Goal: Transaction & Acquisition: Purchase product/service

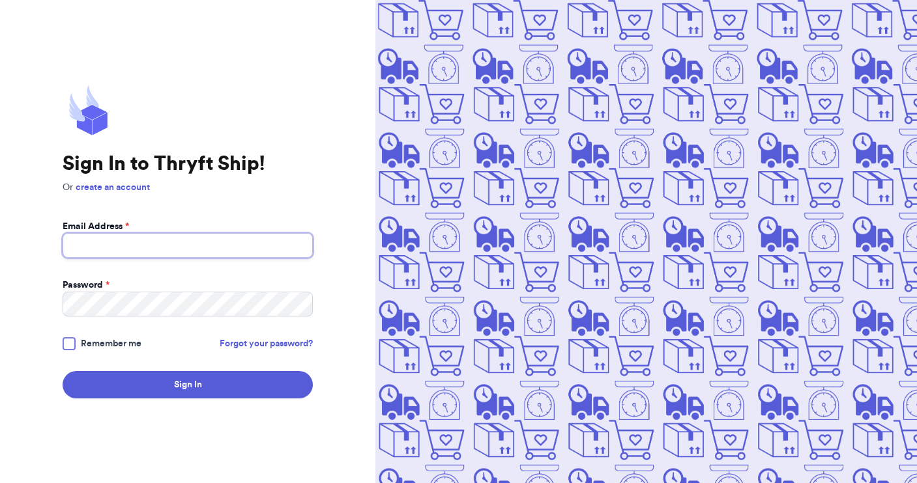
type input "[EMAIL_ADDRESS][DOMAIN_NAME]"
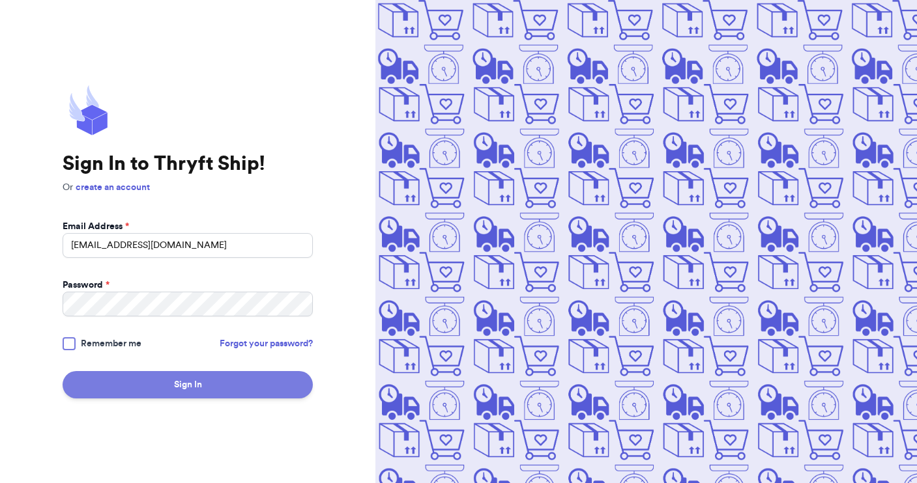
click at [191, 391] on button "Sign In" at bounding box center [188, 384] width 250 height 27
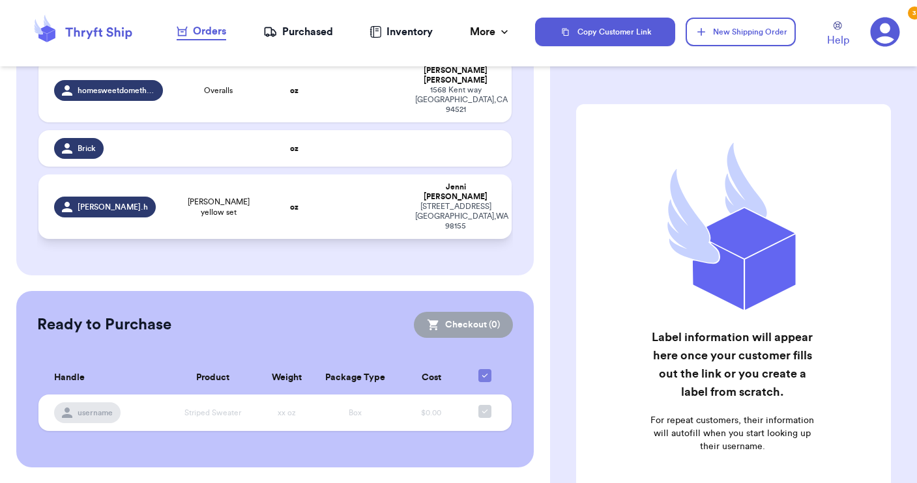
scroll to position [214, 0]
click at [322, 239] on td at bounding box center [364, 207] width 85 height 64
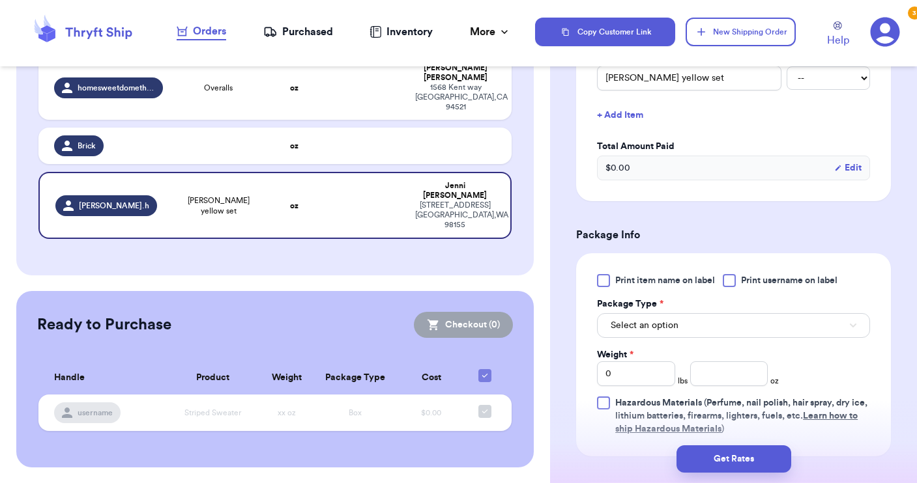
scroll to position [355, 0]
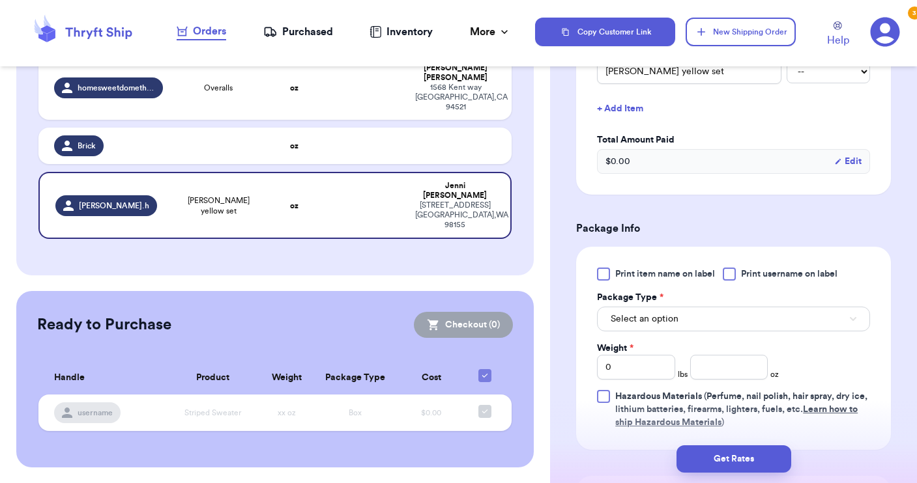
click at [730, 281] on div at bounding box center [728, 274] width 13 height 13
click at [0, 0] on input "Print username on label" at bounding box center [0, 0] width 0 height 0
click at [704, 326] on button "Select an option" at bounding box center [733, 319] width 273 height 25
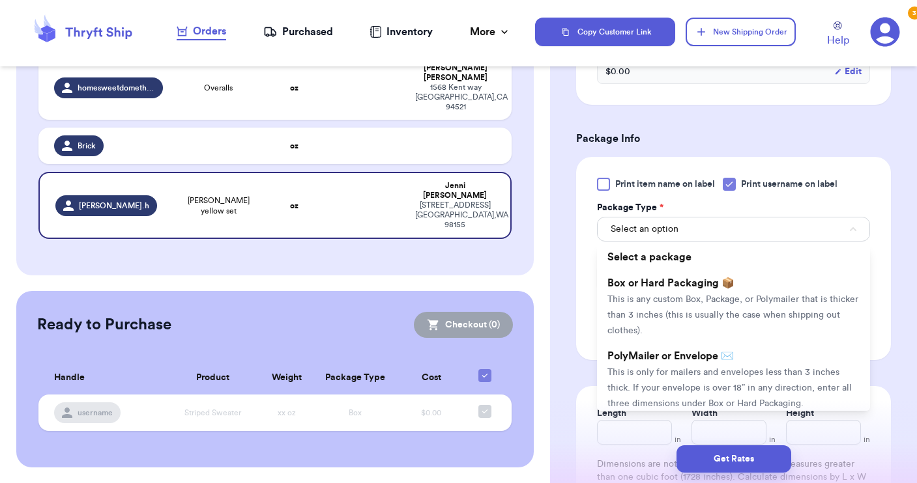
scroll to position [466, 0]
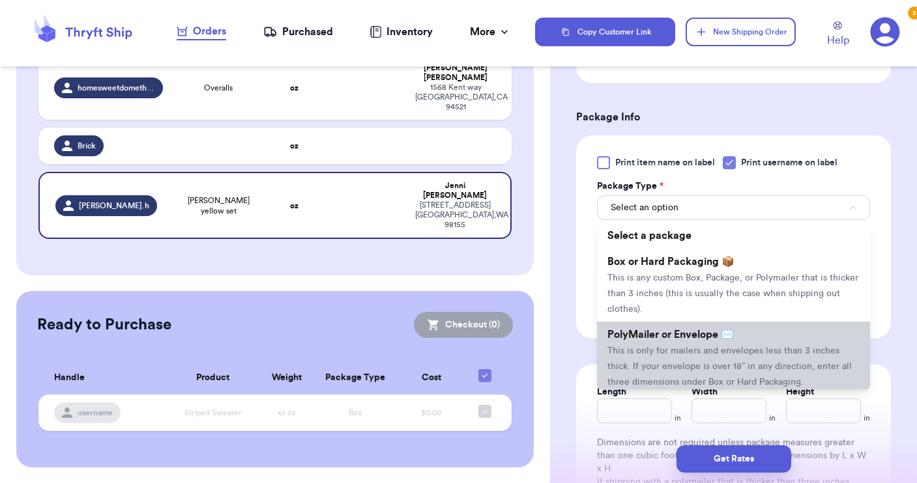
click at [693, 350] on span "This is only for mailers and envelopes less than 3 inches thick. If your envelo…" at bounding box center [729, 367] width 244 height 40
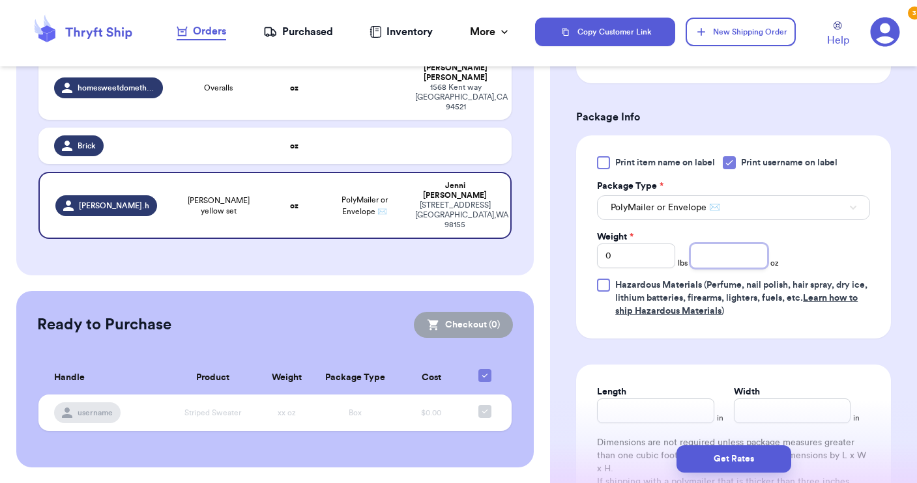
click at [702, 264] on input "number" at bounding box center [729, 256] width 78 height 25
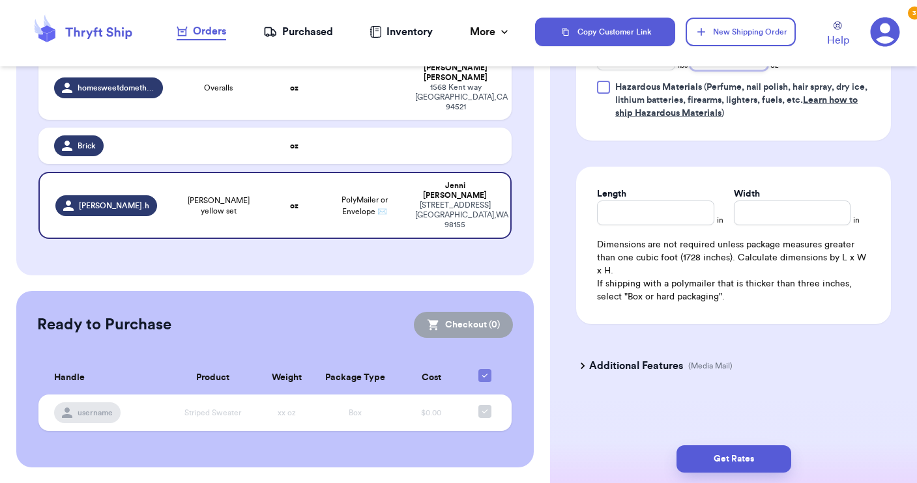
scroll to position [667, 0]
type input "10"
click at [733, 460] on button "Get Rates" at bounding box center [733, 459] width 115 height 27
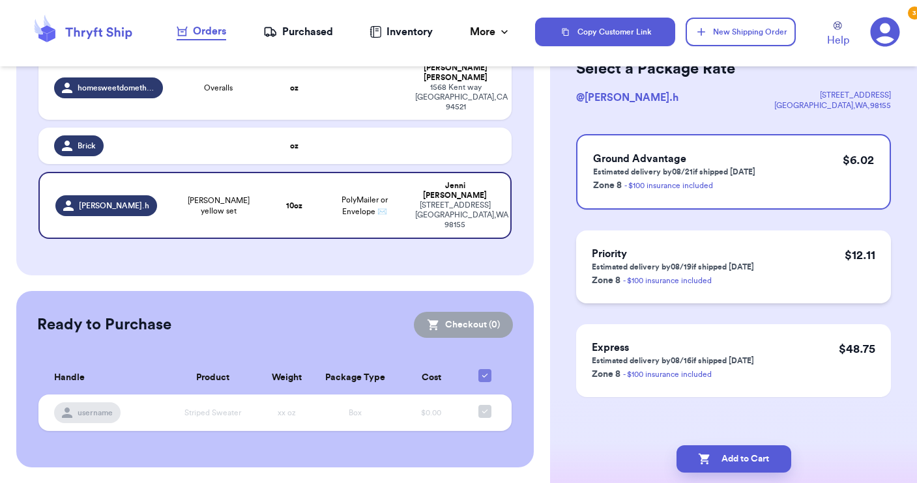
scroll to position [78, 0]
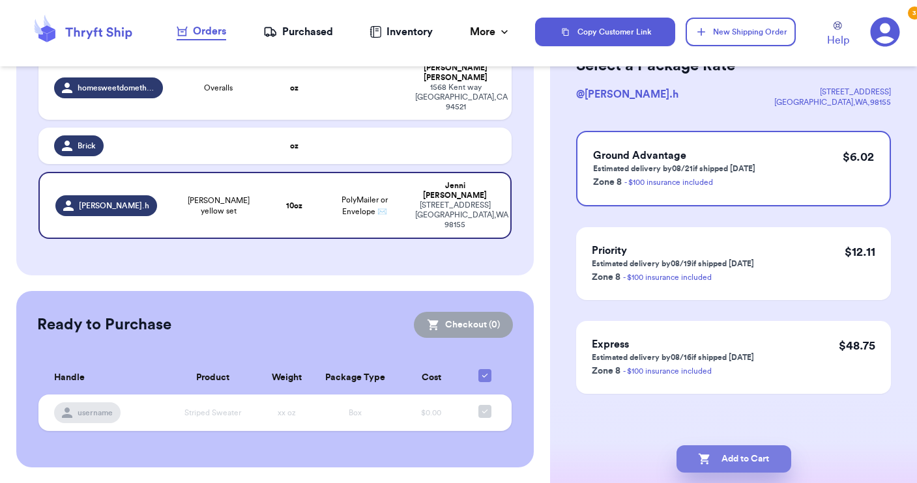
click at [743, 458] on button "Add to Cart" at bounding box center [733, 459] width 115 height 27
checkbox input "true"
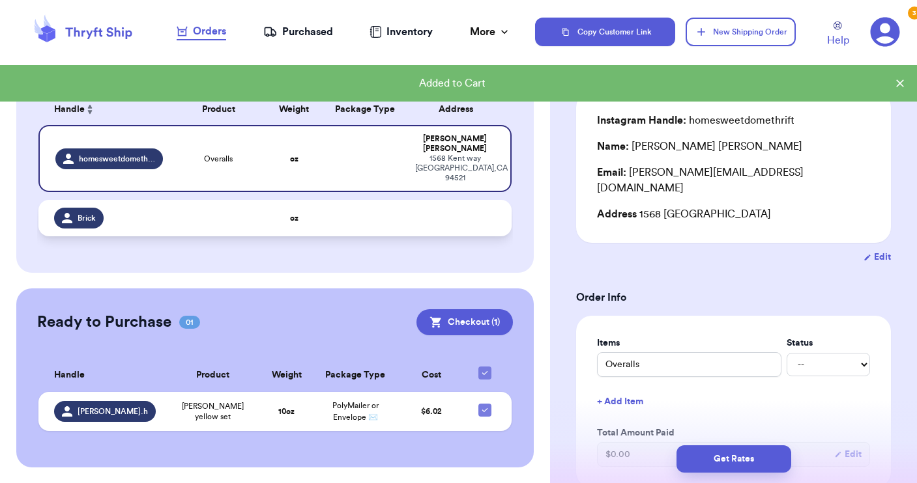
scroll to position [0, 0]
click at [322, 200] on td at bounding box center [364, 218] width 85 height 36
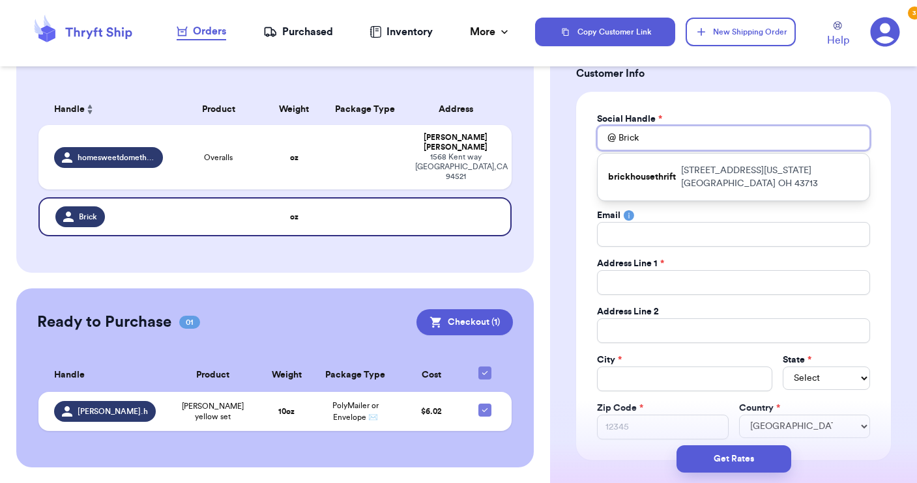
drag, startPoint x: 657, startPoint y: 138, endPoint x: 584, endPoint y: 119, distance: 76.0
click at [584, 119] on div "Social Handle * @ Brick brickhousethrift [STREET_ADDRESS][US_STATE] First Name …" at bounding box center [733, 276] width 315 height 369
type input "i"
type input "iv"
type input "ivf"
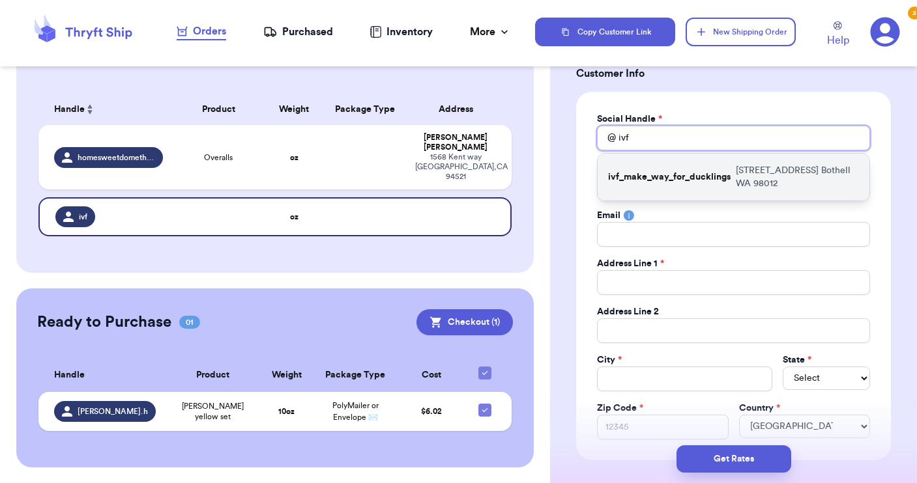
type input "ivf"
click at [631, 175] on p "ivf_make_way_for_ducklings" at bounding box center [669, 177] width 122 height 13
type input "ivf_make_way_for_ducklings"
type input "[PERSON_NAME]"
type input "Marks"
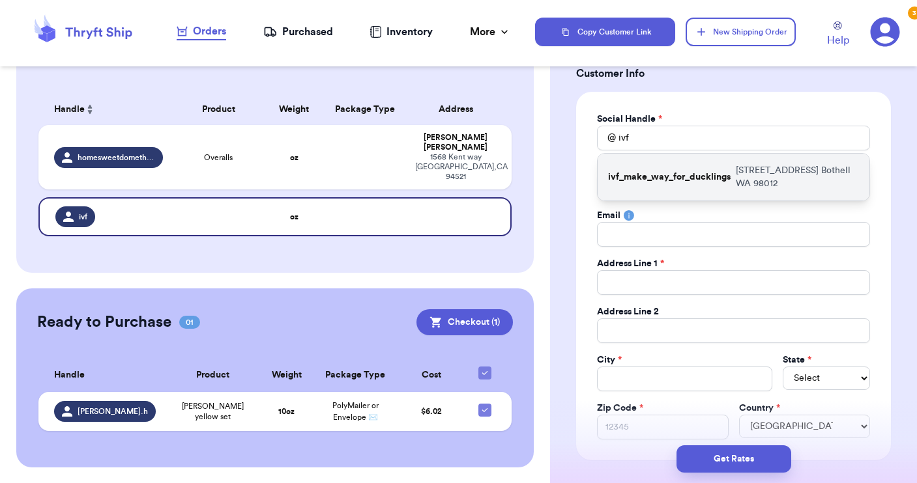
type input "[EMAIL_ADDRESS][DOMAIN_NAME]"
type input "[STREET_ADDRESS]"
type input "Bothell"
select select "WA"
type input "98012"
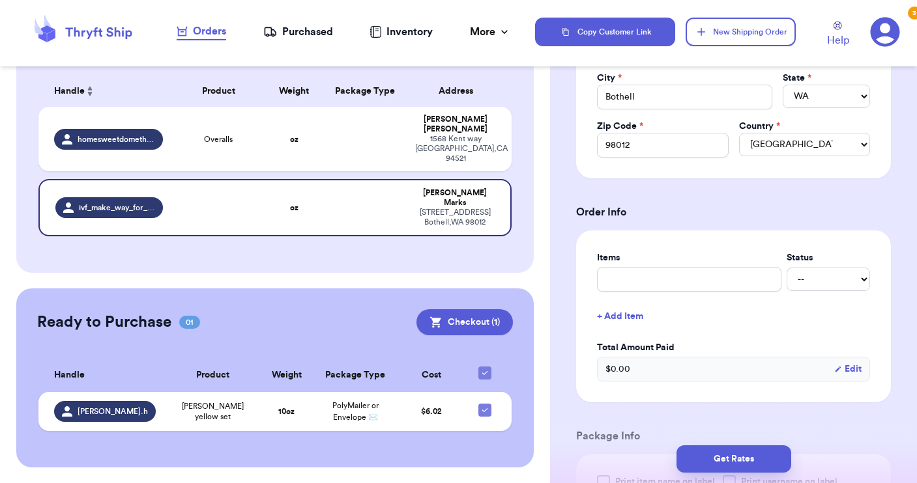
scroll to position [363, 0]
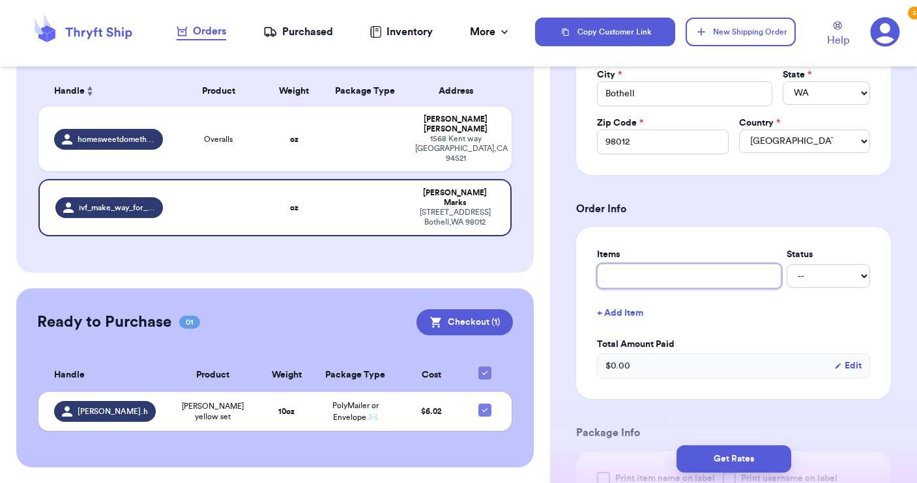
type input "c"
type input "cl"
type input "clo"
type input "clot"
type input "cloth"
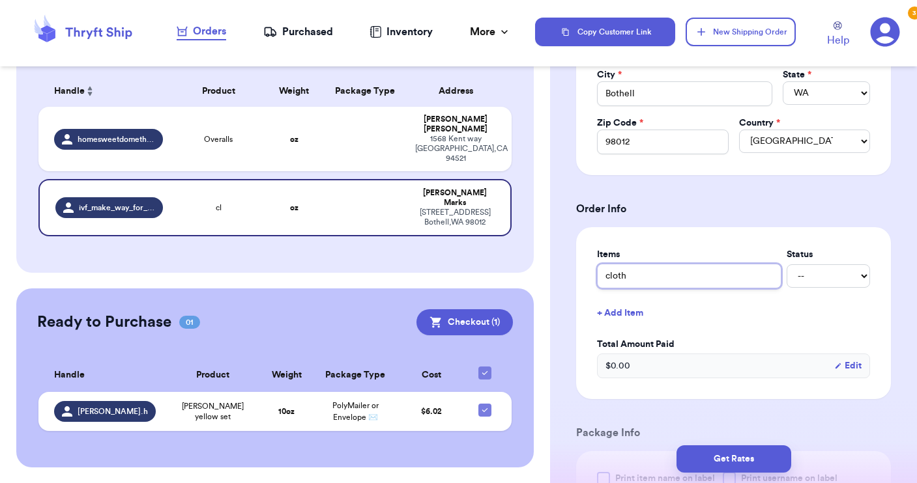
type input "clothe"
type input "clothes"
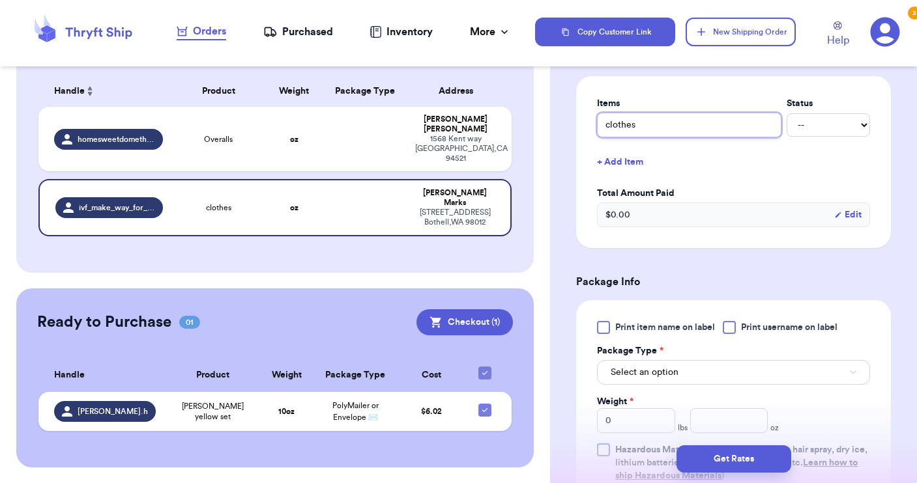
scroll to position [524, 0]
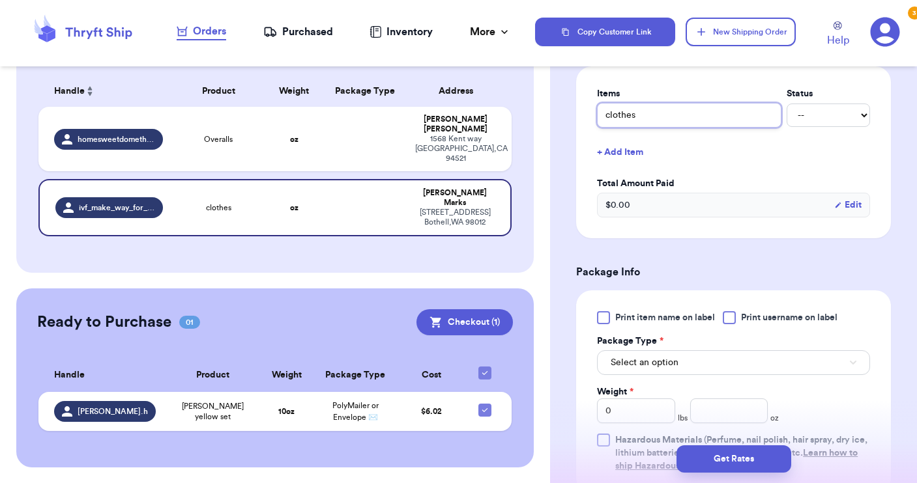
type input "clothes"
click at [736, 319] on div at bounding box center [728, 317] width 13 height 13
click at [0, 0] on input "Print username on label" at bounding box center [0, 0] width 0 height 0
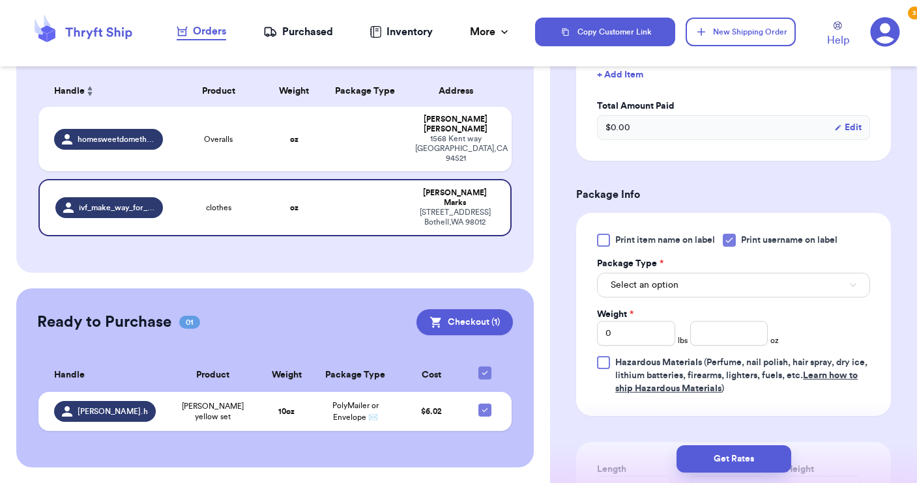
scroll to position [605, 0]
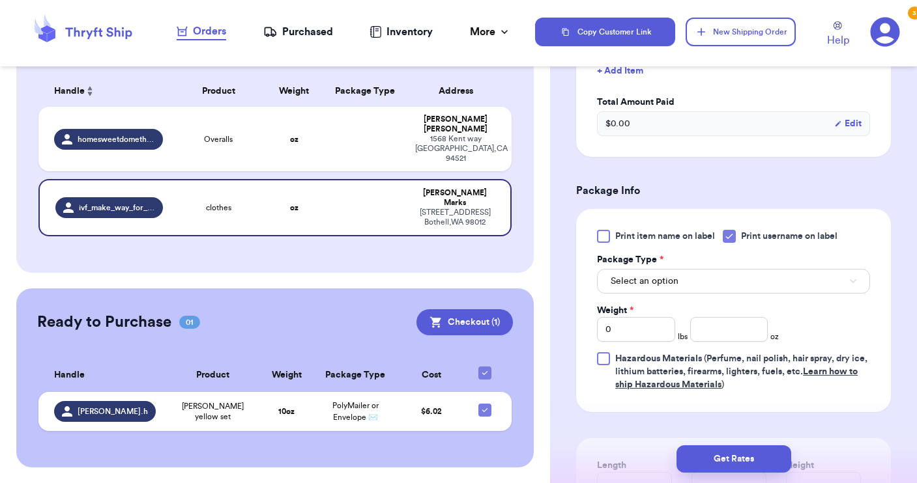
click at [735, 279] on button "Select an option" at bounding box center [733, 281] width 273 height 25
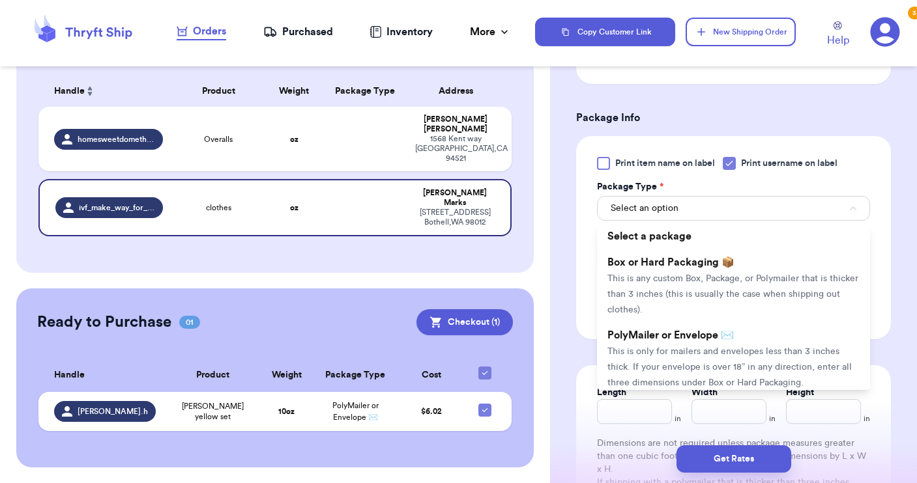
scroll to position [681, 0]
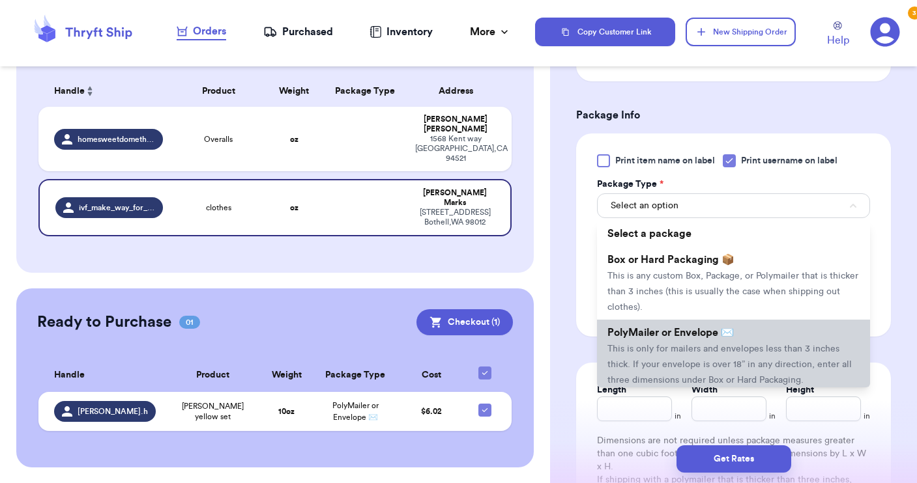
click at [708, 331] on span "PolyMailer or Envelope ✉️" at bounding box center [670, 333] width 126 height 10
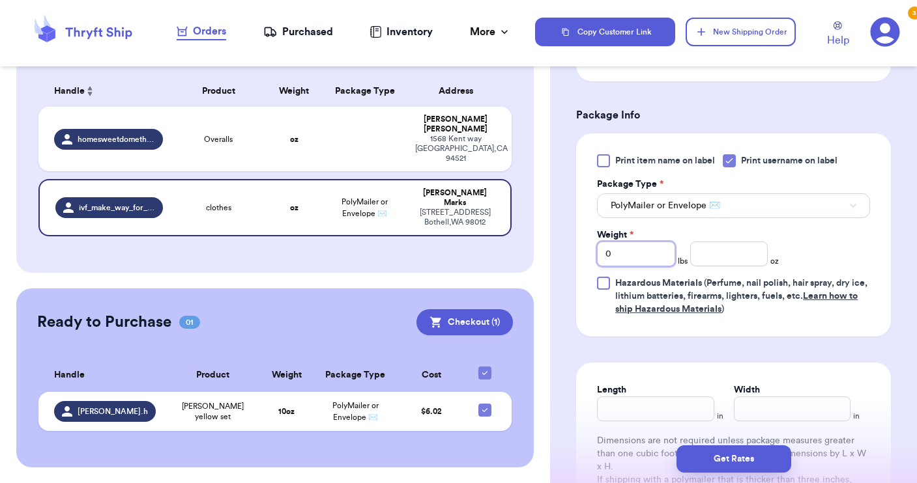
click at [644, 253] on input "0" at bounding box center [636, 254] width 78 height 25
type input "3"
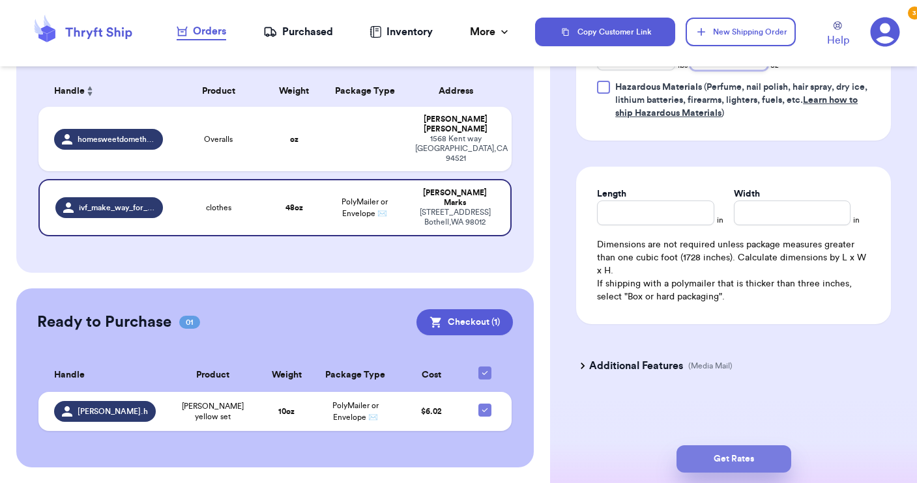
type input "9"
click at [722, 461] on button "Get Rates" at bounding box center [733, 459] width 115 height 27
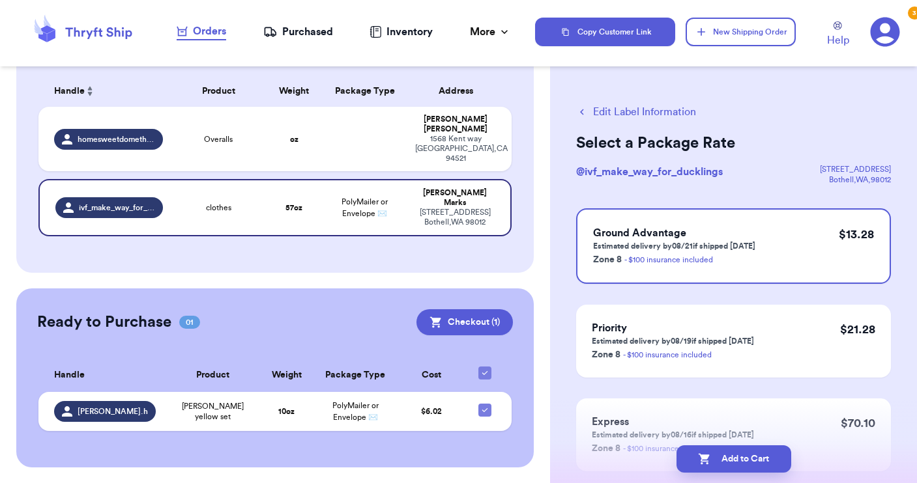
click at [606, 109] on button "Edit Label Information" at bounding box center [636, 112] width 120 height 16
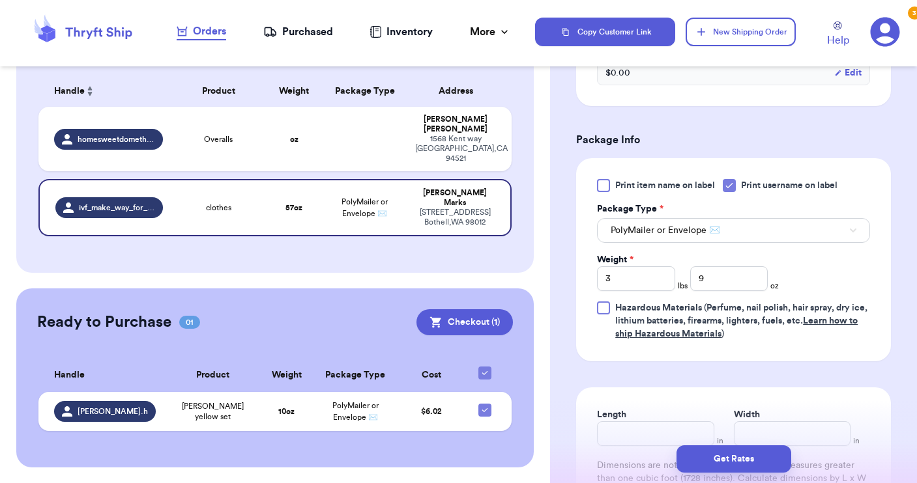
scroll to position [450, 0]
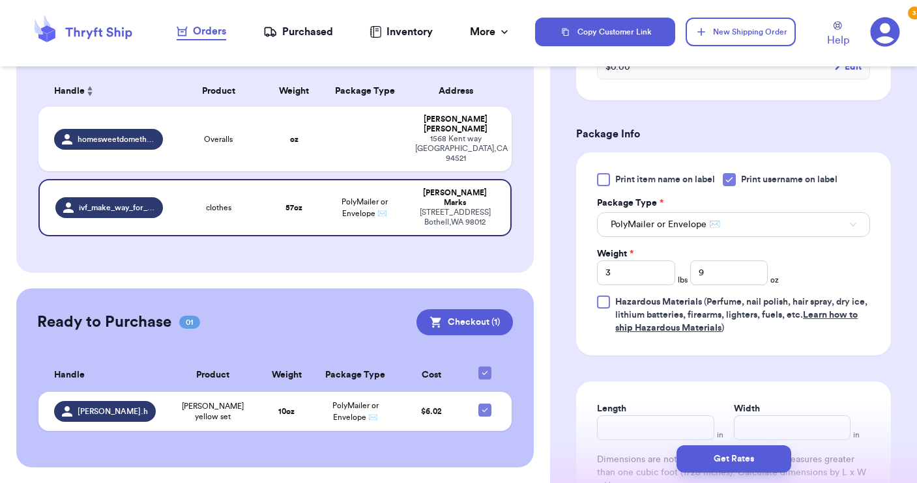
click at [640, 230] on span "PolyMailer or Envelope ✉️" at bounding box center [664, 224] width 109 height 13
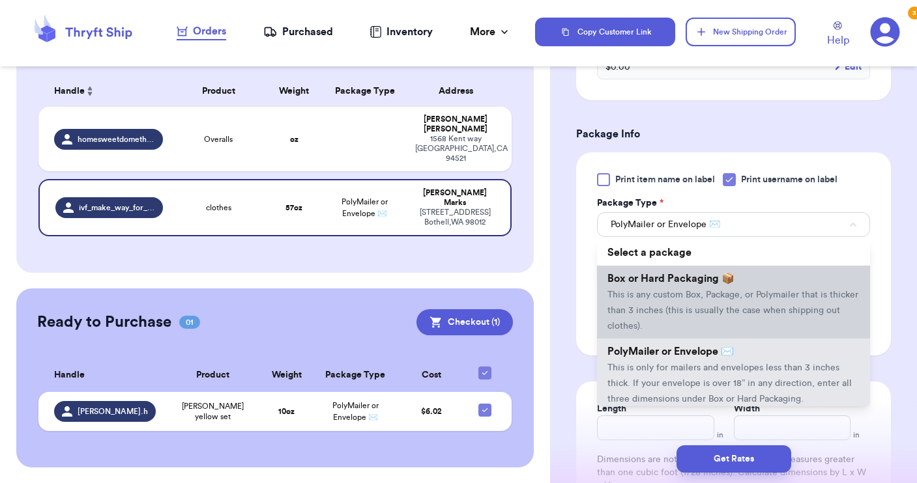
click at [640, 315] on span "This is any custom Box, Package, or Polymailer that is thicker than 3 inches (t…" at bounding box center [732, 311] width 251 height 40
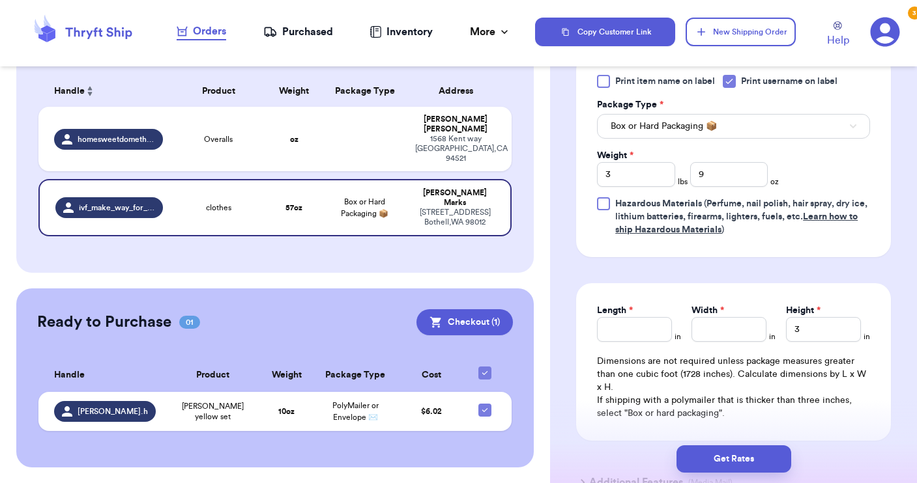
scroll to position [551, 0]
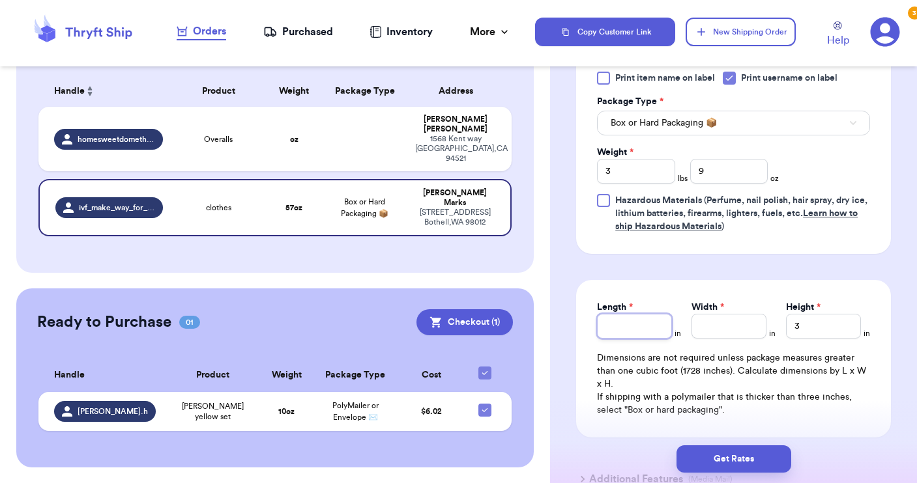
click at [618, 325] on input "Length *" at bounding box center [634, 326] width 75 height 25
type input "15"
drag, startPoint x: 799, startPoint y: 325, endPoint x: 779, endPoint y: 326, distance: 19.6
click at [779, 326] on div "Length 15 in Width 15 in Height 3 in" at bounding box center [733, 320] width 273 height 38
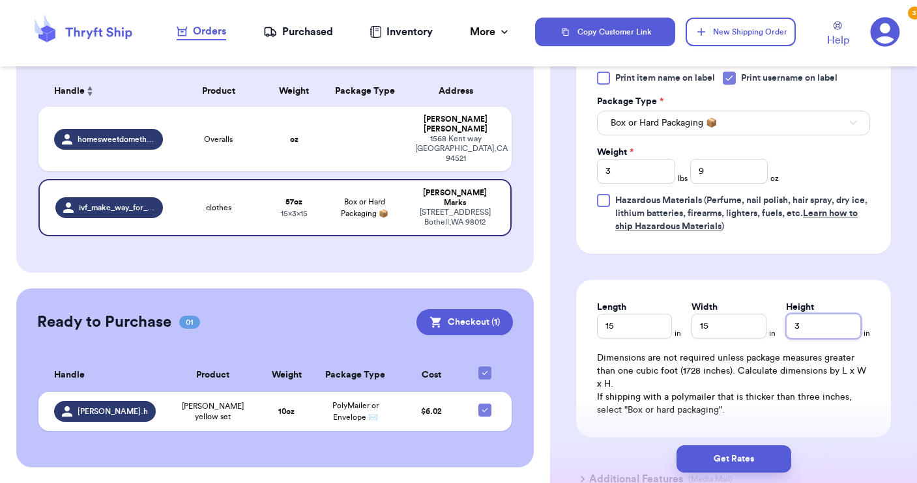
type input "5"
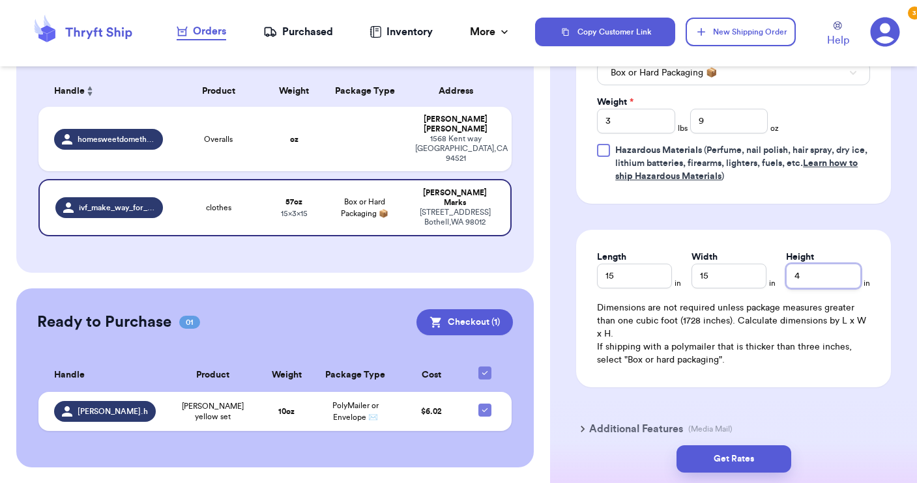
scroll to position [607, 0]
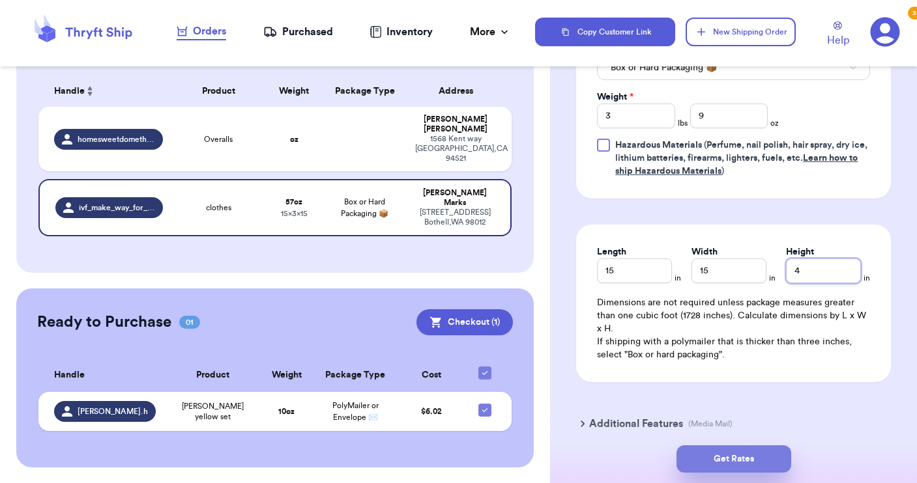
type input "4"
click at [743, 457] on button "Get Rates" at bounding box center [733, 459] width 115 height 27
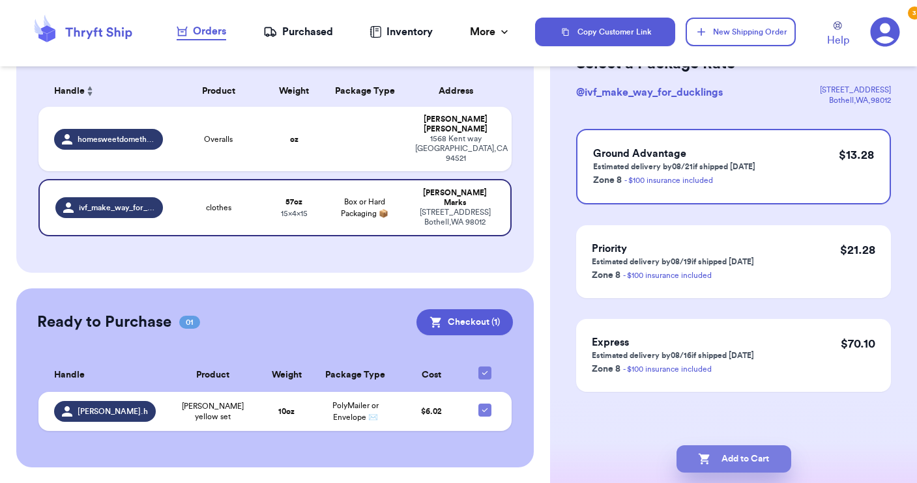
scroll to position [79, 0]
click at [747, 460] on button "Add to Cart" at bounding box center [733, 459] width 115 height 27
checkbox input "true"
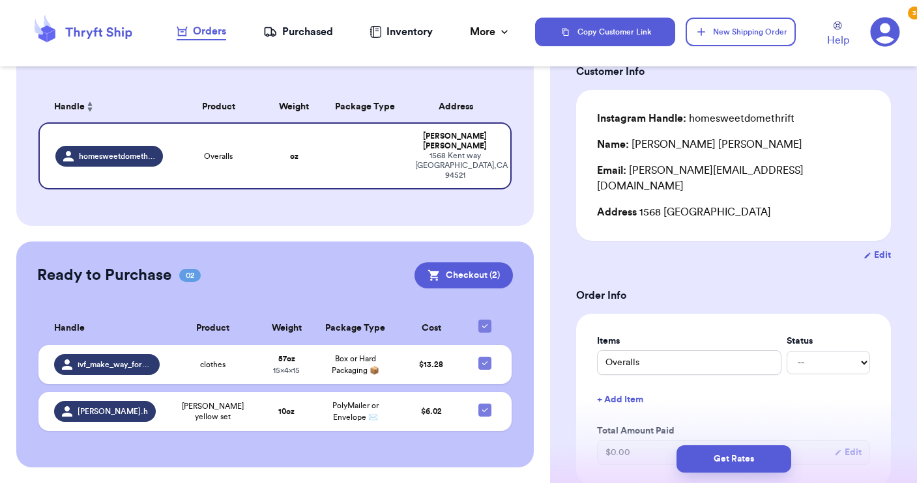
scroll to position [0, 0]
click at [736, 22] on button "New Shipping Order" at bounding box center [739, 32] width 109 height 29
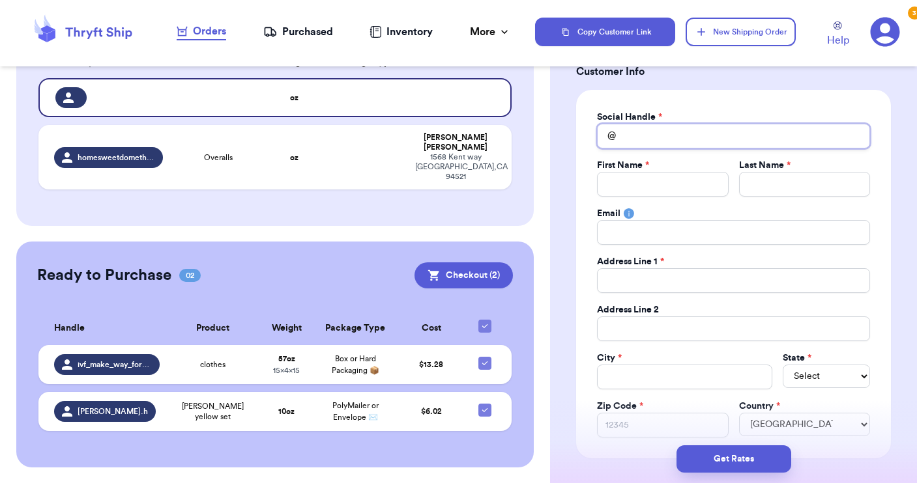
click at [664, 136] on input "Total Amount Paid" at bounding box center [733, 136] width 273 height 25
type input "a"
type input "al"
type input "ali"
type input "alis"
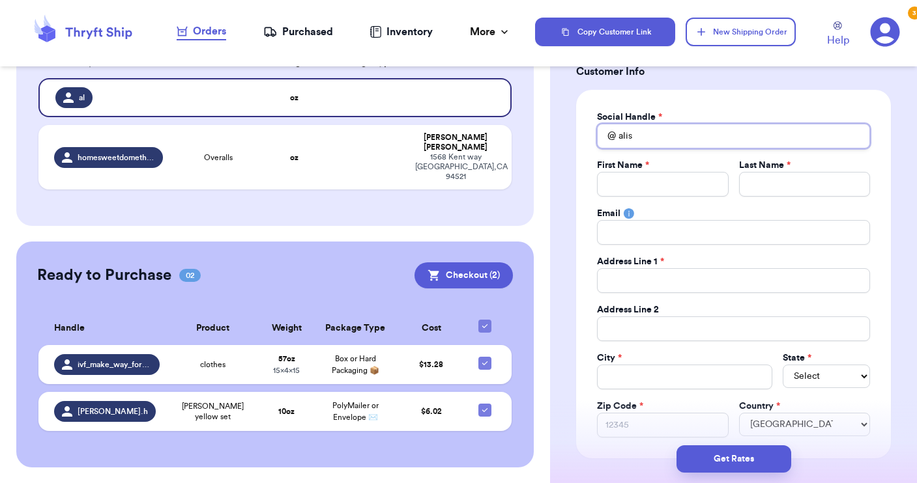
type input "alish"
type input "Salish"
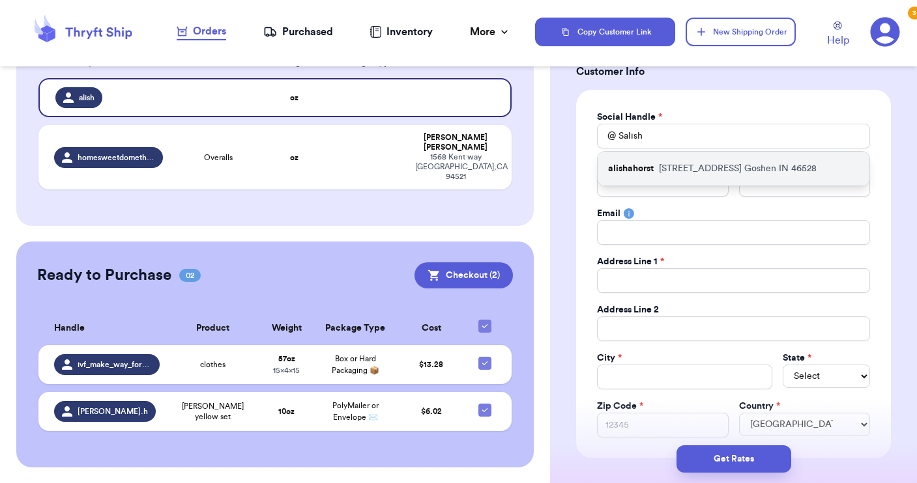
drag, startPoint x: 691, startPoint y: 72, endPoint x: 683, endPoint y: 167, distance: 96.1
click at [683, 167] on p "[STREET_ADDRESS]" at bounding box center [738, 168] width 158 height 13
type input "alishahorst"
type input "[PERSON_NAME]"
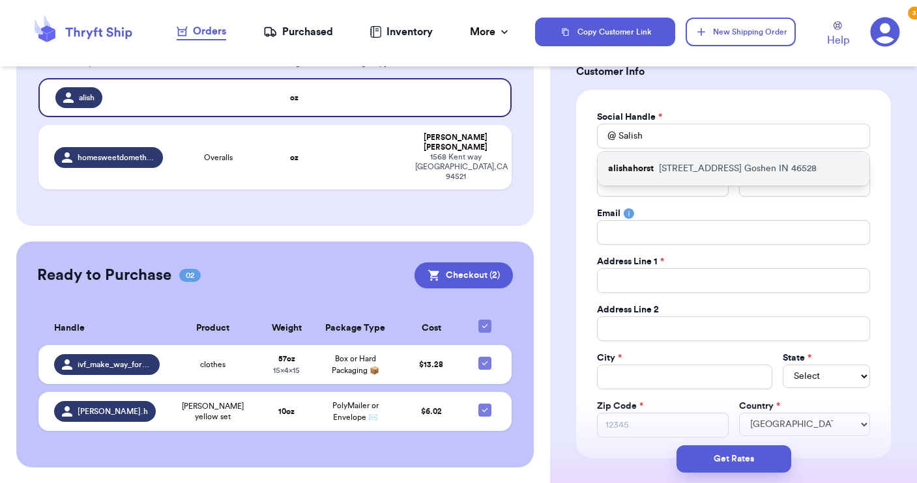
type input "[STREET_ADDRESS]"
type input "Goshen"
select select "IN"
type input "46528"
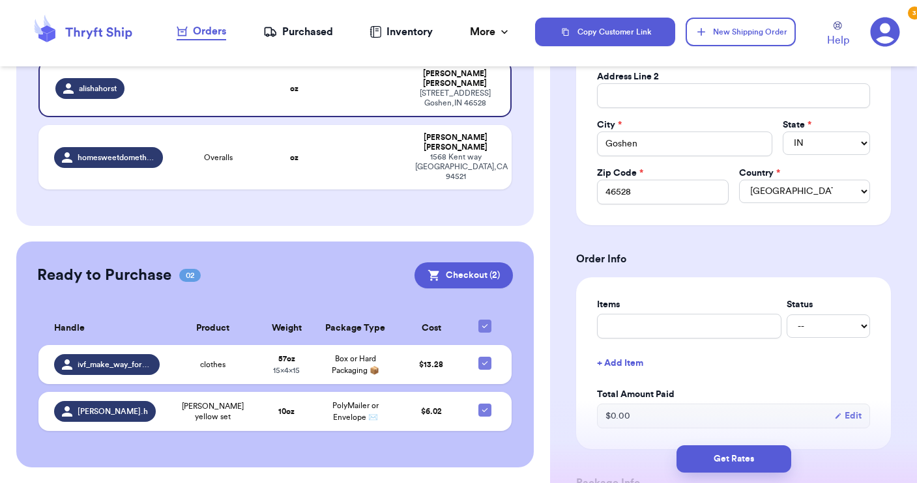
scroll to position [321, 0]
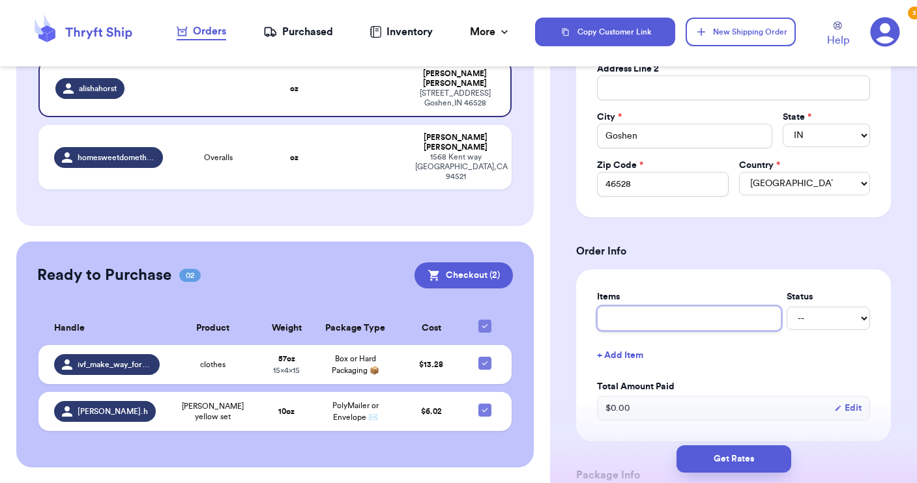
type input "c"
type input "cl"
type input "clo"
type input "clot"
type input "cloth"
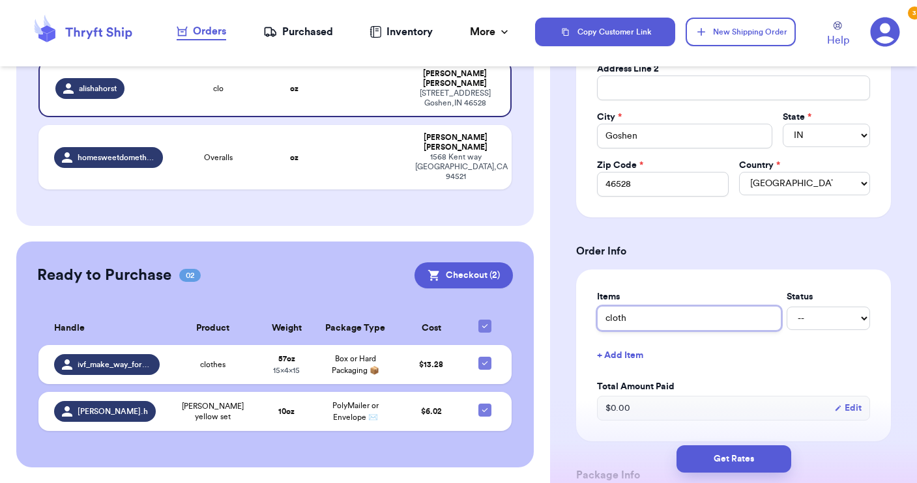
type input "clothe"
type input "clothes"
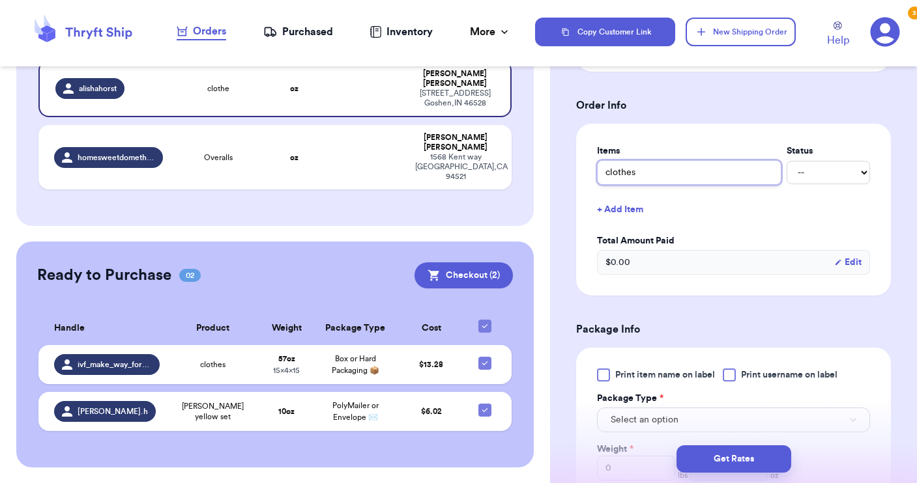
scroll to position [513, 0]
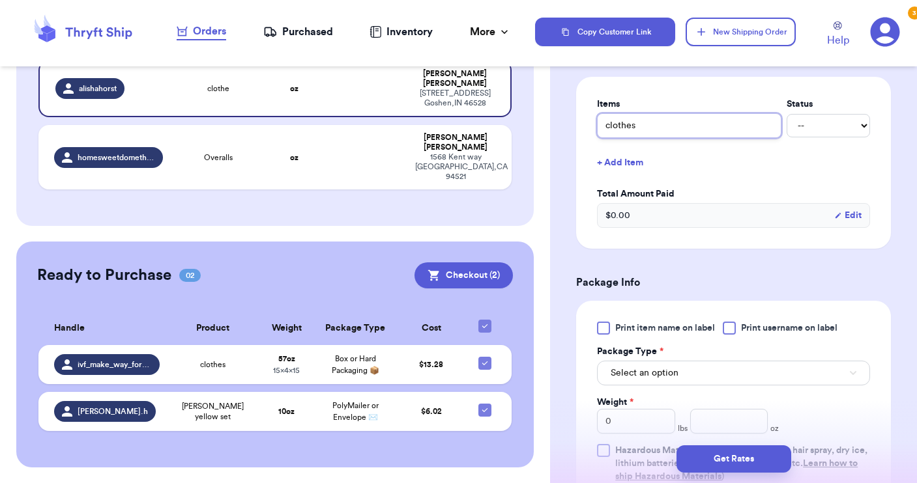
type input "clothes"
click at [741, 328] on label "Print username on label" at bounding box center [779, 328] width 115 height 13
click at [0, 0] on input "Print username on label" at bounding box center [0, 0] width 0 height 0
click at [726, 371] on button "Select an option" at bounding box center [733, 373] width 273 height 25
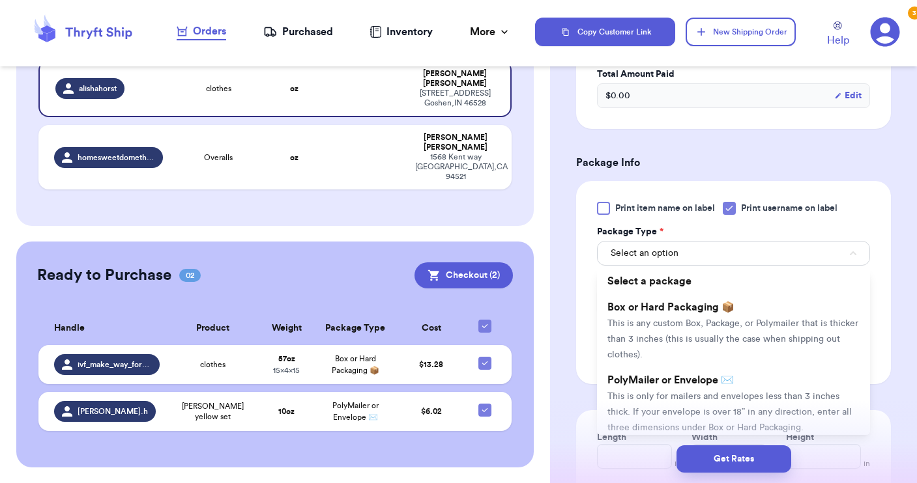
scroll to position [638, 0]
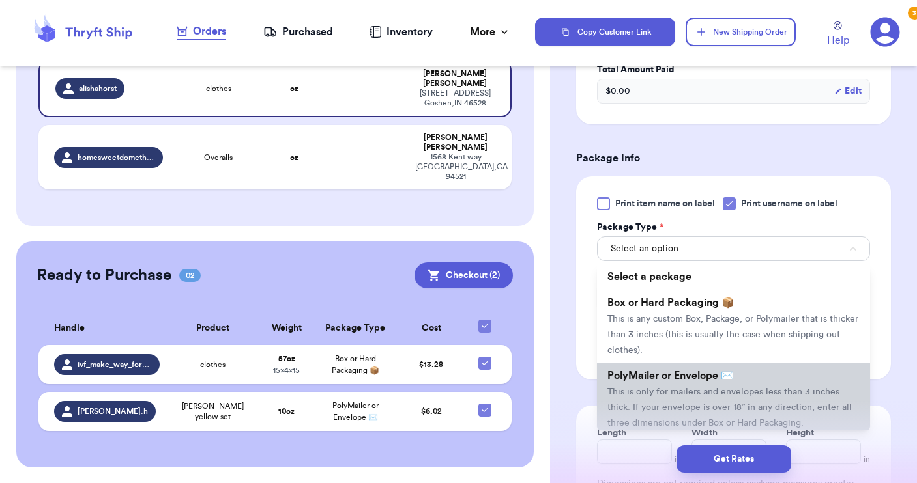
click at [726, 371] on span "PolyMailer or Envelope ✉️" at bounding box center [670, 376] width 126 height 10
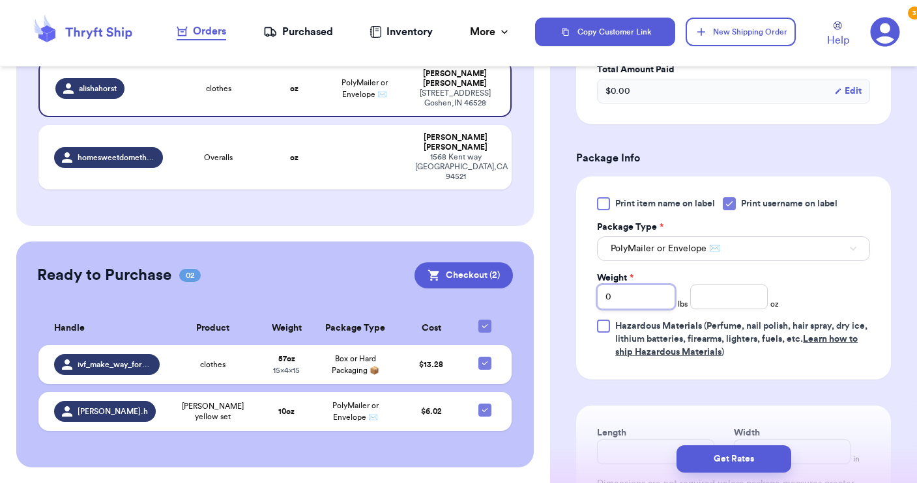
drag, startPoint x: 668, startPoint y: 298, endPoint x: 615, endPoint y: 290, distance: 54.1
click at [615, 291] on input "0" at bounding box center [636, 297] width 78 height 25
type input "03"
drag, startPoint x: 615, startPoint y: 290, endPoint x: 589, endPoint y: 291, distance: 26.1
click at [589, 291] on div "Print item name on label Print username on label Package Type * PolyMailer or E…" at bounding box center [733, 278] width 315 height 203
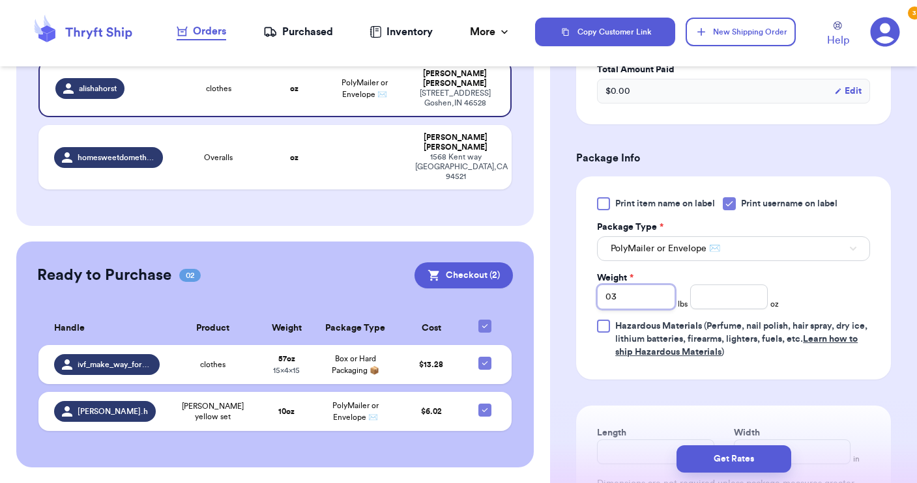
drag, startPoint x: 623, startPoint y: 298, endPoint x: 592, endPoint y: 296, distance: 31.3
click at [592, 296] on div "Print item name on label Print username on label Package Type * PolyMailer or E…" at bounding box center [733, 278] width 315 height 203
type input "3"
click at [709, 295] on input "number" at bounding box center [729, 297] width 78 height 25
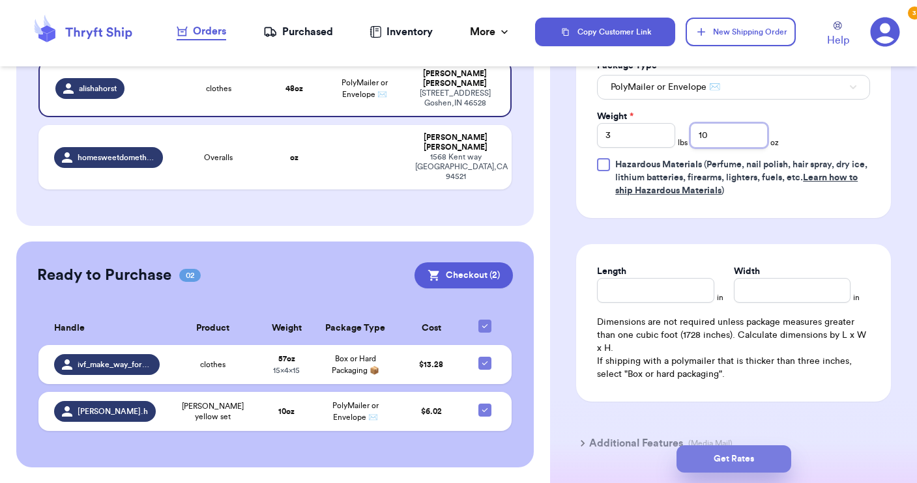
type input "10"
click at [740, 461] on button "Get Rates" at bounding box center [733, 459] width 115 height 27
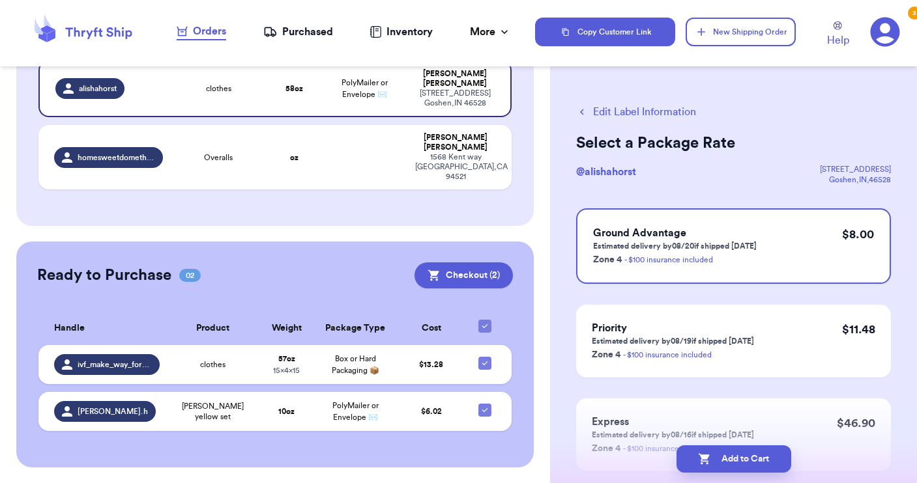
scroll to position [46, 0]
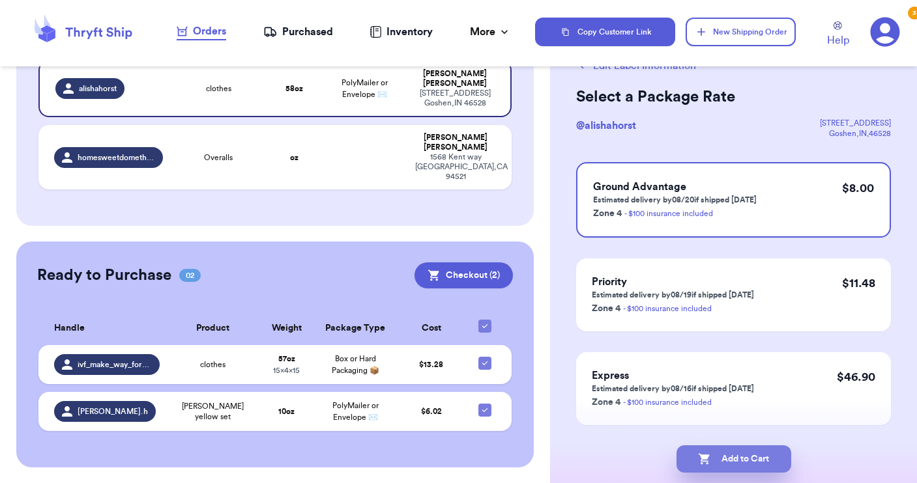
click at [718, 464] on button "Add to Cart" at bounding box center [733, 459] width 115 height 27
checkbox input "true"
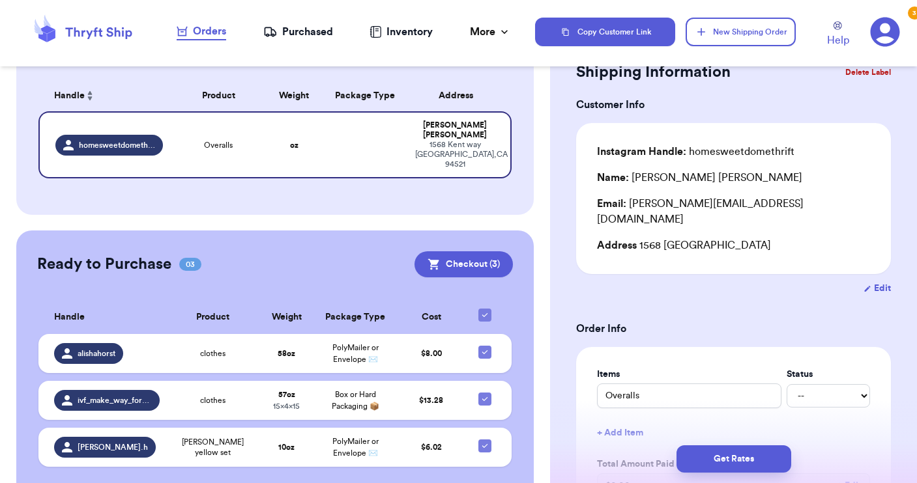
scroll to position [0, 0]
click at [702, 38] on icon "button" at bounding box center [700, 31] width 13 height 13
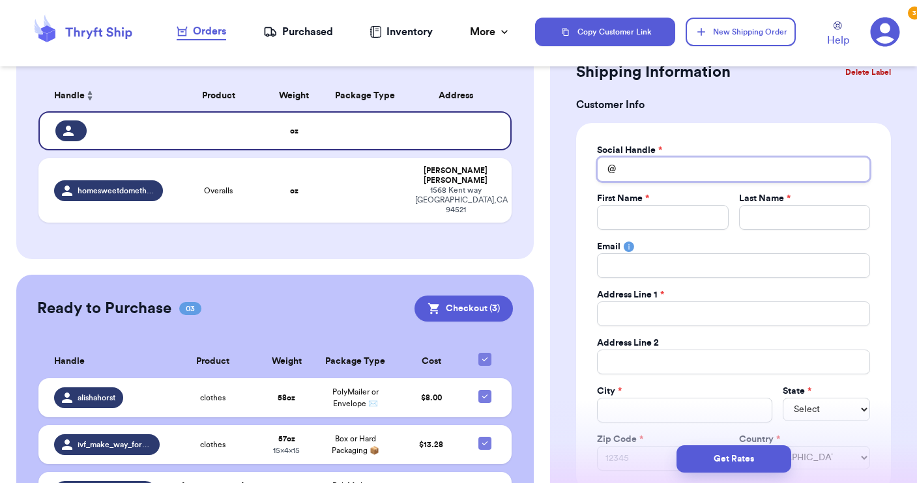
click at [636, 171] on input "Total Amount Paid" at bounding box center [733, 169] width 273 height 25
type input "r"
type input "ra"
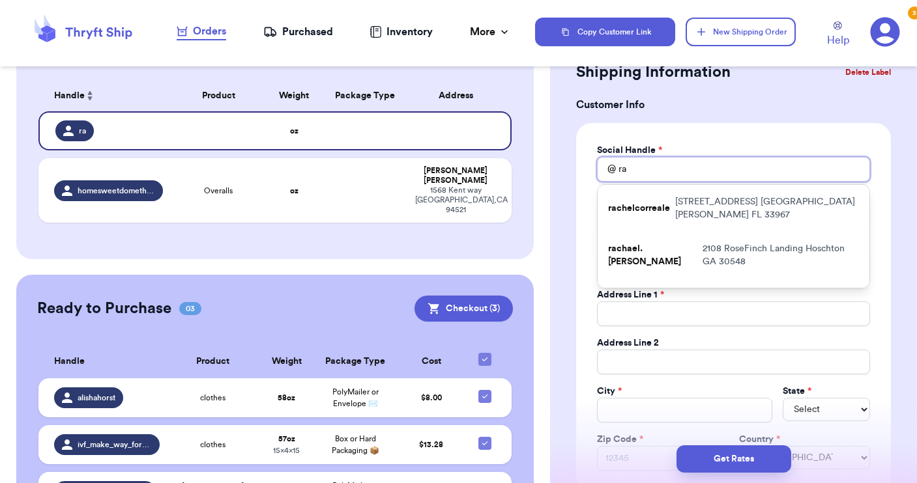
type input "rac"
type input "rach"
type input "rache"
type input "[PERSON_NAME]"
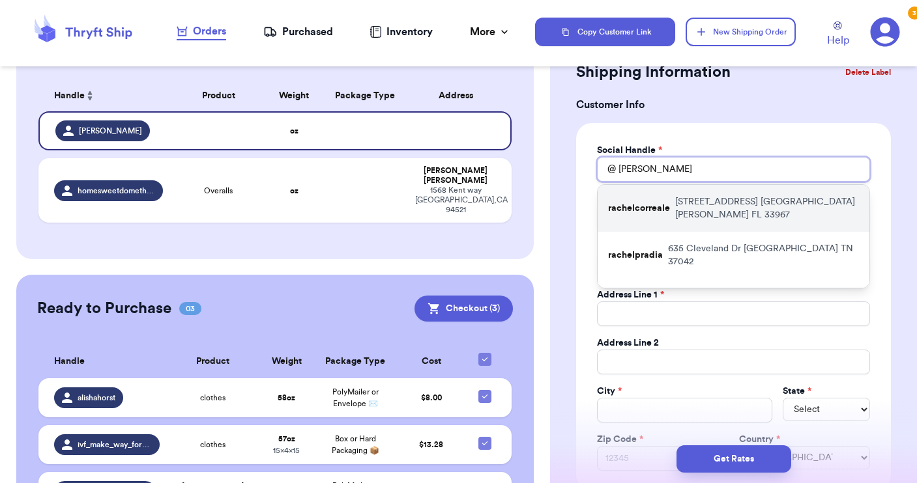
type input "[PERSON_NAME]."
type input "[PERSON_NAME].w"
type input "[PERSON_NAME].we"
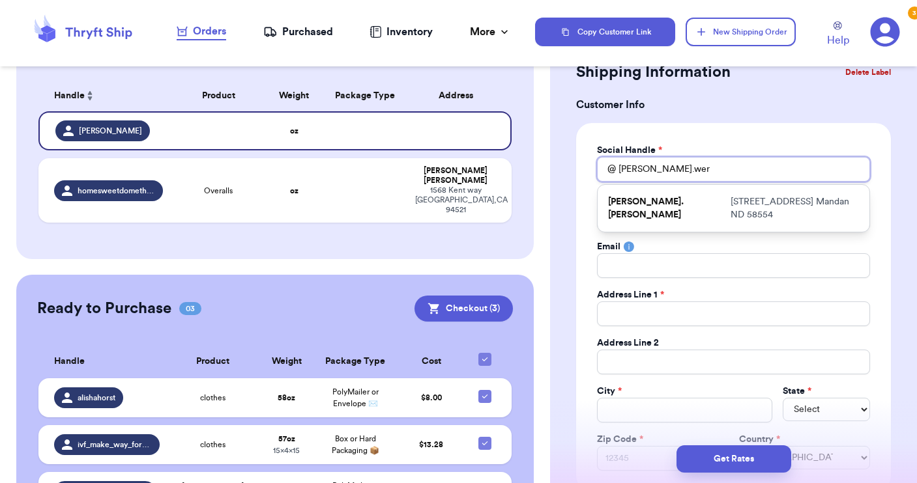
type input "[PERSON_NAME].wer"
click at [676, 218] on div "[PERSON_NAME].[PERSON_NAME] [STREET_ADDRESS]" at bounding box center [733, 208] width 272 height 47
type input "[PERSON_NAME].[PERSON_NAME]"
type input "[PERSON_NAME]"
type input "[GEOGRAPHIC_DATA]"
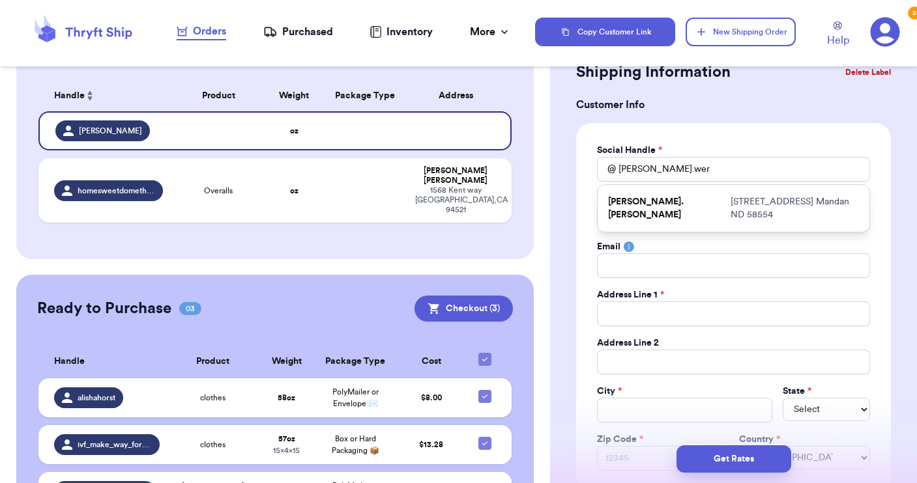
type input "[STREET_ADDRESS]"
type input "Apt 311"
type input "Mandan"
select select "ND"
type input "58554"
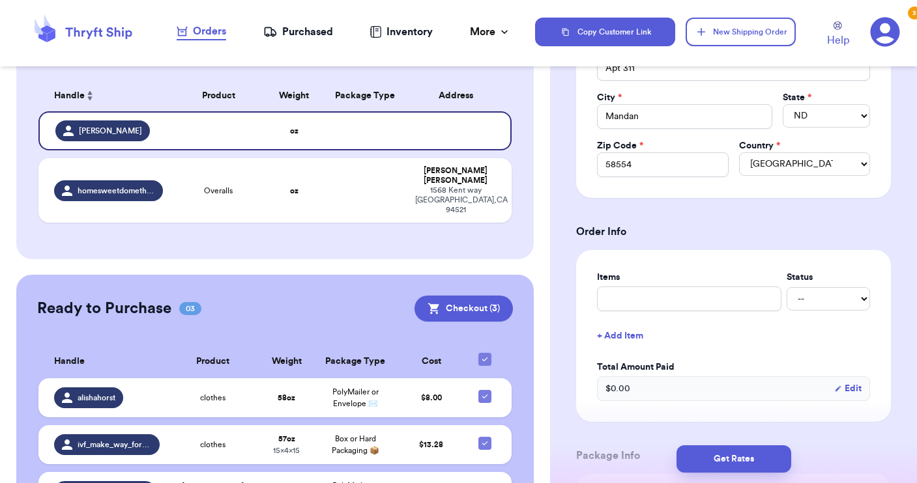
scroll to position [370, 0]
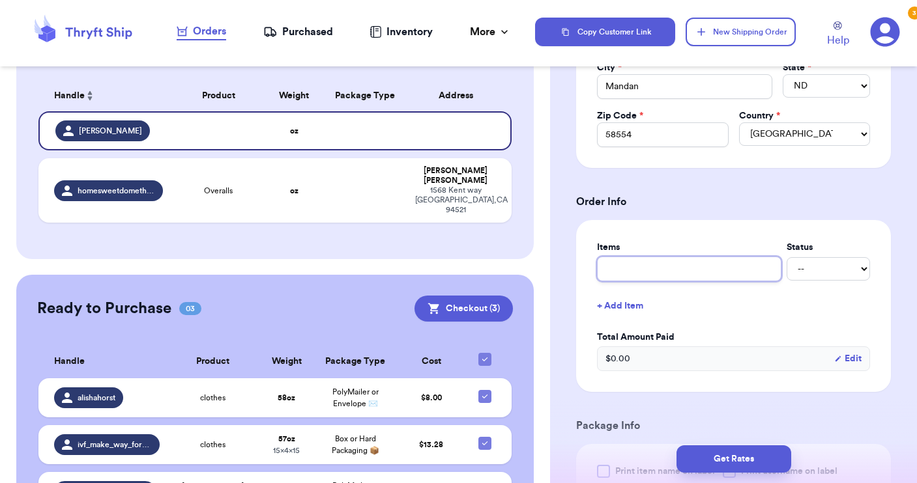
type input "c"
type input "cl"
type input "clo"
type input "clot"
type input "cloth"
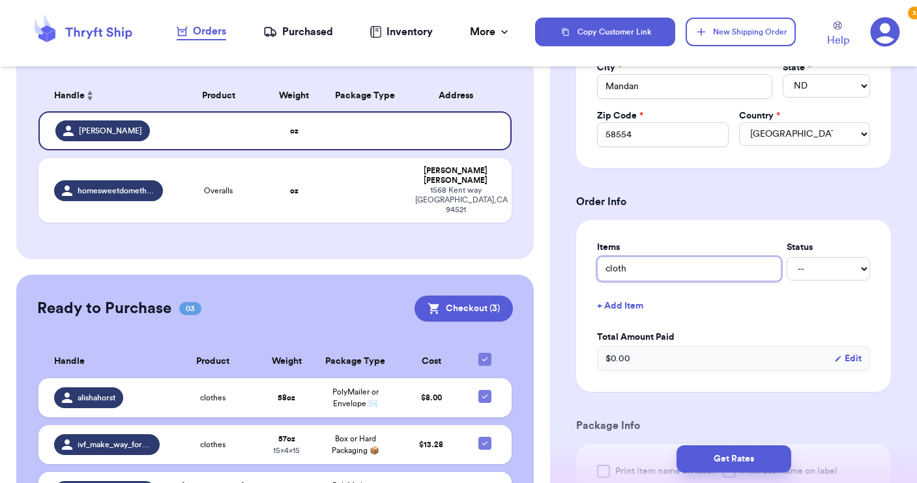
type input "clothe"
type input "clothes"
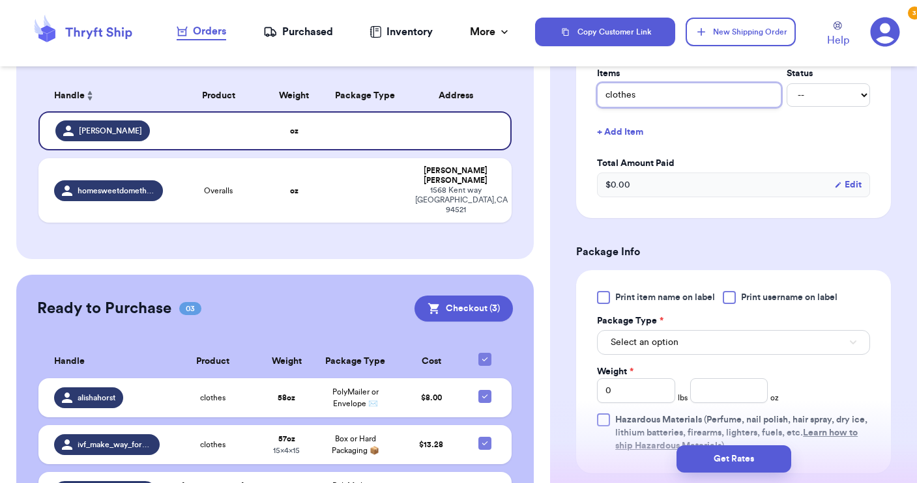
scroll to position [557, 0]
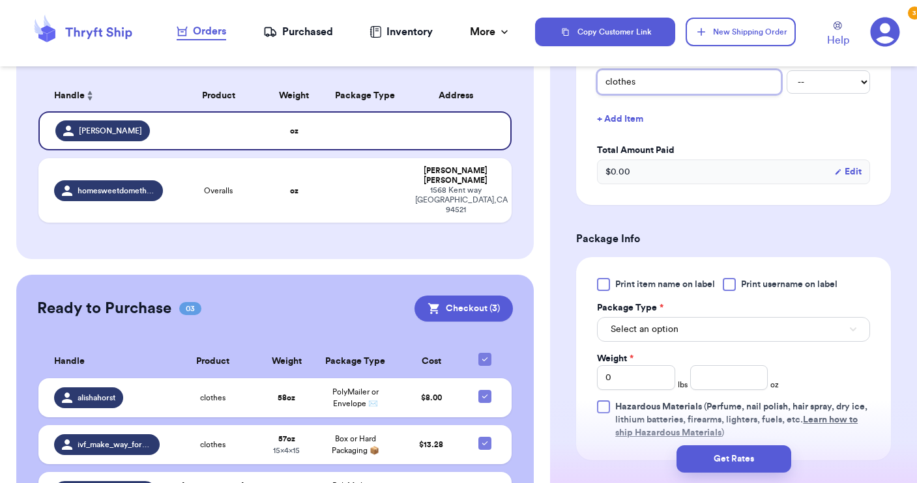
type input "clothes"
click at [732, 287] on div at bounding box center [728, 284] width 13 height 13
click at [0, 0] on input "Print username on label" at bounding box center [0, 0] width 0 height 0
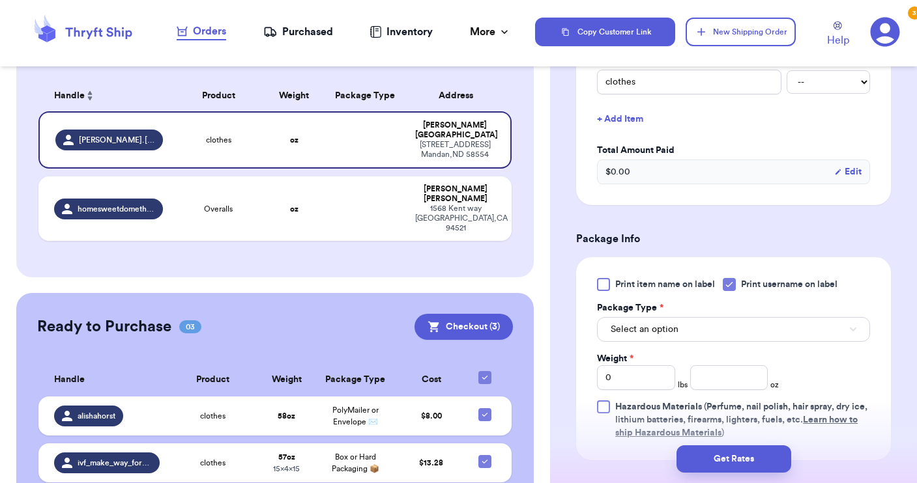
click at [708, 327] on button "Select an option" at bounding box center [733, 329] width 273 height 25
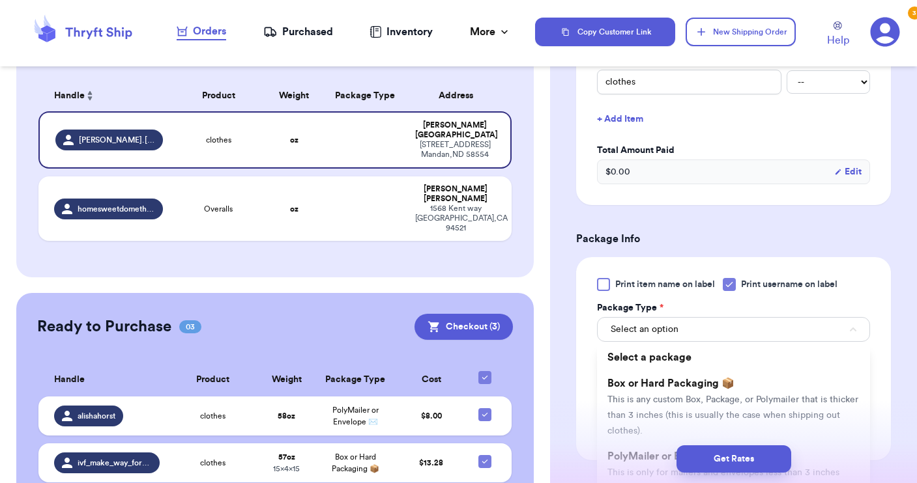
click at [729, 287] on icon at bounding box center [729, 284] width 10 height 10
click at [0, 0] on input "Print username on label" at bounding box center [0, 0] width 0 height 0
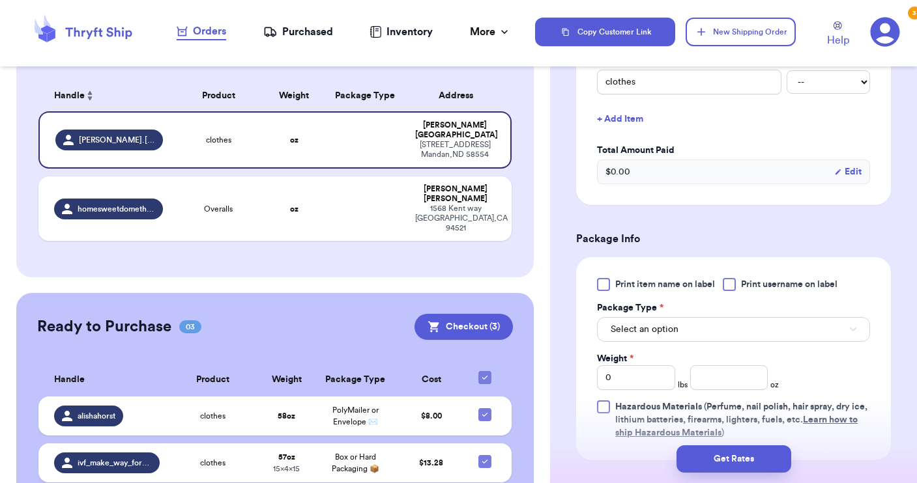
click at [698, 324] on button "Select an option" at bounding box center [733, 329] width 273 height 25
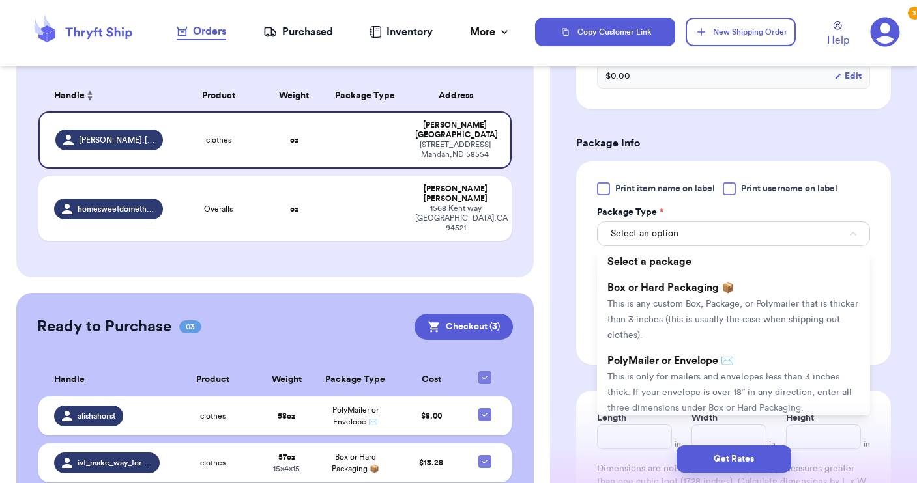
scroll to position [666, 0]
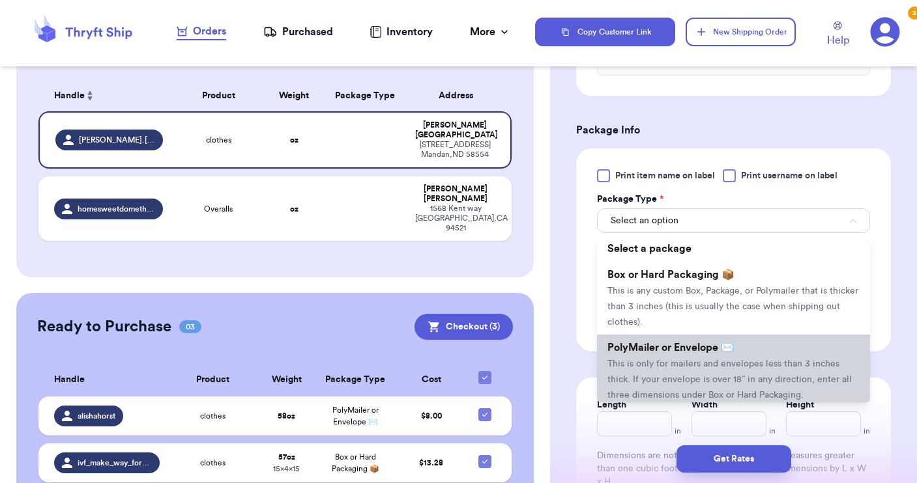
click at [676, 353] on span "PolyMailer or Envelope ✉️" at bounding box center [670, 348] width 126 height 10
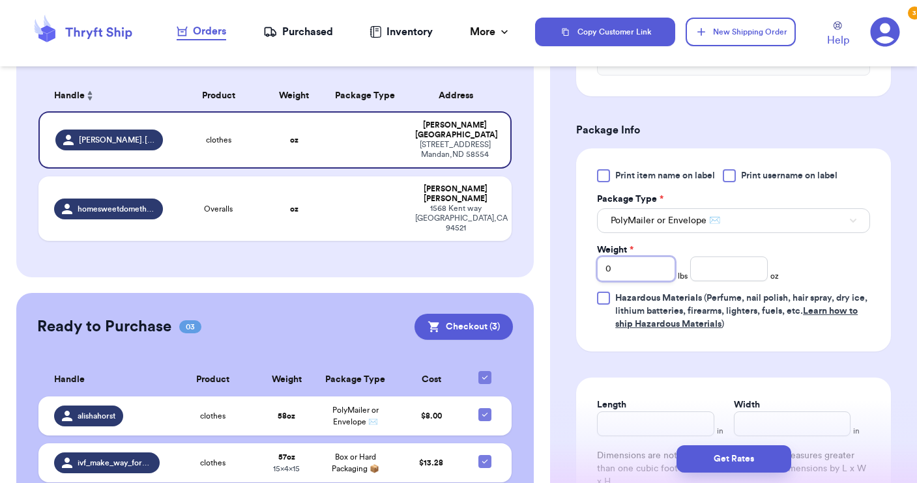
drag, startPoint x: 651, startPoint y: 272, endPoint x: 600, endPoint y: 264, distance: 51.4
click at [600, 264] on input "0" at bounding box center [636, 269] width 78 height 25
type input "2"
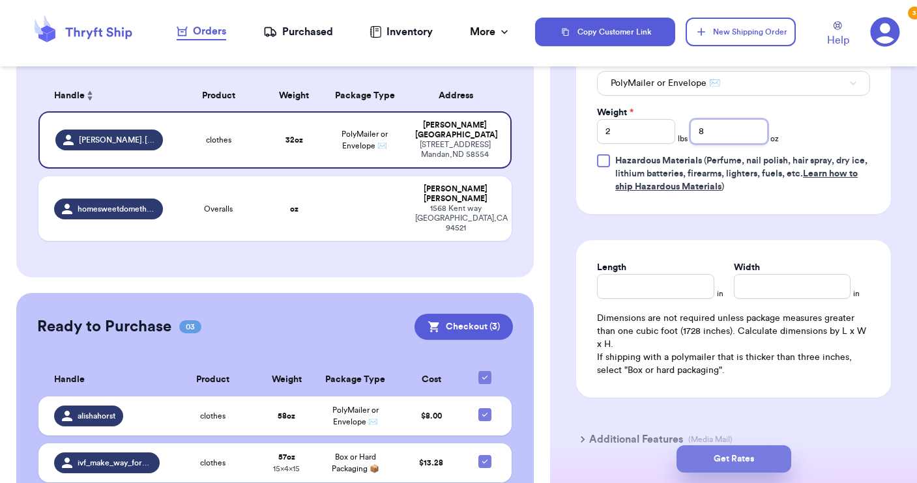
type input "8"
click at [721, 458] on button "Get Rates" at bounding box center [733, 459] width 115 height 27
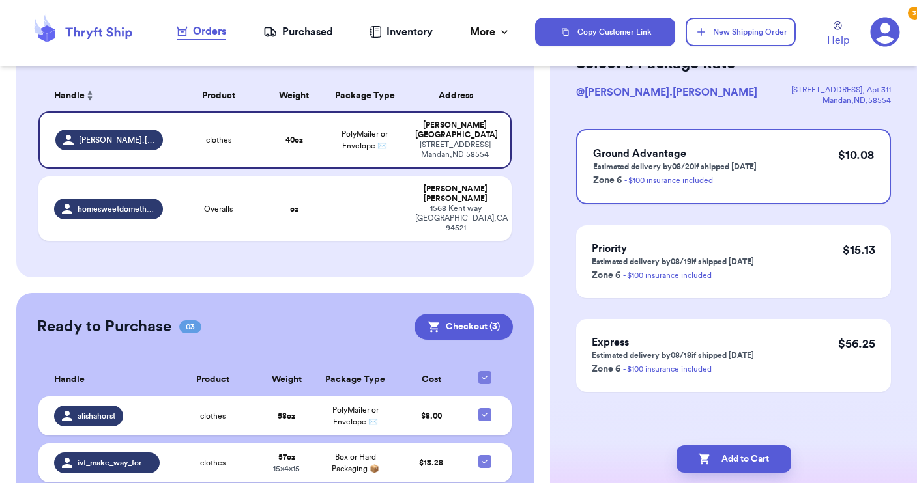
scroll to position [0, 0]
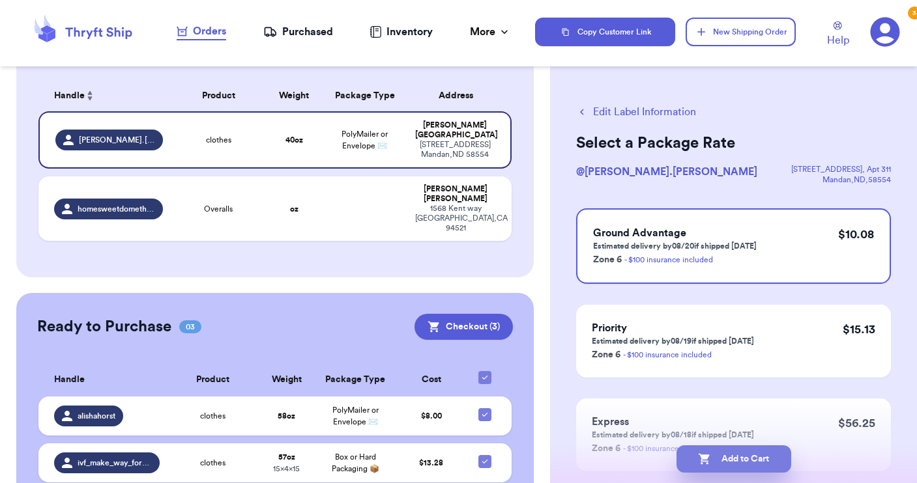
click at [724, 455] on button "Add to Cart" at bounding box center [733, 459] width 115 height 27
checkbox input "true"
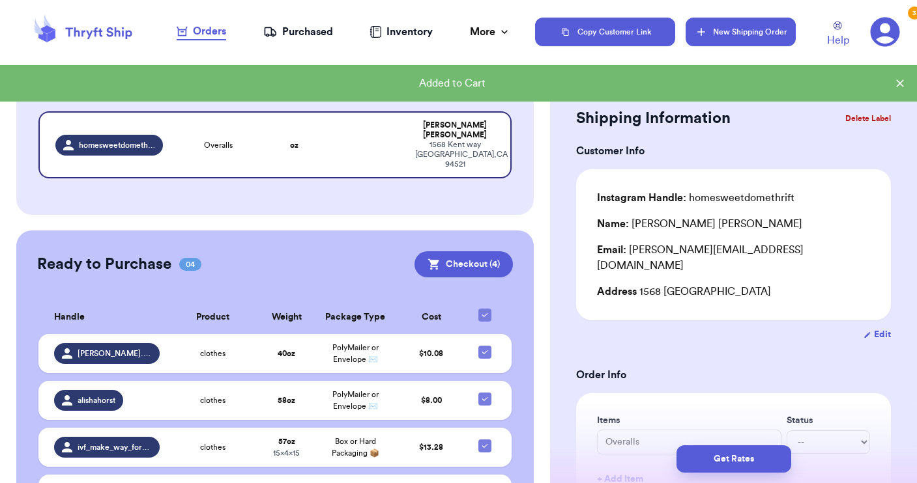
click at [728, 31] on button "New Shipping Order" at bounding box center [739, 32] width 109 height 29
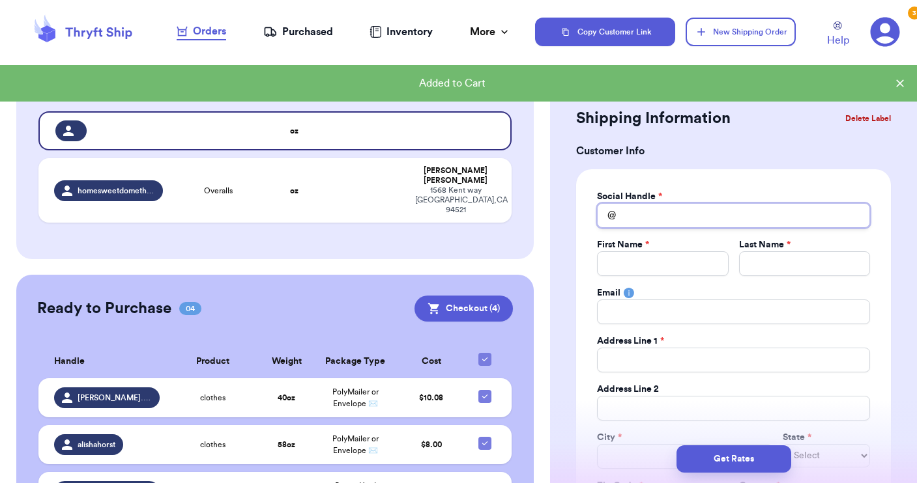
click at [658, 219] on input "Total Amount Paid" at bounding box center [733, 215] width 273 height 25
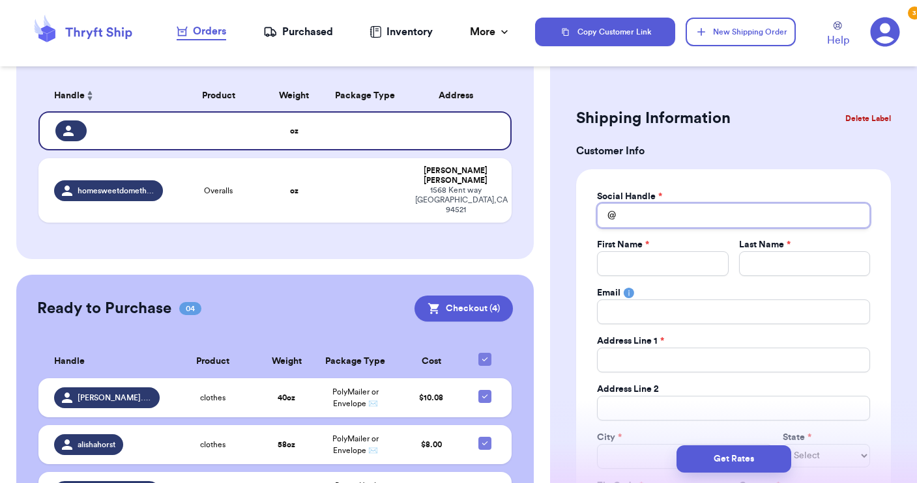
type input "d"
type input "da"
type input "[PERSON_NAME]"
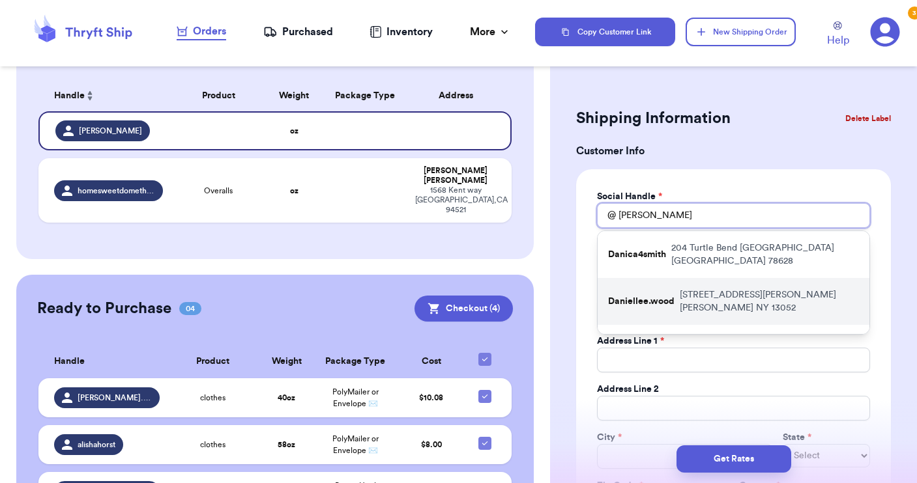
type input "danik"
type input "danika"
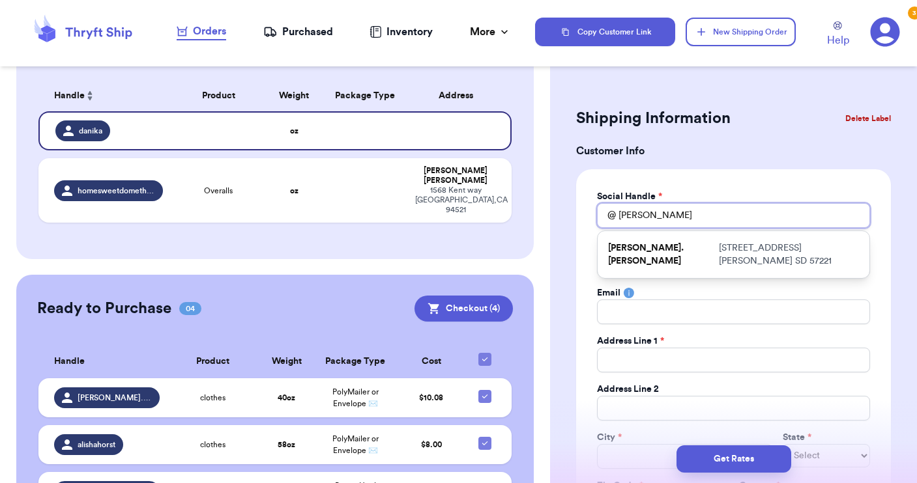
type input "[PERSON_NAME]"
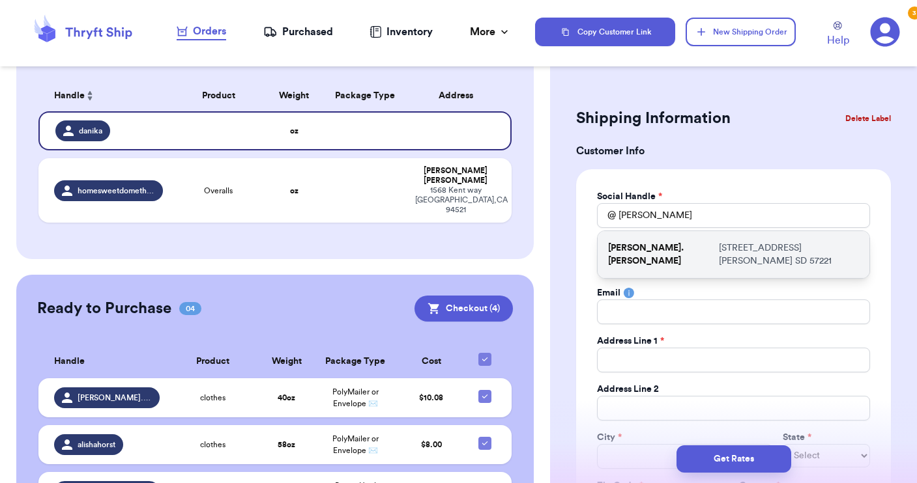
drag, startPoint x: 659, startPoint y: 270, endPoint x: 694, endPoint y: 249, distance: 40.9
click at [719, 249] on p "[STREET_ADDRESS][PERSON_NAME]" at bounding box center [789, 255] width 140 height 26
type input "[PERSON_NAME].[PERSON_NAME]"
type input "[PERSON_NAME]"
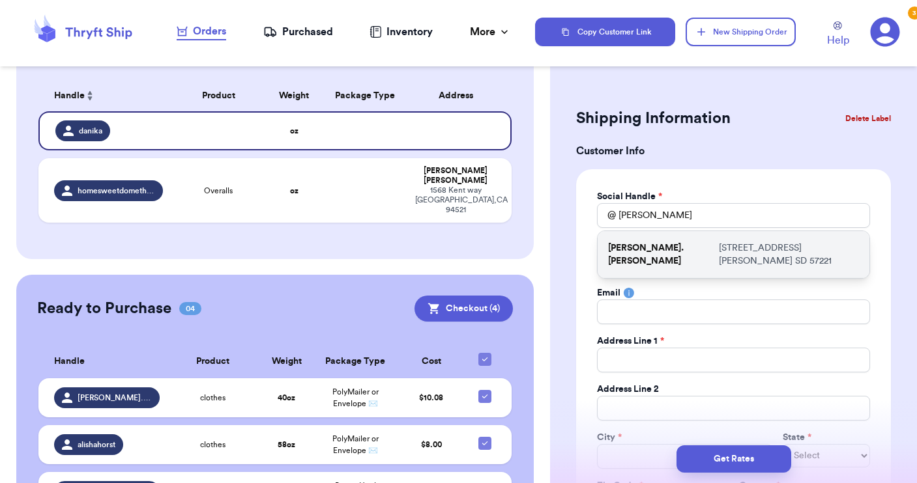
type input "[EMAIL_ADDRESS][DOMAIN_NAME]"
type input "[STREET_ADDRESS]"
type input "[PERSON_NAME]"
select select "SD"
type input "57221"
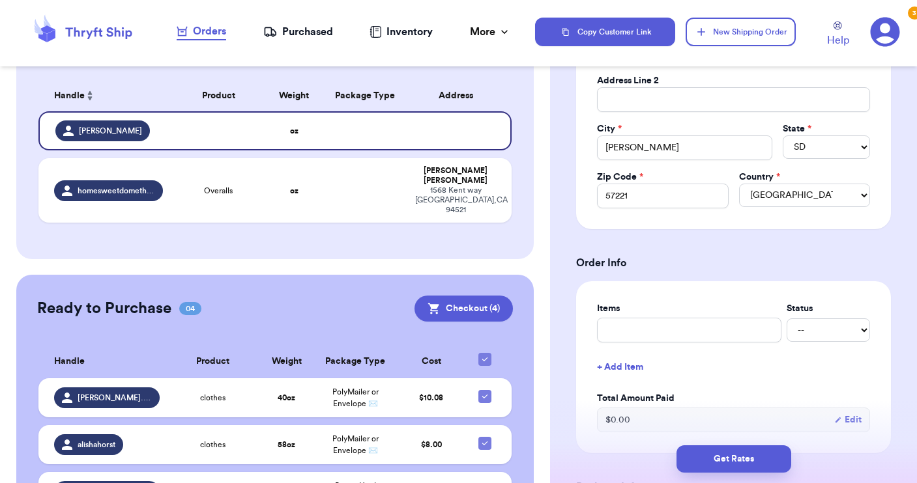
scroll to position [333, 0]
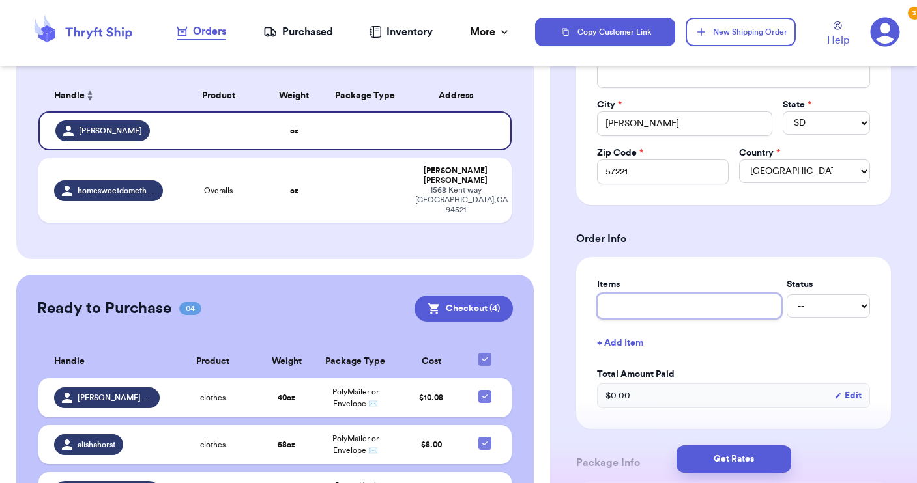
type input "c"
type input "cl"
type input "clo"
type input "clot"
type input "cloth"
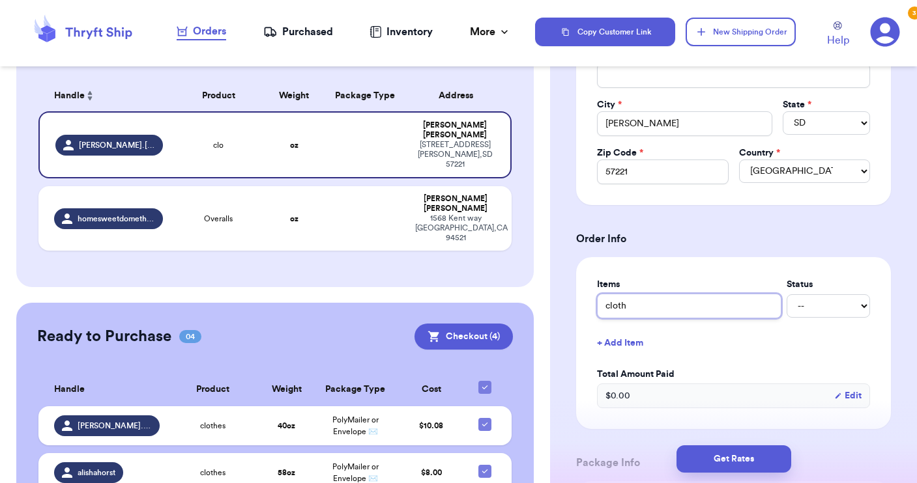
type input "clothe"
type input "clothes"
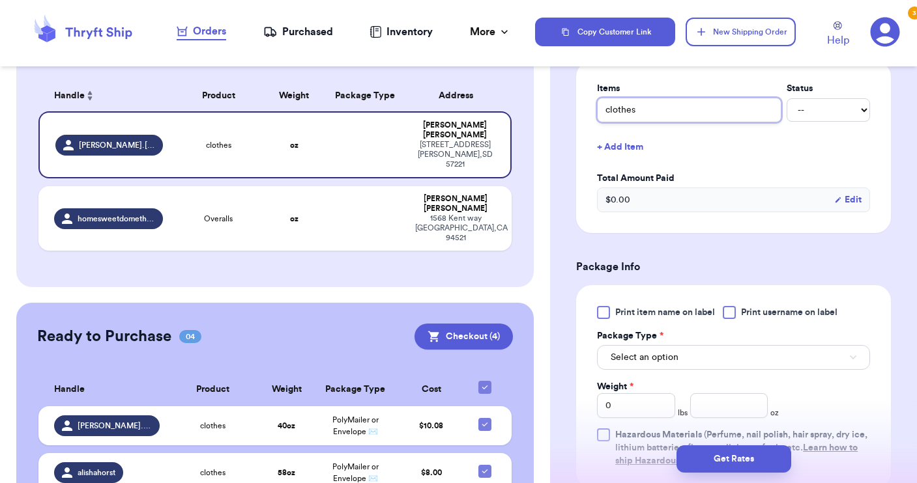
scroll to position [557, 0]
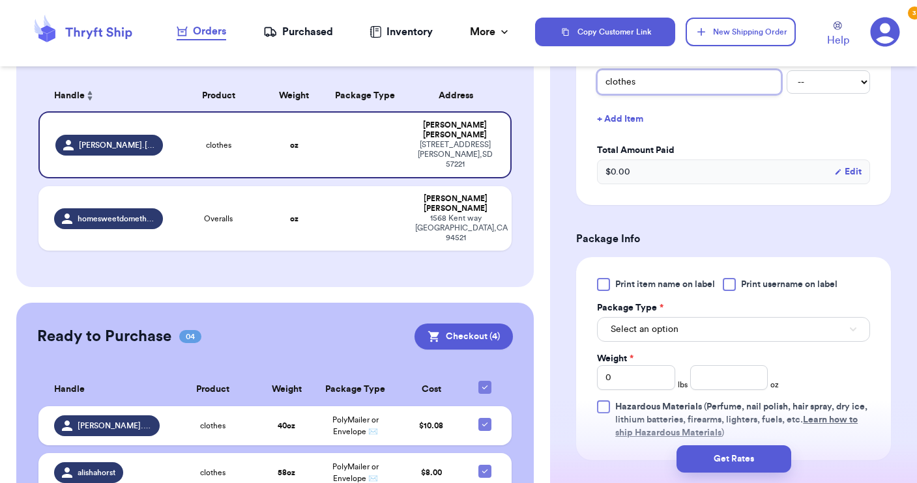
type input "clothes"
click at [707, 336] on button "Select an option" at bounding box center [733, 329] width 273 height 25
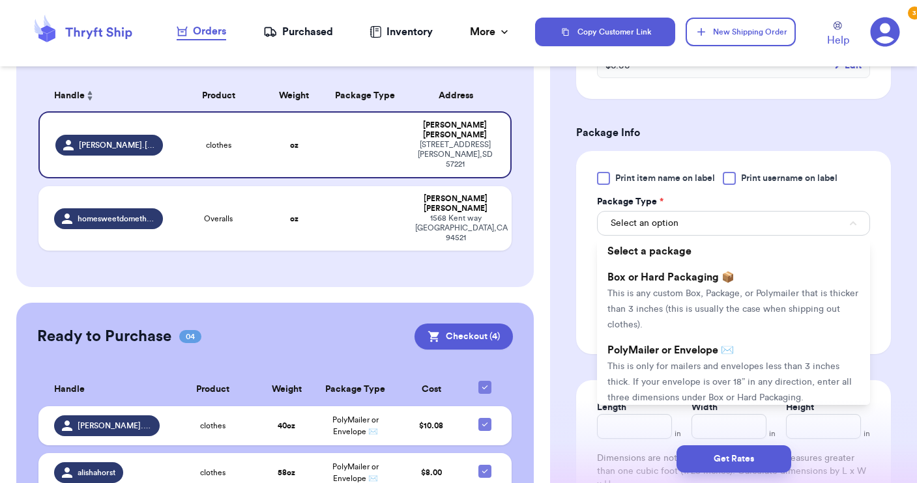
scroll to position [667, 0]
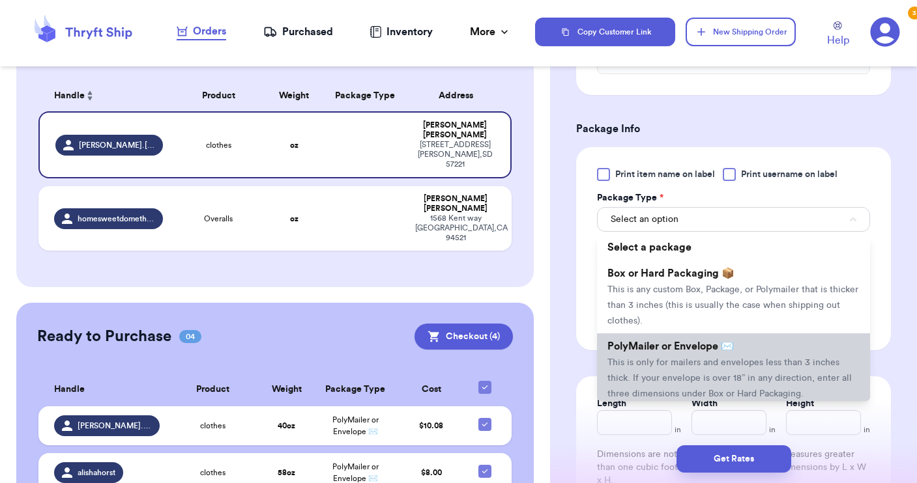
click at [696, 357] on li "PolyMailer or Envelope ✉️ This is only for mailers and envelopes less than 3 in…" at bounding box center [733, 370] width 273 height 73
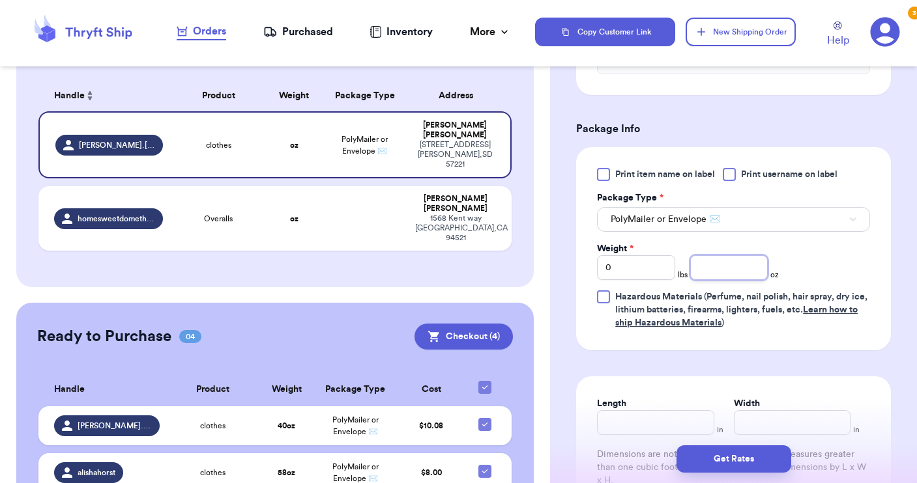
click at [701, 266] on input "number" at bounding box center [729, 267] width 78 height 25
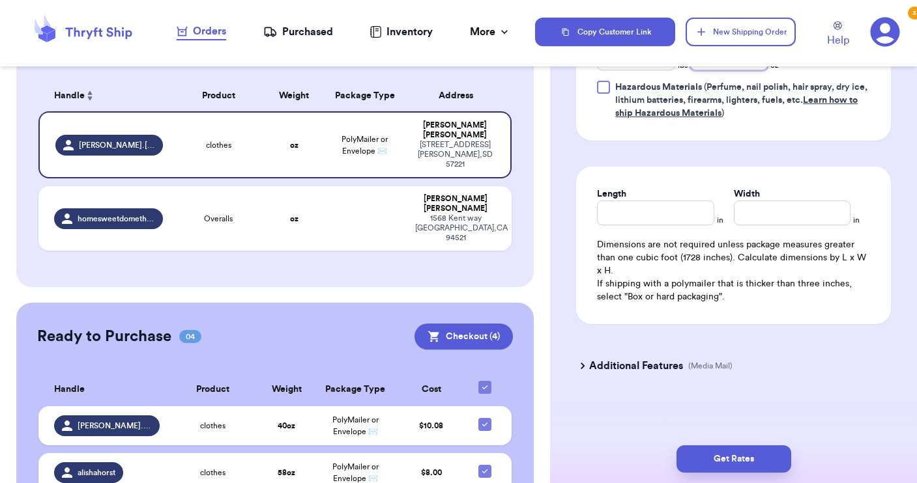
scroll to position [0, 0]
type input "4"
click at [724, 462] on button "Get Rates" at bounding box center [733, 459] width 115 height 27
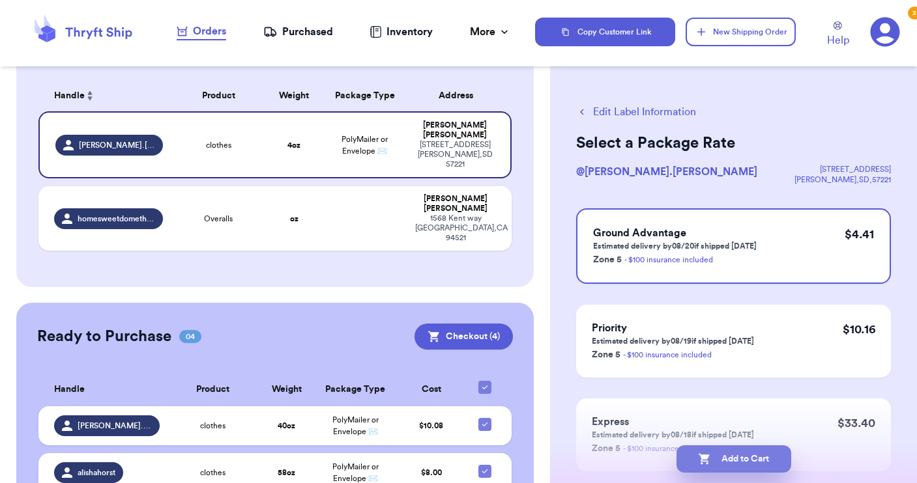
click at [736, 457] on button "Add to Cart" at bounding box center [733, 459] width 115 height 27
checkbox input "true"
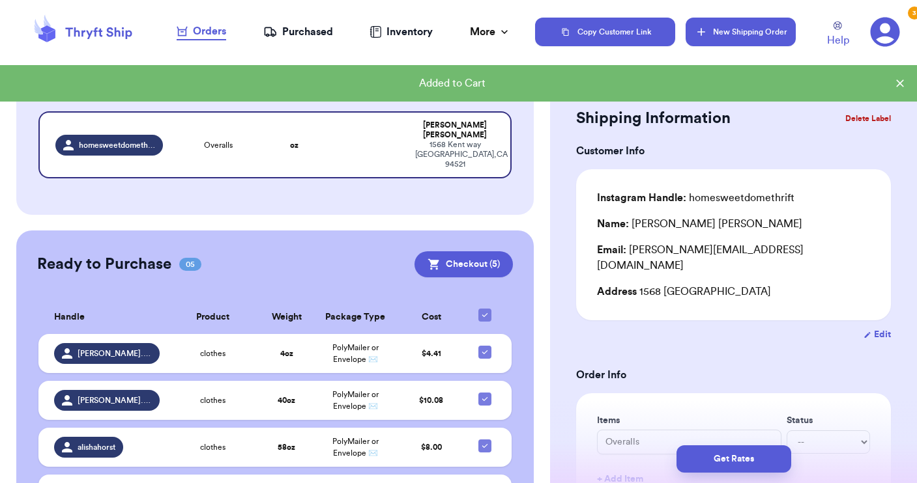
click at [743, 39] on button "New Shipping Order" at bounding box center [739, 32] width 109 height 29
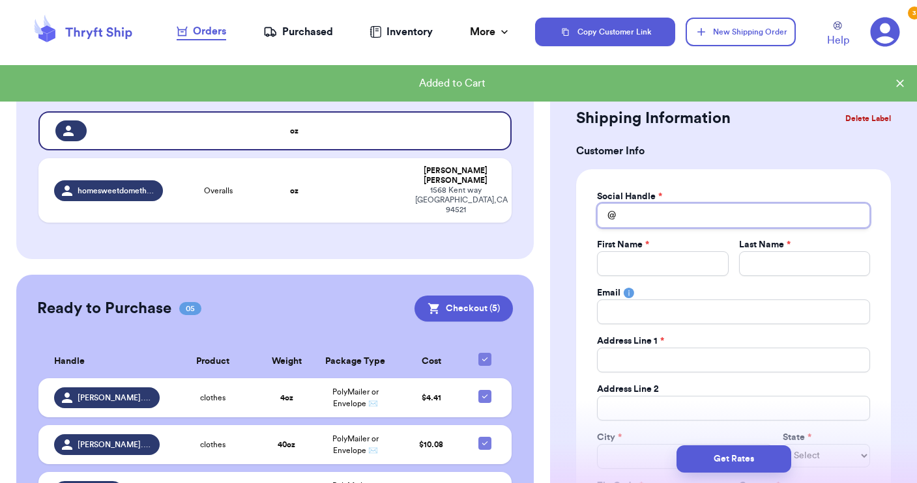
click at [629, 206] on input "Total Amount Paid" at bounding box center [733, 215] width 273 height 25
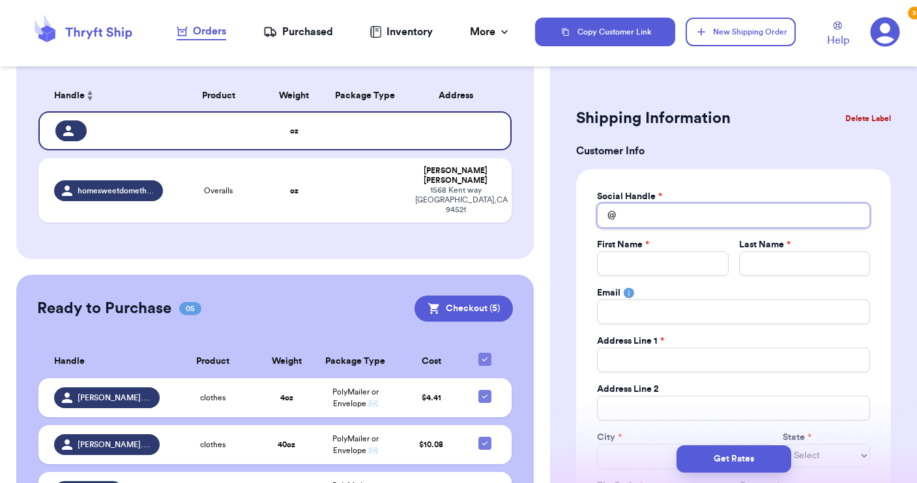
type input "s"
type input "si"
type input "six"
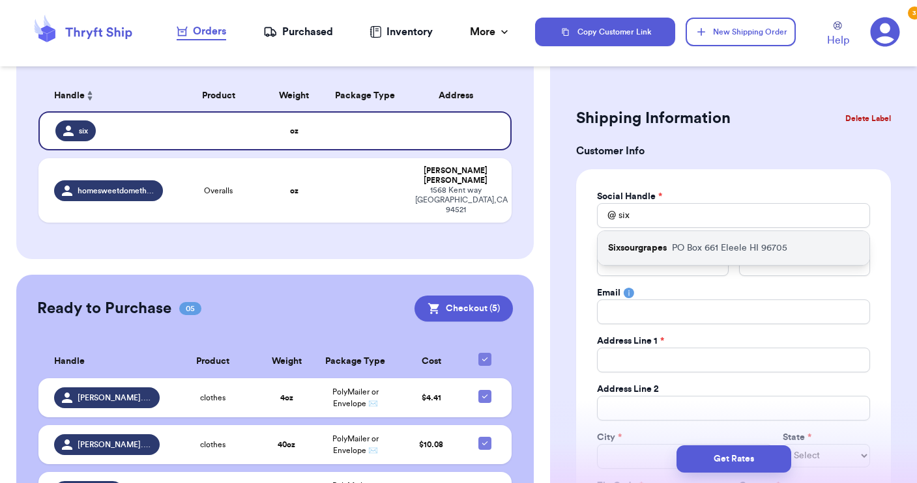
click at [633, 246] on p "Sixsourgrapes" at bounding box center [637, 248] width 59 height 13
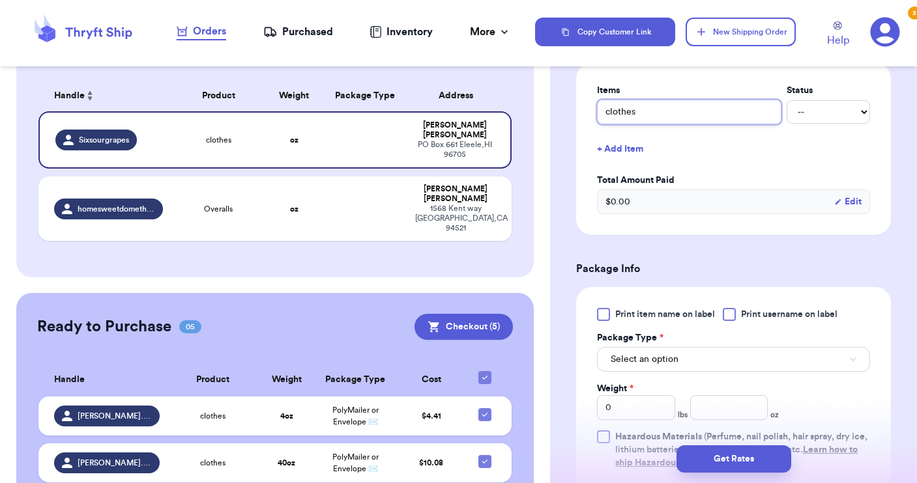
scroll to position [532, 0]
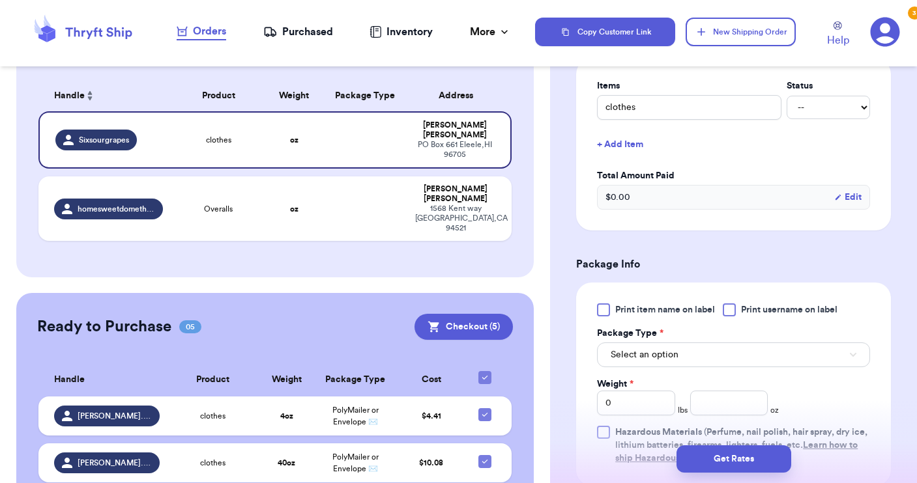
click at [732, 310] on div at bounding box center [728, 310] width 13 height 13
click at [0, 0] on input "Print username on label" at bounding box center [0, 0] width 0 height 0
click at [707, 361] on button "Select an option" at bounding box center [733, 355] width 273 height 25
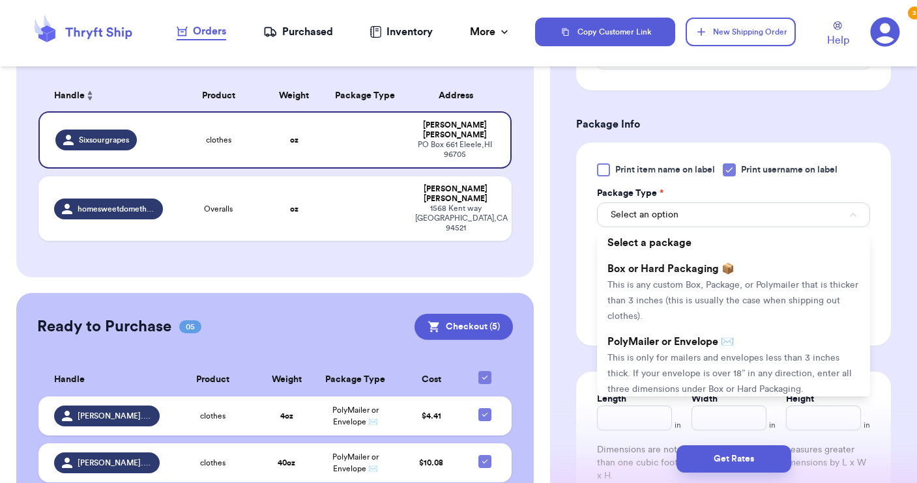
scroll to position [678, 0]
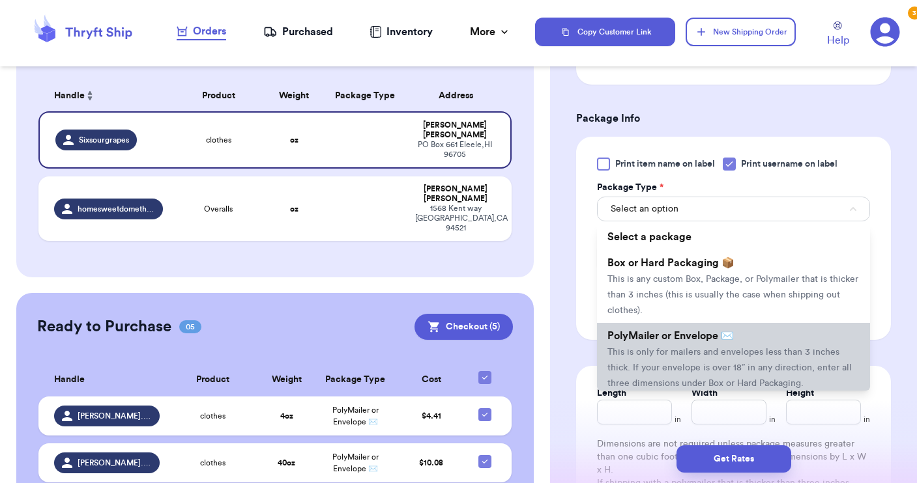
click at [707, 361] on li "PolyMailer or Envelope ✉️ This is only for mailers and envelopes less than 3 in…" at bounding box center [733, 359] width 273 height 73
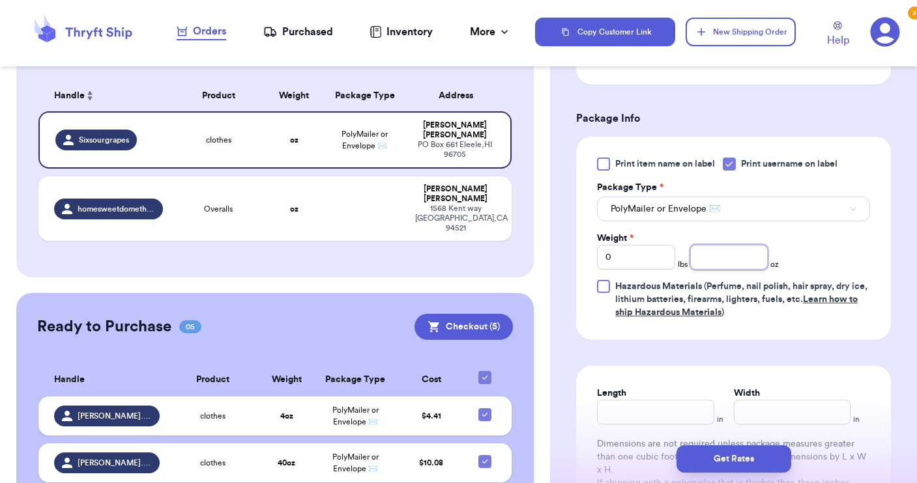
click at [718, 263] on input "number" at bounding box center [729, 257] width 78 height 25
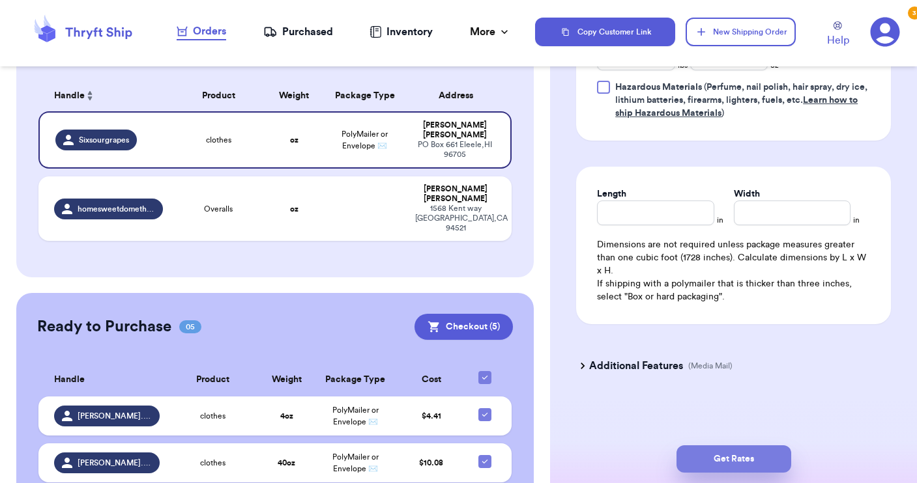
click at [724, 457] on button "Get Rates" at bounding box center [733, 459] width 115 height 27
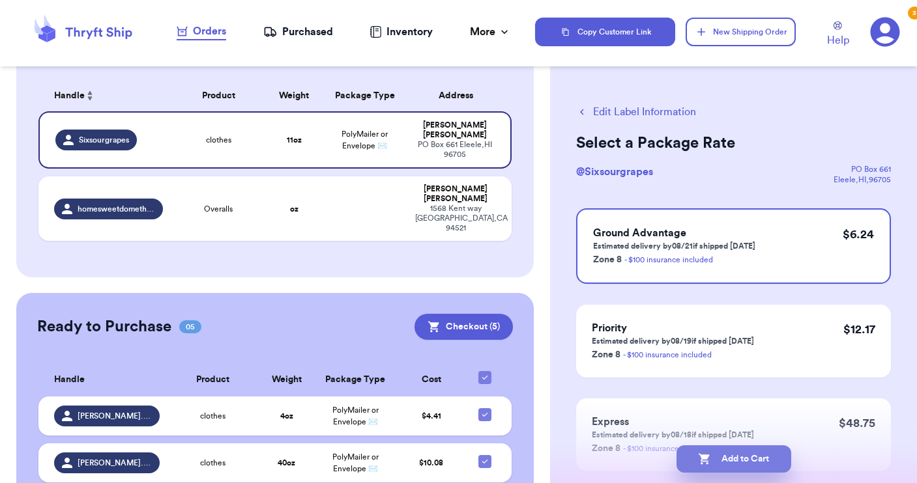
click at [730, 455] on button "Add to Cart" at bounding box center [733, 459] width 115 height 27
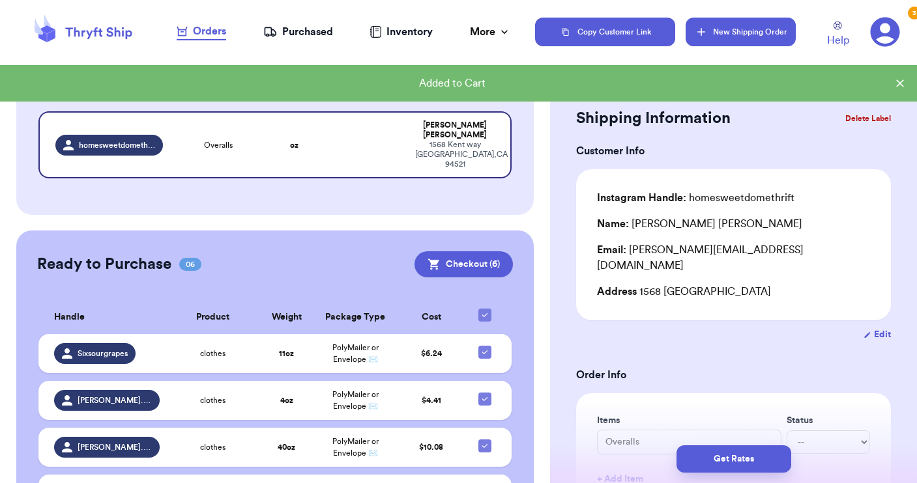
click at [741, 36] on button "New Shipping Order" at bounding box center [739, 32] width 109 height 29
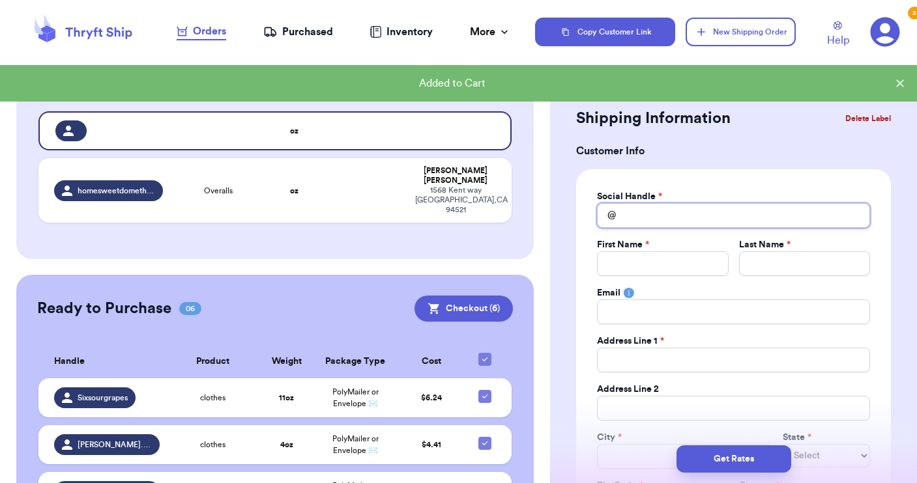
click at [674, 210] on input "Total Amount Paid" at bounding box center [733, 215] width 273 height 25
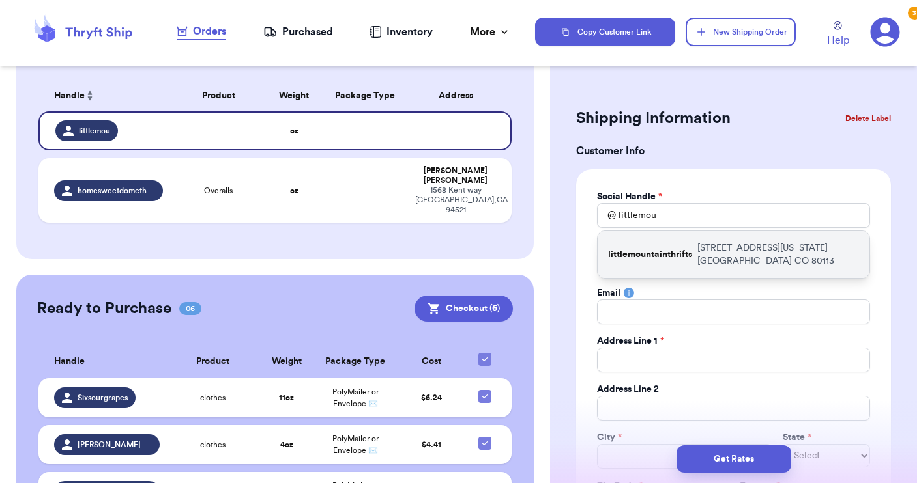
click at [675, 250] on p "littlemountainthrifts" at bounding box center [650, 254] width 84 height 13
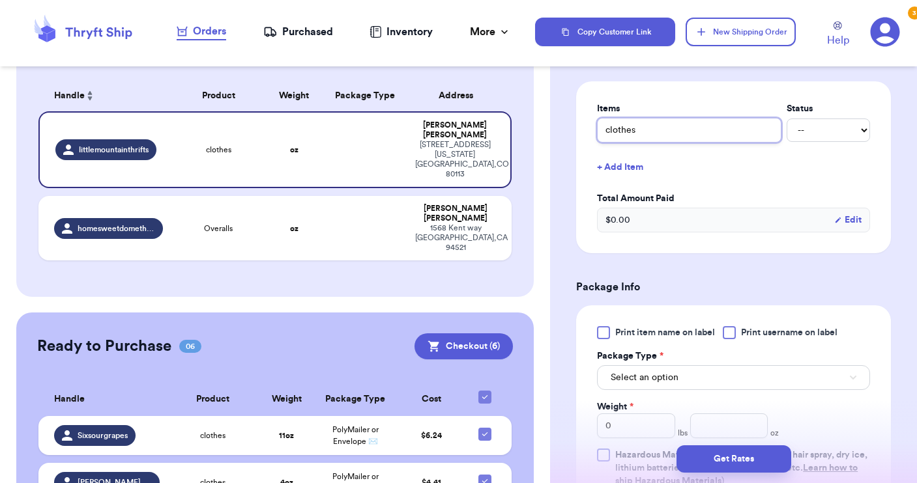
scroll to position [521, 0]
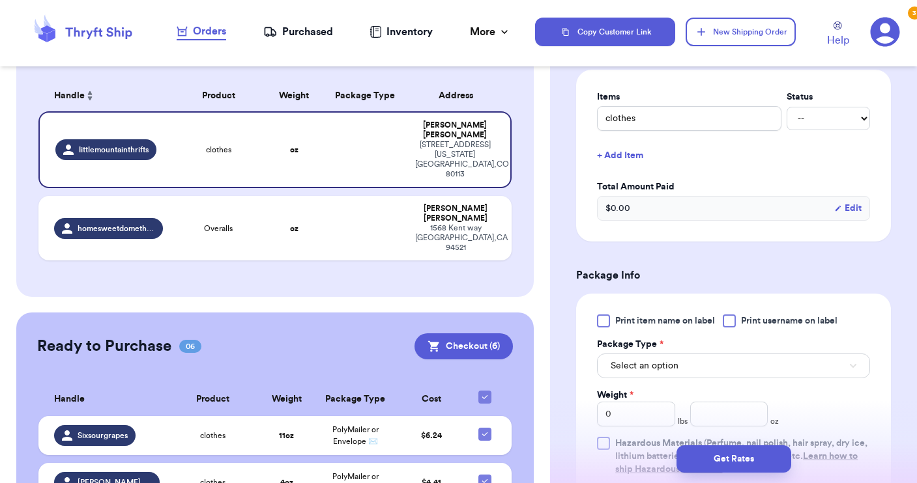
click at [729, 315] on div at bounding box center [728, 321] width 13 height 13
click at [0, 0] on input "Print username on label" at bounding box center [0, 0] width 0 height 0
click at [722, 360] on button "Select an option" at bounding box center [733, 366] width 273 height 25
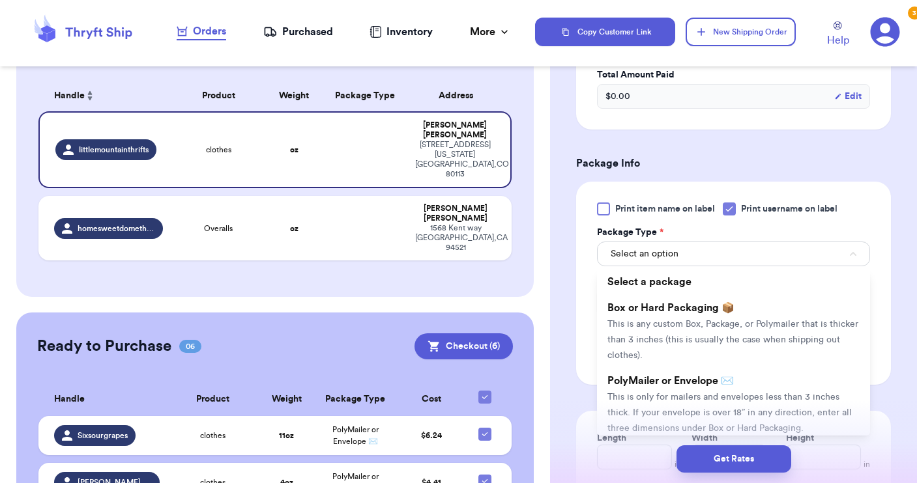
scroll to position [651, 0]
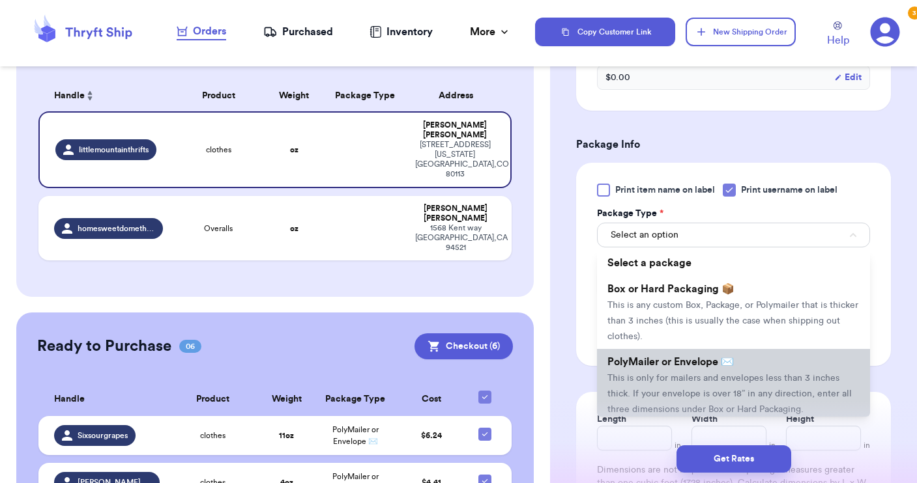
click at [715, 371] on li "PolyMailer or Envelope ✉️ This is only for mailers and envelopes less than 3 in…" at bounding box center [733, 385] width 273 height 73
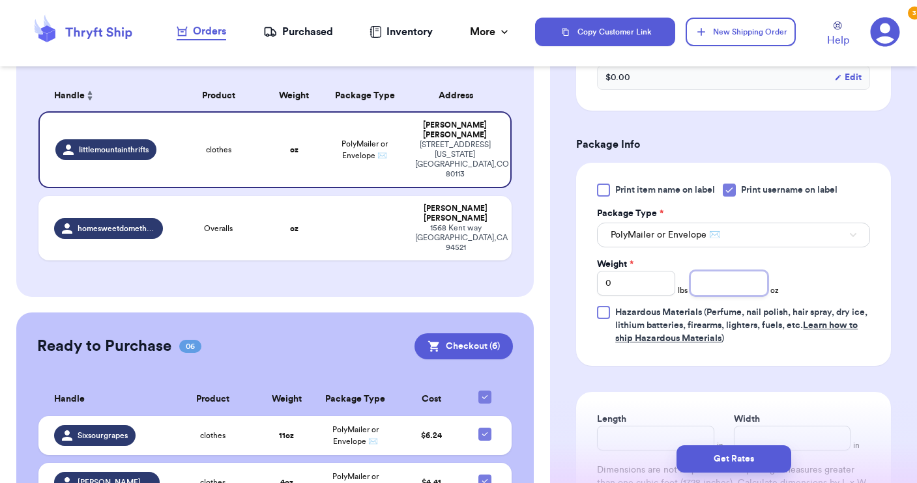
click at [713, 281] on input "number" at bounding box center [729, 283] width 78 height 25
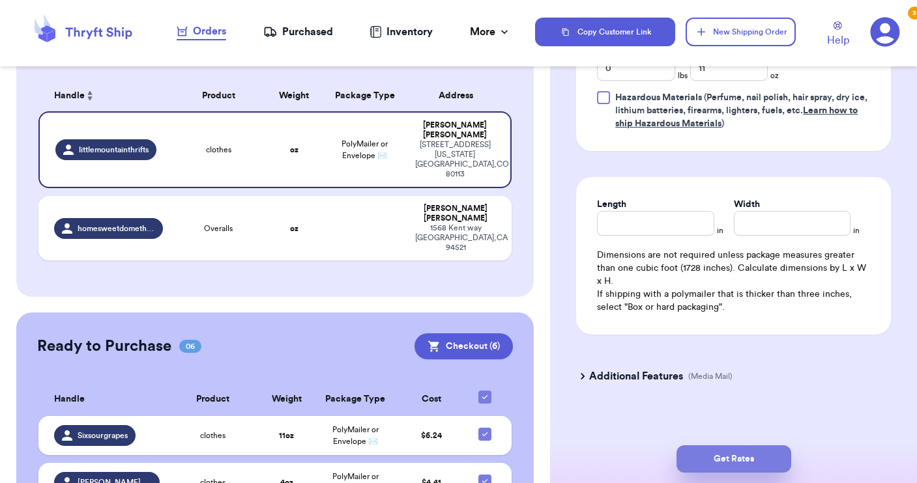
click at [715, 459] on button "Get Rates" at bounding box center [733, 459] width 115 height 27
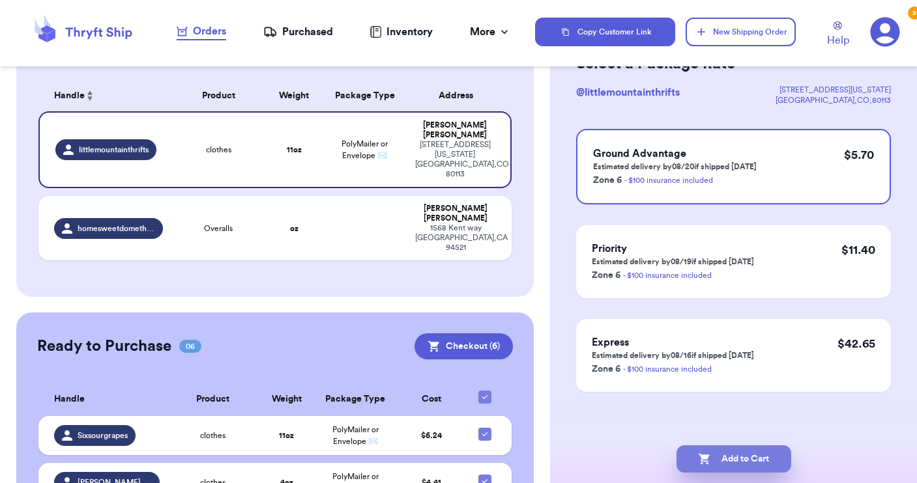
scroll to position [0, 0]
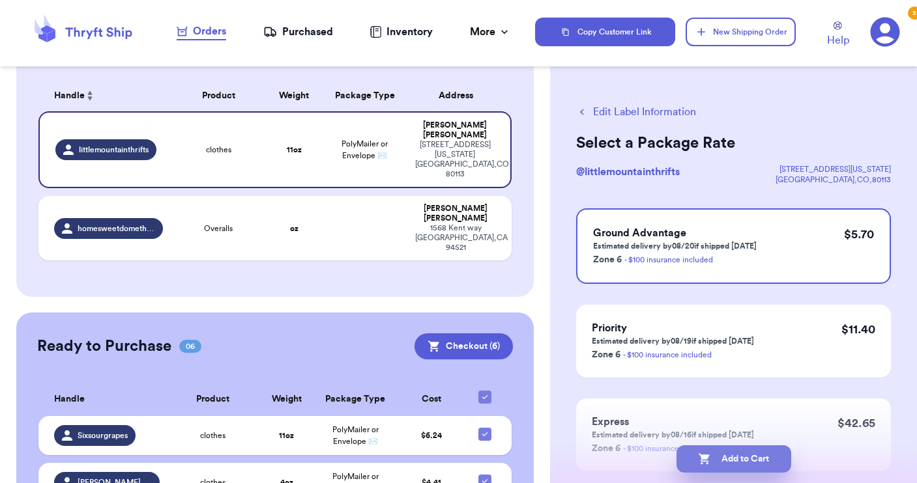
click at [760, 469] on button "Add to Cart" at bounding box center [733, 459] width 115 height 27
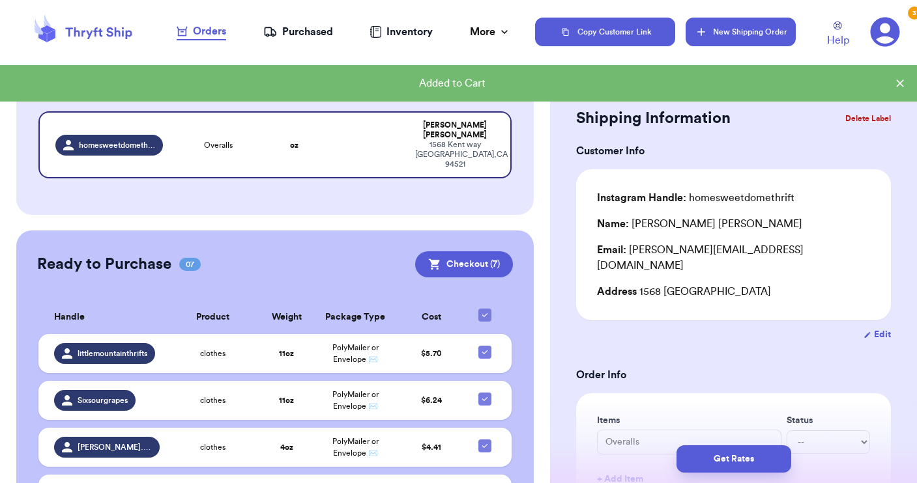
click at [736, 31] on button "New Shipping Order" at bounding box center [739, 32] width 109 height 29
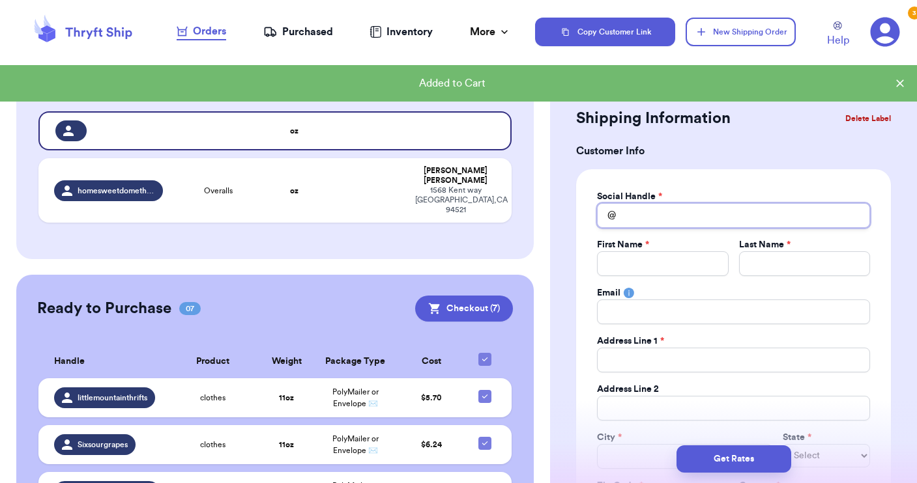
click at [699, 217] on input "Total Amount Paid" at bounding box center [733, 215] width 273 height 25
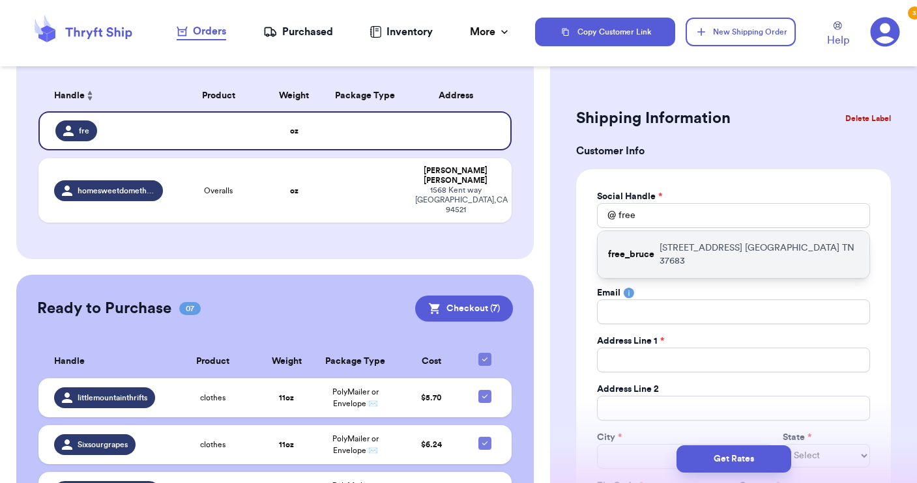
click at [670, 252] on p "[STREET_ADDRESS]" at bounding box center [758, 255] width 199 height 26
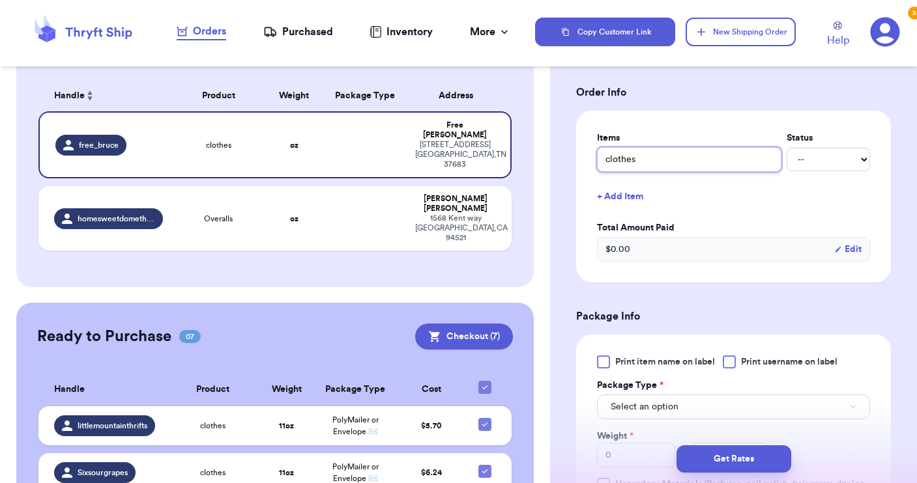
scroll to position [523, 0]
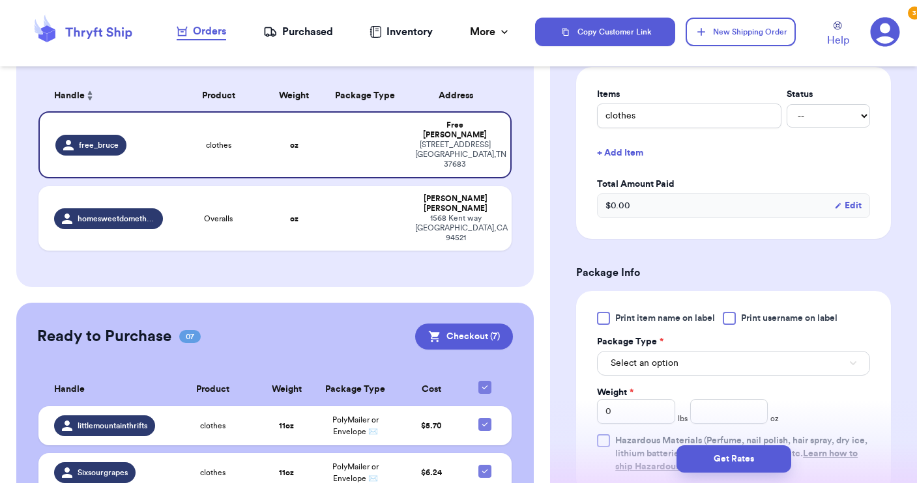
click at [706, 371] on button "Select an option" at bounding box center [733, 363] width 273 height 25
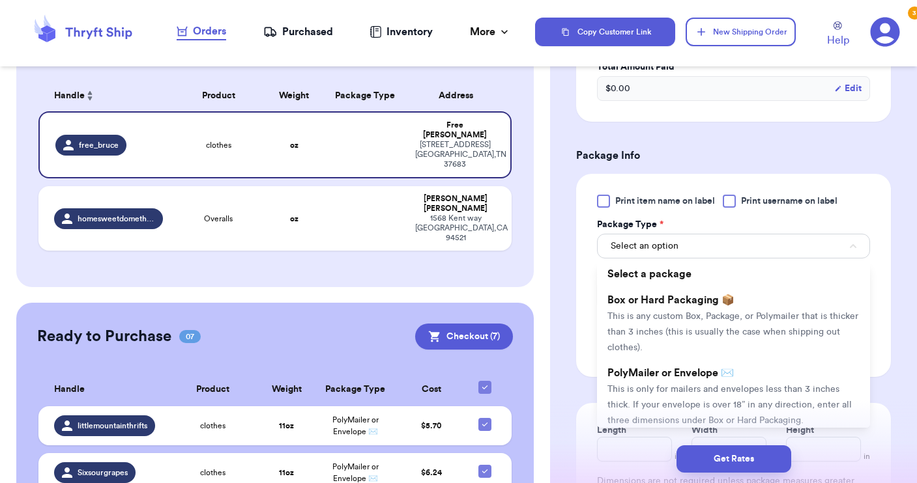
scroll to position [649, 0]
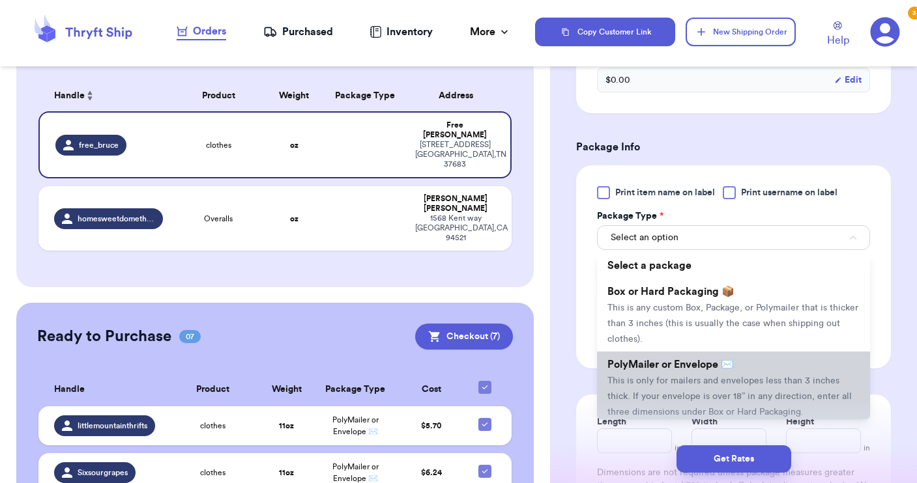
click at [706, 370] on span "PolyMailer or Envelope ✉️" at bounding box center [670, 365] width 126 height 10
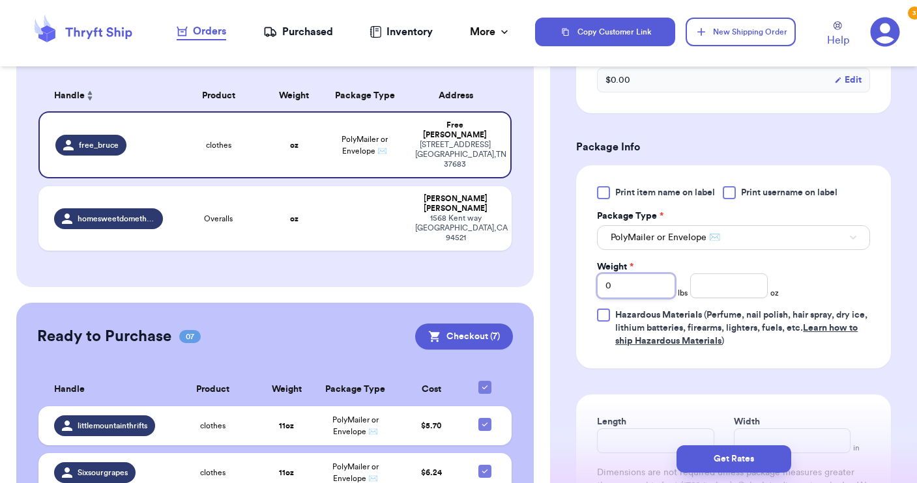
drag, startPoint x: 644, startPoint y: 284, endPoint x: 599, endPoint y: 276, distance: 45.1
click at [599, 276] on input "0" at bounding box center [636, 286] width 78 height 25
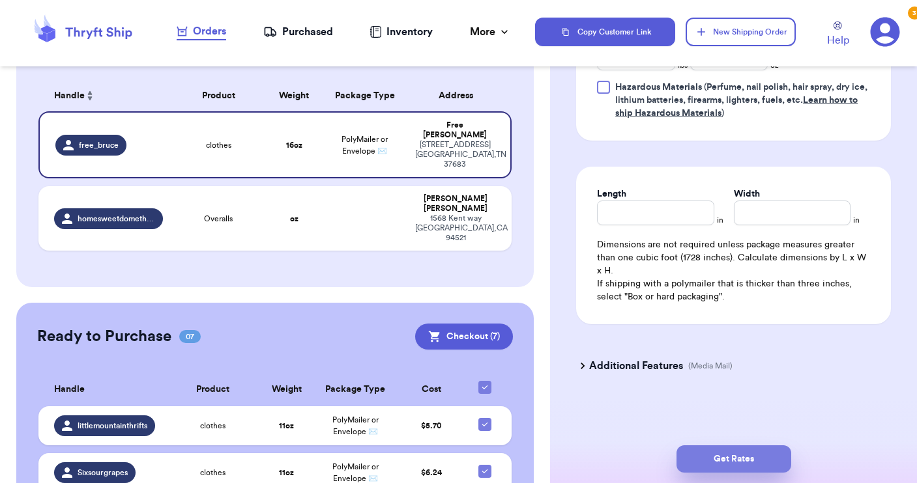
click at [707, 467] on button "Get Rates" at bounding box center [733, 459] width 115 height 27
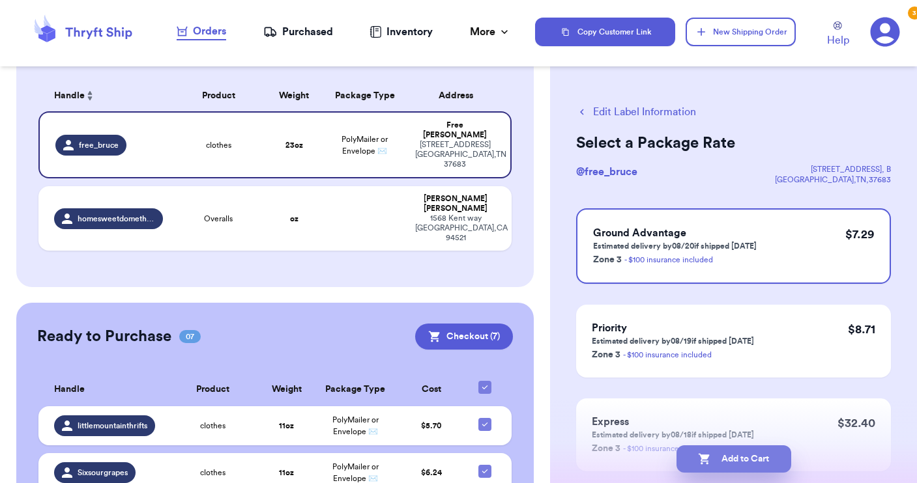
click at [721, 461] on button "Add to Cart" at bounding box center [733, 459] width 115 height 27
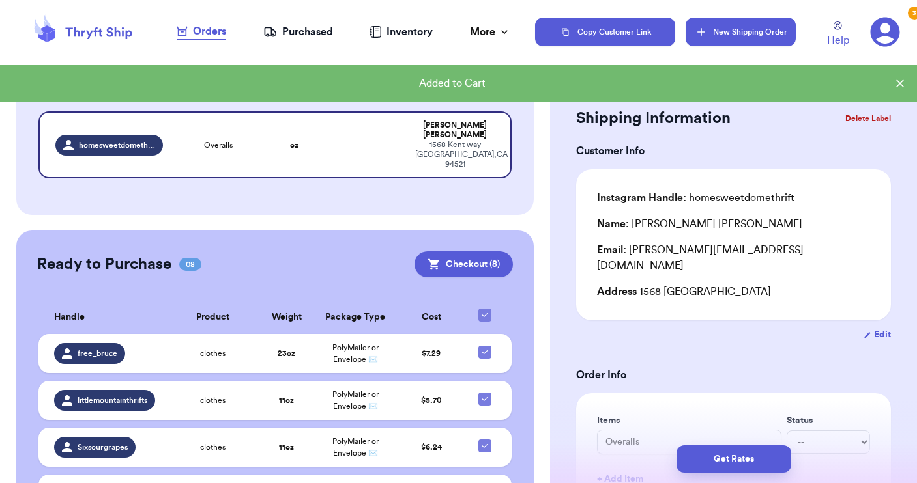
click at [740, 33] on button "New Shipping Order" at bounding box center [739, 32] width 109 height 29
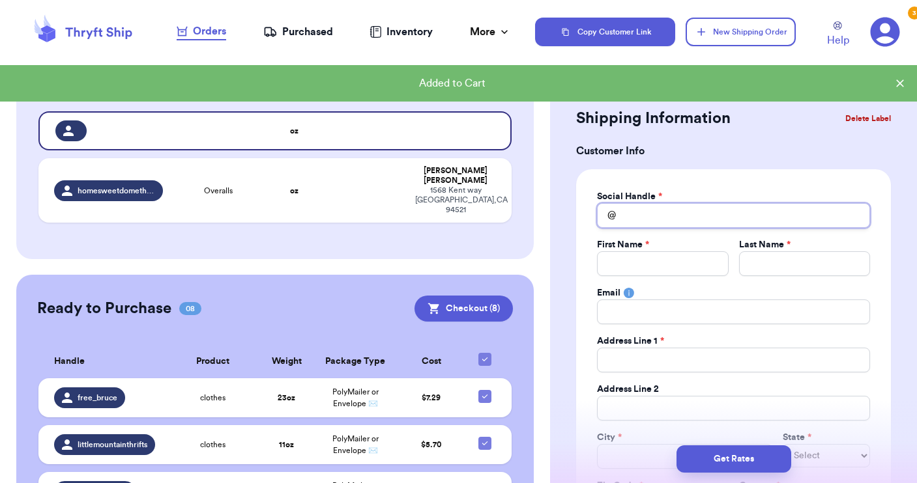
click at [642, 214] on input "Total Amount Paid" at bounding box center [733, 215] width 273 height 25
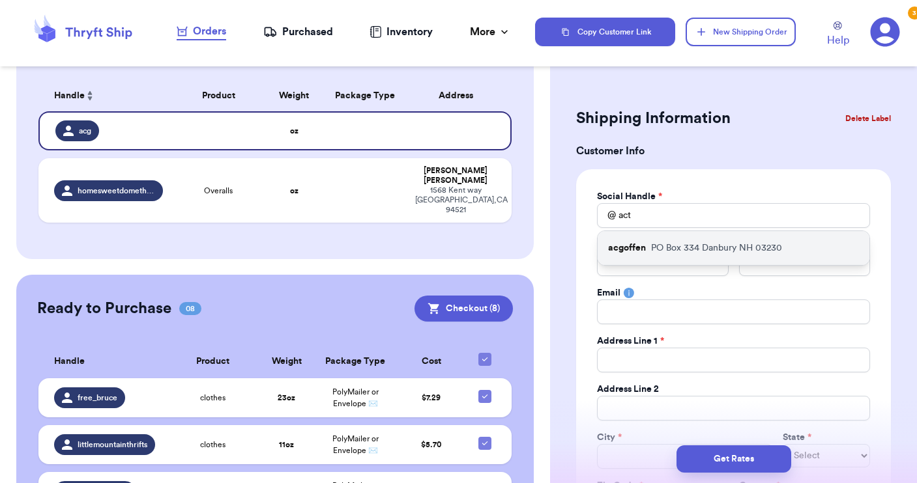
drag, startPoint x: 644, startPoint y: 236, endPoint x: 637, endPoint y: 259, distance: 23.9
click at [637, 259] on div "acgoffen [STREET_ADDRESS]" at bounding box center [733, 248] width 272 height 34
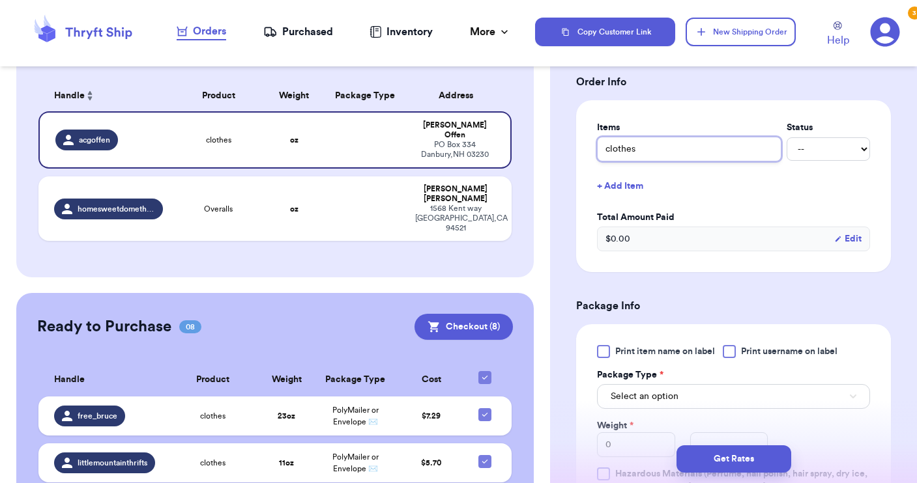
scroll to position [499, 0]
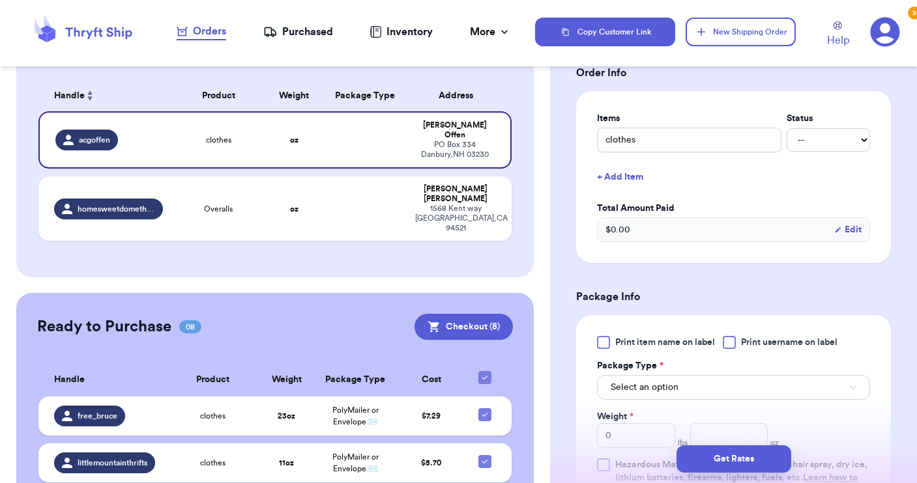
click at [730, 342] on div at bounding box center [728, 342] width 13 height 13
click at [0, 0] on input "Print username on label" at bounding box center [0, 0] width 0 height 0
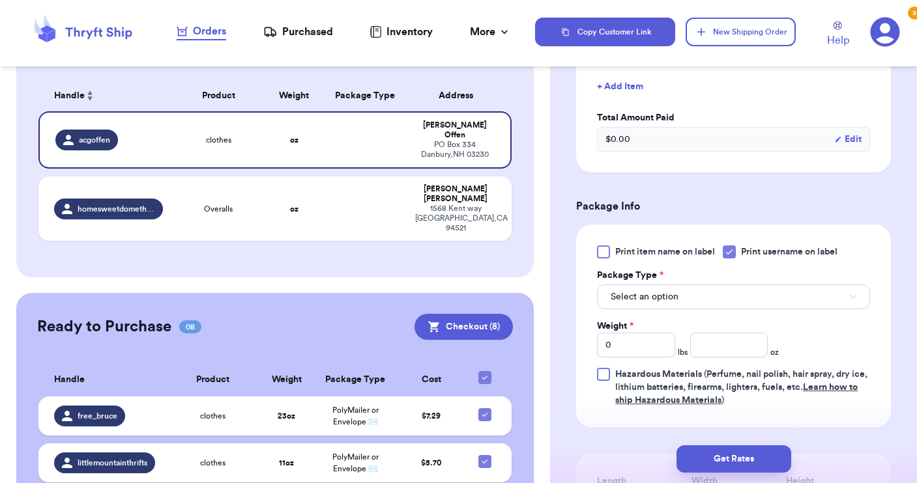
scroll to position [591, 0]
click at [705, 302] on button "Select an option" at bounding box center [733, 295] width 273 height 25
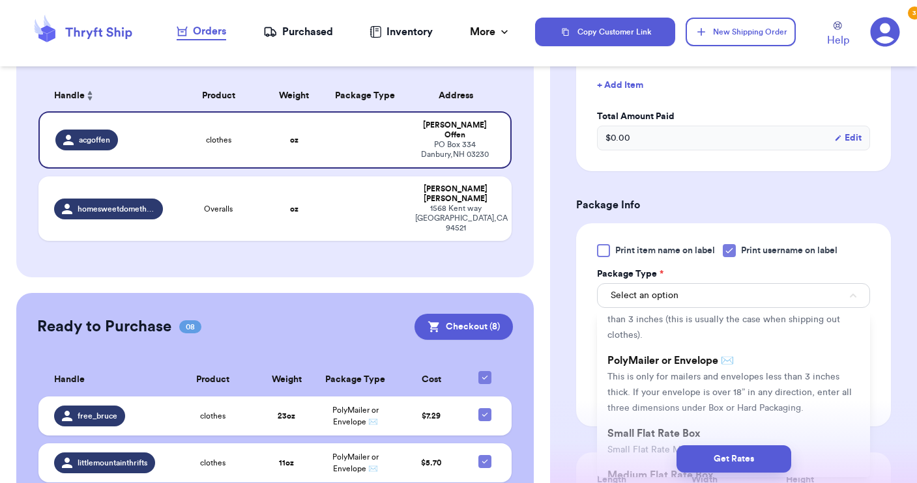
scroll to position [63, 0]
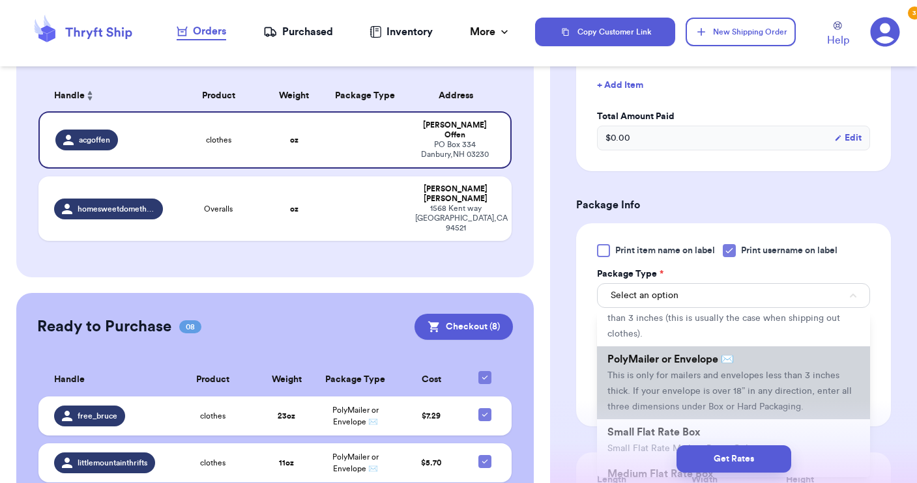
click at [687, 374] on span "This is only for mailers and envelopes less than 3 inches thick. If your envelo…" at bounding box center [729, 391] width 244 height 40
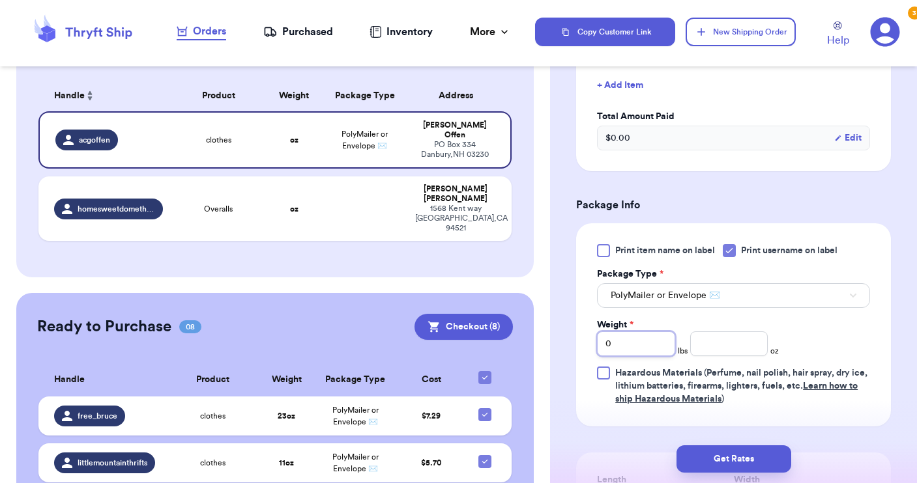
drag, startPoint x: 627, startPoint y: 347, endPoint x: 586, endPoint y: 338, distance: 42.7
click at [587, 340] on div "Print item name on label Print username on label Package Type * PolyMailer or E…" at bounding box center [733, 324] width 315 height 203
click at [722, 462] on button "Get Rates" at bounding box center [733, 459] width 115 height 27
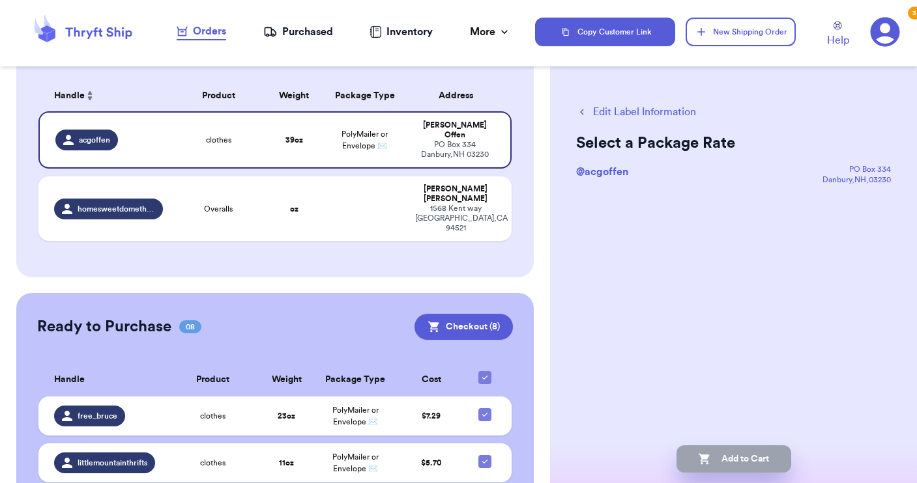
scroll to position [0, 0]
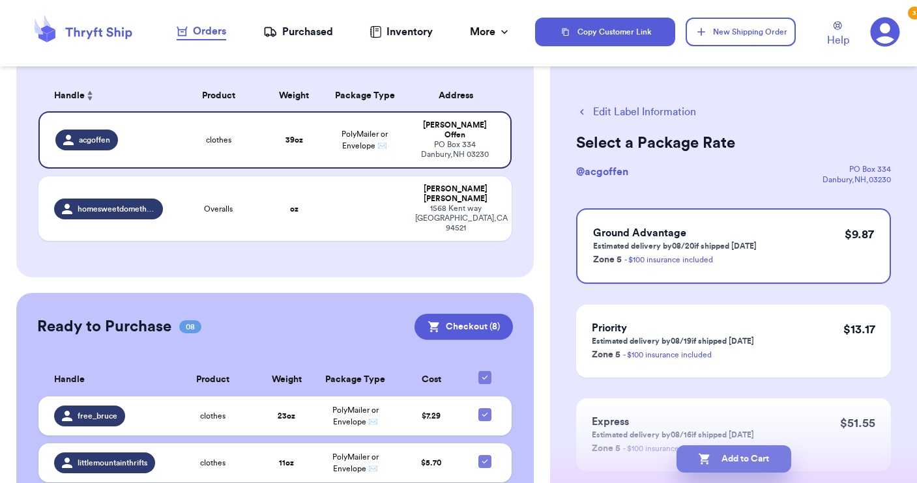
click at [728, 460] on button "Add to Cart" at bounding box center [733, 459] width 115 height 27
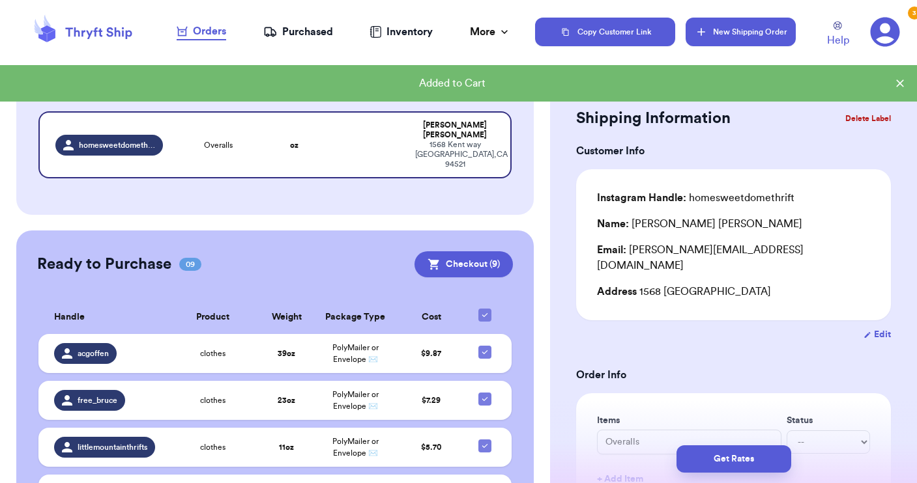
click at [731, 46] on button "New Shipping Order" at bounding box center [739, 32] width 109 height 29
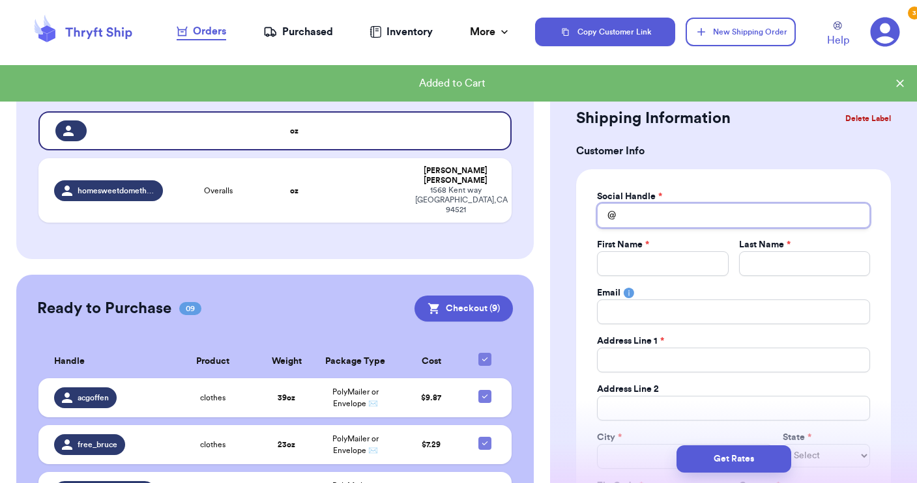
click at [659, 218] on input "Total Amount Paid" at bounding box center [733, 215] width 273 height 25
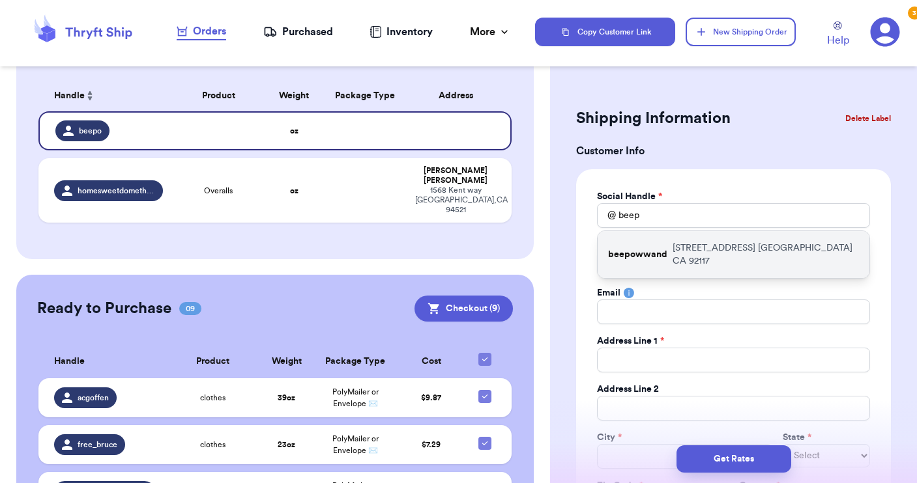
drag, startPoint x: 659, startPoint y: 218, endPoint x: 693, endPoint y: 255, distance: 51.2
click at [693, 255] on div "beepowwand [STREET_ADDRESS]" at bounding box center [733, 254] width 272 height 47
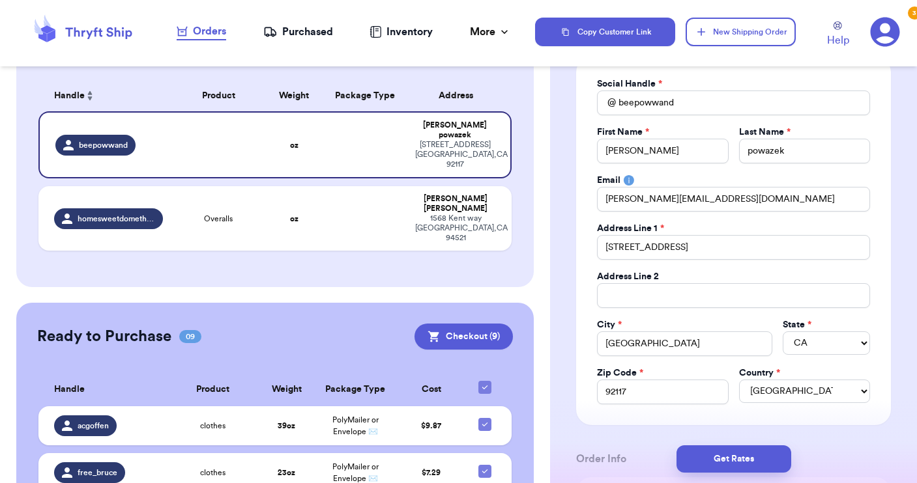
scroll to position [117, 0]
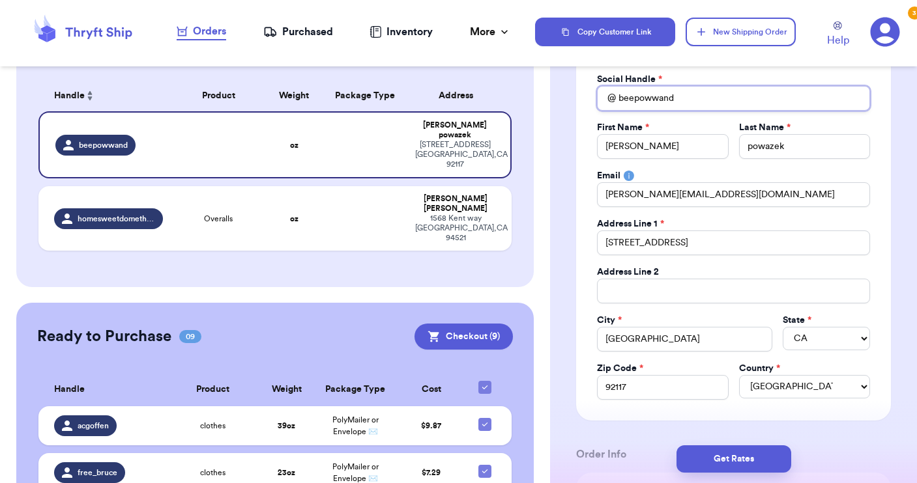
click at [680, 96] on input "beepowwand" at bounding box center [733, 98] width 273 height 25
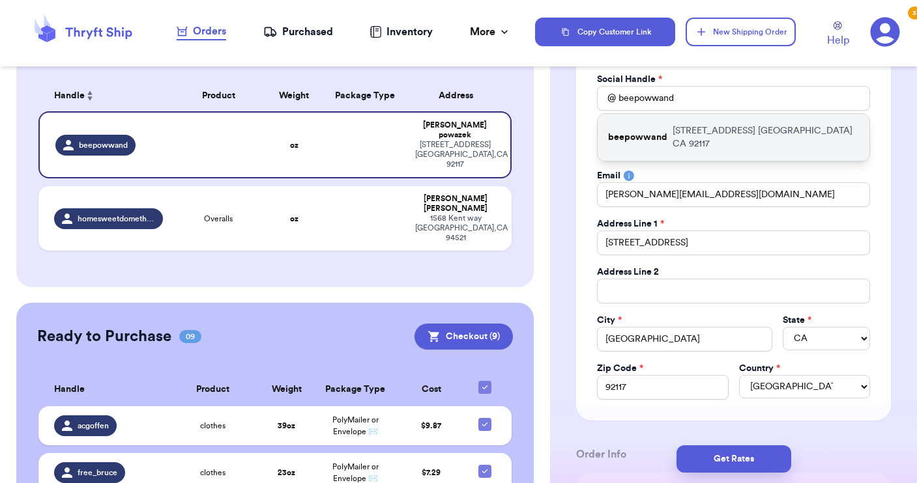
click at [706, 133] on p "[STREET_ADDRESS]" at bounding box center [765, 137] width 186 height 26
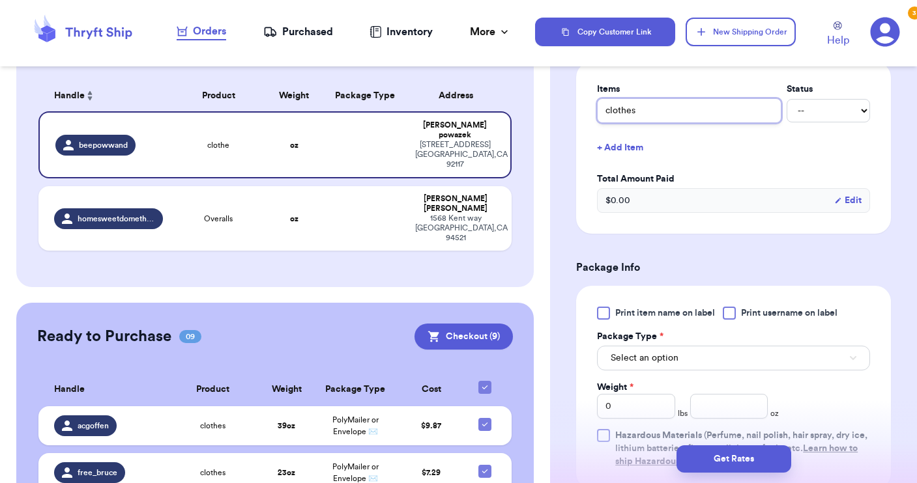
scroll to position [542, 0]
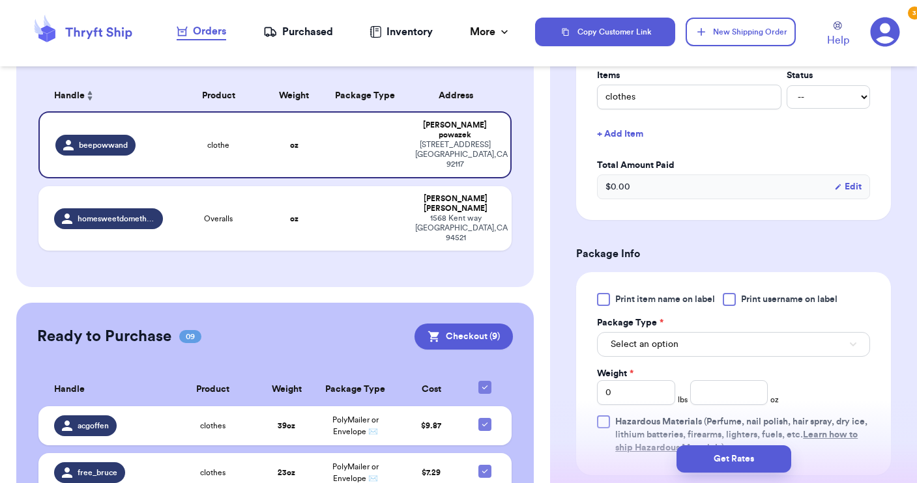
click at [732, 307] on div "Print item name on label Print username on label Package Type * Select an optio…" at bounding box center [733, 374] width 273 height 162
click at [730, 297] on div at bounding box center [728, 299] width 13 height 13
click at [0, 0] on input "Print username on label" at bounding box center [0, 0] width 0 height 0
click at [729, 337] on button "Select an option" at bounding box center [733, 344] width 273 height 25
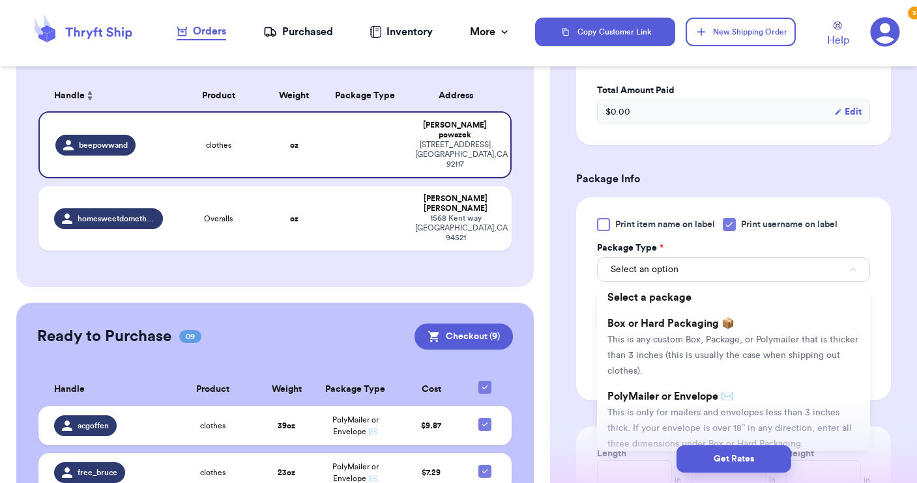
scroll to position [619, 0]
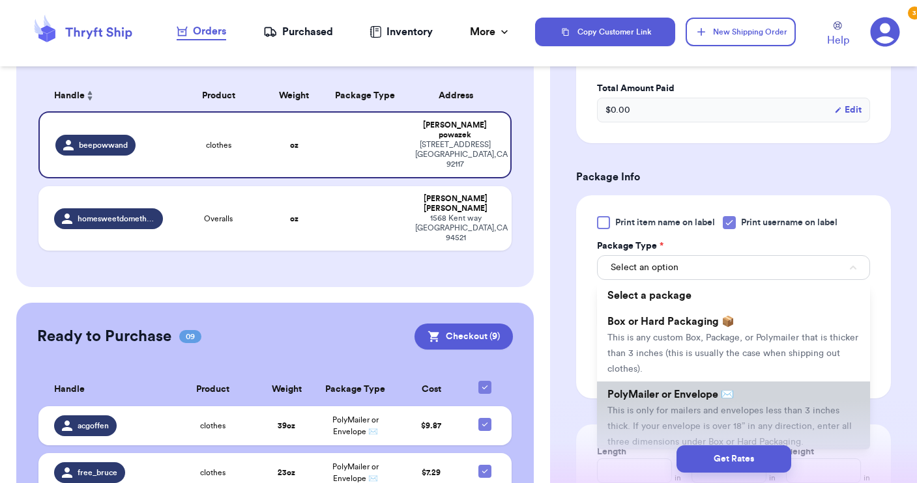
click at [712, 400] on span "PolyMailer or Envelope ✉️" at bounding box center [670, 395] width 126 height 10
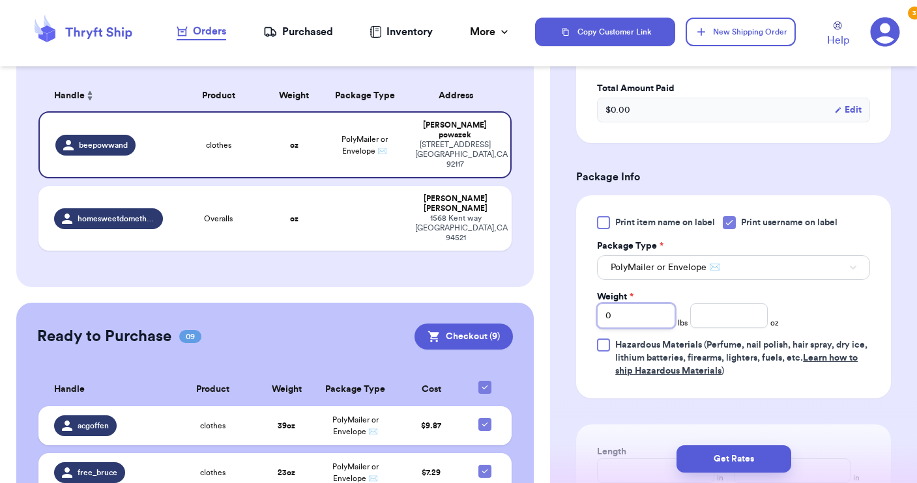
drag, startPoint x: 625, startPoint y: 319, endPoint x: 582, endPoint y: 296, distance: 49.5
click at [588, 305] on div "Print item name on label Print username on label Package Type * PolyMailer or E…" at bounding box center [733, 296] width 315 height 203
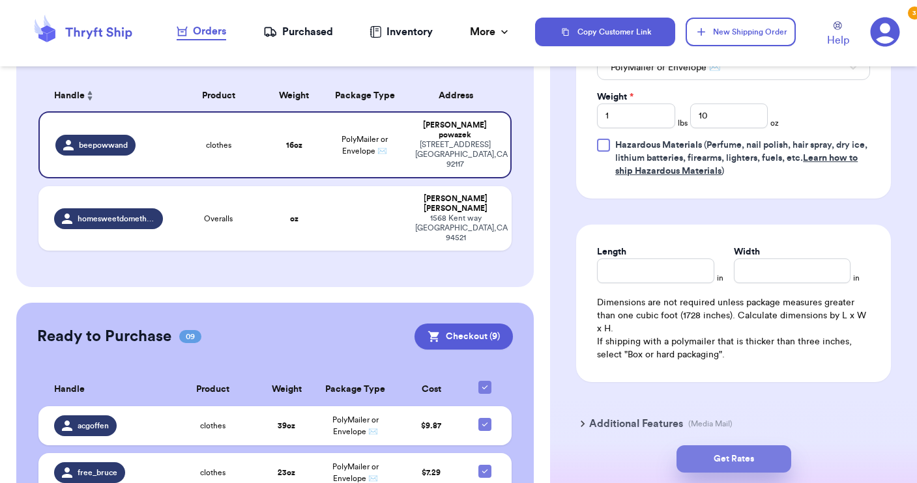
click at [719, 472] on button "Get Rates" at bounding box center [733, 459] width 115 height 27
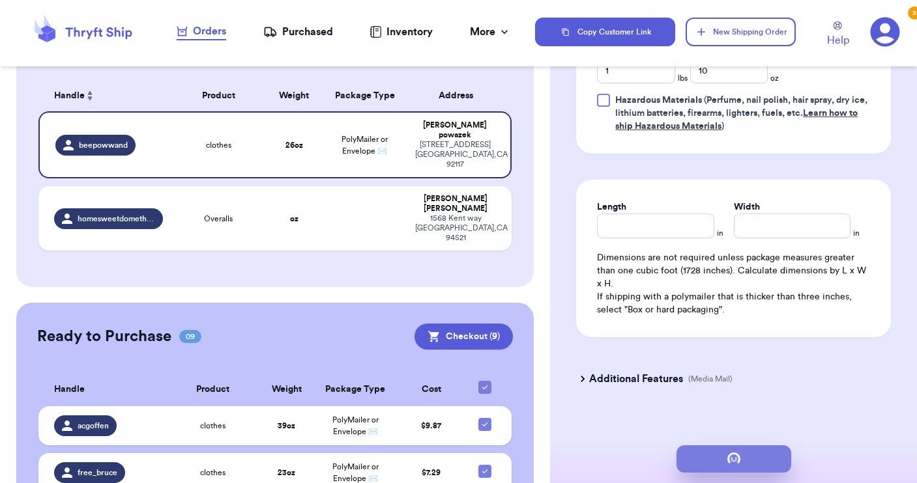
scroll to position [0, 0]
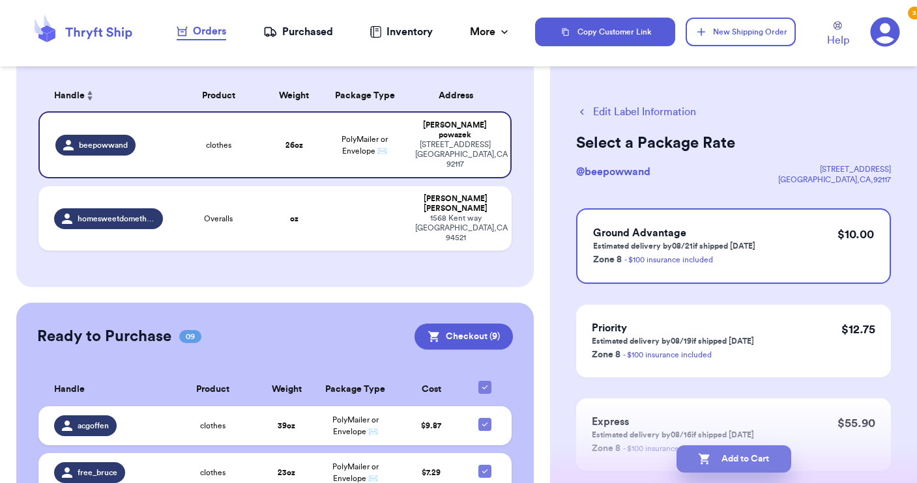
click at [728, 459] on button "Add to Cart" at bounding box center [733, 459] width 115 height 27
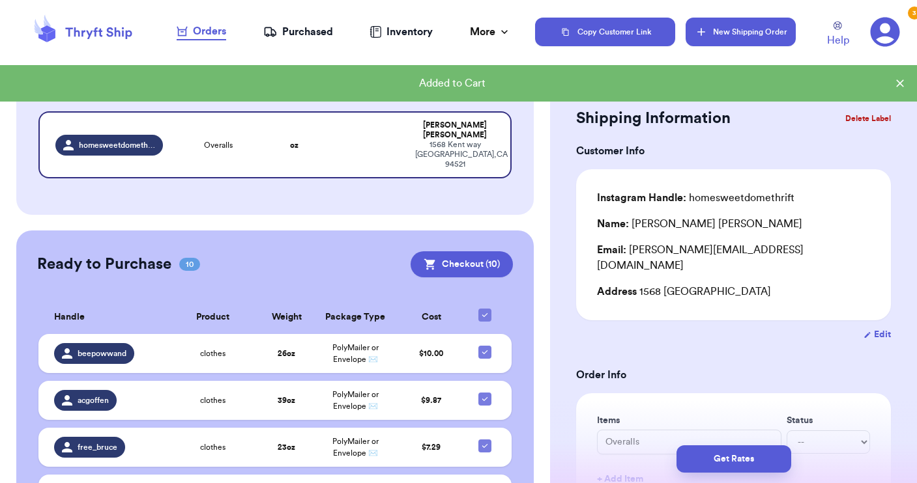
click at [741, 28] on button "New Shipping Order" at bounding box center [739, 32] width 109 height 29
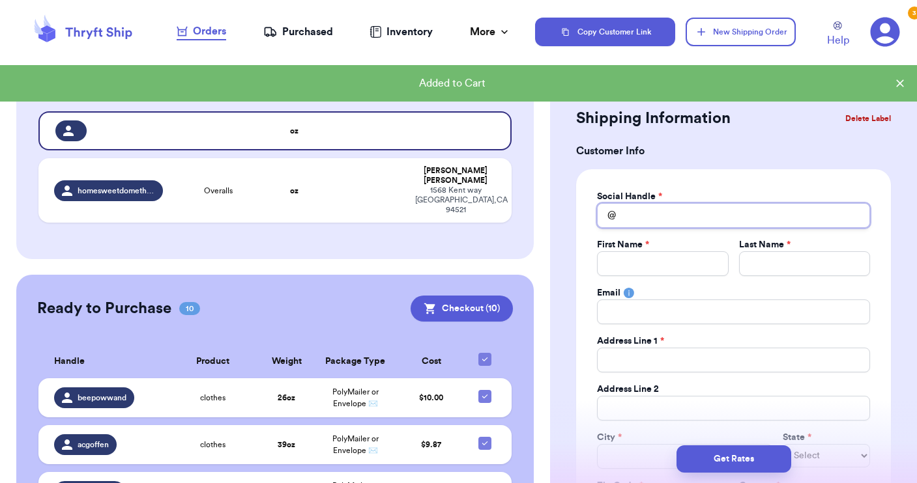
click at [655, 213] on input "Total Amount Paid" at bounding box center [733, 215] width 273 height 25
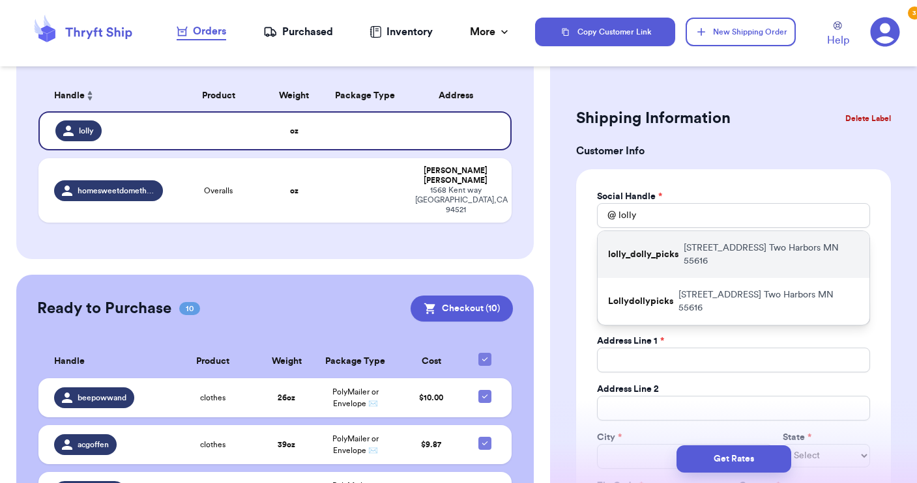
click at [665, 256] on div "lolly_dolly_picks [STREET_ADDRESS]" at bounding box center [733, 254] width 272 height 47
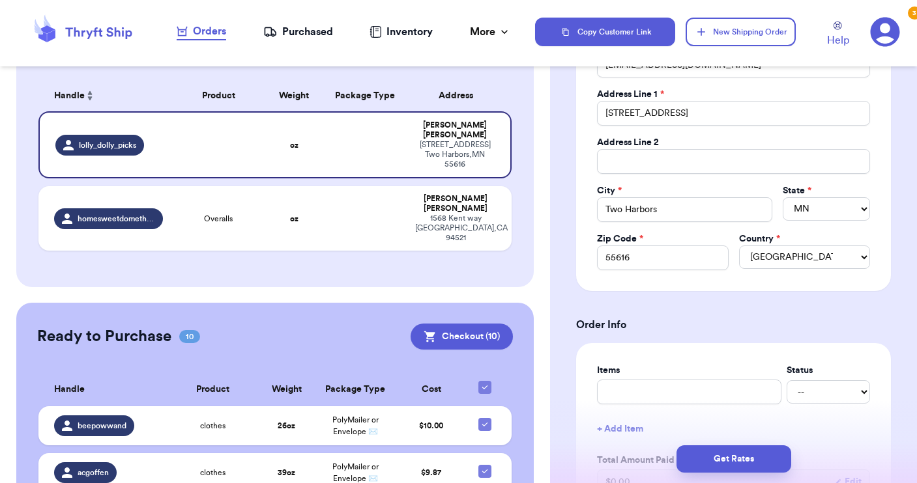
scroll to position [248, 0]
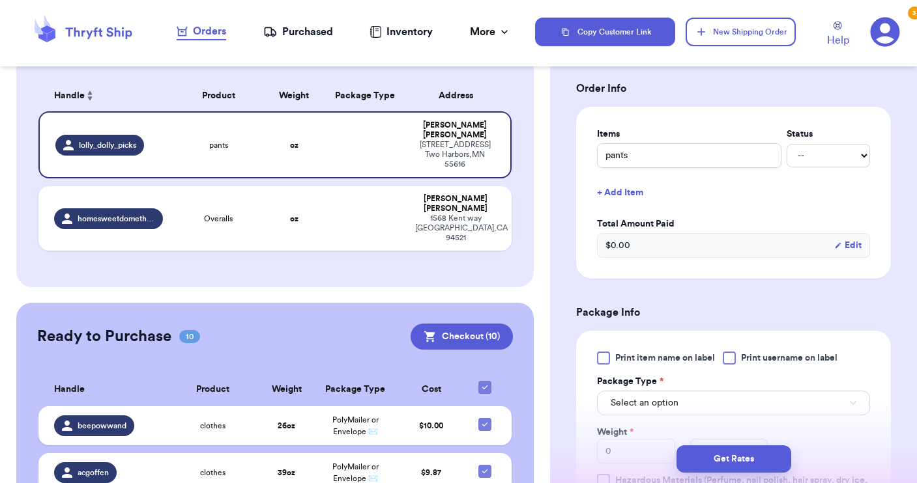
click at [726, 361] on div at bounding box center [728, 358] width 13 height 13
click at [0, 0] on input "Print username on label" at bounding box center [0, 0] width 0 height 0
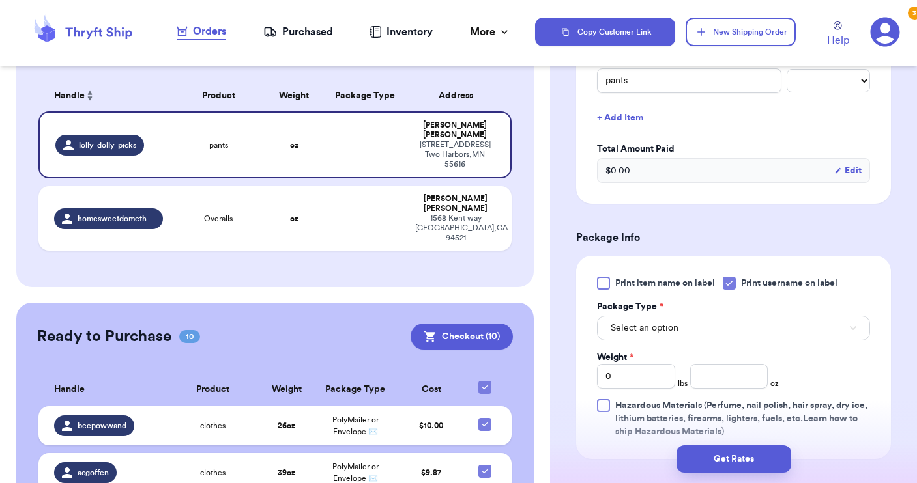
scroll to position [563, 0]
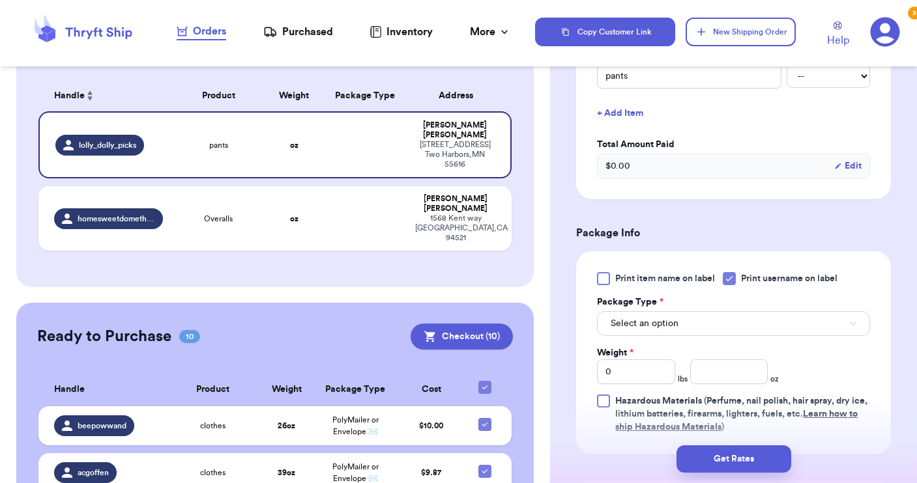
click at [697, 319] on button "Select an option" at bounding box center [733, 323] width 273 height 25
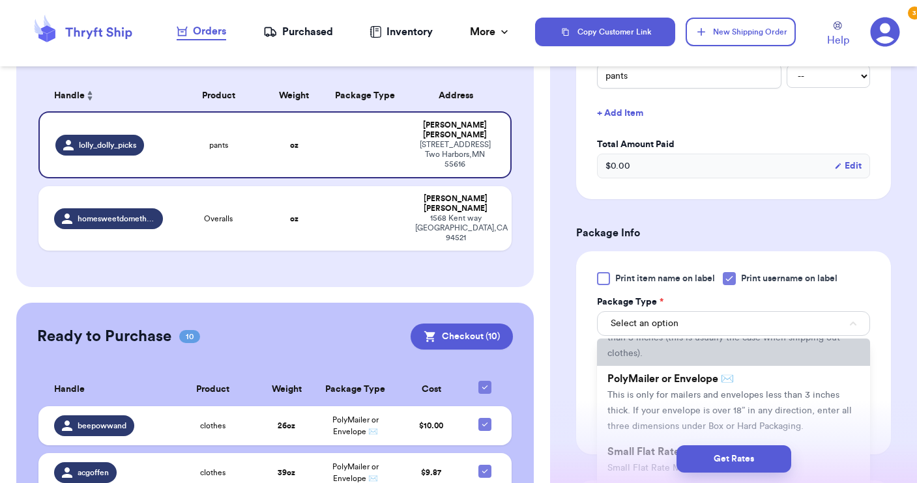
scroll to position [73, 0]
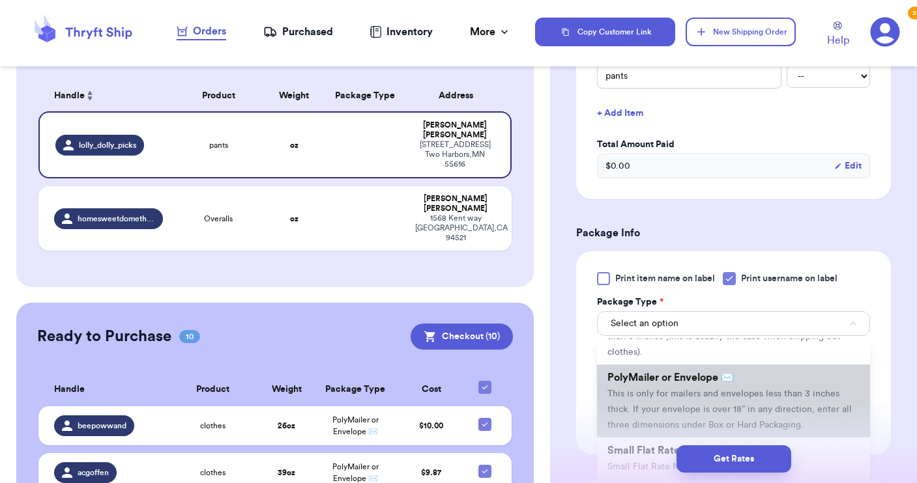
click at [691, 392] on span "This is only for mailers and envelopes less than 3 inches thick. If your envelo…" at bounding box center [729, 410] width 244 height 40
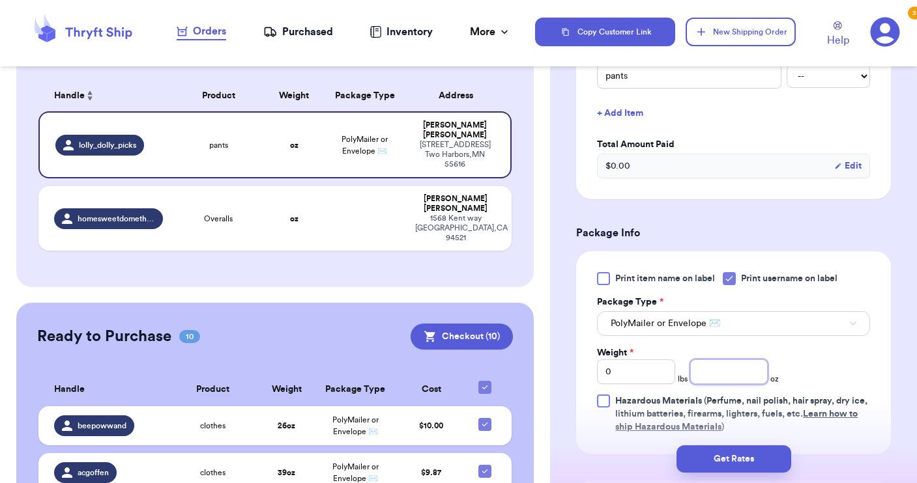
click at [708, 371] on input "number" at bounding box center [729, 372] width 78 height 25
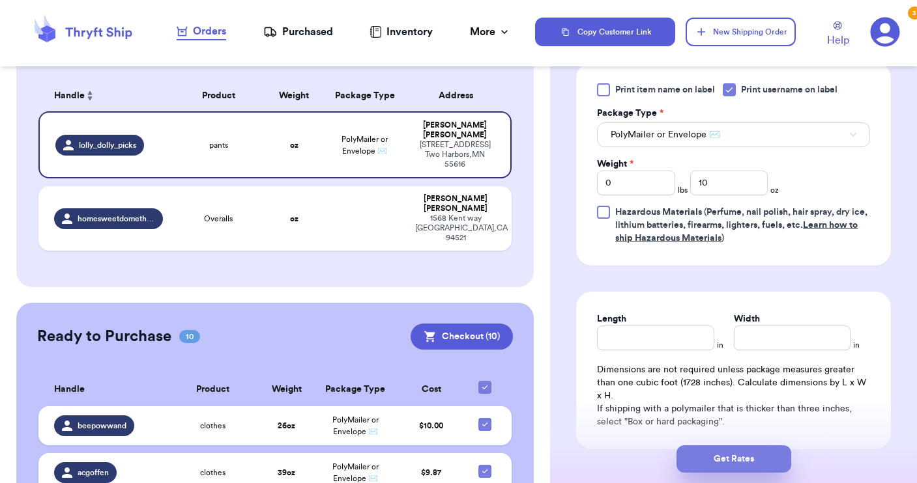
click at [730, 466] on button "Get Rates" at bounding box center [733, 459] width 115 height 27
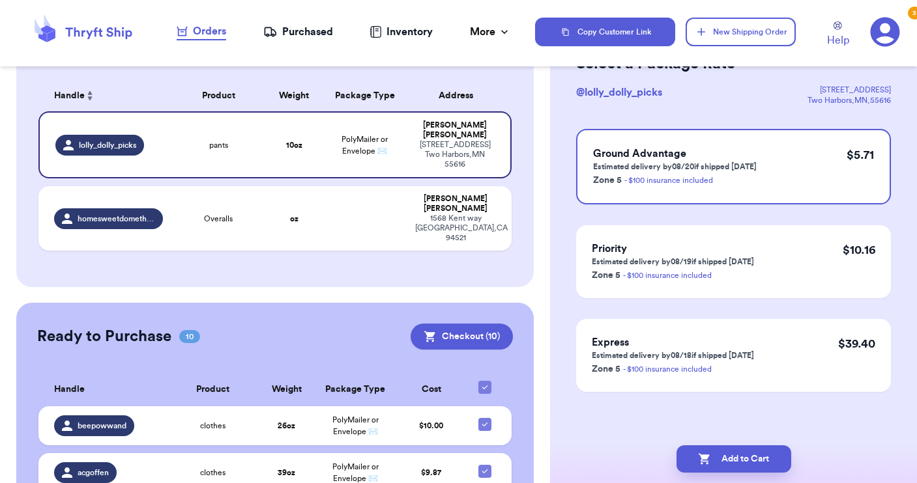
scroll to position [0, 0]
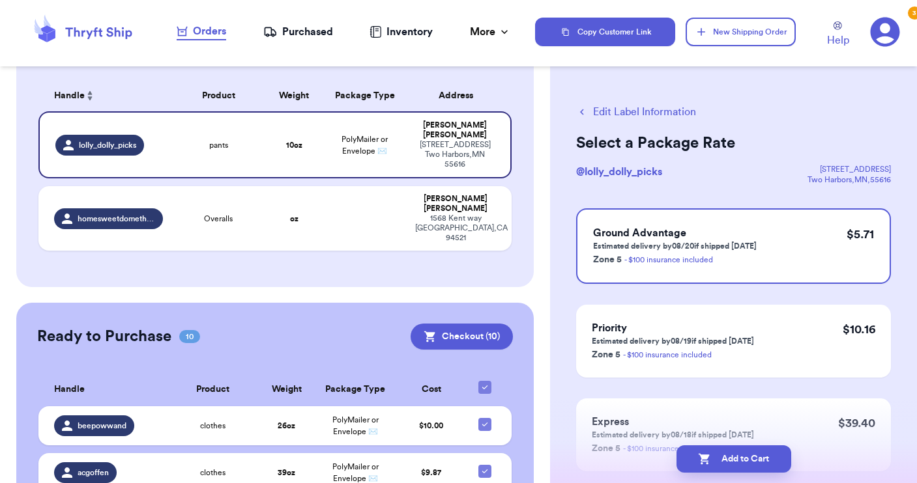
click at [619, 113] on button "Edit Label Information" at bounding box center [636, 112] width 120 height 16
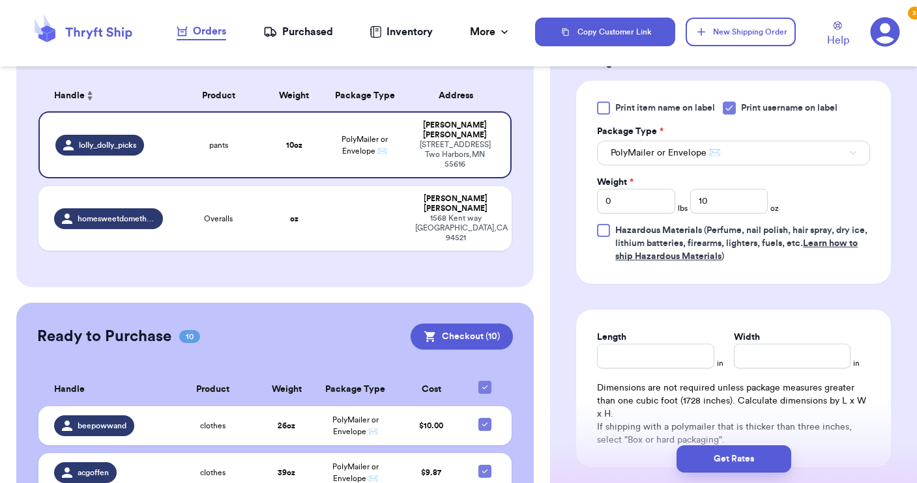
scroll to position [515, 0]
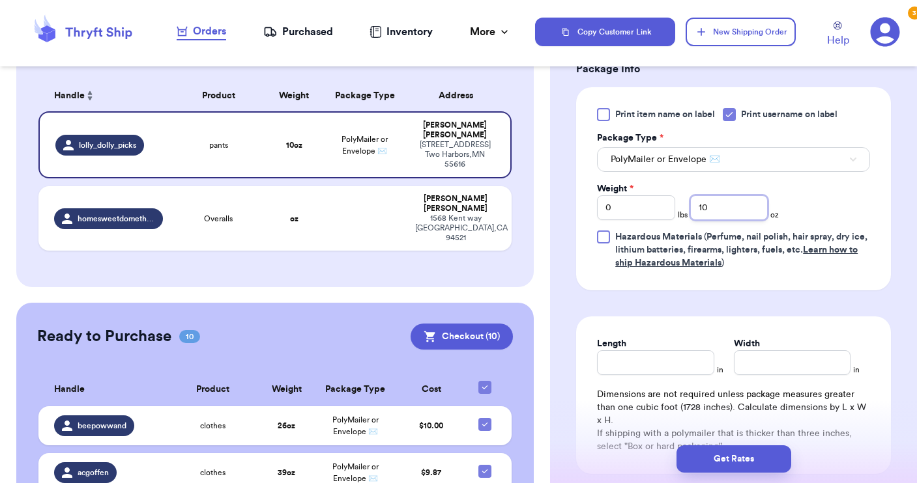
click at [741, 220] on input "10" at bounding box center [729, 207] width 78 height 25
click at [736, 457] on button "Get Rates" at bounding box center [733, 459] width 115 height 27
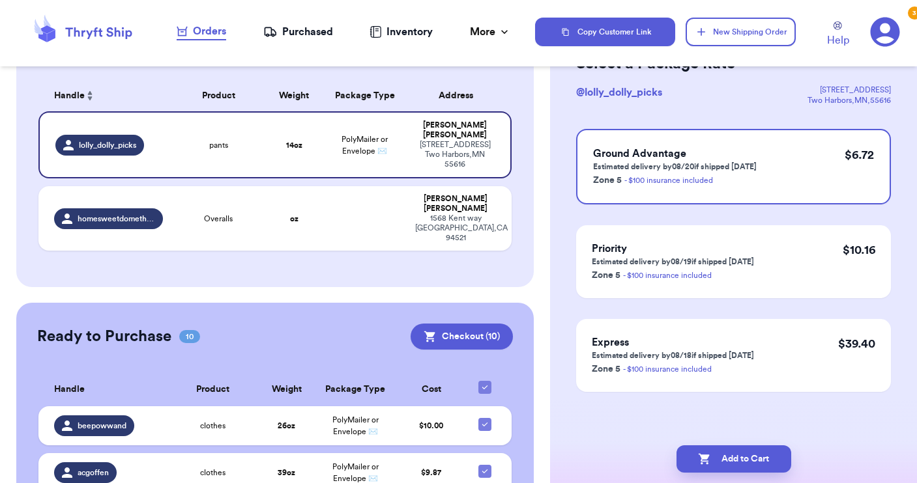
scroll to position [0, 0]
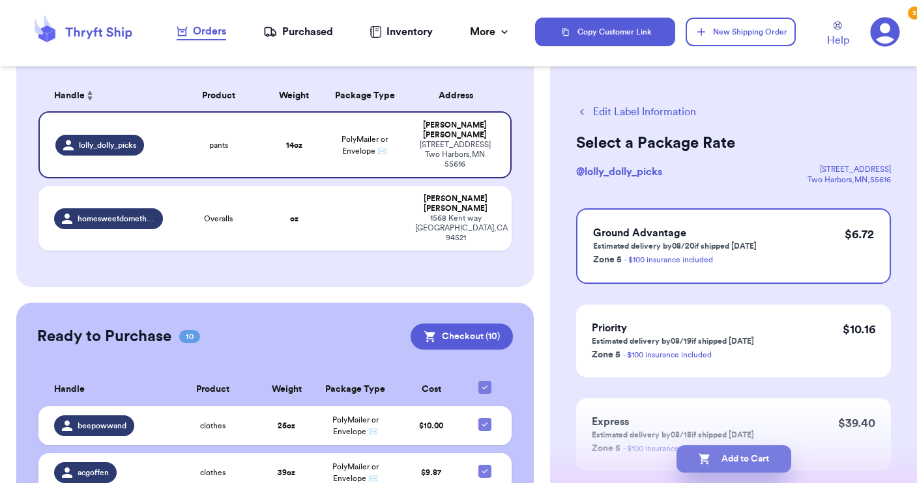
click at [741, 463] on button "Add to Cart" at bounding box center [733, 459] width 115 height 27
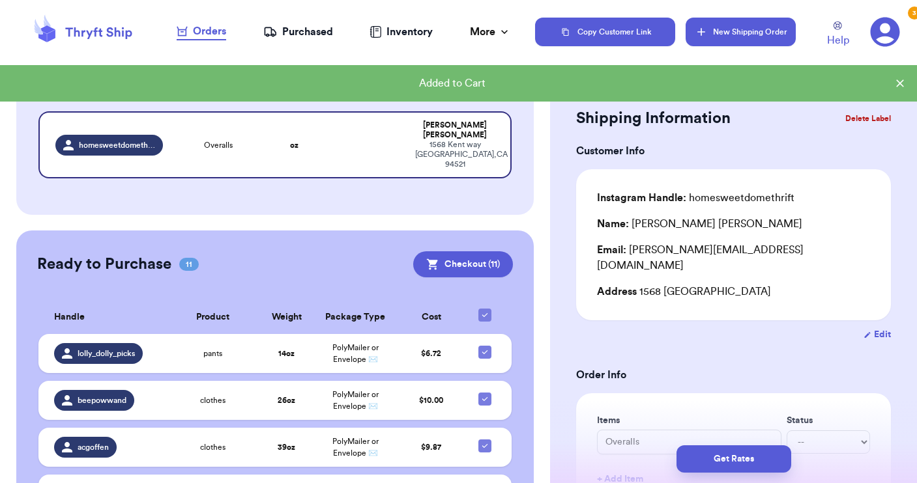
click at [754, 31] on button "New Shipping Order" at bounding box center [739, 32] width 109 height 29
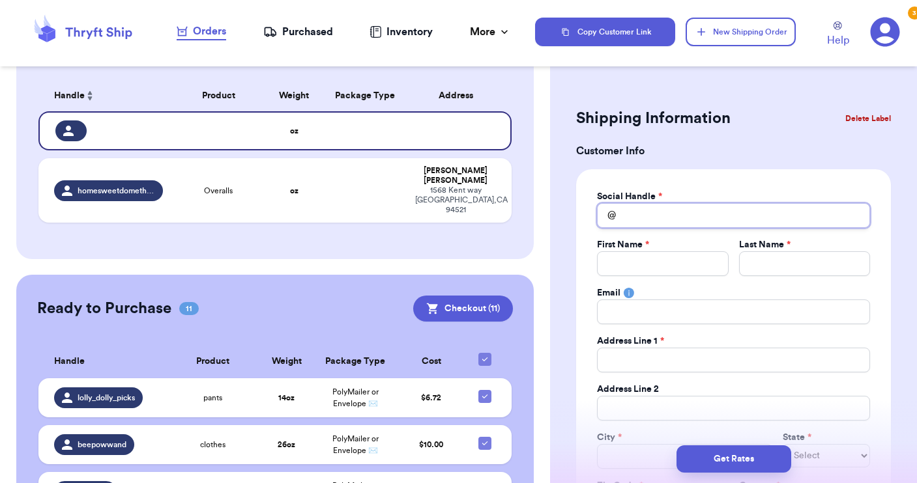
click at [642, 222] on input "Total Amount Paid" at bounding box center [733, 215] width 273 height 25
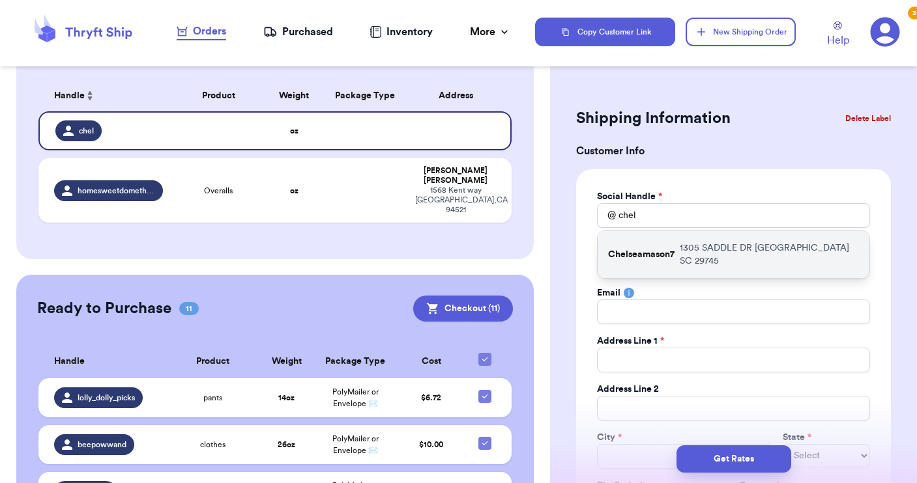
click at [645, 260] on div "Chelseamason7 [STREET_ADDRESS][PERSON_NAME]" at bounding box center [733, 254] width 272 height 47
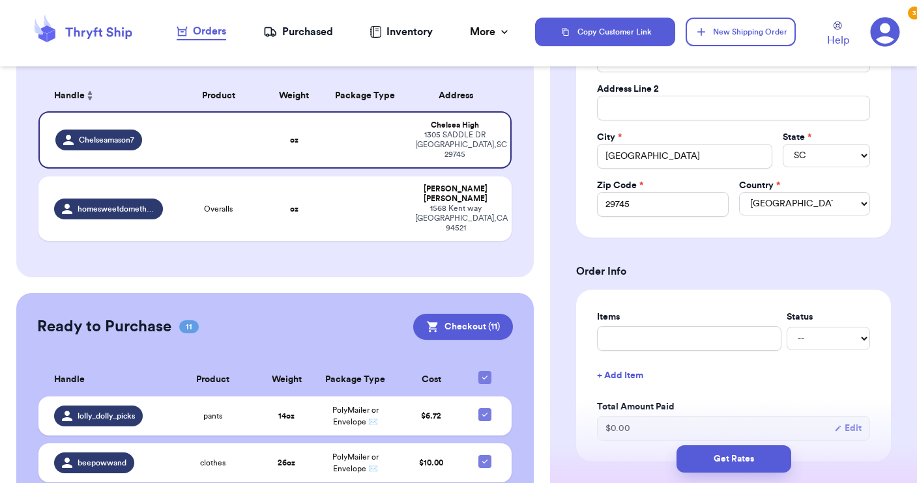
scroll to position [312, 0]
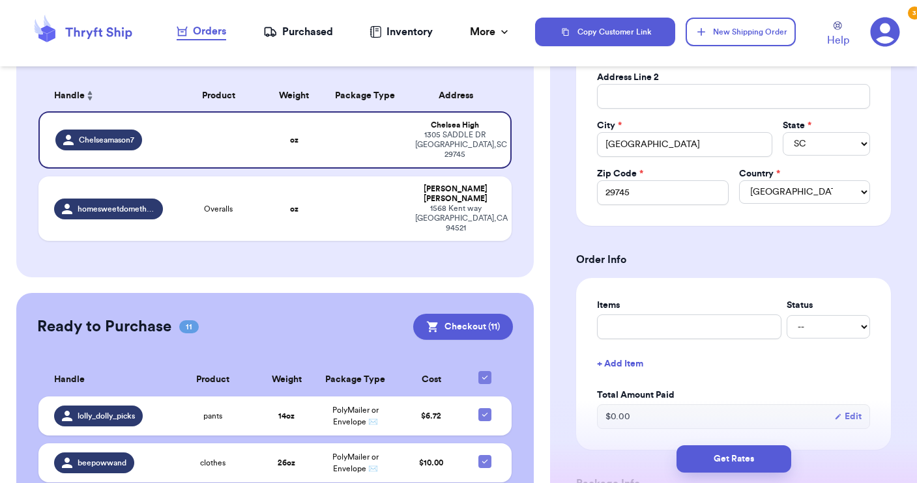
click at [655, 339] on div "Items Status -- Paid Owes + Add Item Total Amount Paid $ 0.00 Edit" at bounding box center [733, 364] width 273 height 130
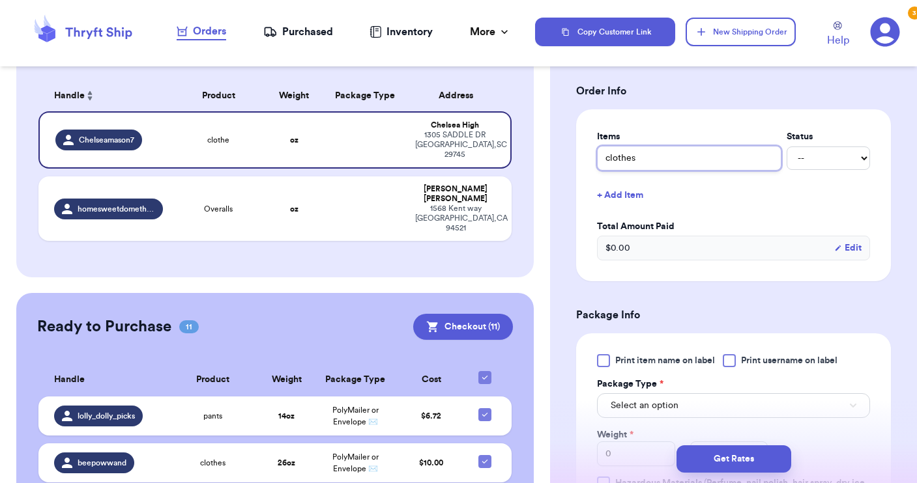
scroll to position [487, 0]
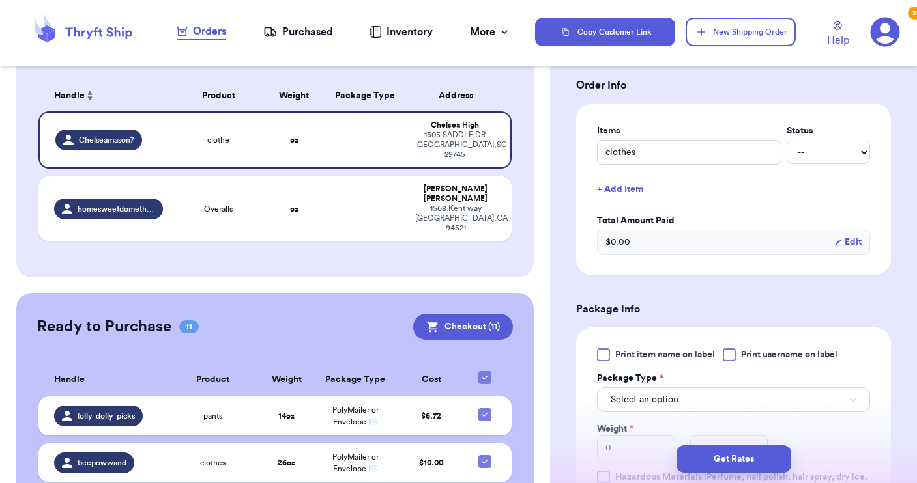
click at [736, 358] on div at bounding box center [728, 355] width 13 height 13
click at [0, 0] on input "Print username on label" at bounding box center [0, 0] width 0 height 0
click at [732, 356] on icon at bounding box center [729, 355] width 10 height 10
click at [0, 0] on input "Print username on label" at bounding box center [0, 0] width 0 height 0
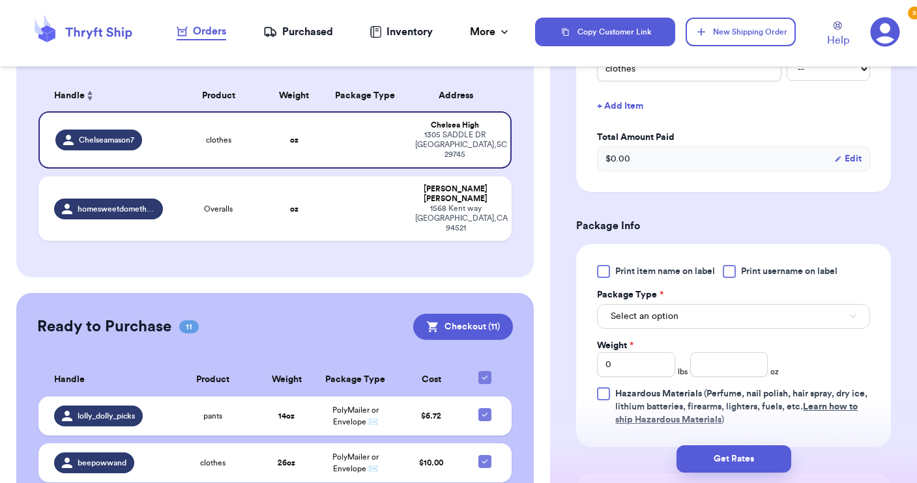
scroll to position [575, 0]
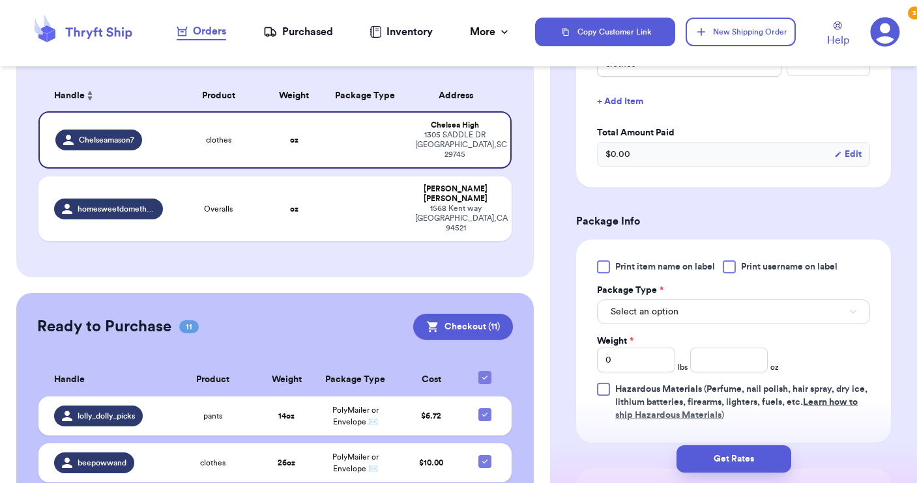
click at [713, 313] on button "Select an option" at bounding box center [733, 312] width 273 height 25
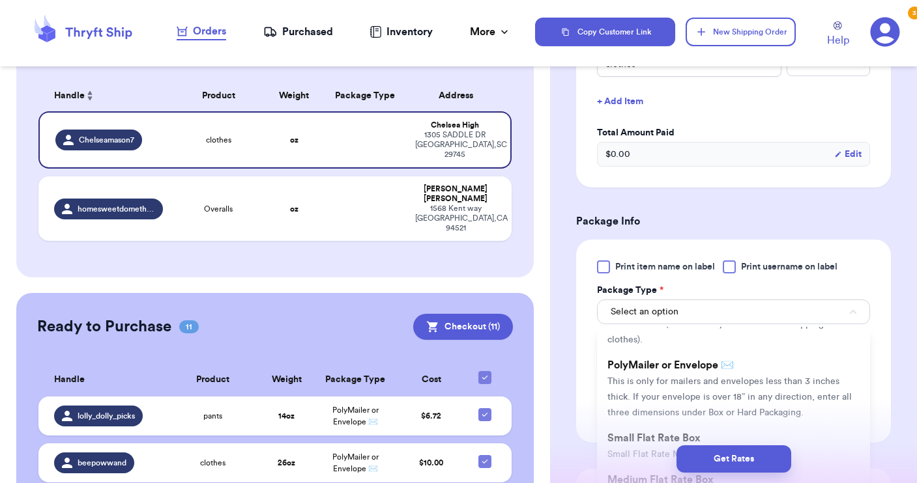
scroll to position [78, 0]
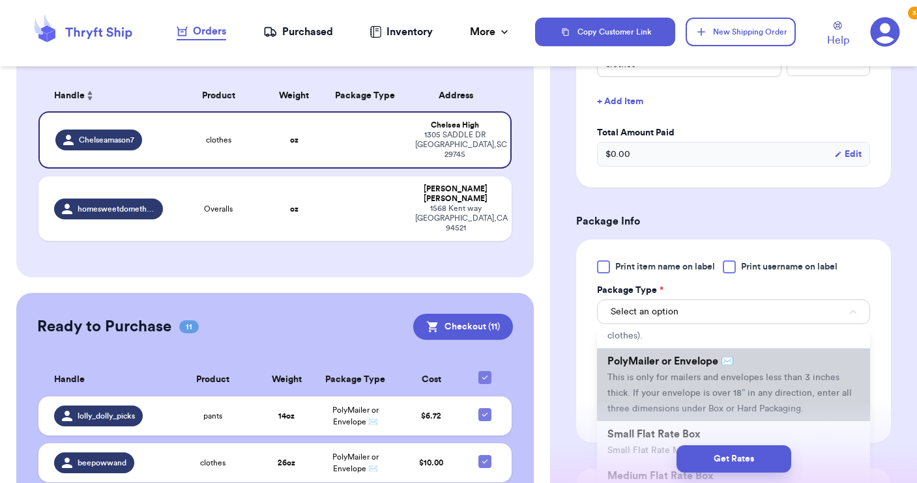
click at [694, 380] on span "This is only for mailers and envelopes less than 3 inches thick. If your envelo…" at bounding box center [729, 393] width 244 height 40
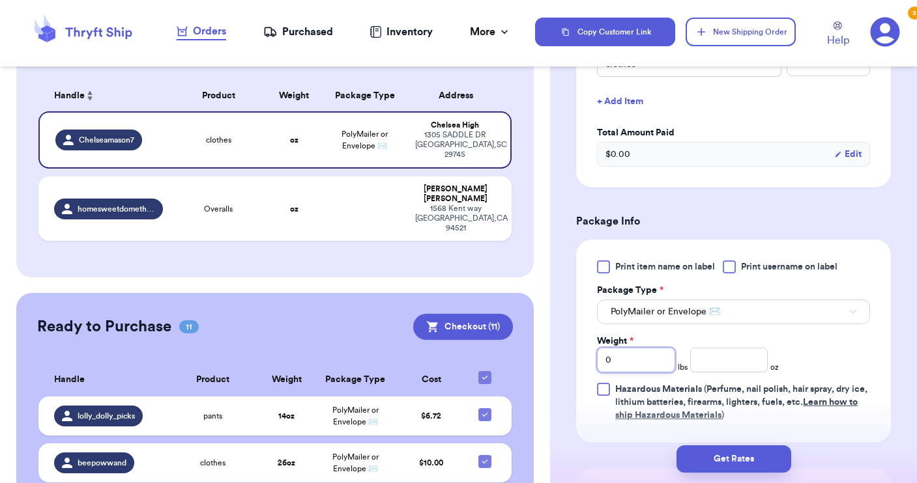
drag, startPoint x: 638, startPoint y: 366, endPoint x: 591, endPoint y: 350, distance: 49.4
click at [591, 350] on div "Print item name on label Print username on label Package Type * PolyMailer or E…" at bounding box center [733, 341] width 315 height 203
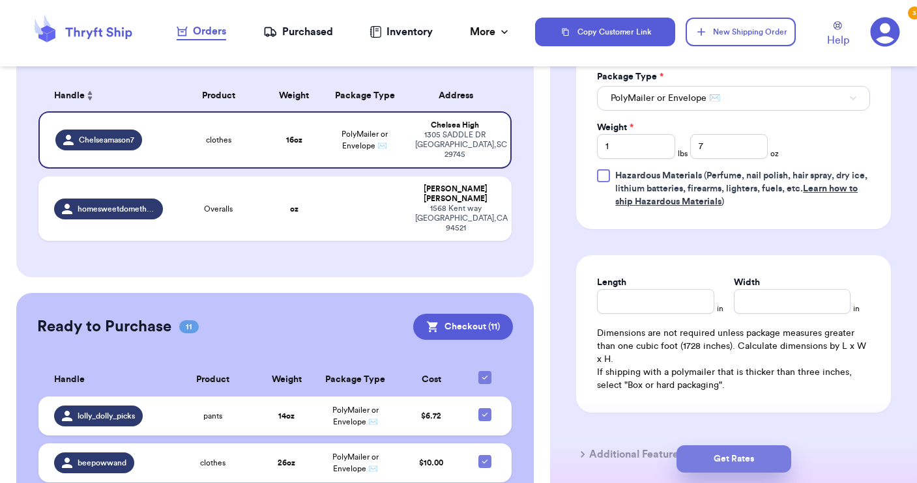
click at [734, 465] on button "Get Rates" at bounding box center [733, 459] width 115 height 27
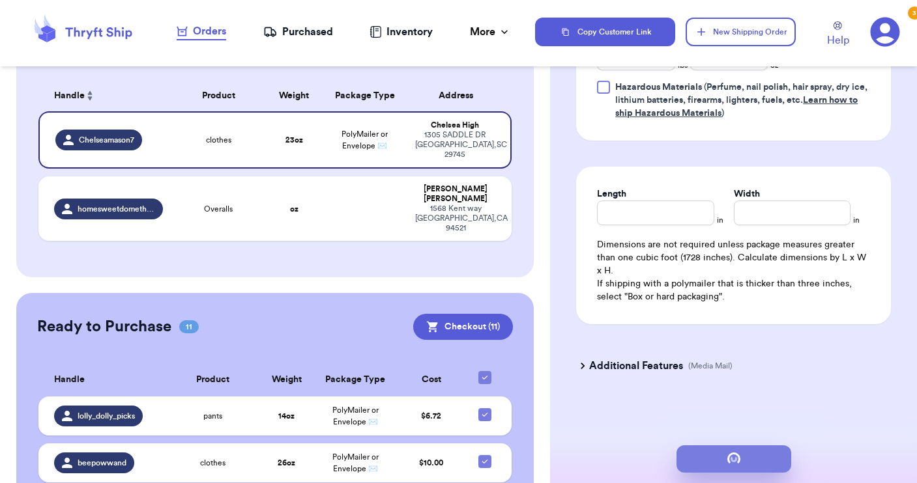
scroll to position [0, 0]
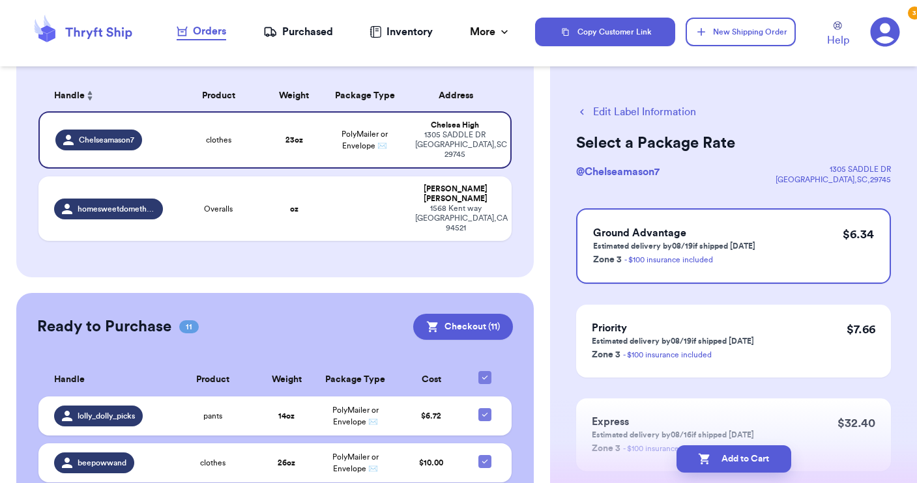
click at [734, 465] on button "Add to Cart" at bounding box center [733, 459] width 115 height 27
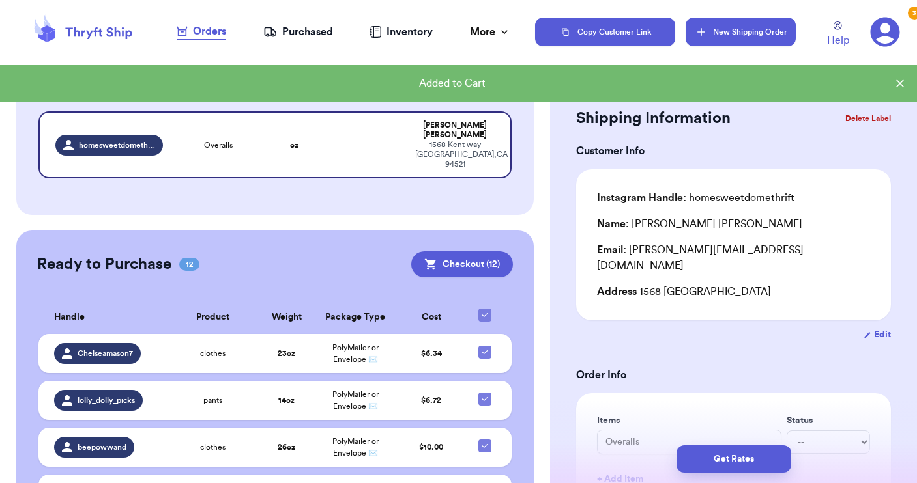
click at [738, 39] on button "New Shipping Order" at bounding box center [739, 32] width 109 height 29
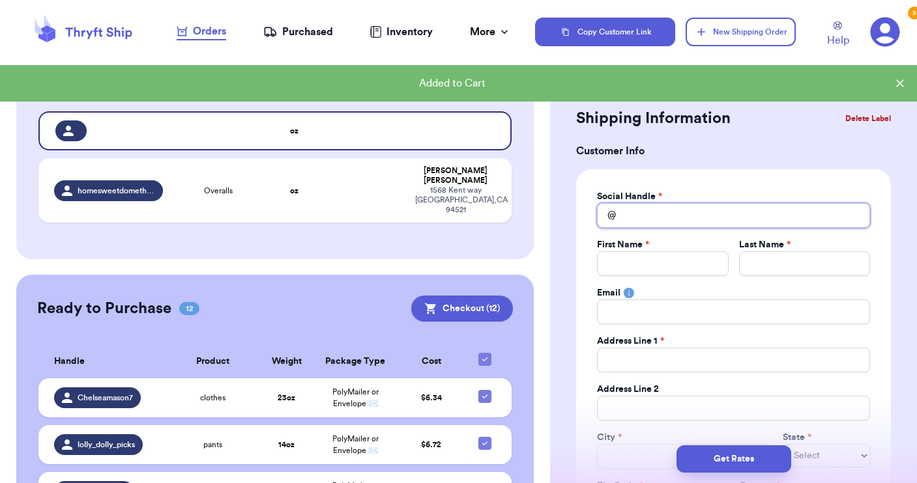
click at [652, 209] on input "Total Amount Paid" at bounding box center [733, 215] width 273 height 25
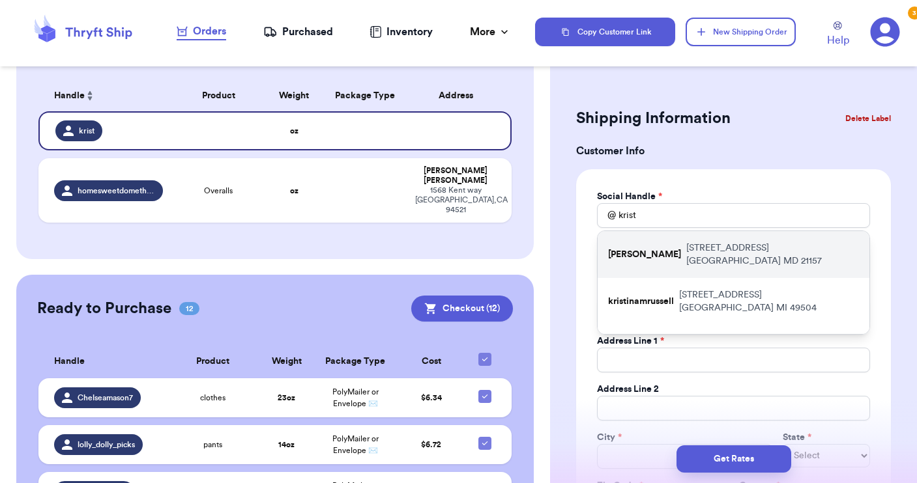
click at [656, 249] on p "[PERSON_NAME]" at bounding box center [644, 254] width 73 height 13
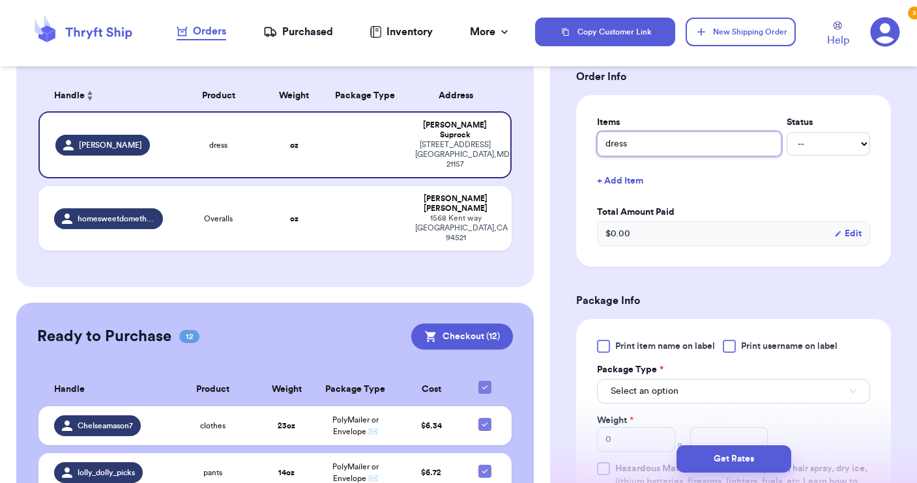
scroll to position [505, 0]
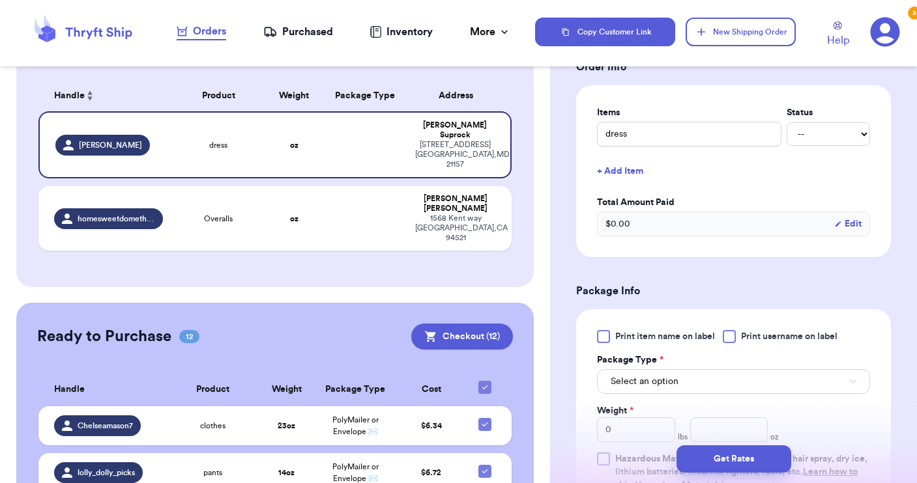
click at [707, 384] on button "Select an option" at bounding box center [733, 381] width 273 height 25
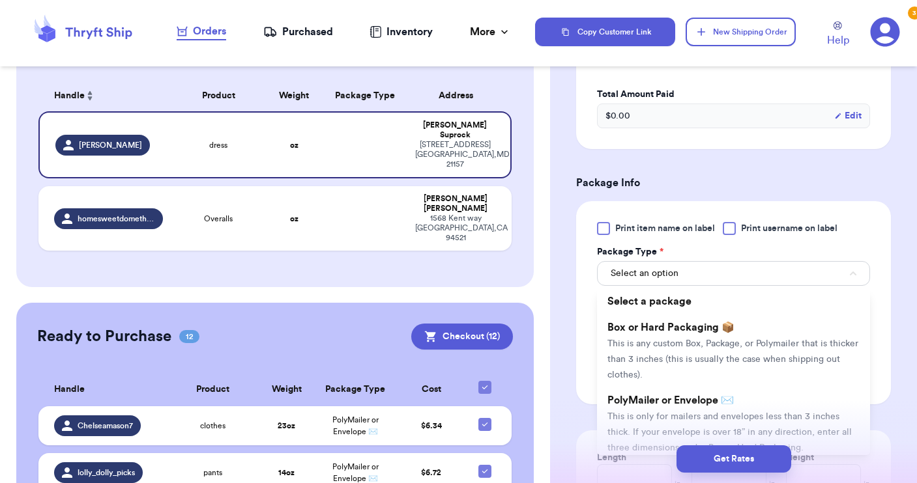
scroll to position [633, 0]
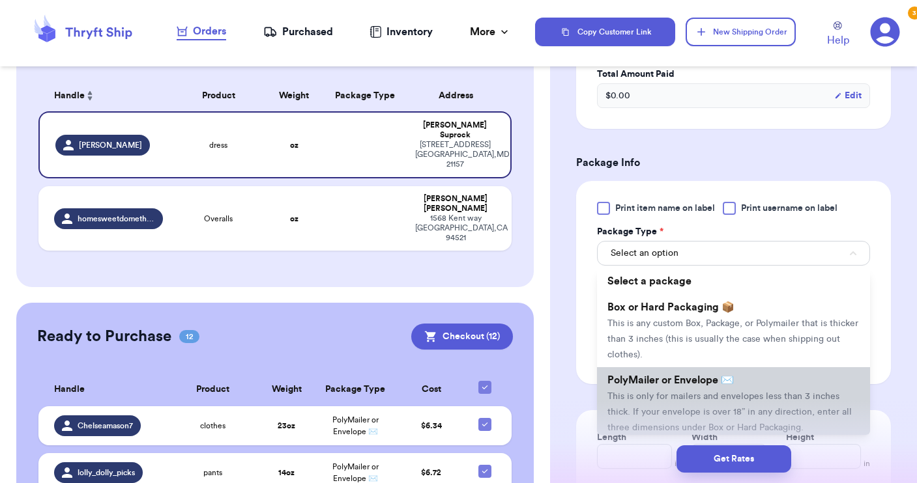
click at [705, 389] on li "PolyMailer or Envelope ✉️ This is only for mailers and envelopes less than 3 in…" at bounding box center [733, 403] width 273 height 73
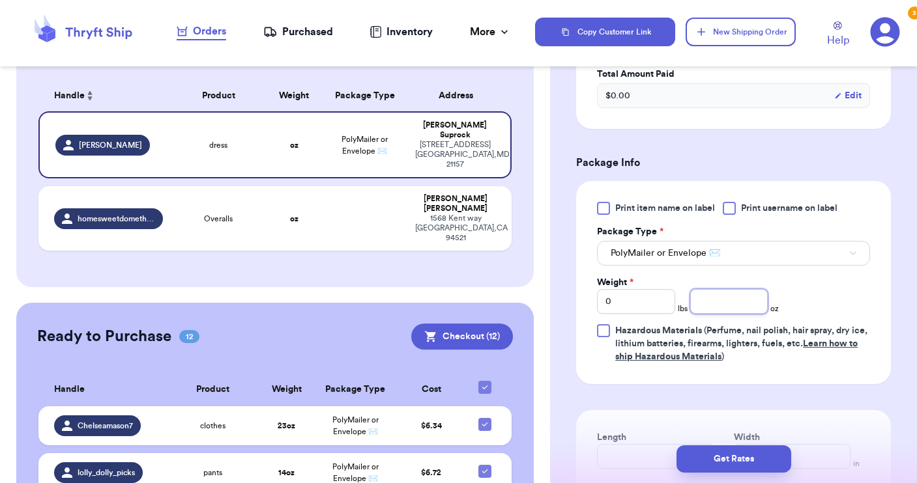
click at [707, 295] on input "number" at bounding box center [729, 301] width 78 height 25
drag, startPoint x: 657, startPoint y: 294, endPoint x: 648, endPoint y: 300, distance: 11.2
click at [648, 300] on input "1" at bounding box center [636, 301] width 78 height 25
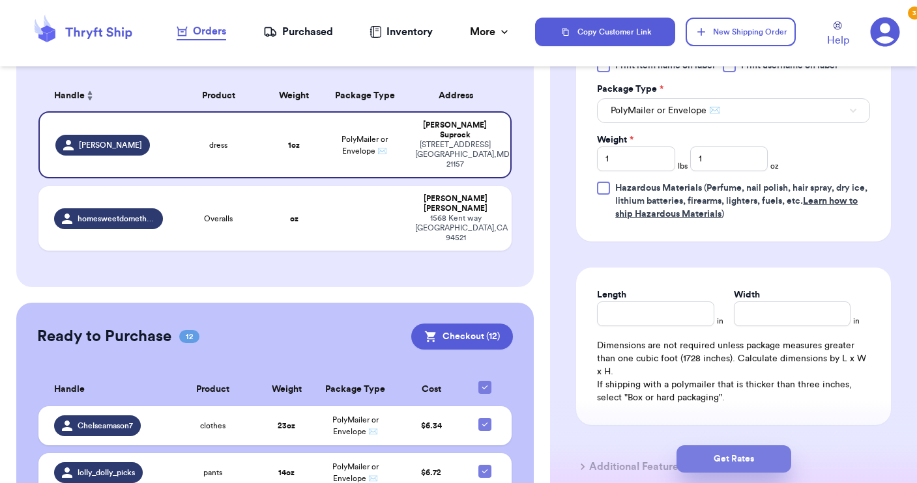
click at [728, 455] on button "Get Rates" at bounding box center [733, 459] width 115 height 27
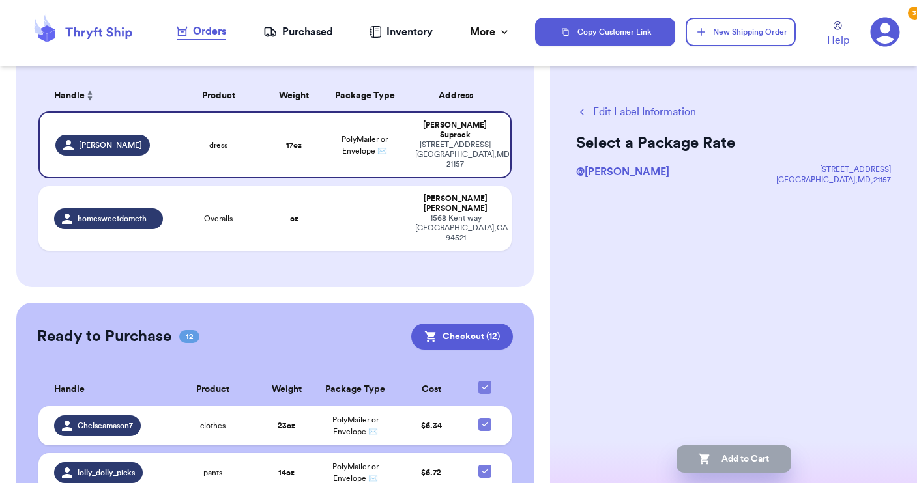
scroll to position [0, 0]
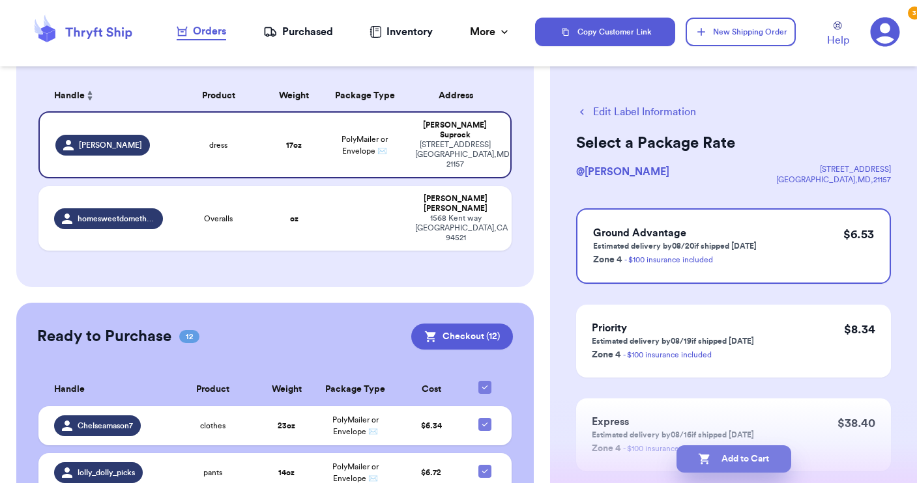
click at [748, 453] on button "Add to Cart" at bounding box center [733, 459] width 115 height 27
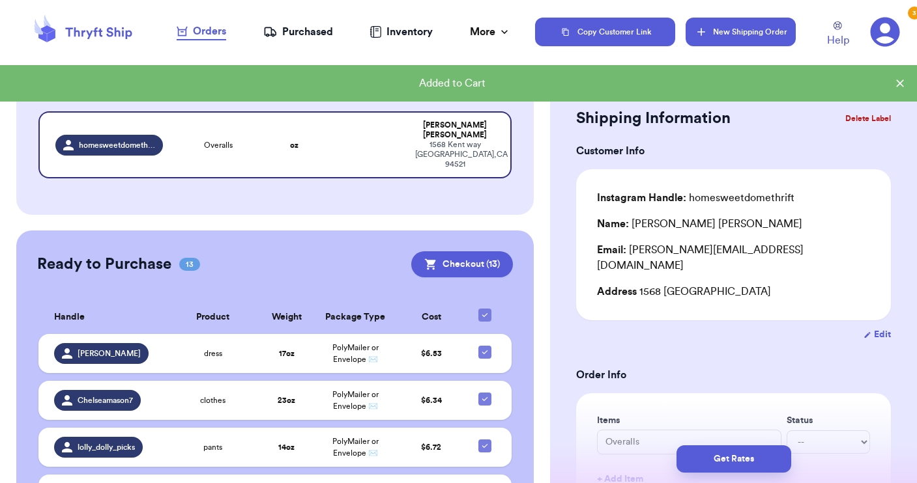
click at [745, 37] on button "New Shipping Order" at bounding box center [739, 32] width 109 height 29
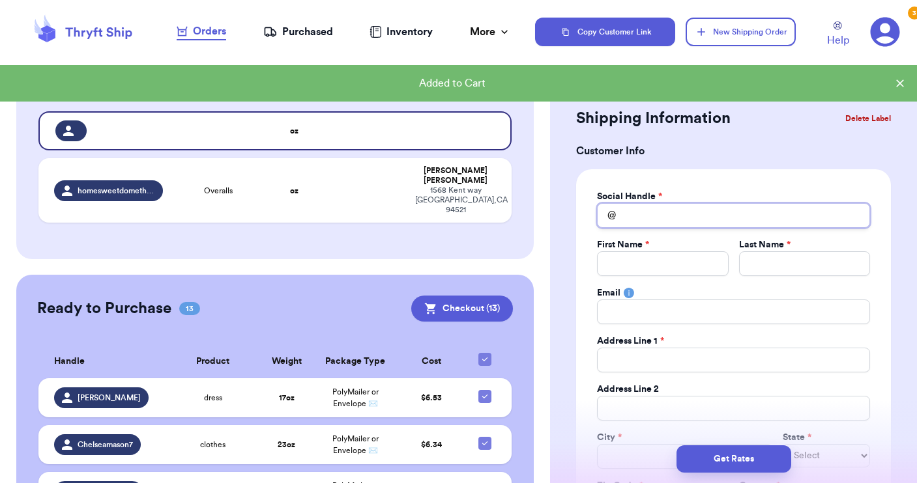
click at [622, 217] on input "Total Amount Paid" at bounding box center [733, 215] width 273 height 25
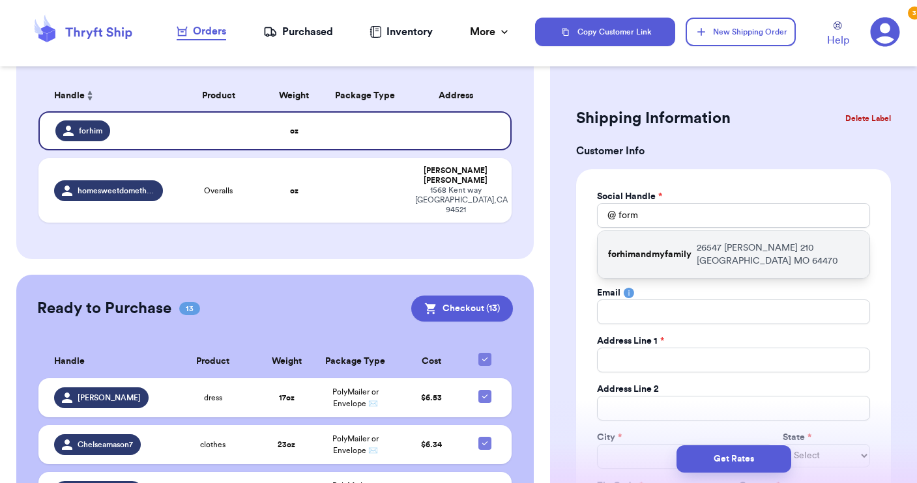
drag, startPoint x: 622, startPoint y: 222, endPoint x: 627, endPoint y: 250, distance: 28.4
click at [627, 250] on p "forhimandmyfamily" at bounding box center [649, 254] width 83 height 13
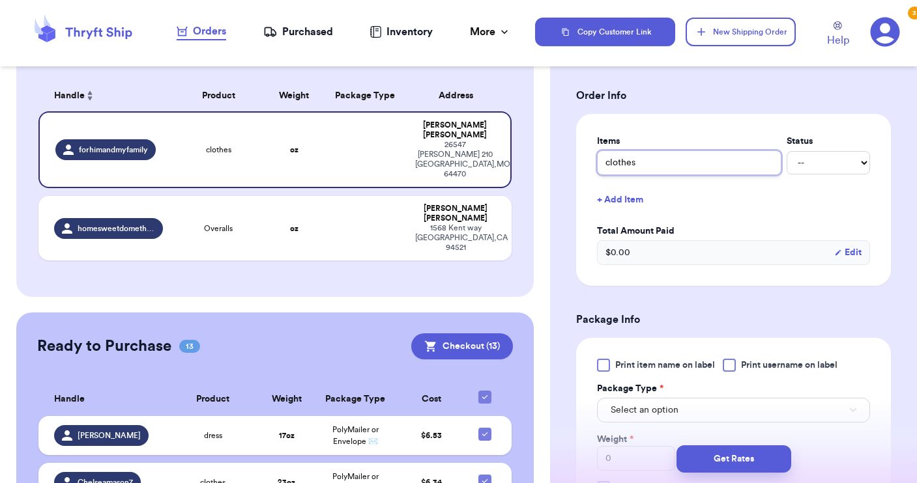
scroll to position [483, 0]
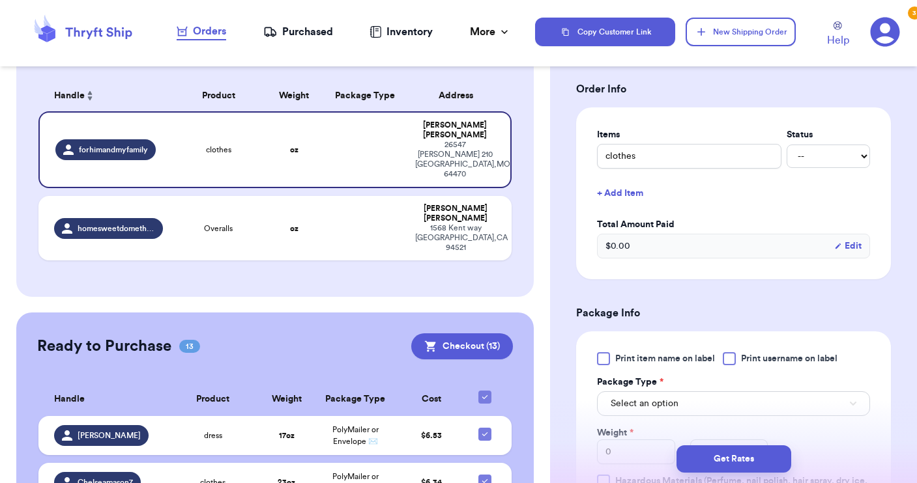
click at [735, 362] on div at bounding box center [728, 358] width 13 height 13
click at [0, 0] on input "Print username on label" at bounding box center [0, 0] width 0 height 0
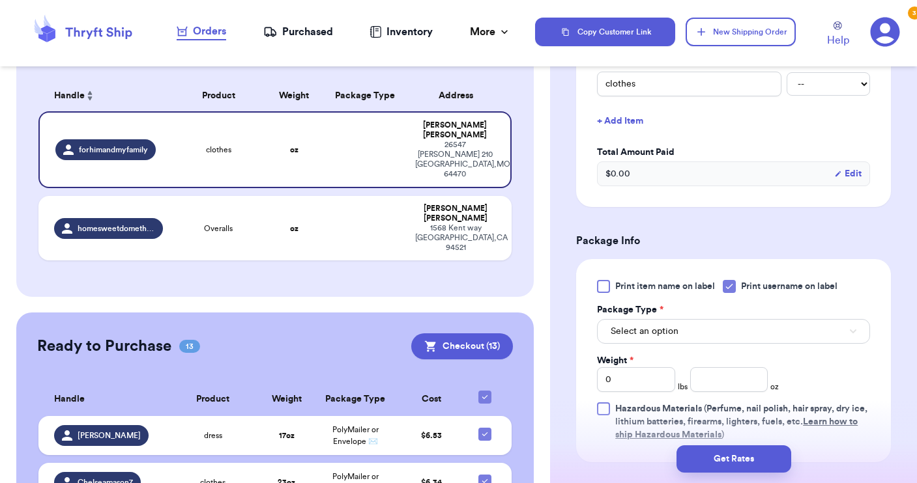
scroll to position [597, 0]
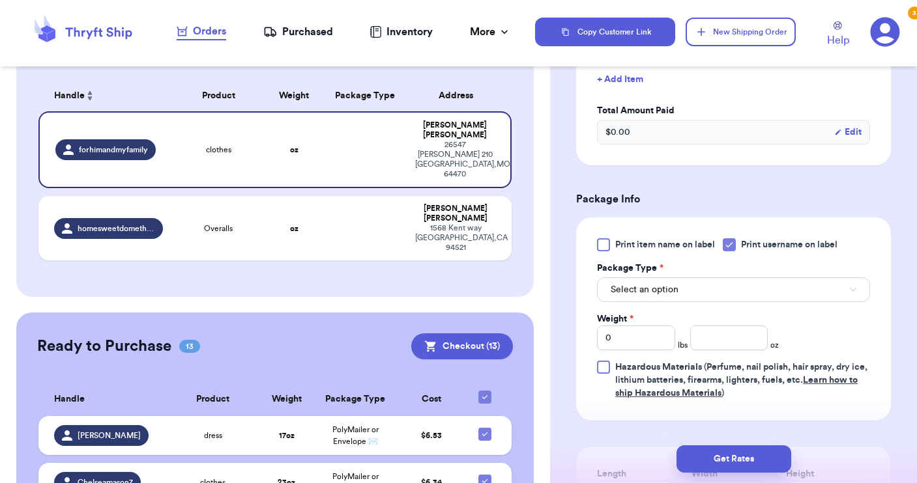
click at [693, 291] on button "Select an option" at bounding box center [733, 290] width 273 height 25
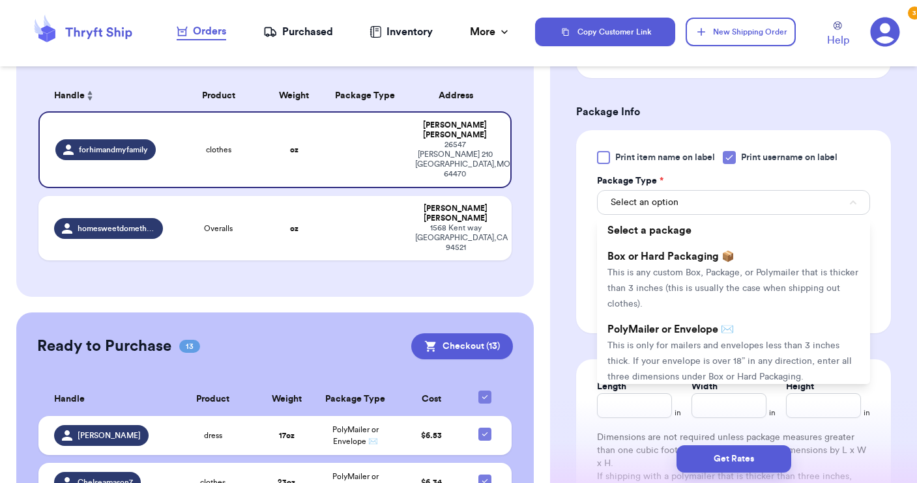
scroll to position [685, 0]
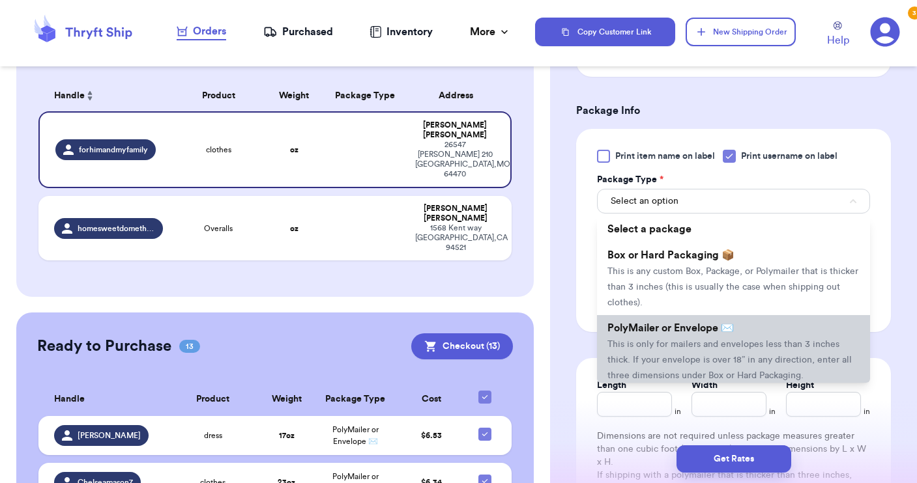
click at [683, 329] on span "PolyMailer or Envelope ✉️" at bounding box center [670, 328] width 126 height 10
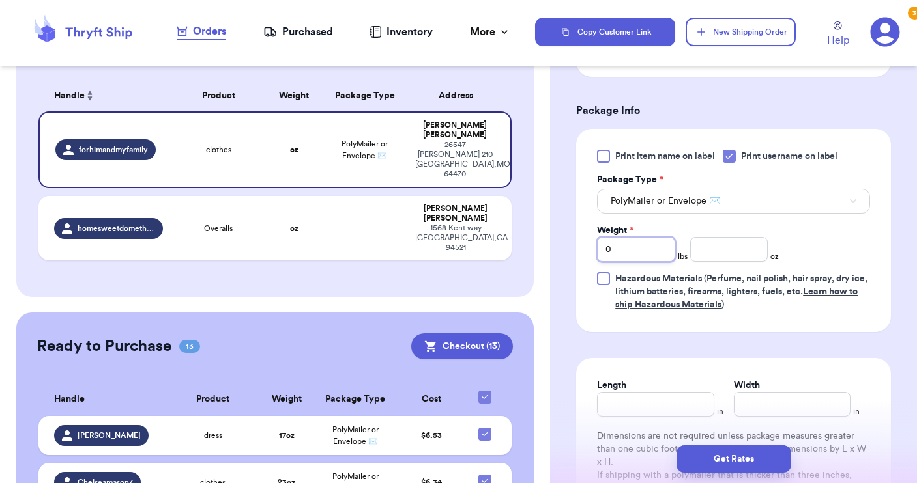
drag, startPoint x: 618, startPoint y: 242, endPoint x: 633, endPoint y: 253, distance: 18.6
click at [633, 253] on input "0" at bounding box center [636, 249] width 78 height 25
click at [702, 252] on input "number" at bounding box center [729, 249] width 78 height 25
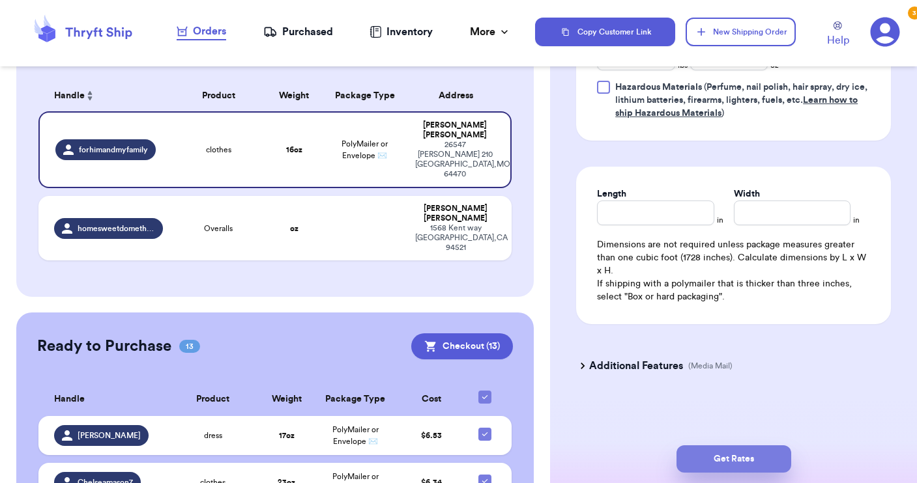
click at [725, 462] on button "Get Rates" at bounding box center [733, 459] width 115 height 27
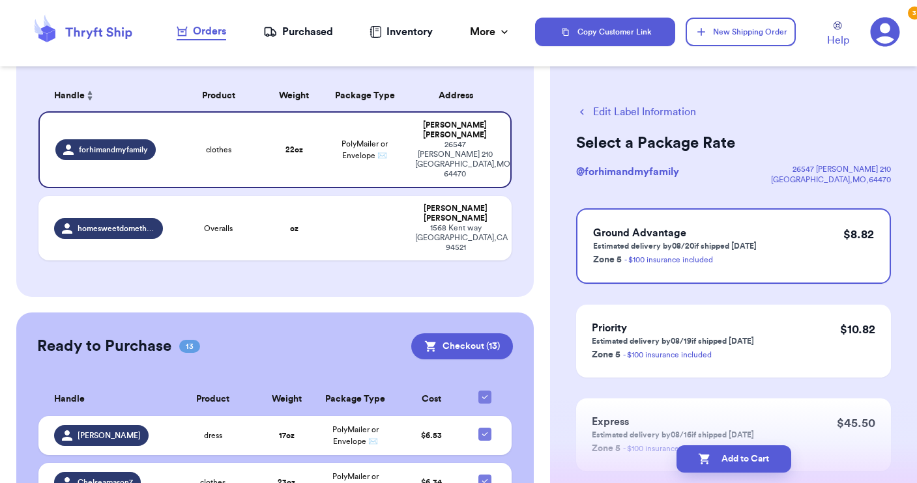
click at [725, 462] on button "Add to Cart" at bounding box center [733, 459] width 115 height 27
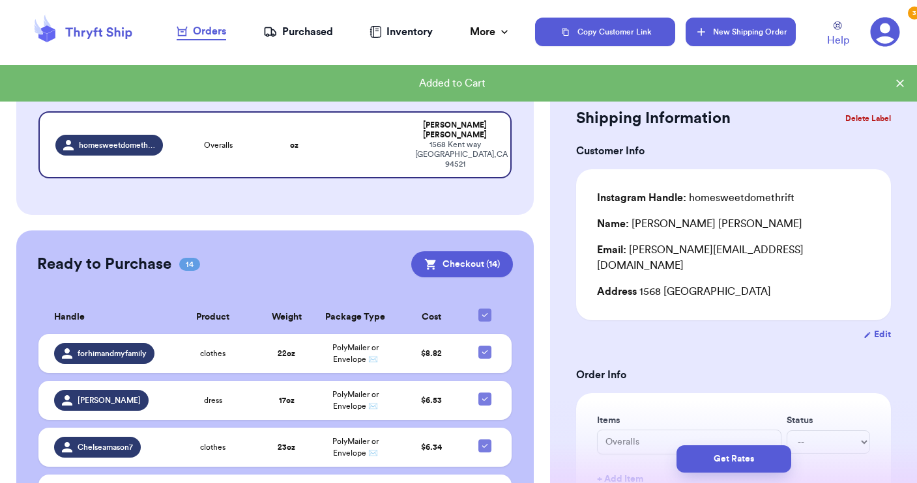
click at [747, 27] on button "New Shipping Order" at bounding box center [739, 32] width 109 height 29
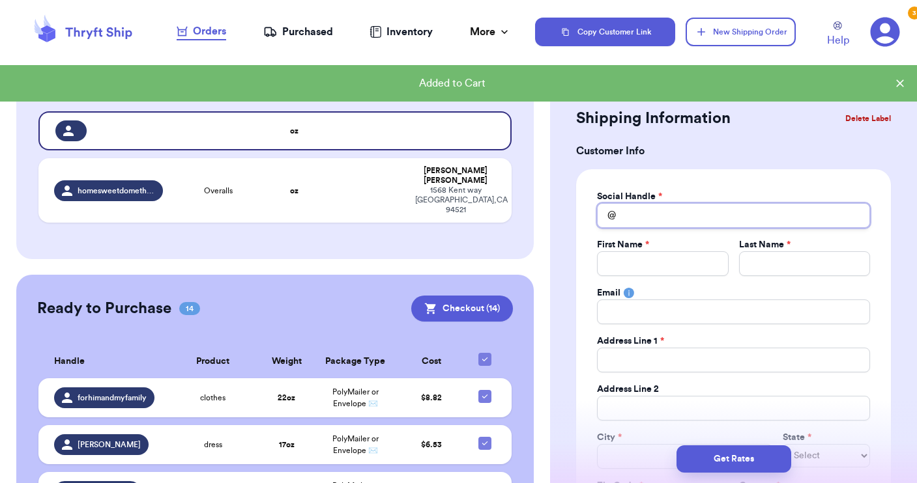
click at [681, 214] on input "Total Amount Paid" at bounding box center [733, 215] width 273 height 25
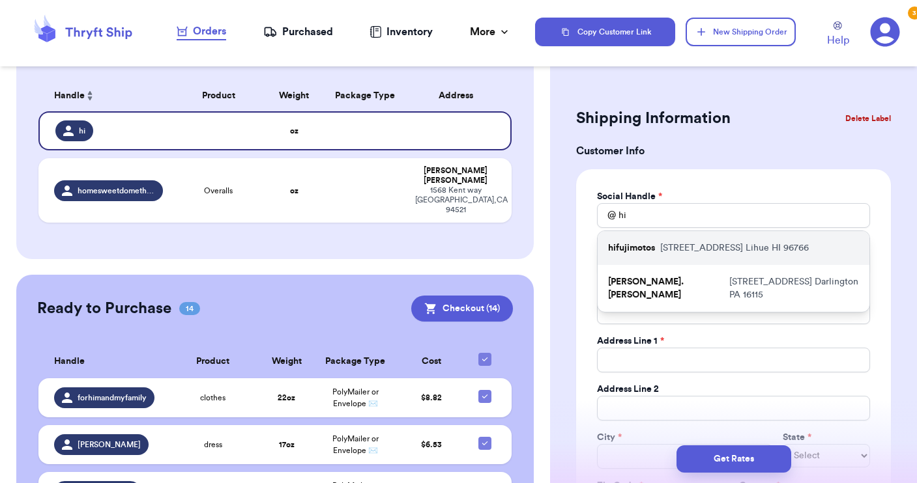
click at [674, 248] on p "[STREET_ADDRESS]" at bounding box center [734, 248] width 149 height 13
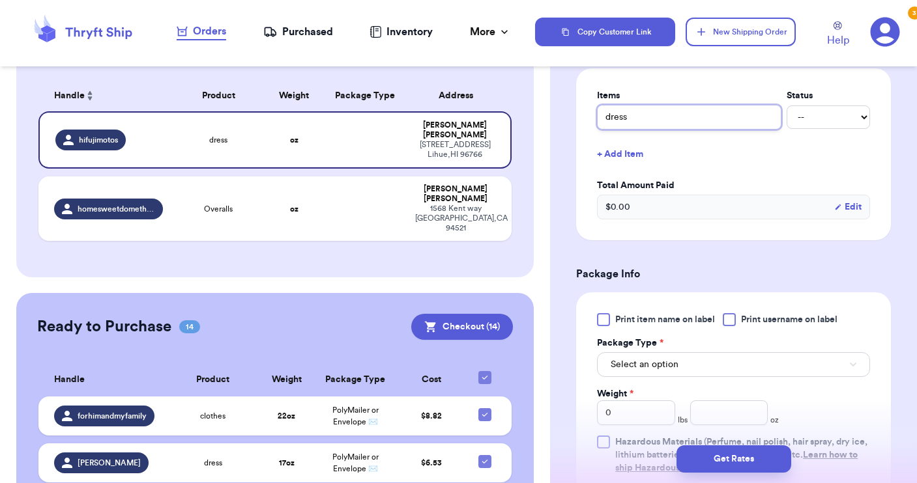
scroll to position [523, 0]
click at [732, 321] on div at bounding box center [728, 318] width 13 height 13
click at [0, 0] on input "Print username on label" at bounding box center [0, 0] width 0 height 0
click at [714, 367] on button "Select an option" at bounding box center [733, 363] width 273 height 25
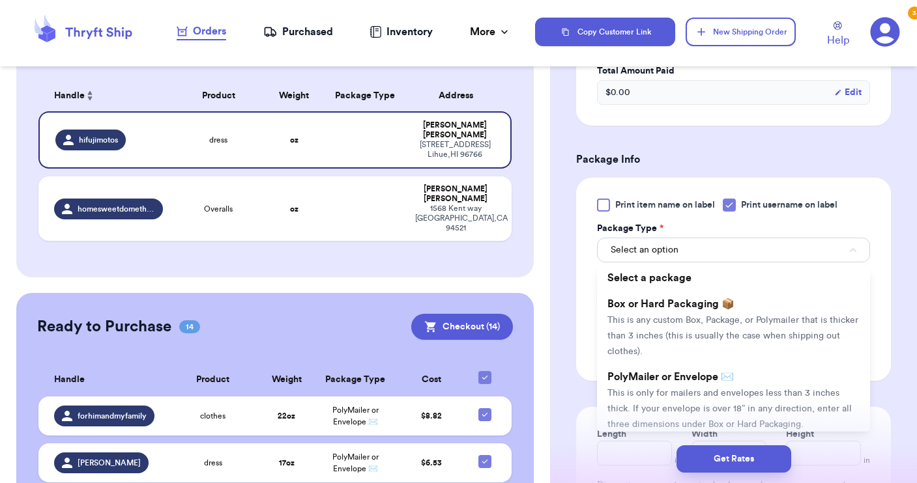
scroll to position [637, 0]
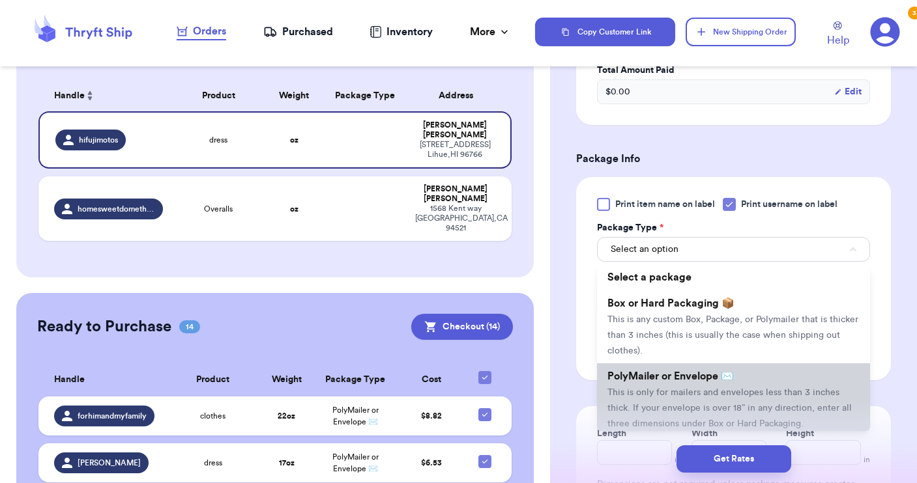
click at [707, 379] on span "PolyMailer or Envelope ✉️" at bounding box center [670, 376] width 126 height 10
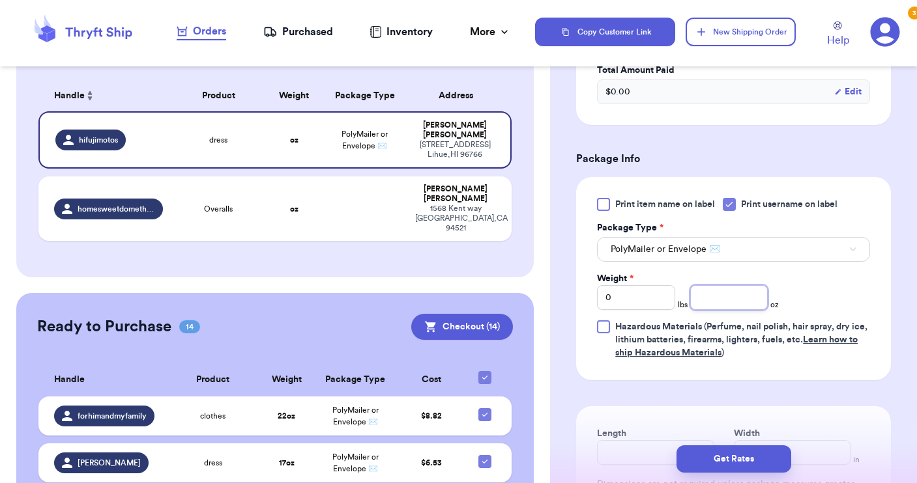
click at [706, 294] on input "number" at bounding box center [729, 297] width 78 height 25
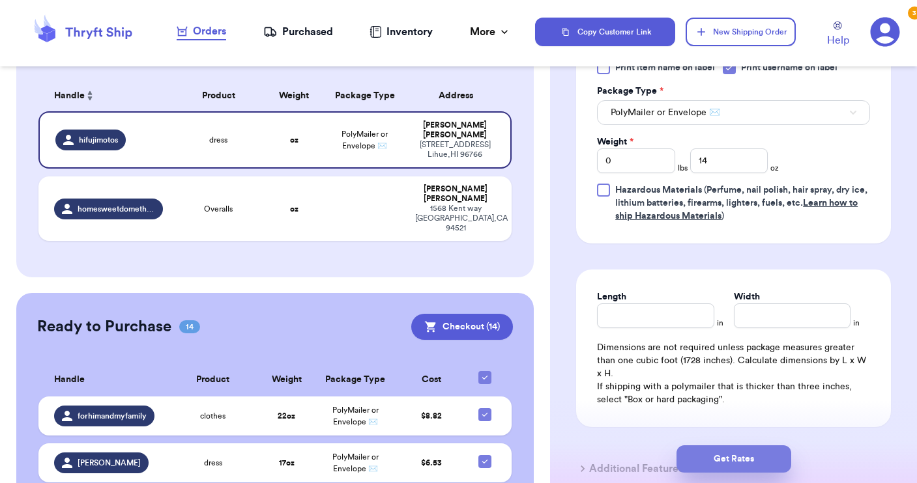
click at [742, 455] on button "Get Rates" at bounding box center [733, 459] width 115 height 27
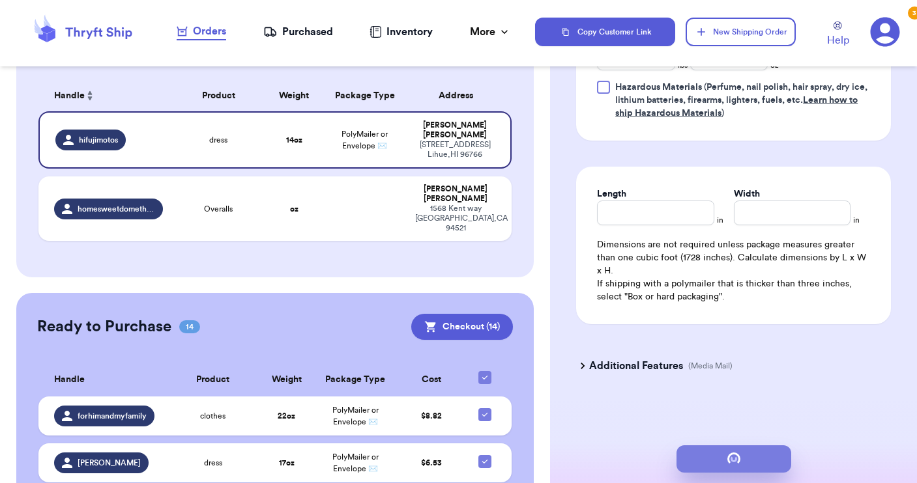
scroll to position [0, 0]
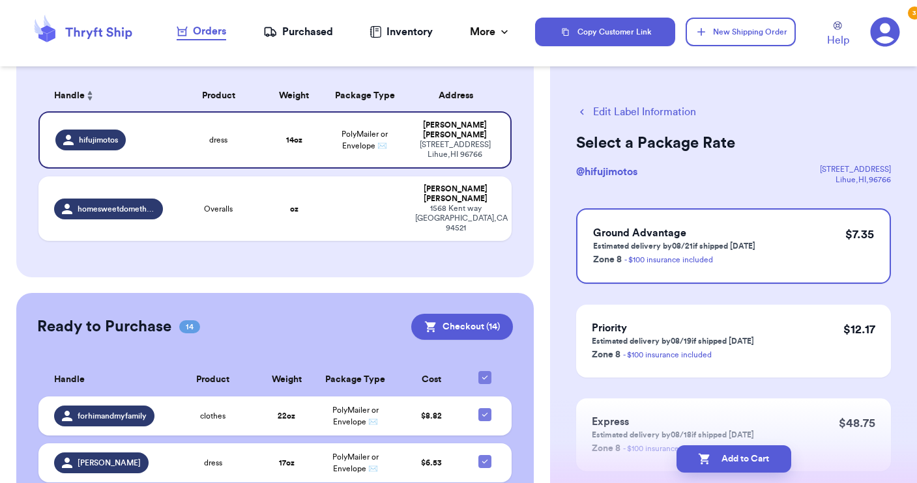
click at [742, 455] on button "Add to Cart" at bounding box center [733, 459] width 115 height 27
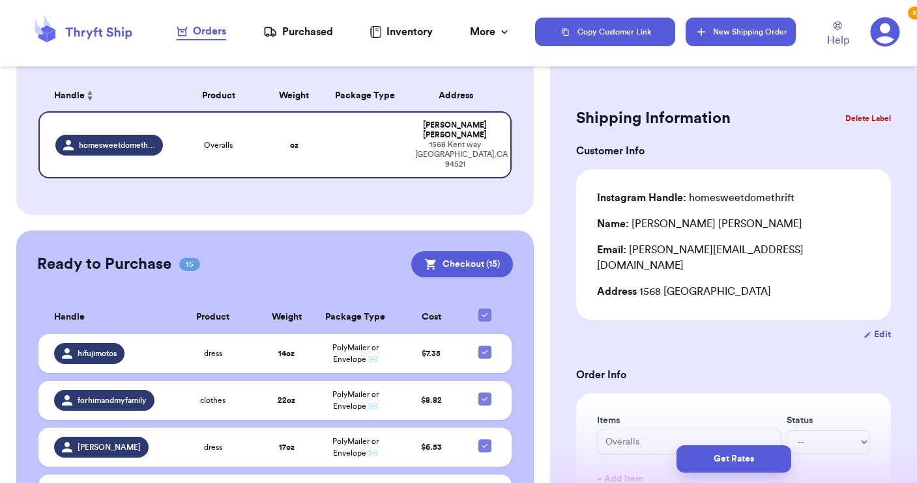
click at [752, 35] on button "New Shipping Order" at bounding box center [739, 32] width 109 height 29
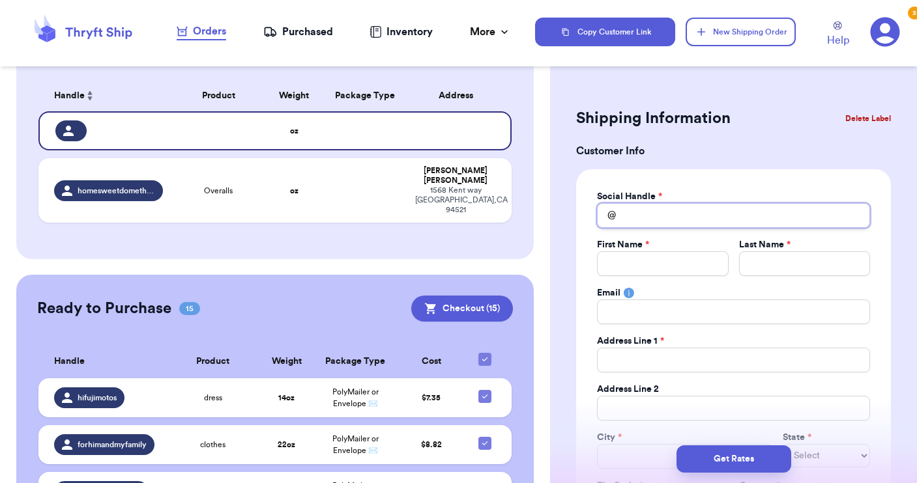
click at [651, 208] on input "Total Amount Paid" at bounding box center [733, 215] width 273 height 25
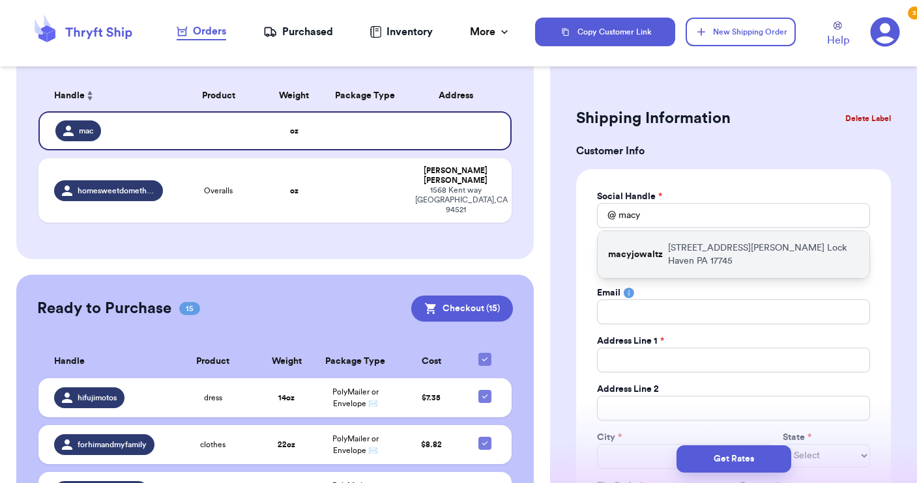
click at [656, 248] on p "macyjowaltz" at bounding box center [635, 254] width 55 height 13
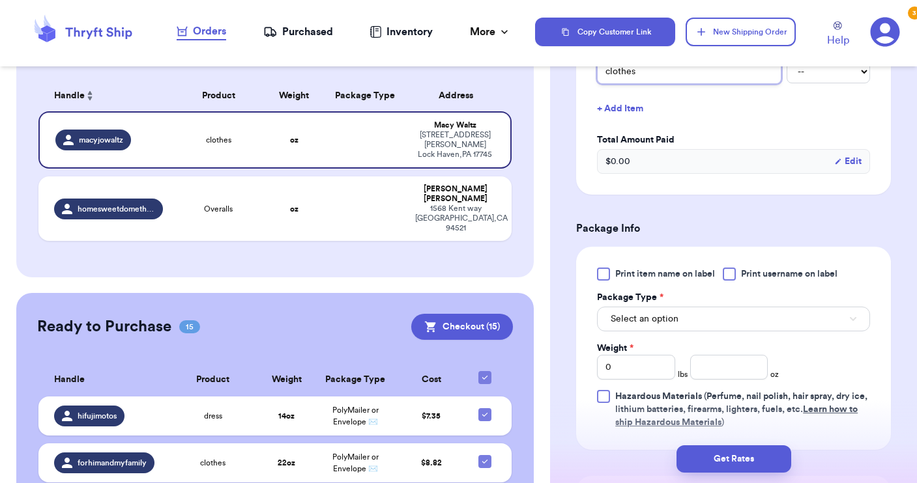
scroll to position [572, 0]
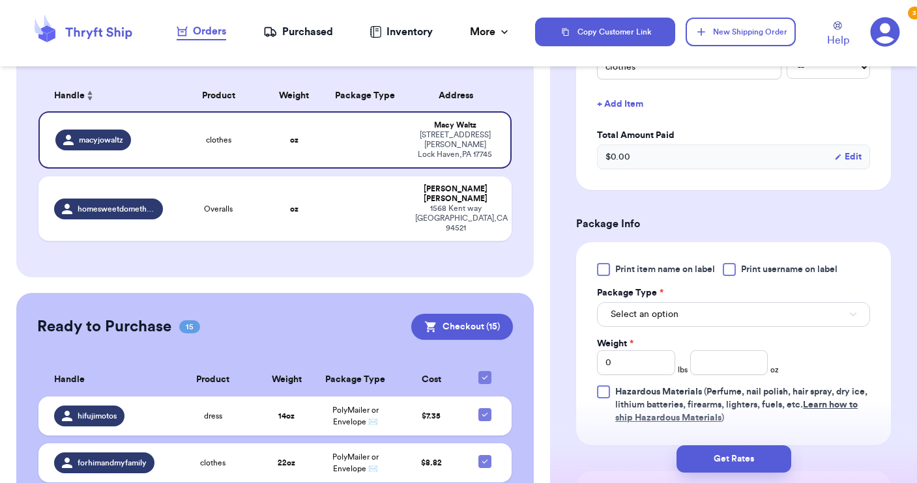
click at [726, 273] on div at bounding box center [728, 269] width 13 height 13
click at [0, 0] on input "Print username on label" at bounding box center [0, 0] width 0 height 0
click at [715, 317] on button "Select an option" at bounding box center [733, 314] width 273 height 25
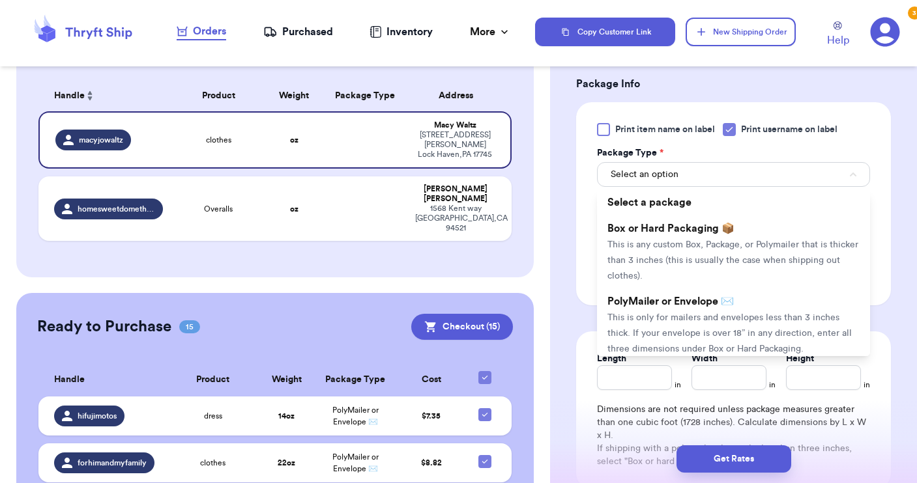
scroll to position [717, 0]
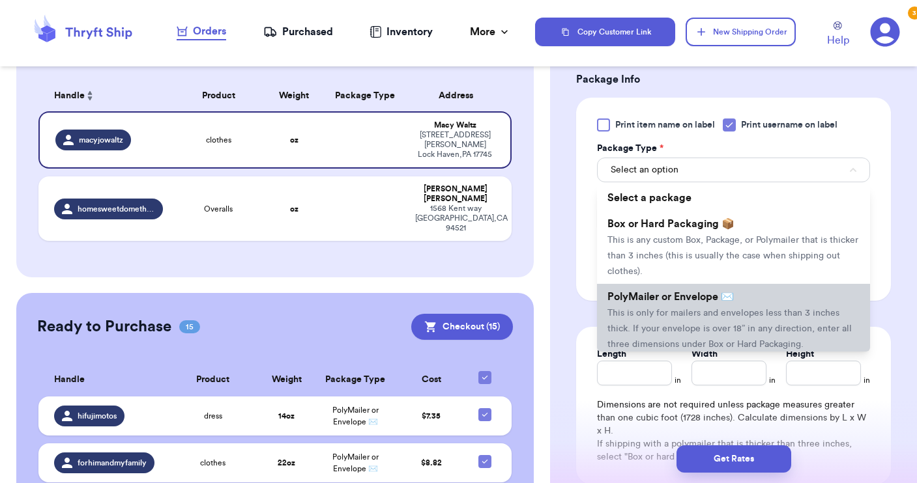
click at [715, 317] on span "This is only for mailers and envelopes less than 3 inches thick. If your envelo…" at bounding box center [729, 329] width 244 height 40
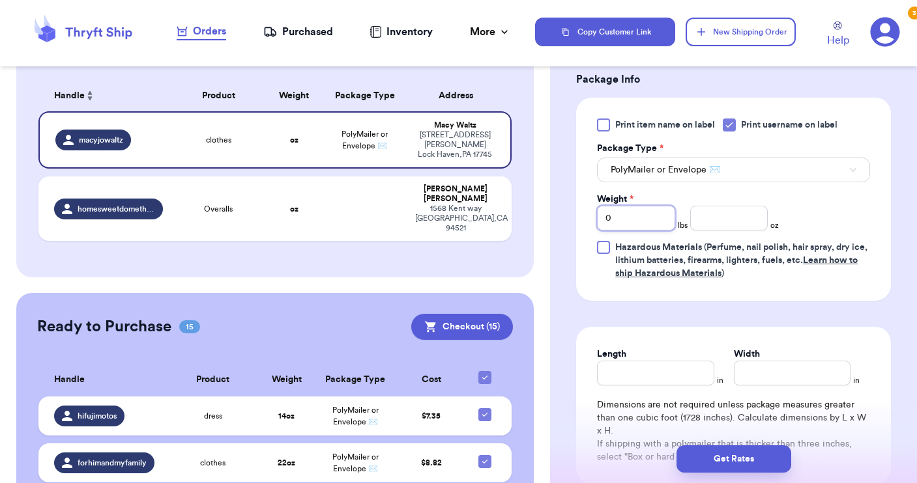
drag, startPoint x: 638, startPoint y: 218, endPoint x: 605, endPoint y: 210, distance: 34.0
click at [605, 210] on input "0" at bounding box center [636, 218] width 78 height 25
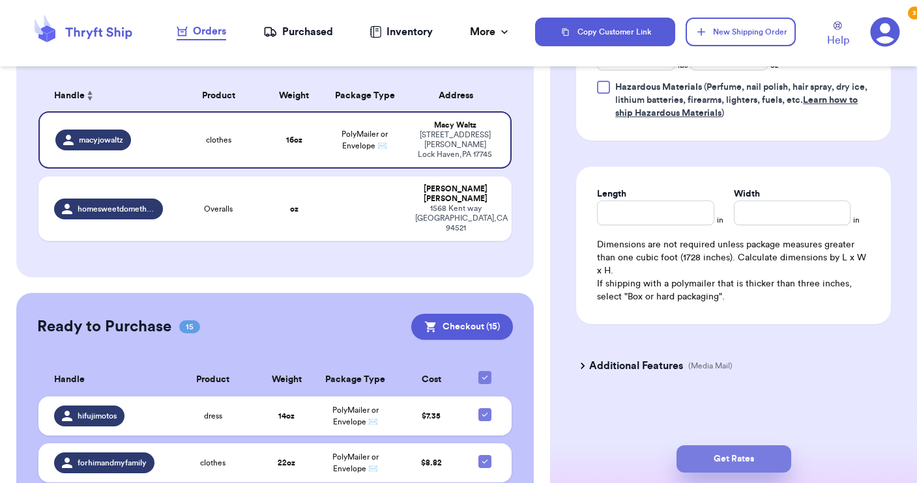
click at [711, 461] on button "Get Rates" at bounding box center [733, 459] width 115 height 27
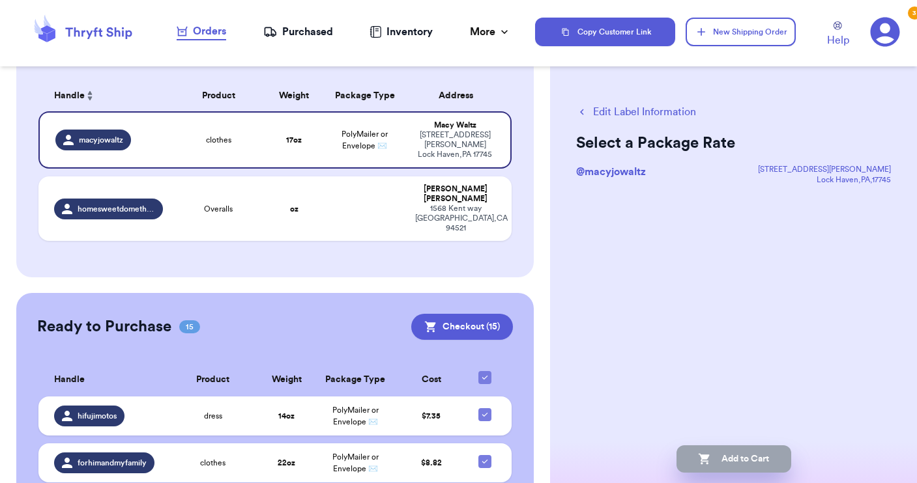
scroll to position [0, 0]
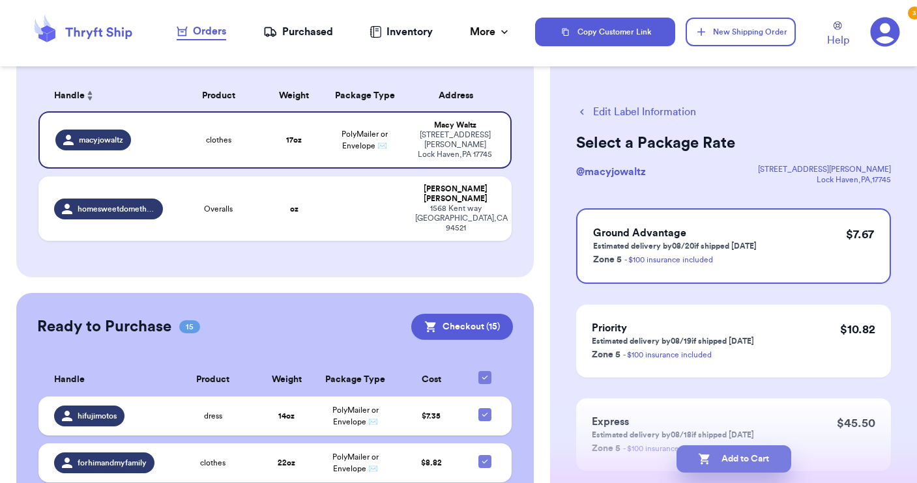
click at [723, 455] on button "Add to Cart" at bounding box center [733, 459] width 115 height 27
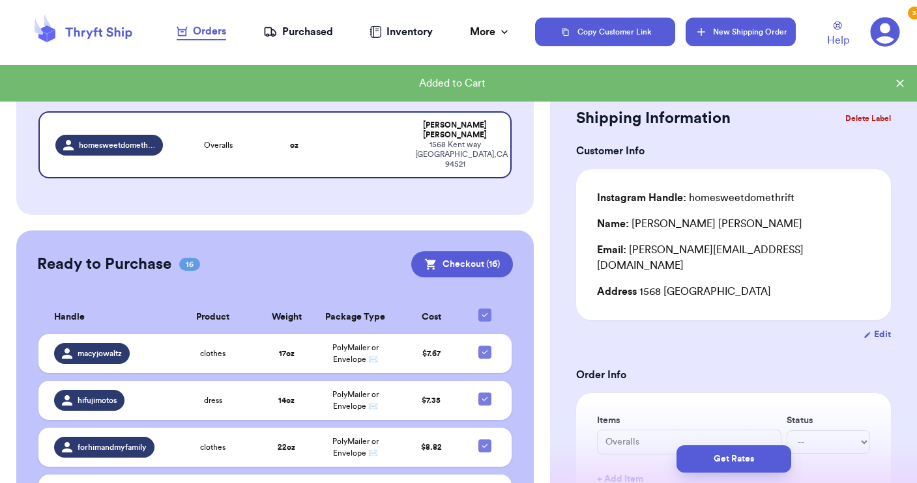
click at [742, 33] on button "New Shipping Order" at bounding box center [739, 32] width 109 height 29
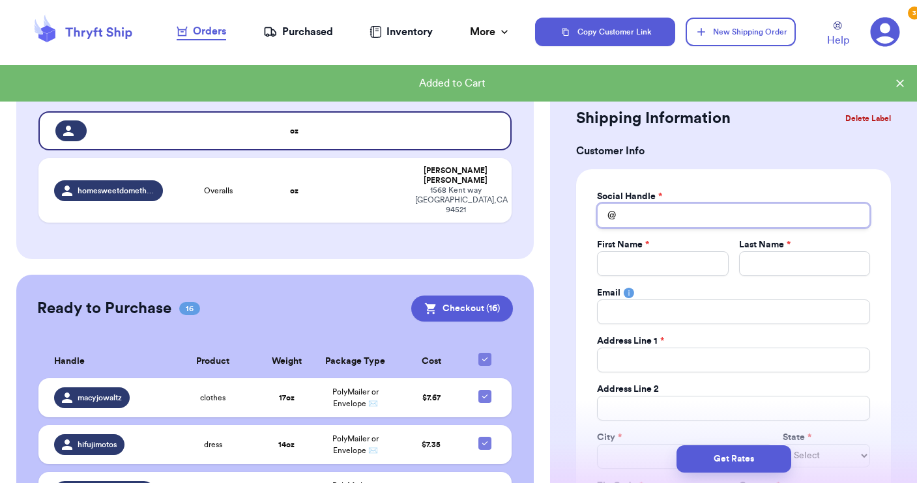
click at [643, 214] on input "Total Amount Paid" at bounding box center [733, 215] width 273 height 25
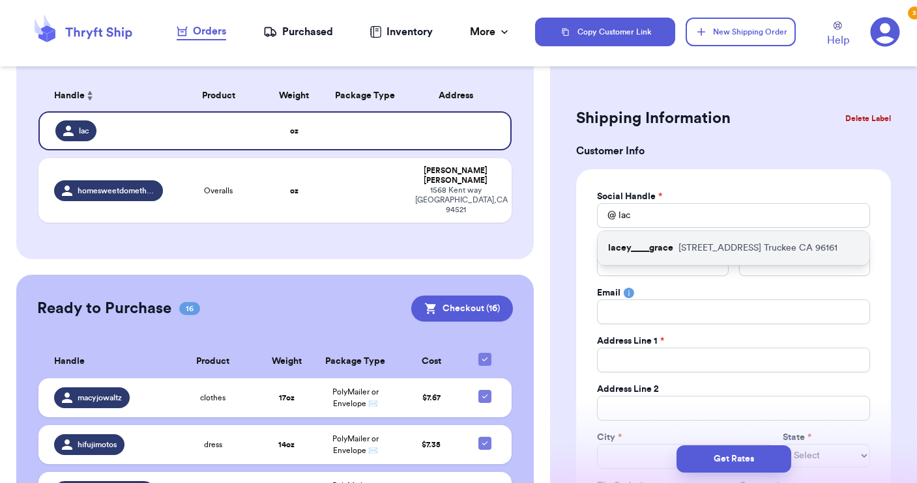
click at [651, 248] on p "lacey____grace" at bounding box center [640, 248] width 65 height 13
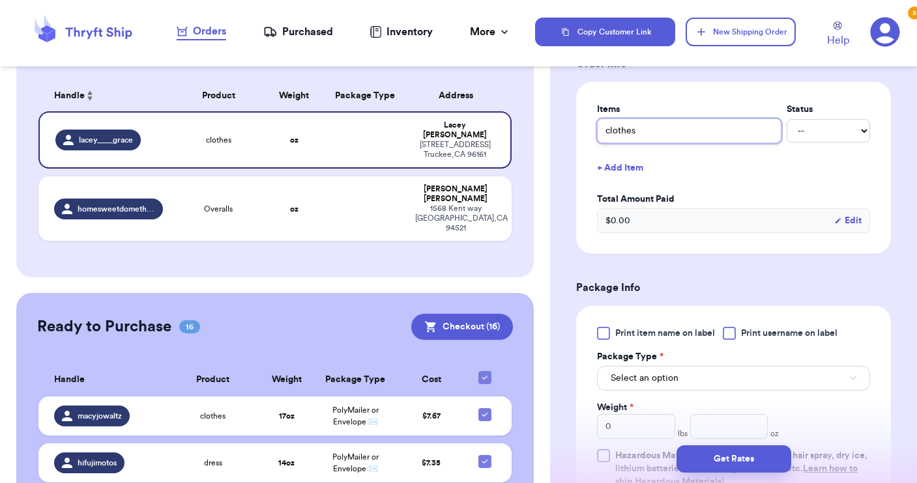
scroll to position [527, 0]
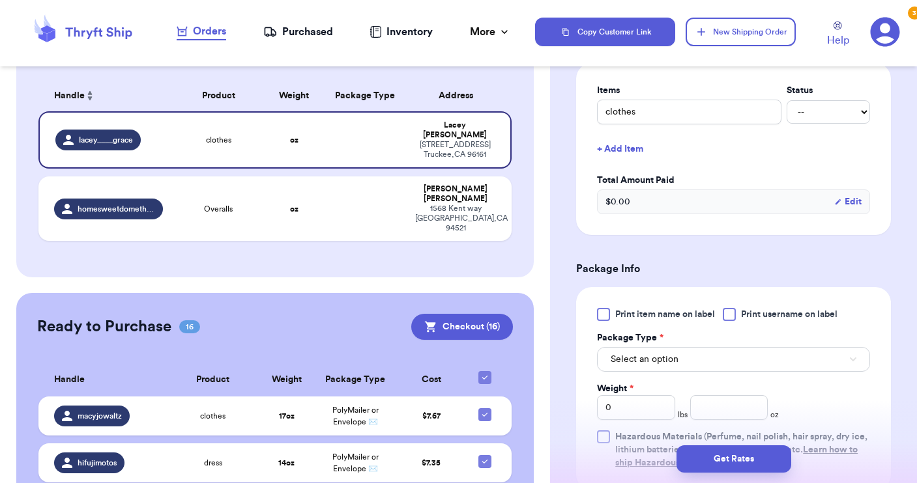
click at [734, 315] on div at bounding box center [728, 314] width 13 height 13
click at [0, 0] on input "Print username on label" at bounding box center [0, 0] width 0 height 0
click at [734, 315] on icon at bounding box center [729, 314] width 10 height 10
click at [0, 0] on input "Print username on label" at bounding box center [0, 0] width 0 height 0
click at [734, 315] on div at bounding box center [728, 314] width 13 height 13
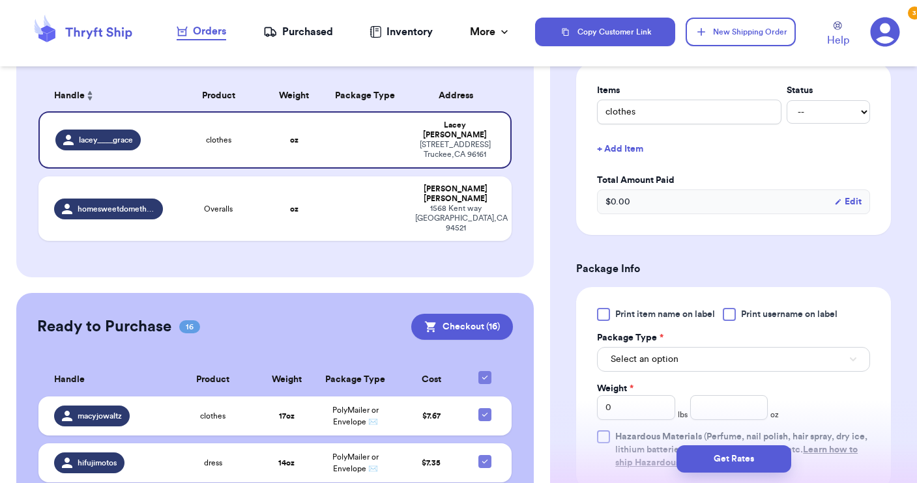
click at [0, 0] on input "Print username on label" at bounding box center [0, 0] width 0 height 0
click at [728, 355] on button "Select an option" at bounding box center [733, 359] width 273 height 25
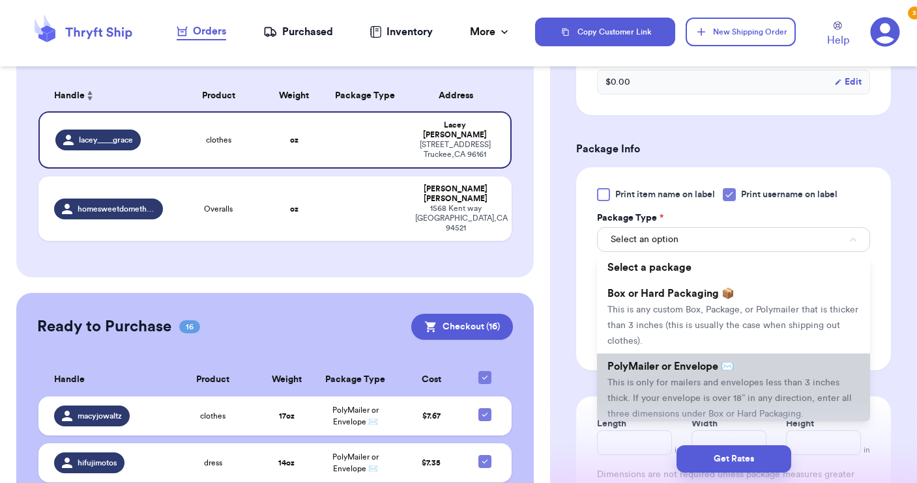
scroll to position [649, 0]
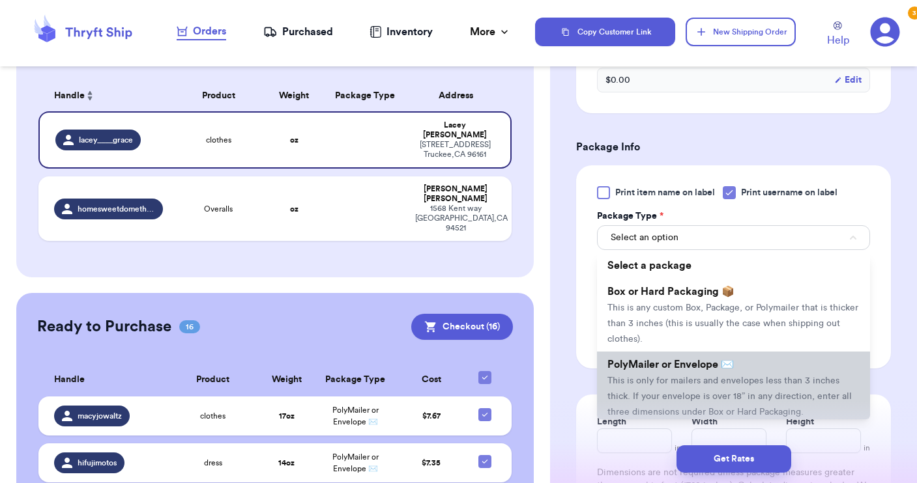
click at [712, 387] on span "This is only for mailers and envelopes less than 3 inches thick. If your envelo…" at bounding box center [729, 397] width 244 height 40
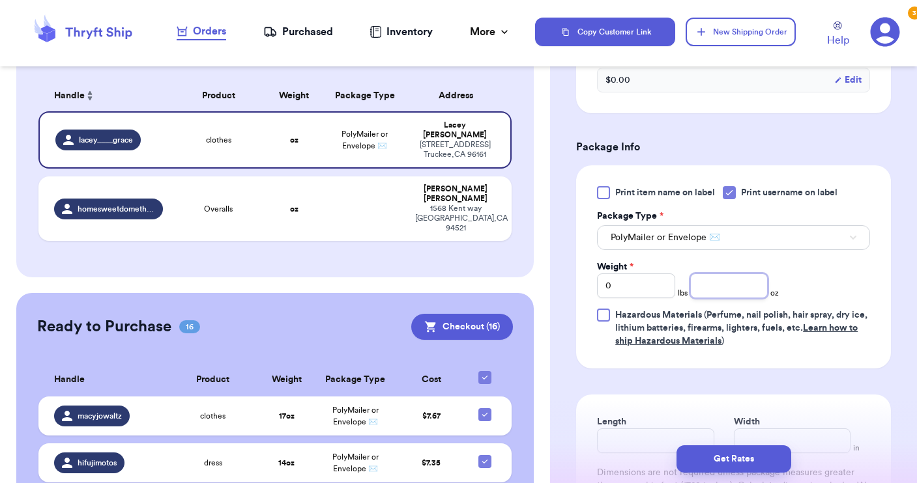
click at [717, 290] on input "number" at bounding box center [729, 286] width 78 height 25
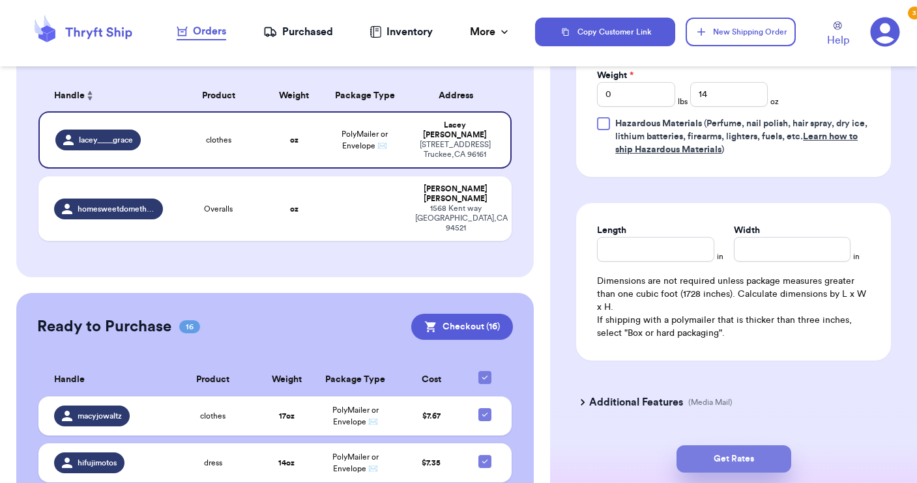
click at [721, 457] on button "Get Rates" at bounding box center [733, 459] width 115 height 27
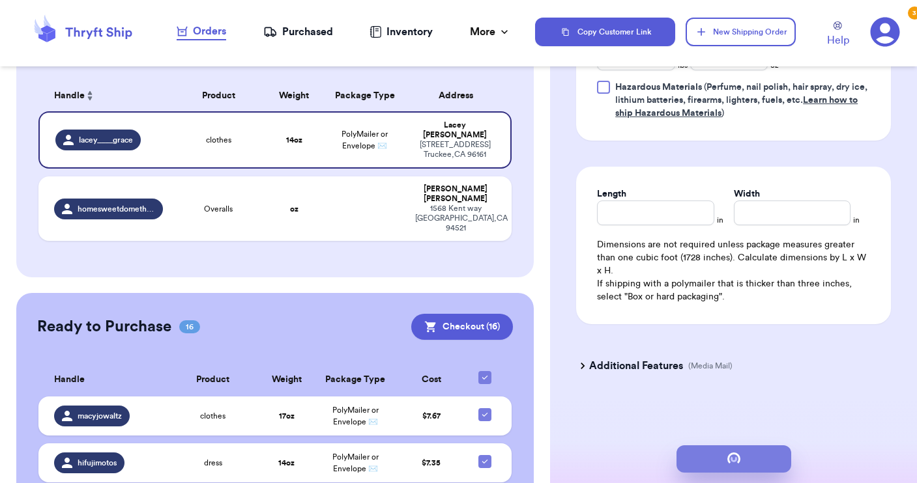
scroll to position [0, 0]
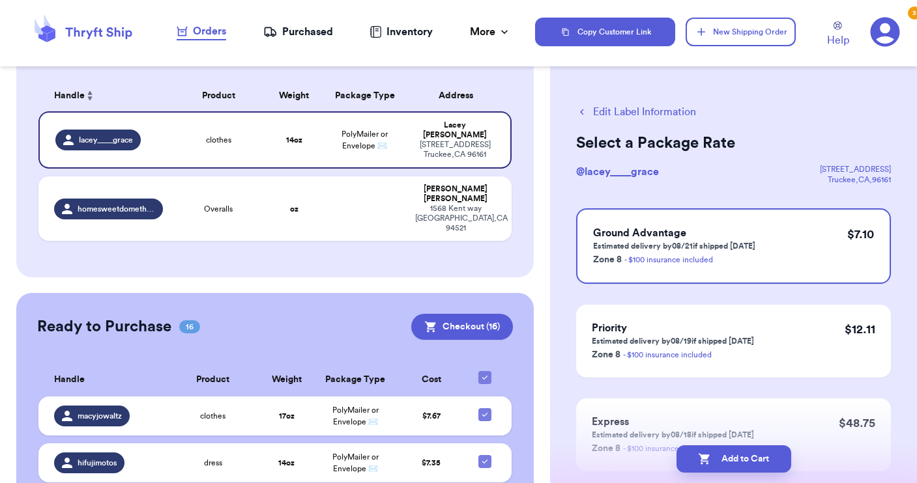
click at [721, 457] on button "Add to Cart" at bounding box center [733, 459] width 115 height 27
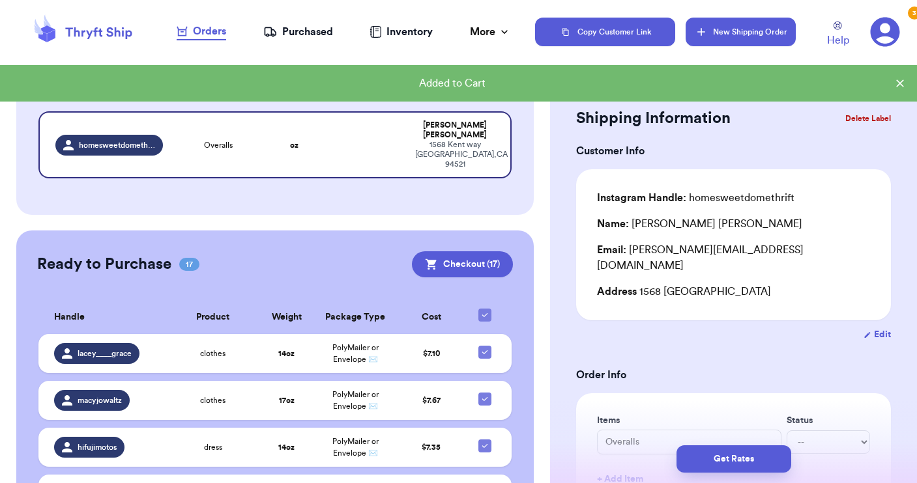
click at [734, 41] on button "New Shipping Order" at bounding box center [739, 32] width 109 height 29
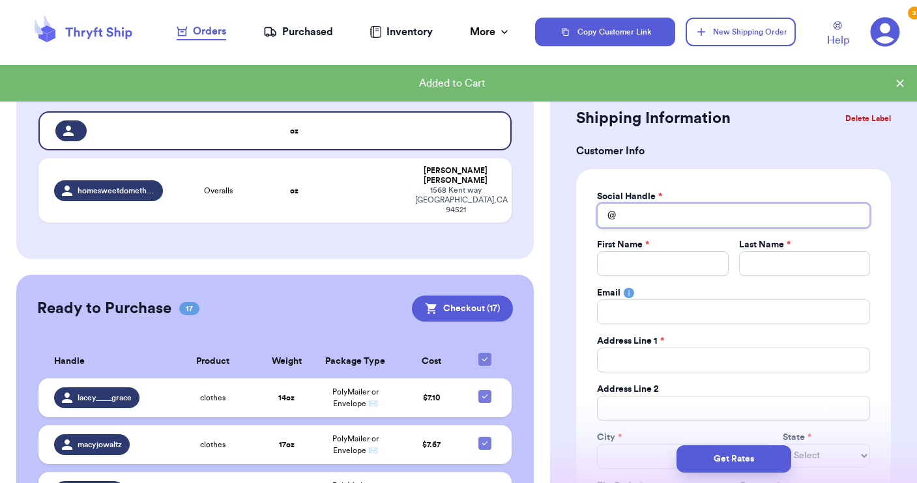
click at [644, 212] on input "Total Amount Paid" at bounding box center [733, 215] width 273 height 25
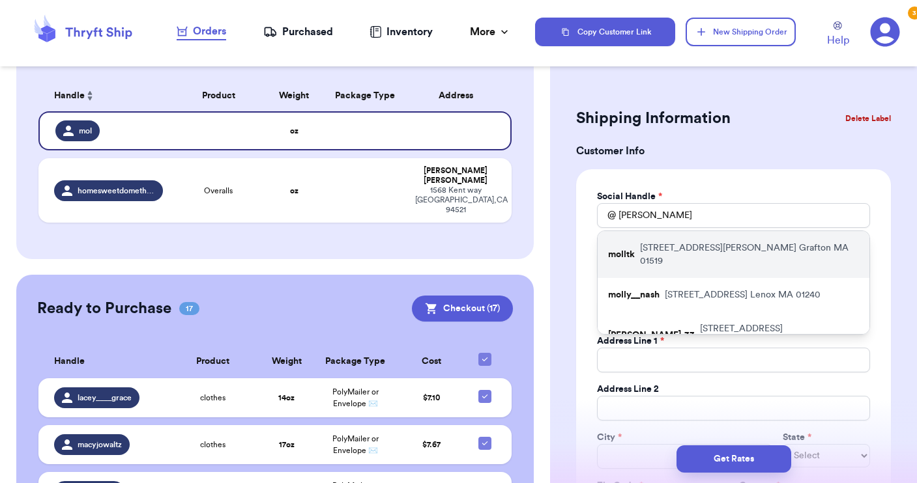
click at [636, 249] on div "molltk [STREET_ADDRESS][PERSON_NAME]" at bounding box center [733, 254] width 272 height 47
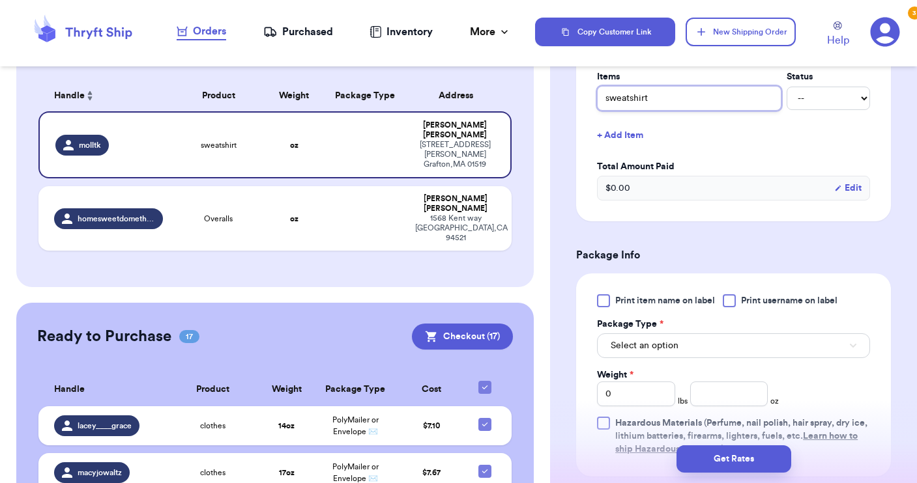
scroll to position [550, 0]
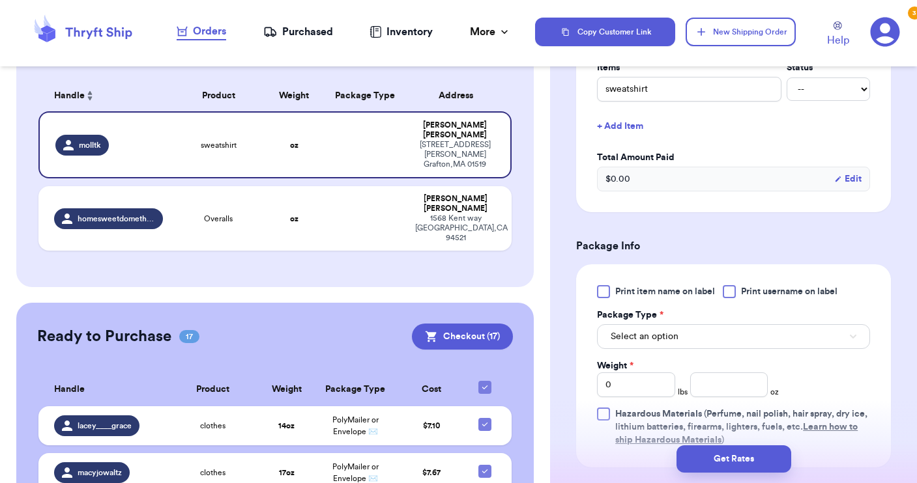
click at [726, 292] on div at bounding box center [728, 291] width 13 height 13
click at [0, 0] on input "Print username on label" at bounding box center [0, 0] width 0 height 0
click at [699, 333] on button "Select an option" at bounding box center [733, 336] width 273 height 25
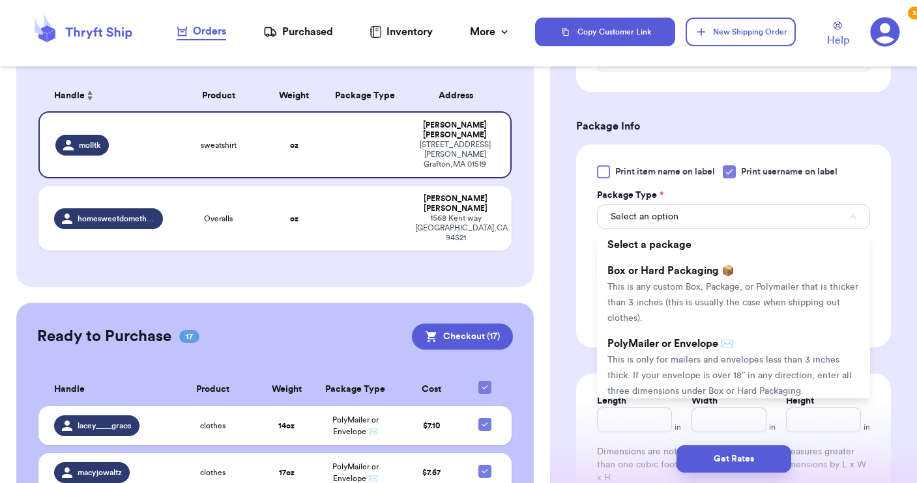
scroll to position [686, 0]
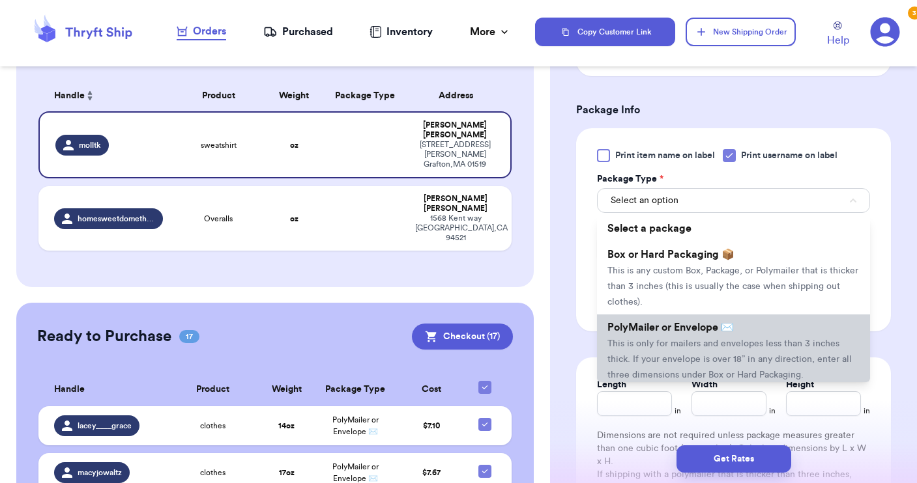
click at [689, 355] on li "PolyMailer or Envelope ✉️ This is only for mailers and envelopes less than 3 in…" at bounding box center [733, 351] width 273 height 73
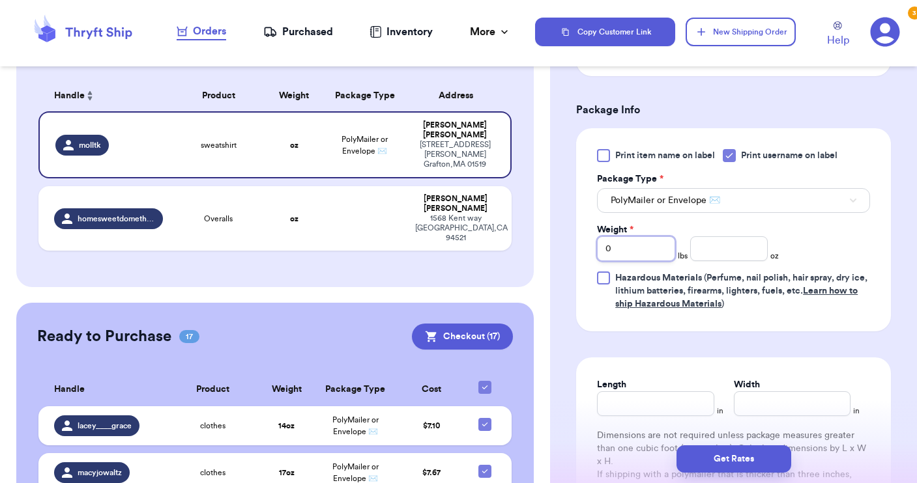
drag, startPoint x: 639, startPoint y: 244, endPoint x: 597, endPoint y: 240, distance: 42.5
click at [597, 240] on input "0" at bounding box center [636, 248] width 78 height 25
click at [715, 246] on input "number" at bounding box center [729, 248] width 78 height 25
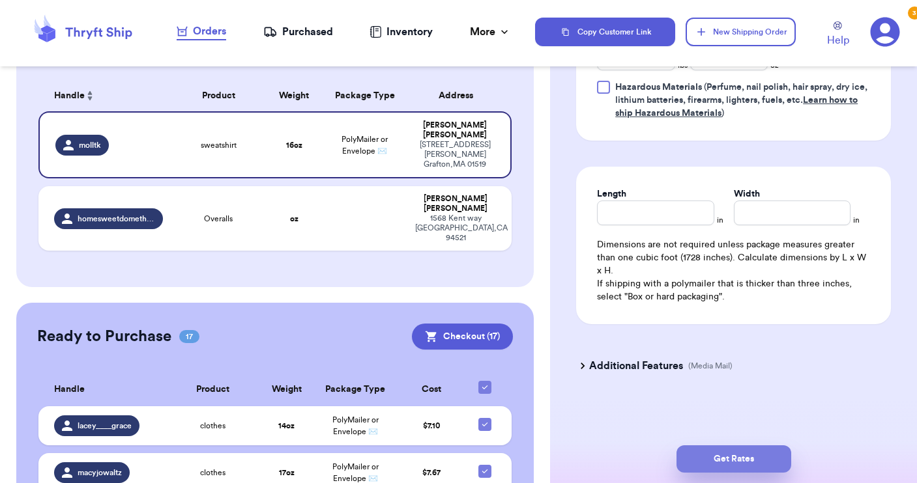
click at [721, 455] on button "Get Rates" at bounding box center [733, 459] width 115 height 27
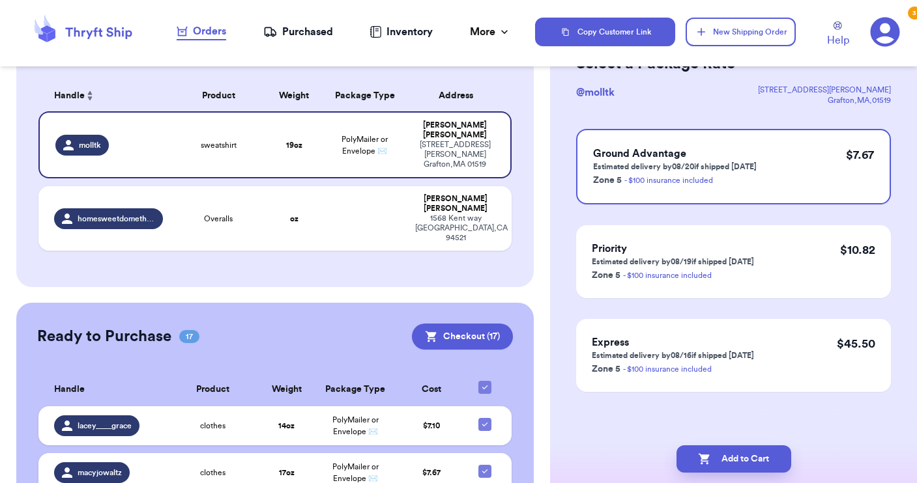
scroll to position [0, 0]
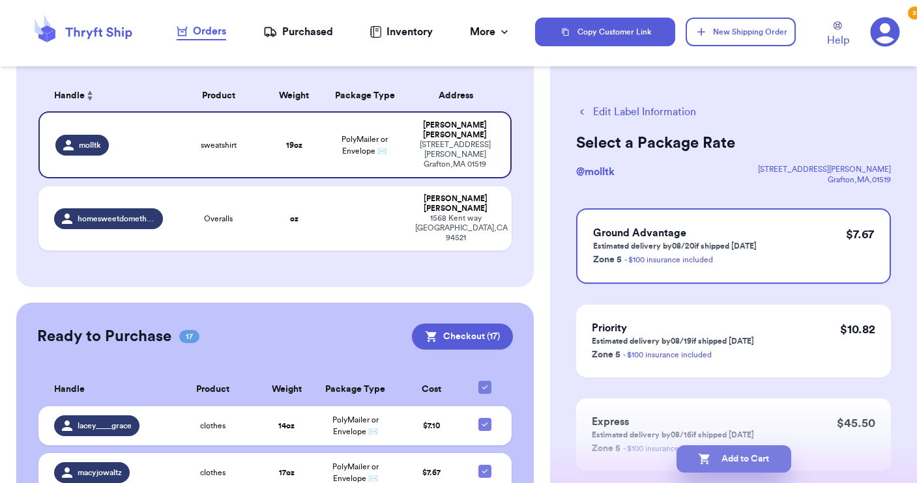
click at [721, 455] on button "Add to Cart" at bounding box center [733, 459] width 115 height 27
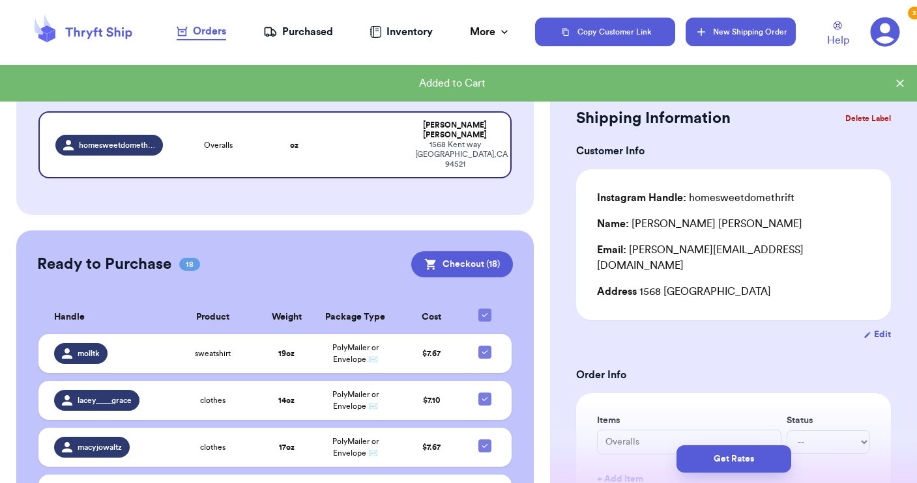
click at [724, 38] on button "New Shipping Order" at bounding box center [739, 32] width 109 height 29
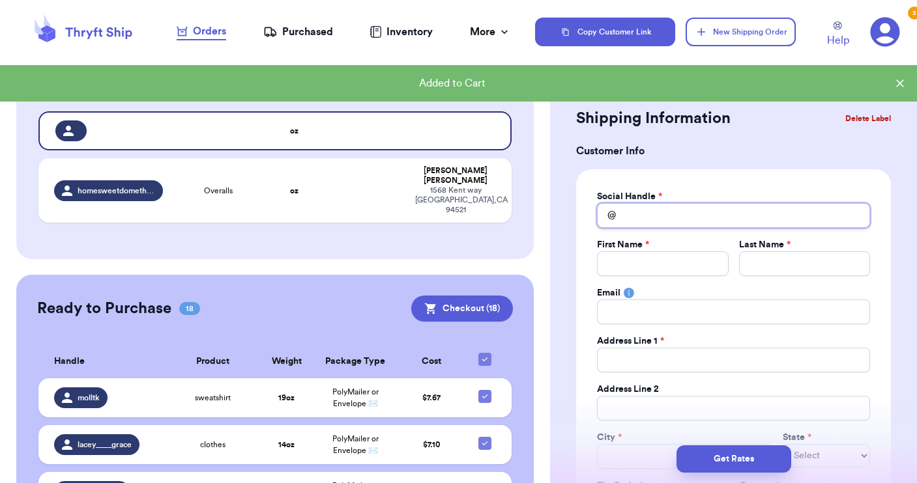
click at [649, 220] on input "Total Amount Paid" at bounding box center [733, 215] width 273 height 25
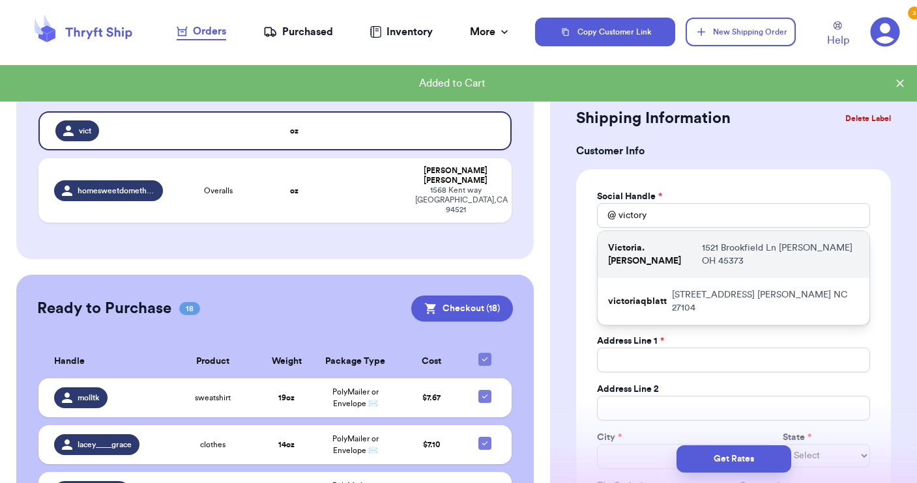
drag, startPoint x: 650, startPoint y: 236, endPoint x: 651, endPoint y: 248, distance: 11.2
click at [651, 248] on p "Victoria.[PERSON_NAME]" at bounding box center [652, 255] width 89 height 26
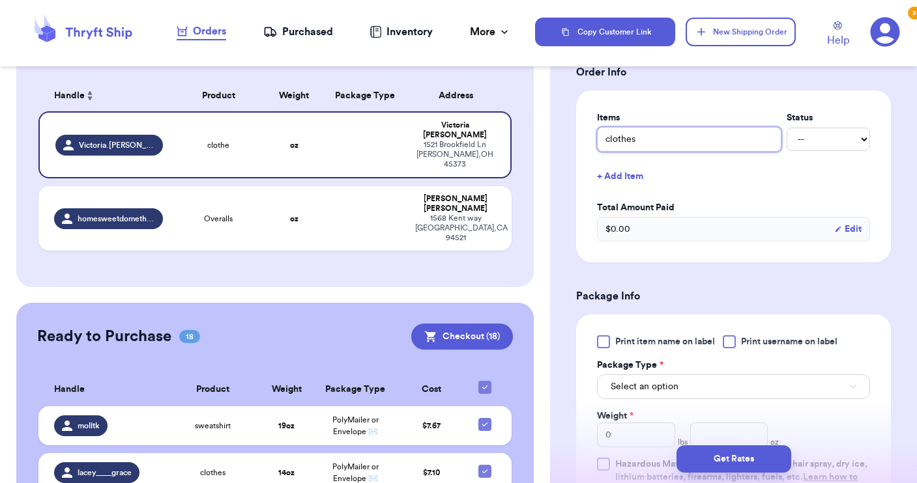
scroll to position [512, 0]
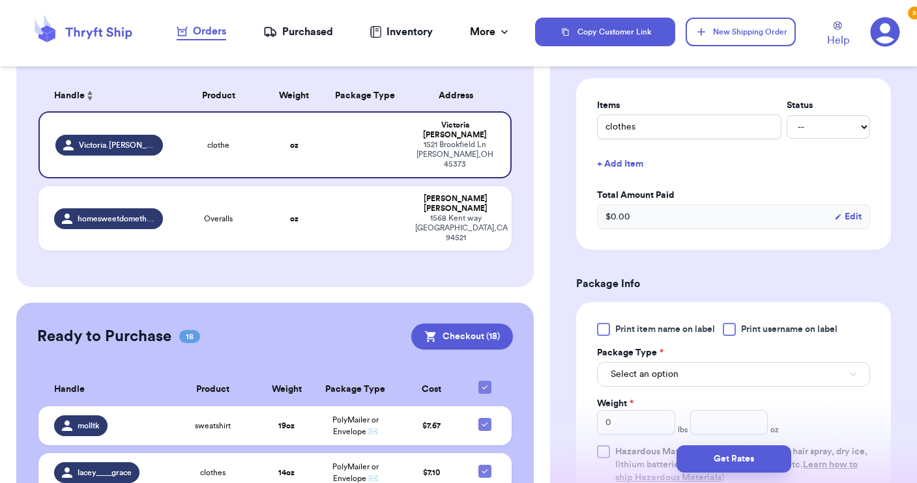
click at [730, 328] on div at bounding box center [728, 329] width 13 height 13
click at [0, 0] on input "Print username on label" at bounding box center [0, 0] width 0 height 0
click at [730, 328] on icon at bounding box center [729, 329] width 10 height 10
click at [0, 0] on input "Print username on label" at bounding box center [0, 0] width 0 height 0
click at [675, 377] on span "Select an option" at bounding box center [644, 374] width 68 height 13
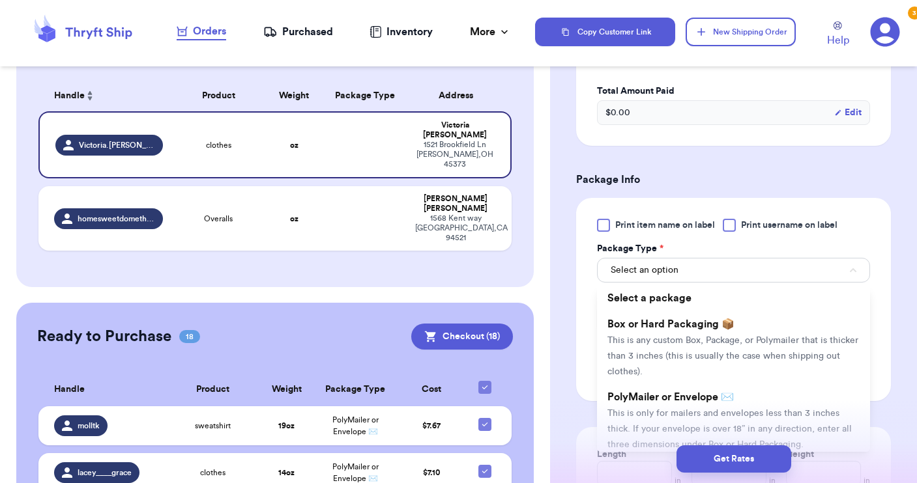
scroll to position [633, 0]
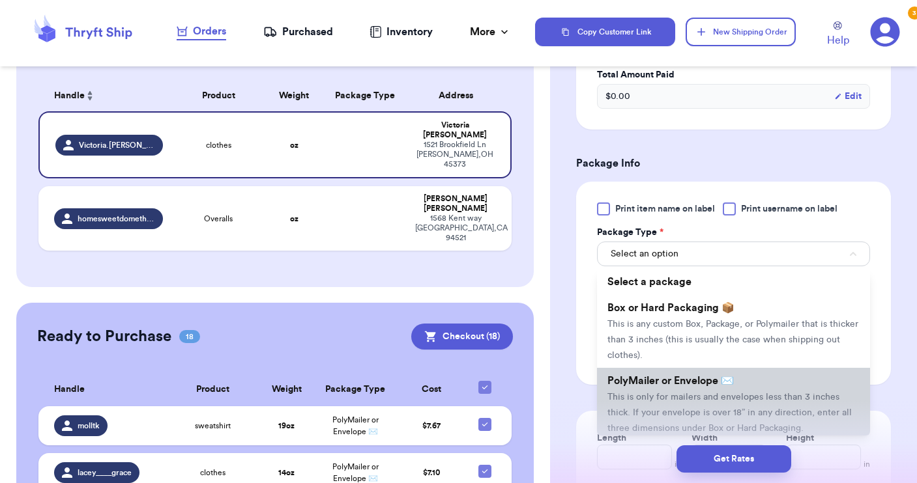
click at [675, 377] on span "PolyMailer or Envelope ✉️" at bounding box center [670, 381] width 126 height 10
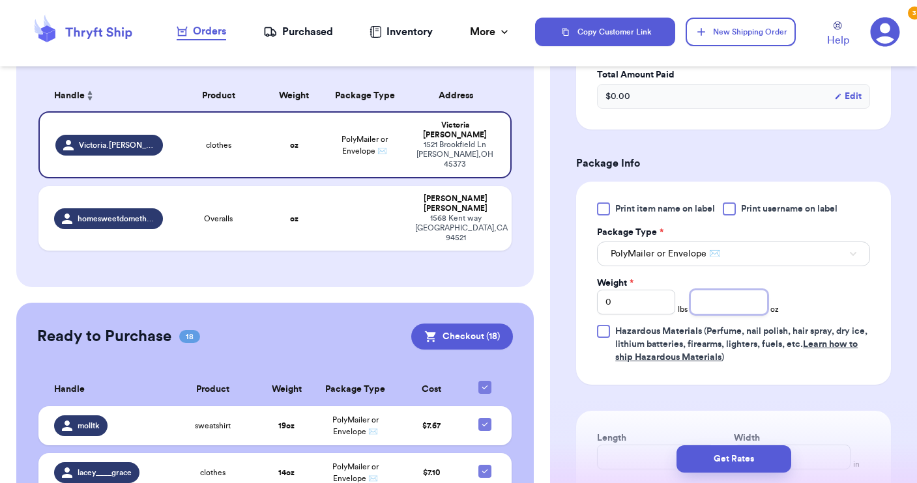
click at [701, 305] on input "number" at bounding box center [729, 302] width 78 height 25
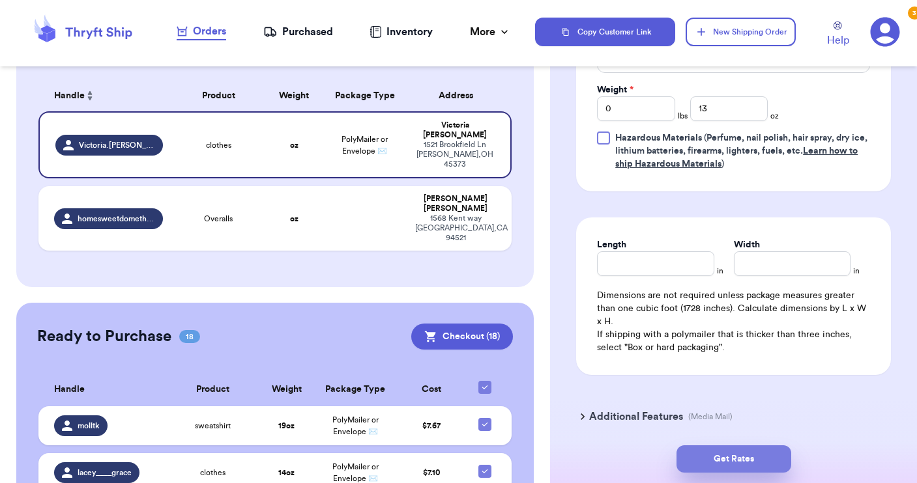
click at [717, 457] on button "Get Rates" at bounding box center [733, 459] width 115 height 27
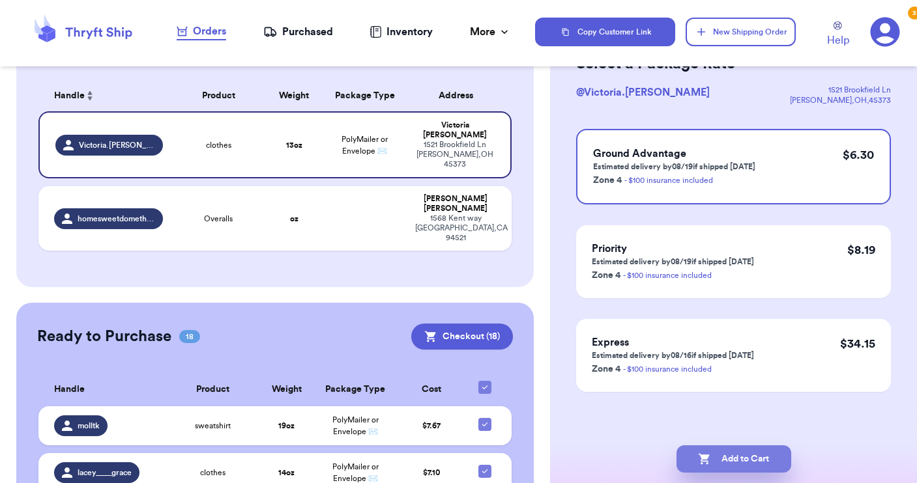
scroll to position [0, 0]
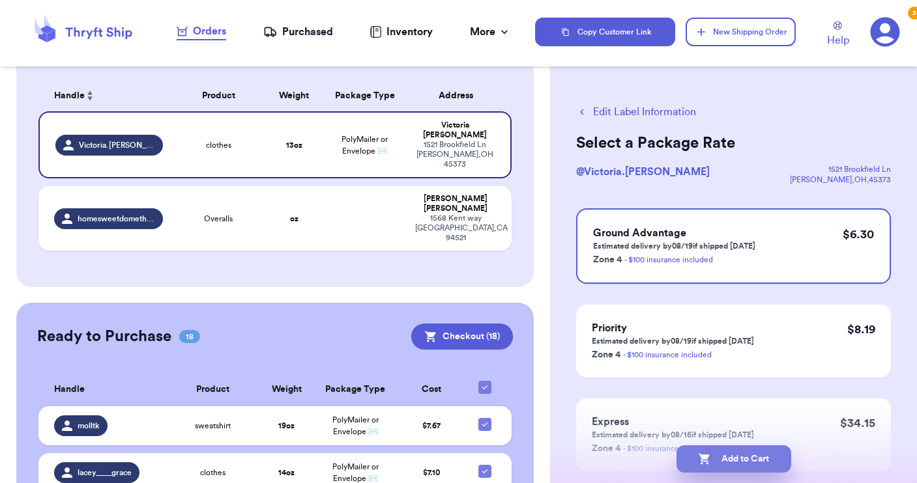
click at [717, 459] on button "Add to Cart" at bounding box center [733, 459] width 115 height 27
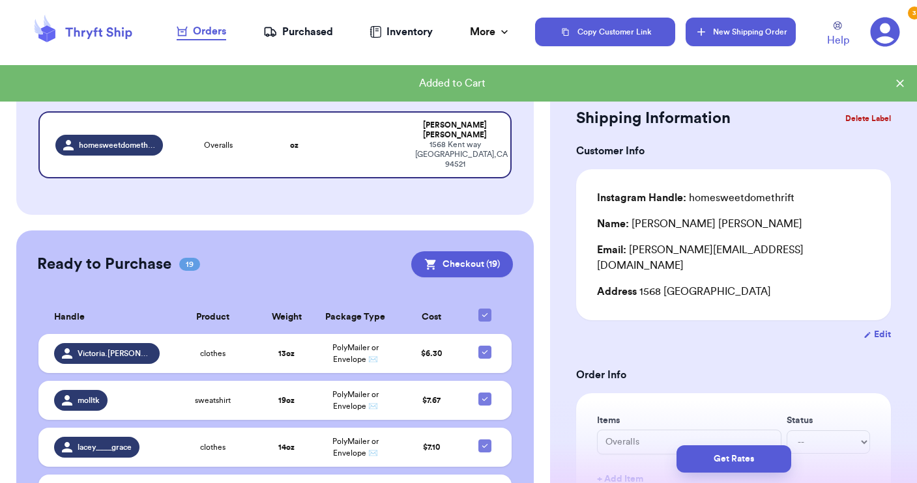
click at [722, 39] on button "New Shipping Order" at bounding box center [739, 32] width 109 height 29
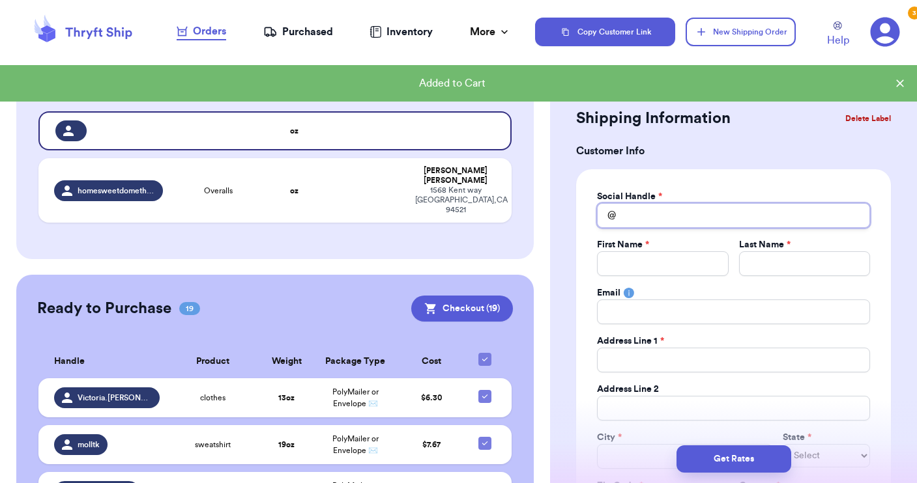
click at [666, 216] on input "Total Amount Paid" at bounding box center [733, 215] width 273 height 25
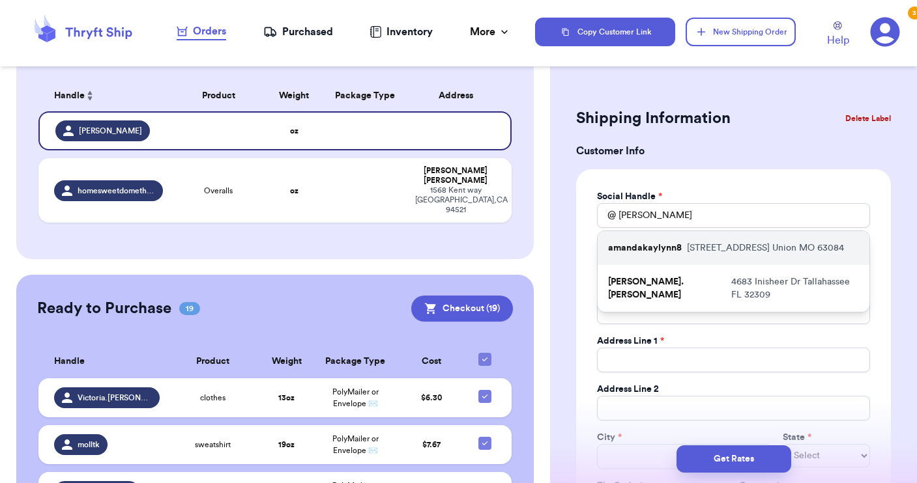
drag, startPoint x: 668, startPoint y: 228, endPoint x: 670, endPoint y: 251, distance: 23.5
click at [670, 251] on p "amandakaylynn8" at bounding box center [645, 248] width 74 height 13
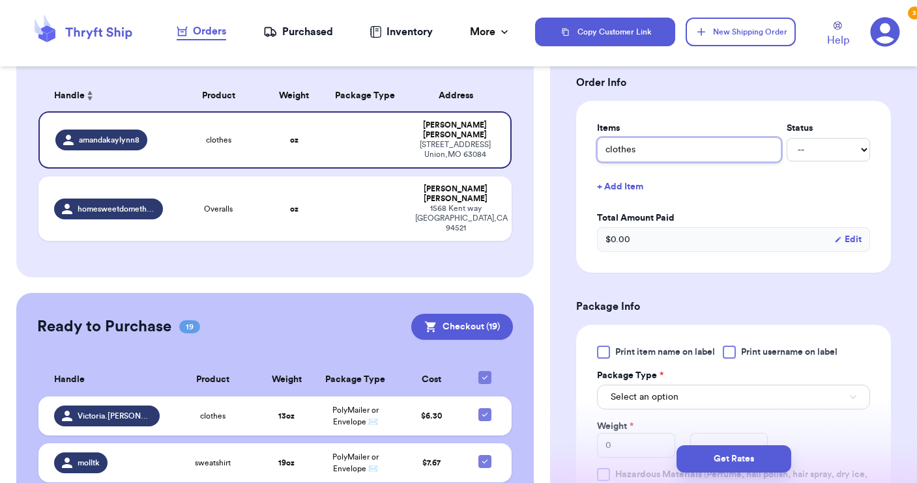
scroll to position [495, 0]
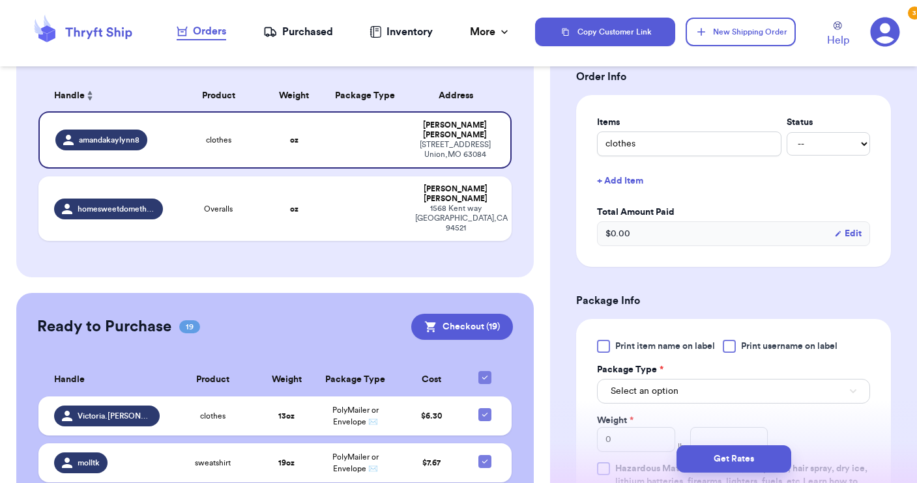
click at [732, 343] on div at bounding box center [728, 346] width 13 height 13
click at [0, 0] on input "Print username on label" at bounding box center [0, 0] width 0 height 0
click at [711, 392] on button "Select an option" at bounding box center [733, 391] width 273 height 25
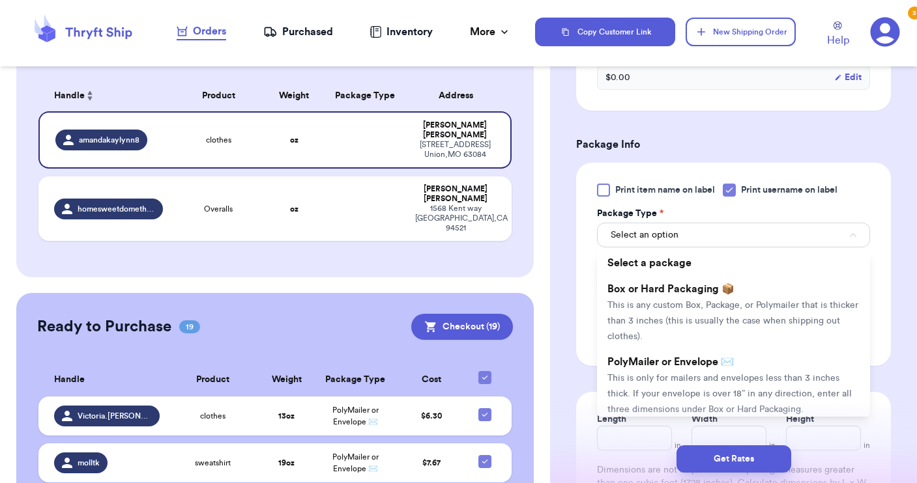
scroll to position [653, 0]
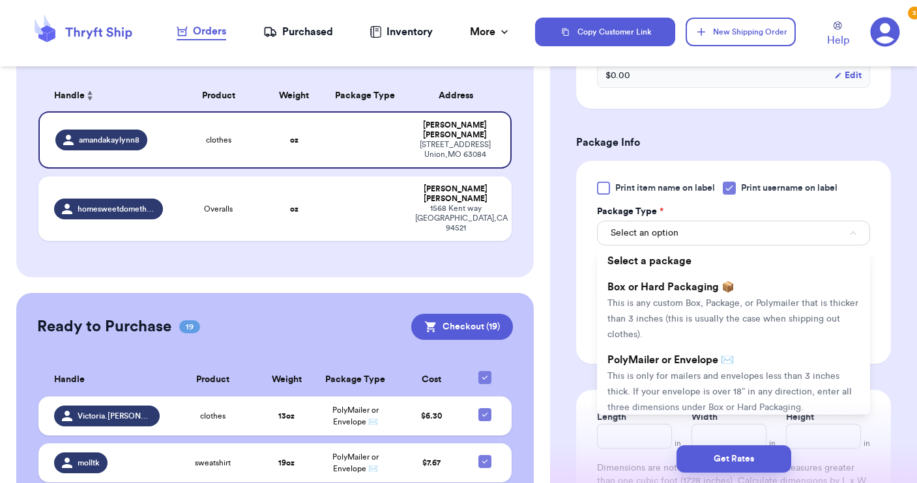
click at [711, 392] on span "This is only for mailers and envelopes less than 3 inches thick. If your envelo…" at bounding box center [729, 392] width 244 height 40
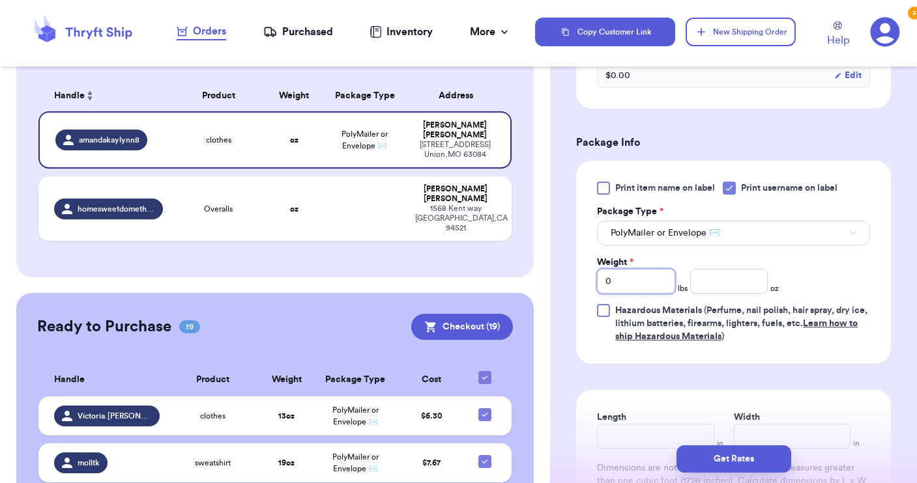
drag, startPoint x: 636, startPoint y: 292, endPoint x: 592, endPoint y: 273, distance: 48.2
click at [592, 273] on div "Print item name on label Print username on label Package Type * PolyMailer or E…" at bounding box center [733, 262] width 315 height 203
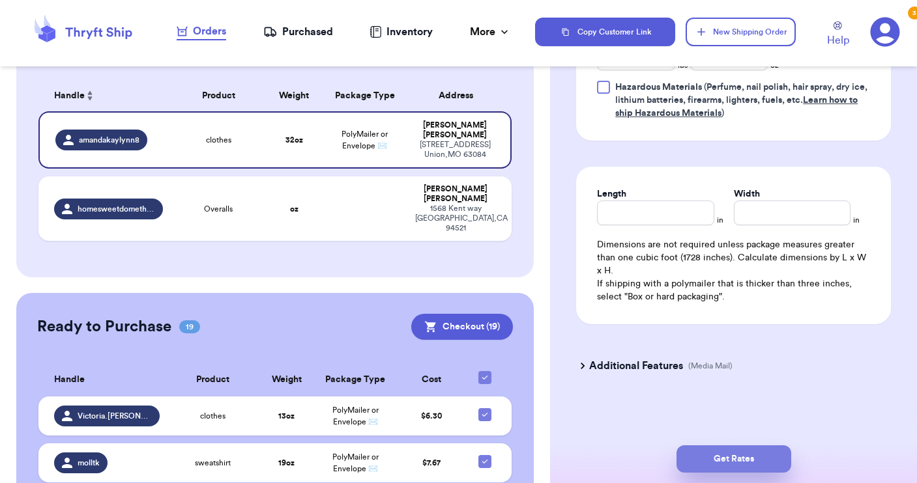
click at [726, 449] on button "Get Rates" at bounding box center [733, 459] width 115 height 27
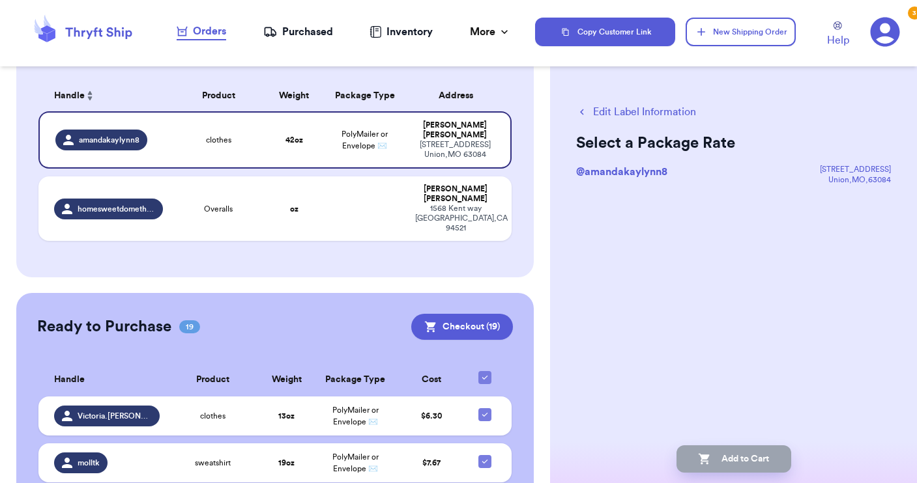
scroll to position [0, 0]
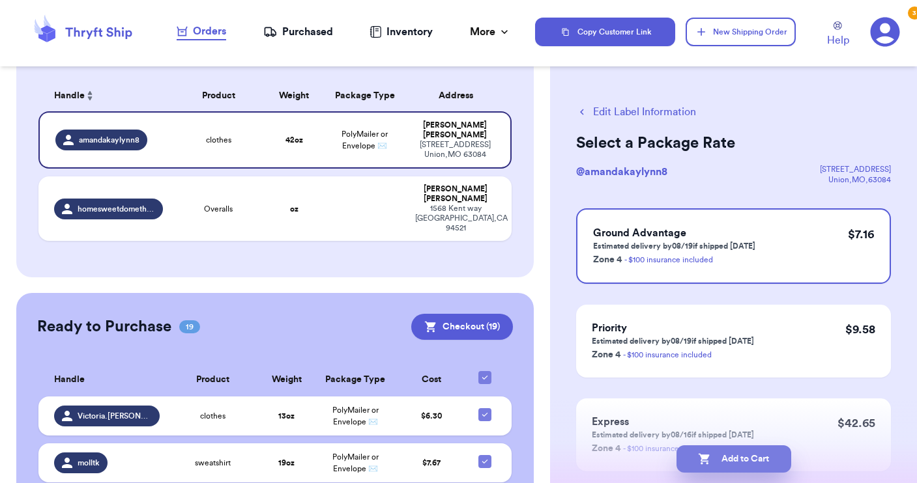
click at [750, 456] on button "Add to Cart" at bounding box center [733, 459] width 115 height 27
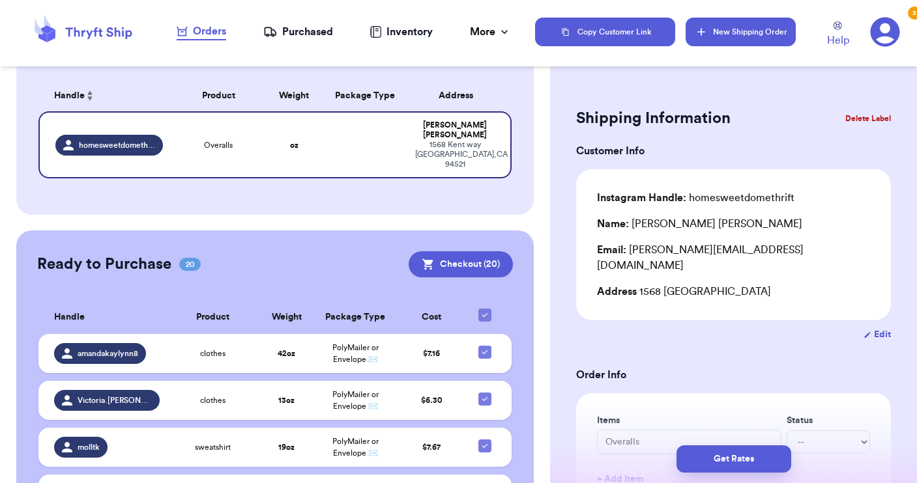
click at [721, 33] on button "New Shipping Order" at bounding box center [739, 32] width 109 height 29
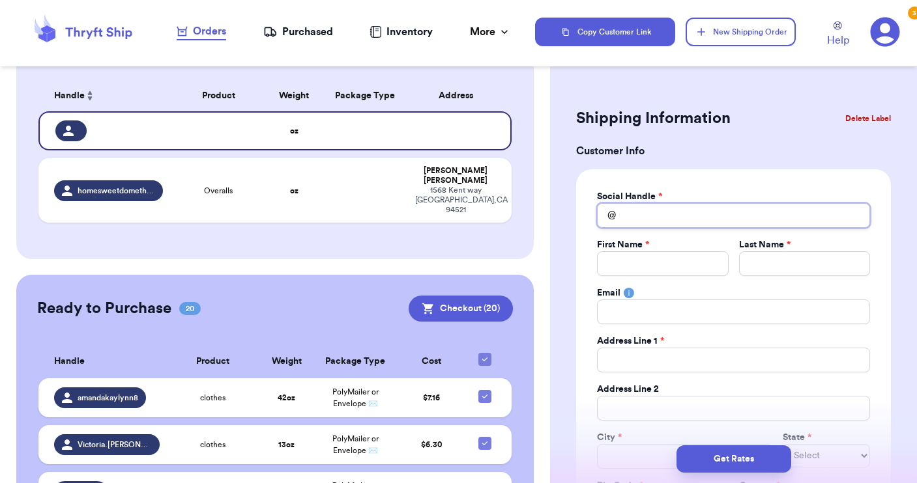
click at [647, 214] on input "Total Amount Paid" at bounding box center [733, 215] width 273 height 25
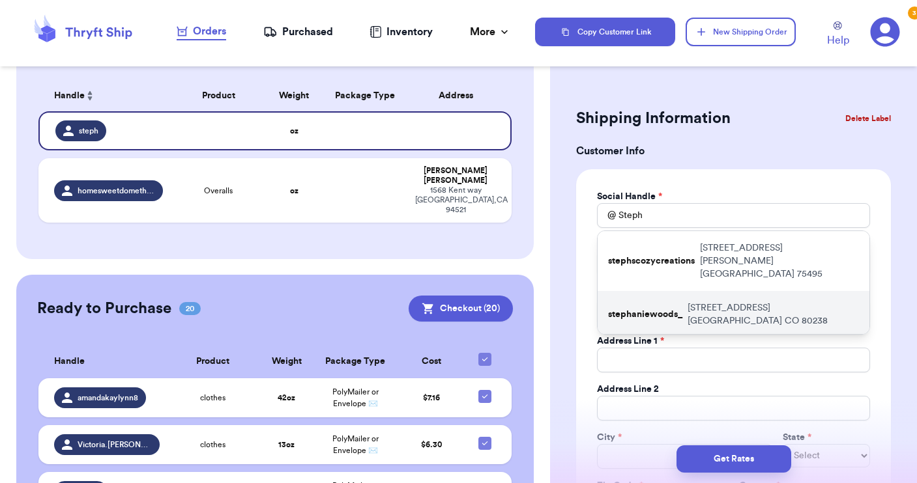
drag, startPoint x: 655, startPoint y: 237, endPoint x: 643, endPoint y: 293, distance: 57.2
click at [643, 308] on p "stephaniewoods_" at bounding box center [645, 314] width 74 height 13
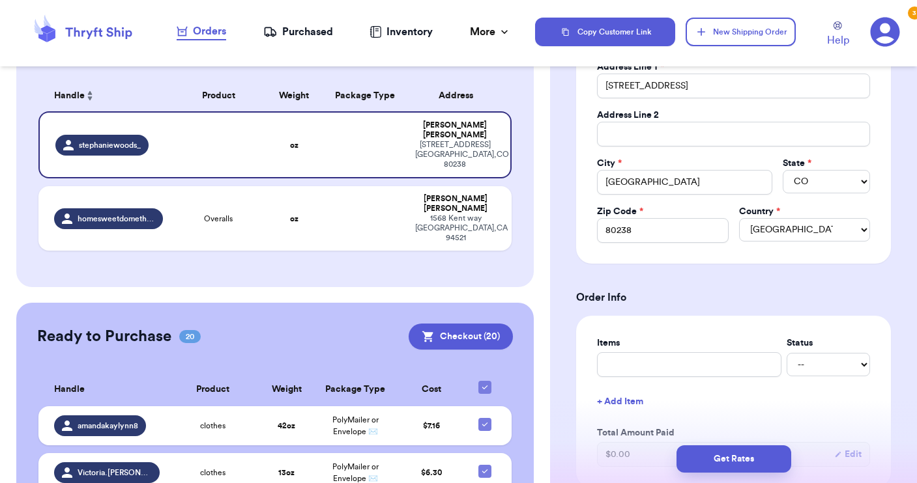
scroll to position [275, 0]
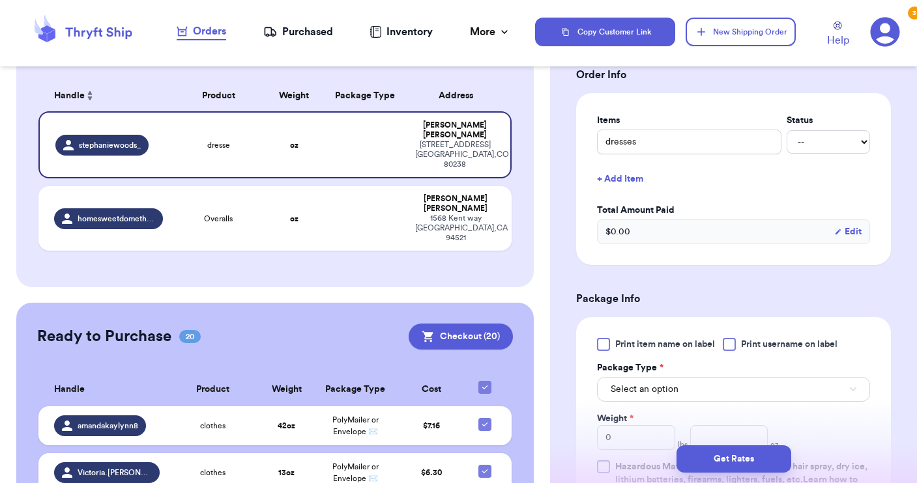
click at [730, 386] on button "Select an option" at bounding box center [733, 389] width 273 height 25
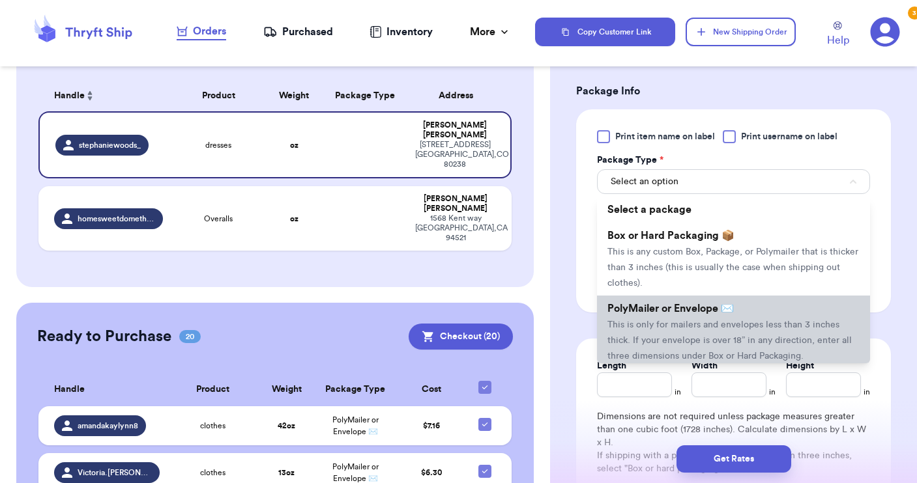
scroll to position [709, 0]
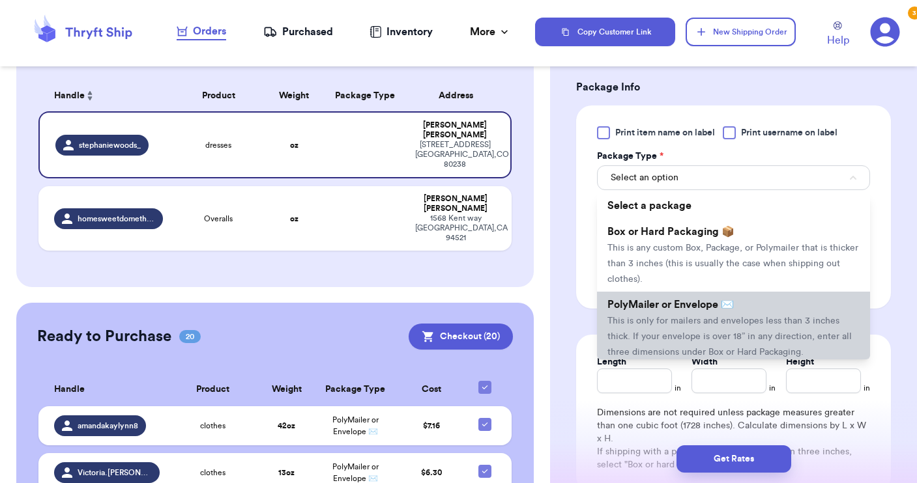
click at [705, 336] on span "This is only for mailers and envelopes less than 3 inches thick. If your envelo…" at bounding box center [729, 337] width 244 height 40
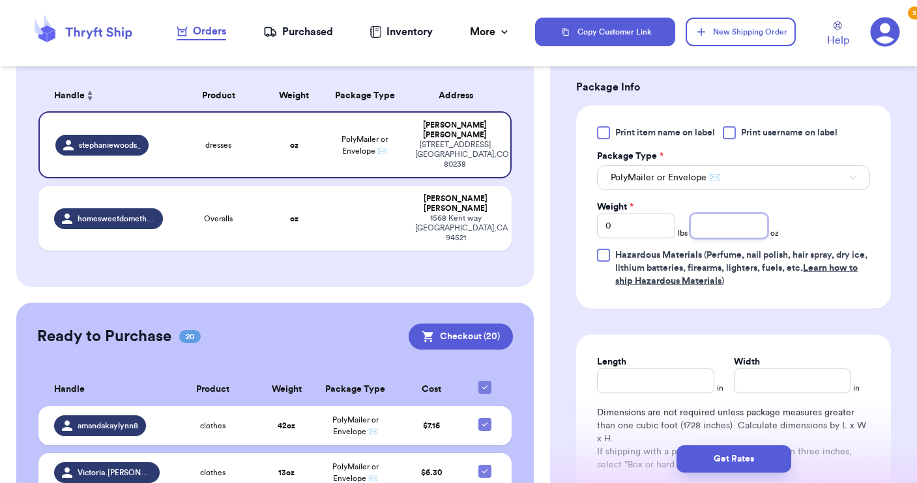
click at [703, 228] on input "number" at bounding box center [729, 226] width 78 height 25
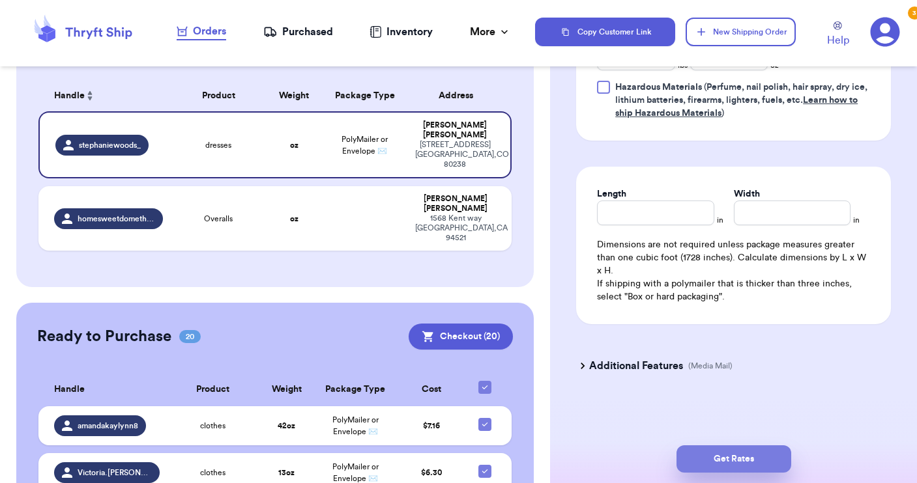
click at [724, 463] on button "Get Rates" at bounding box center [733, 459] width 115 height 27
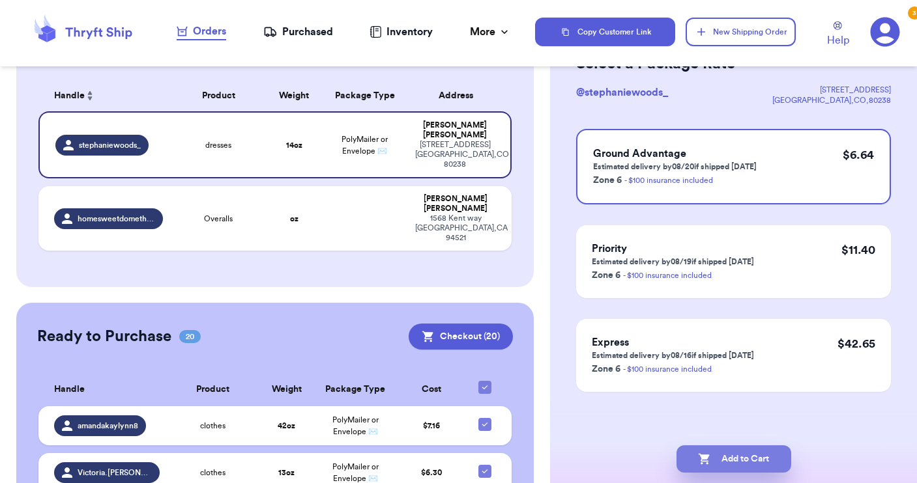
scroll to position [0, 0]
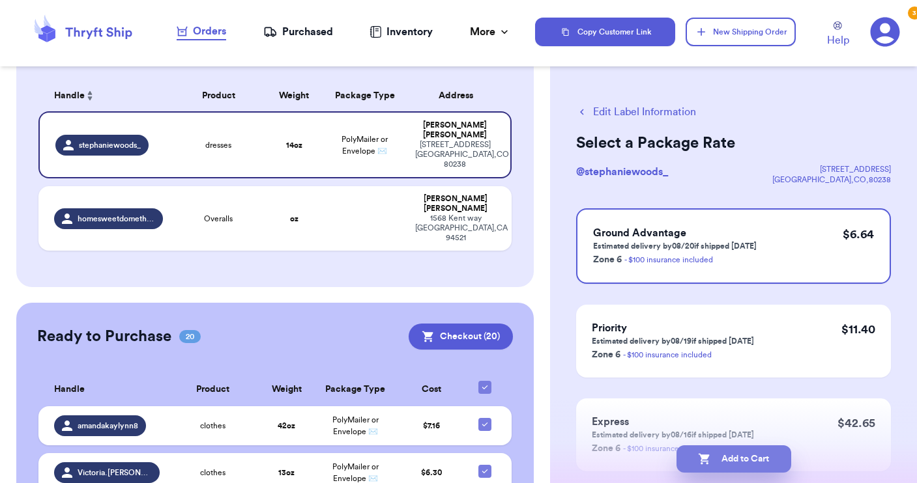
click at [735, 459] on button "Add to Cart" at bounding box center [733, 459] width 115 height 27
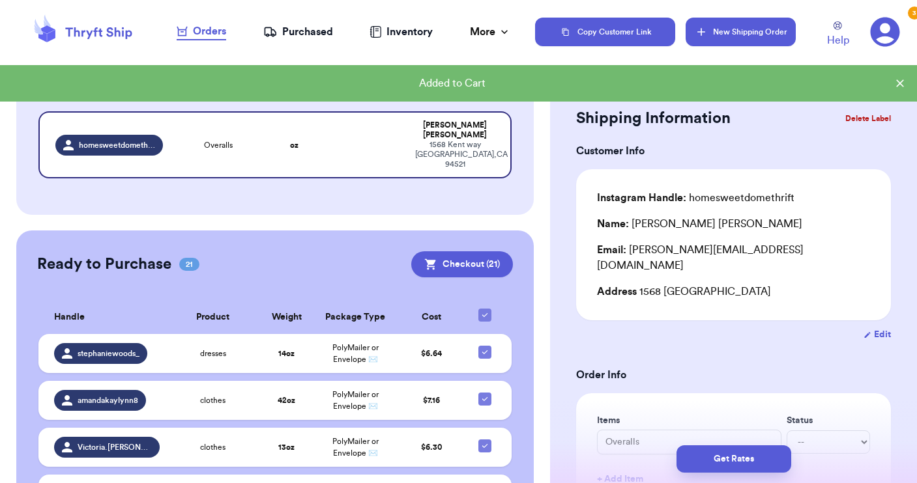
click at [717, 29] on button "New Shipping Order" at bounding box center [739, 32] width 109 height 29
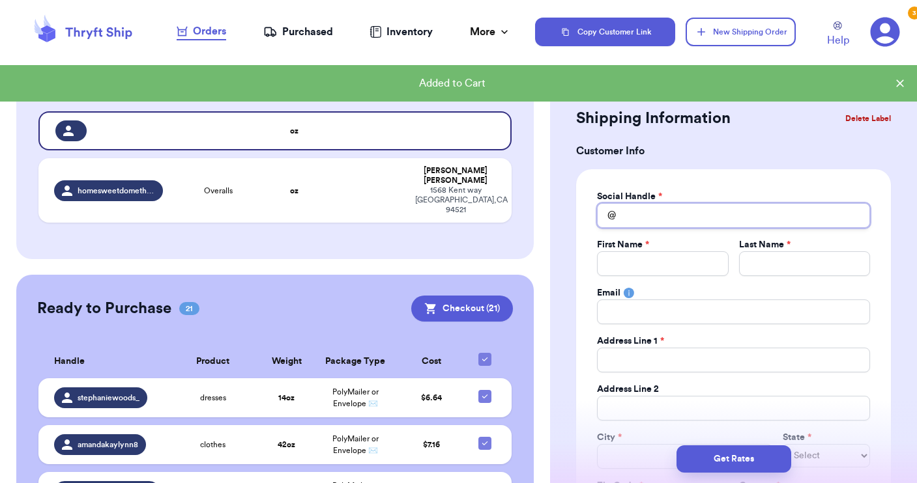
click at [621, 224] on input "Total Amount Paid" at bounding box center [733, 215] width 273 height 25
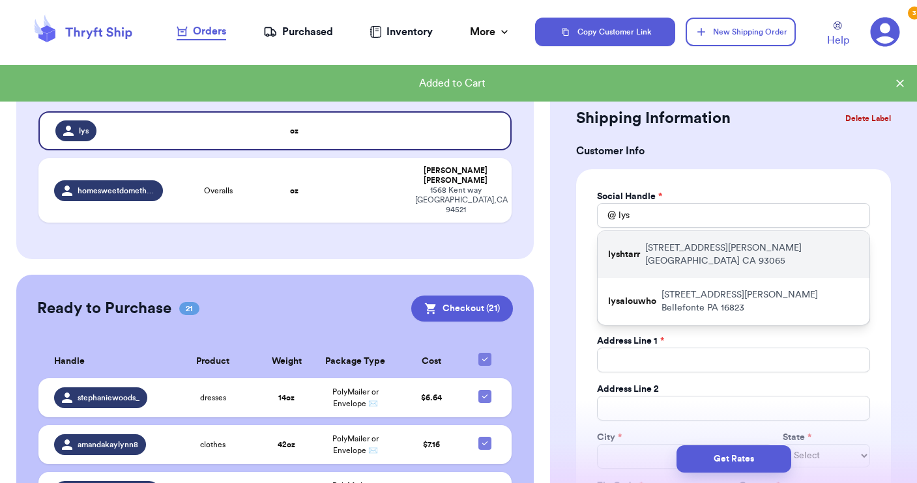
click at [617, 251] on p "lyshtarr" at bounding box center [624, 254] width 32 height 13
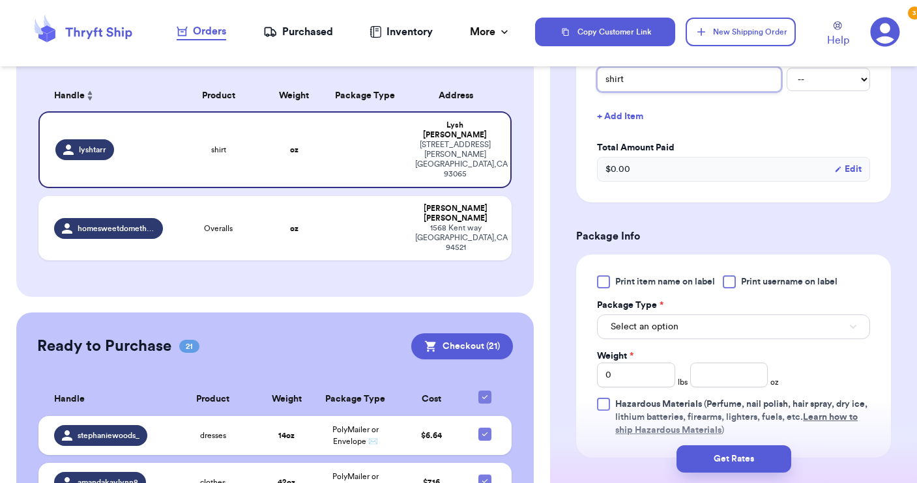
scroll to position [585, 0]
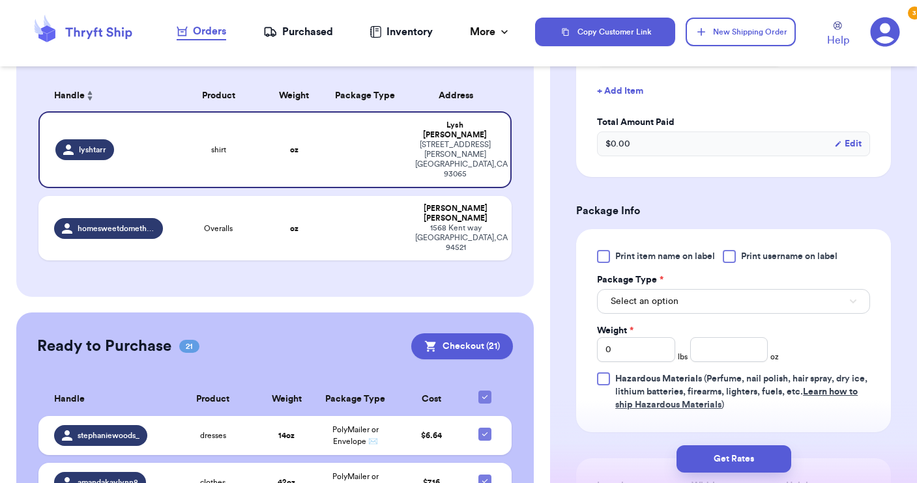
click at [732, 264] on div "Print item name on label Print username on label Package Type * Select an optio…" at bounding box center [733, 331] width 273 height 162
click at [732, 257] on div at bounding box center [728, 256] width 13 height 13
click at [0, 0] on input "Print username on label" at bounding box center [0, 0] width 0 height 0
click at [736, 304] on button "Select an option" at bounding box center [733, 301] width 273 height 25
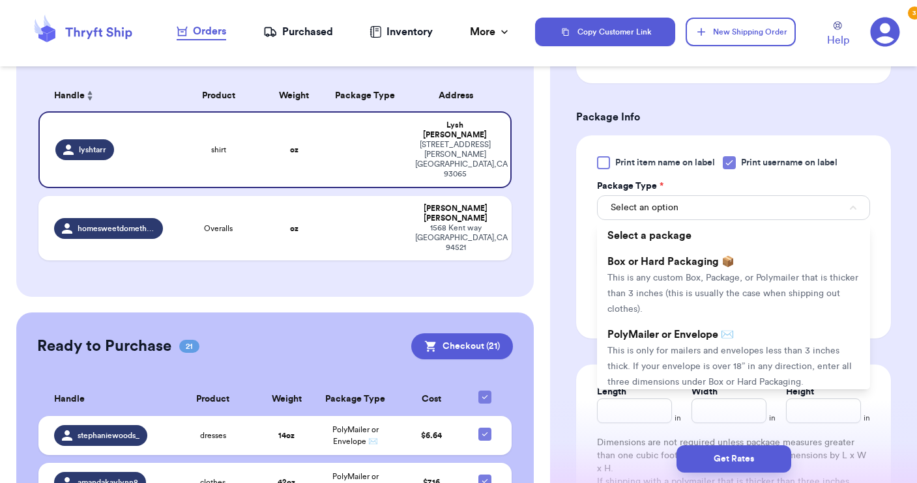
scroll to position [700, 0]
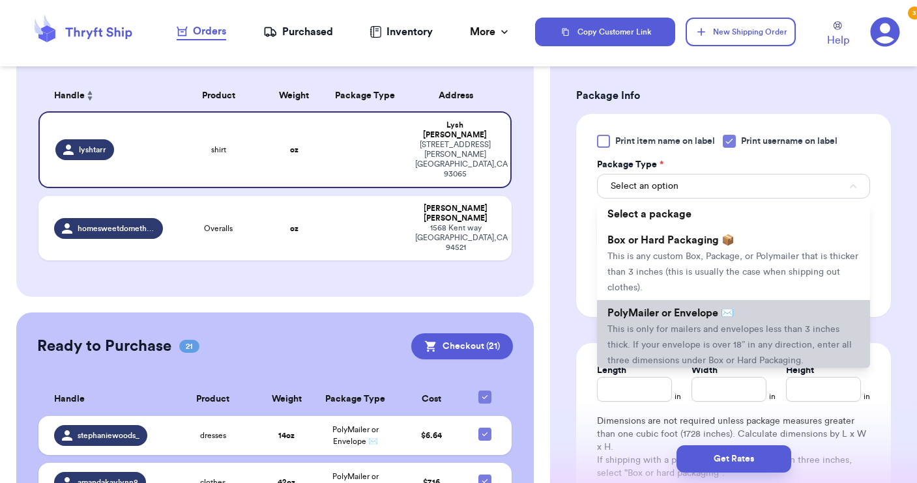
click at [715, 331] on span "This is only for mailers and envelopes less than 3 inches thick. If your envelo…" at bounding box center [729, 345] width 244 height 40
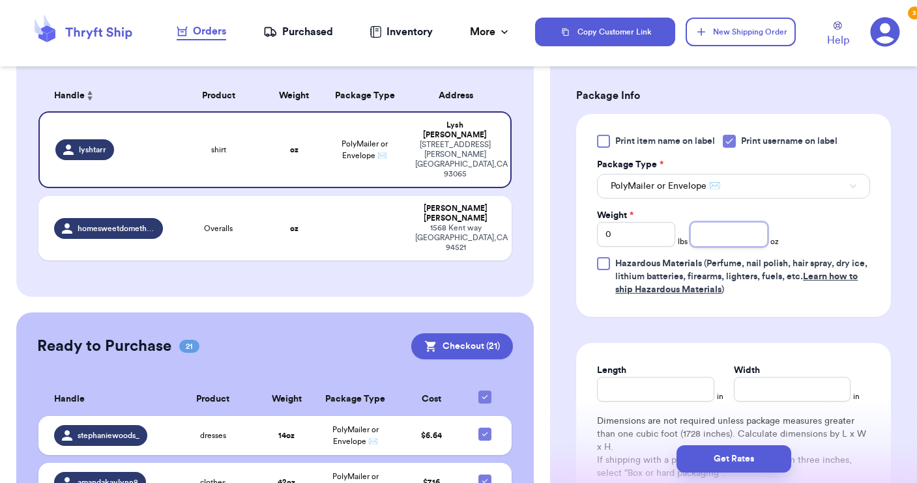
click at [712, 231] on input "number" at bounding box center [729, 234] width 78 height 25
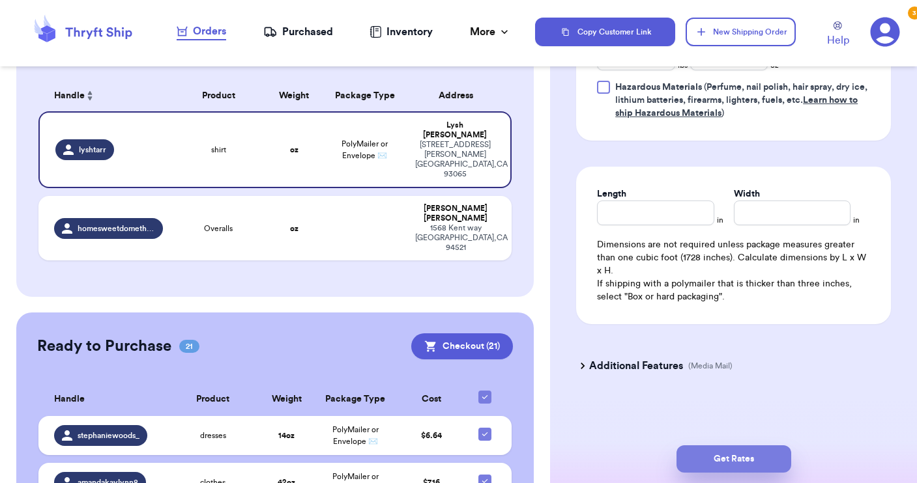
click at [716, 459] on button "Get Rates" at bounding box center [733, 459] width 115 height 27
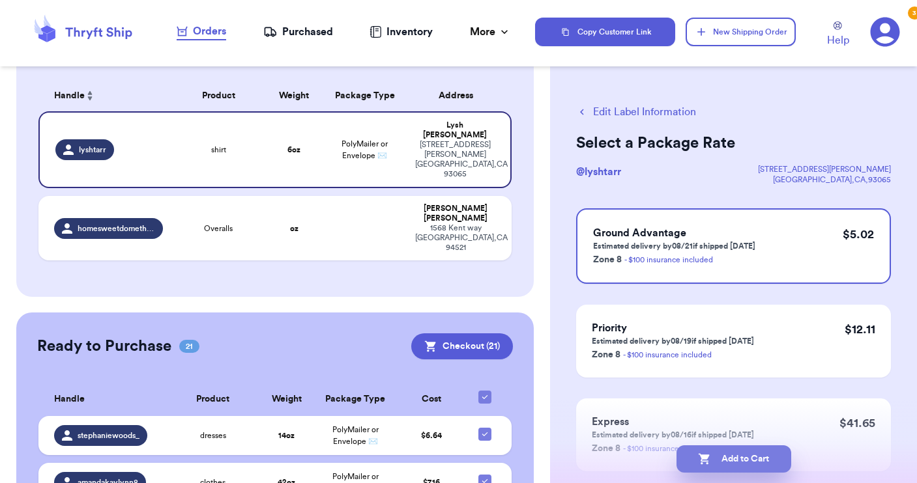
click at [733, 456] on button "Add to Cart" at bounding box center [733, 459] width 115 height 27
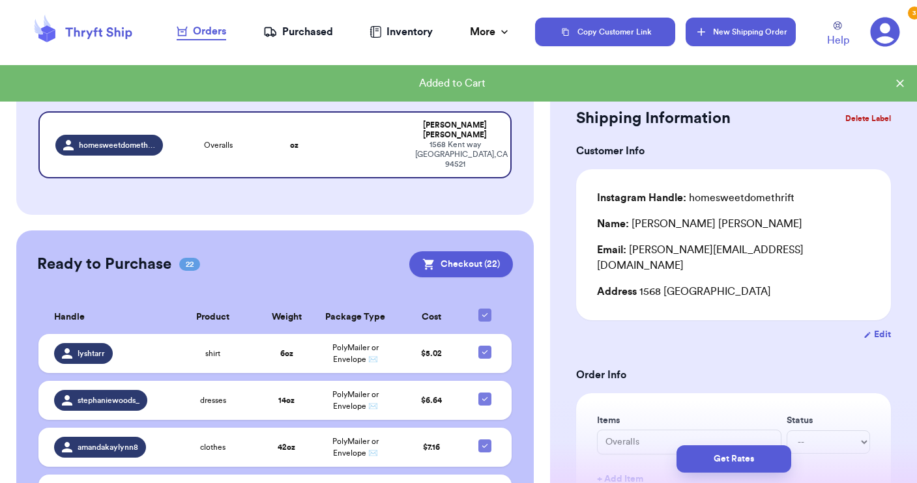
click at [725, 41] on button "New Shipping Order" at bounding box center [739, 32] width 109 height 29
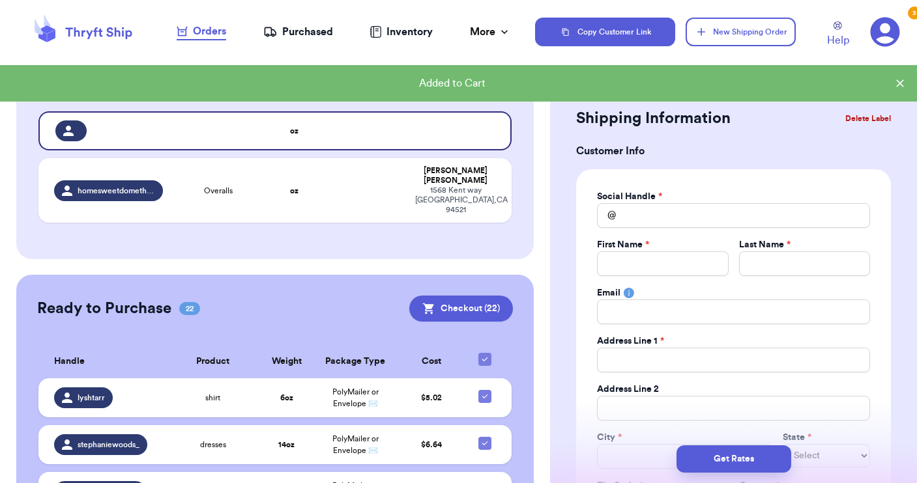
click at [671, 197] on div "Social Handle *" at bounding box center [733, 196] width 273 height 13
click at [657, 216] on input "Total Amount Paid" at bounding box center [733, 215] width 273 height 25
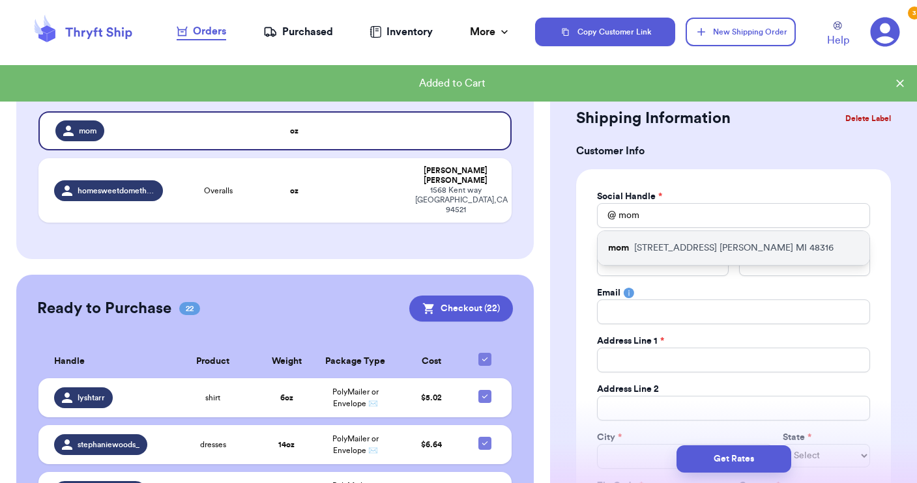
click at [653, 244] on p "[STREET_ADDRESS]" at bounding box center [733, 248] width 199 height 13
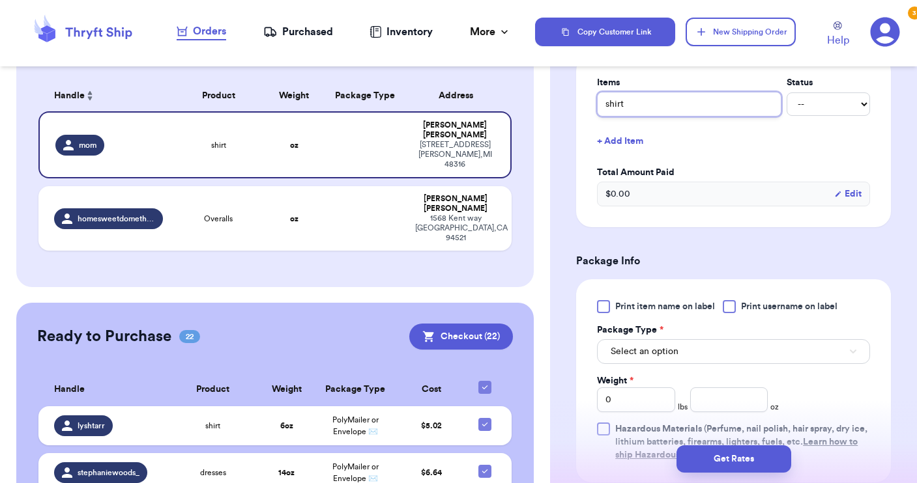
scroll to position [608, 0]
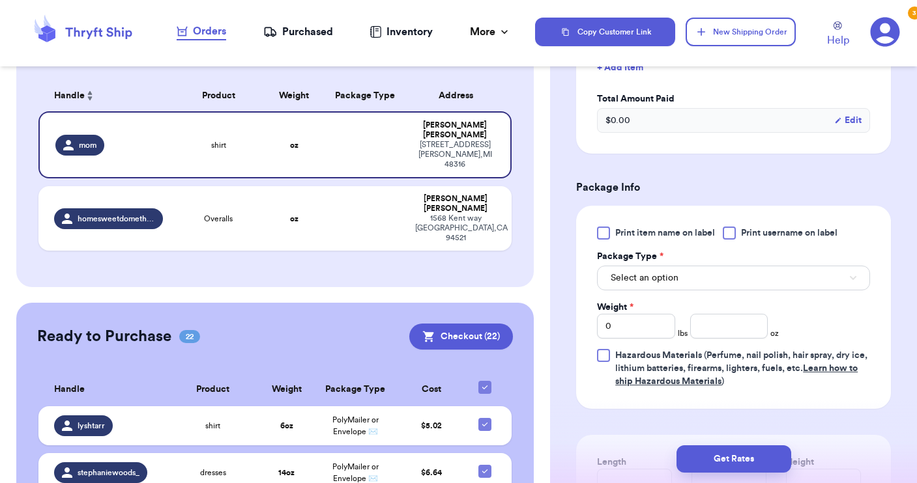
click at [722, 278] on button "Select an option" at bounding box center [733, 278] width 273 height 25
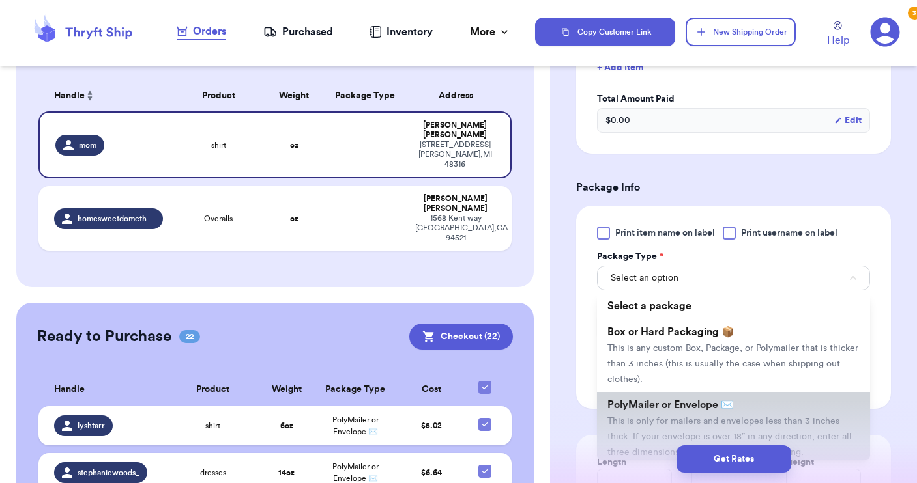
click at [713, 403] on span "PolyMailer or Envelope ✉️" at bounding box center [670, 405] width 126 height 10
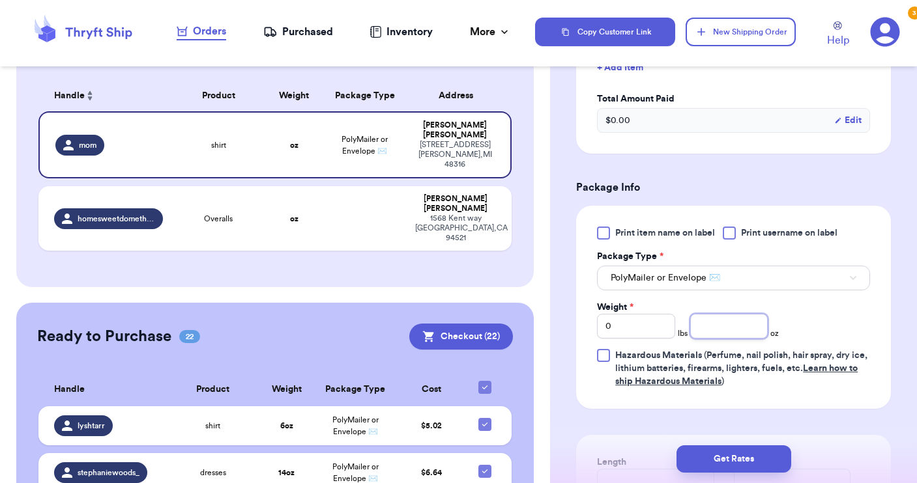
click at [717, 328] on input "number" at bounding box center [729, 326] width 78 height 25
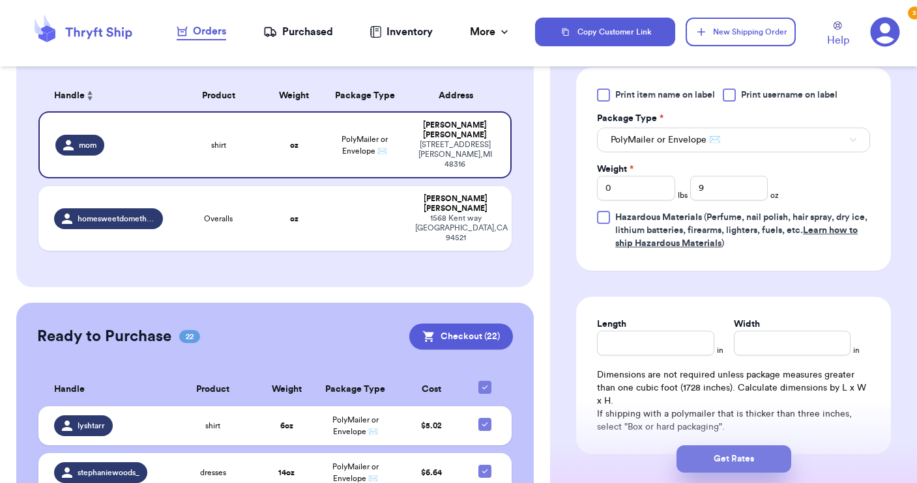
click at [726, 453] on button "Get Rates" at bounding box center [733, 459] width 115 height 27
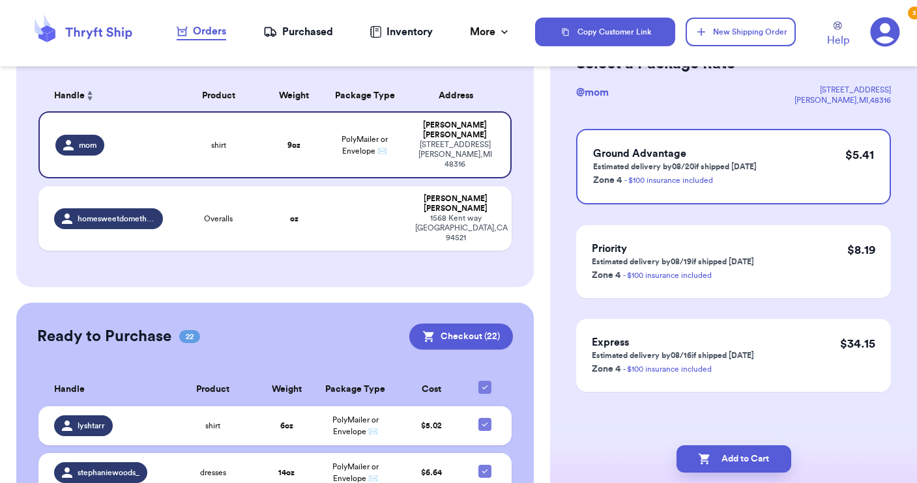
scroll to position [0, 0]
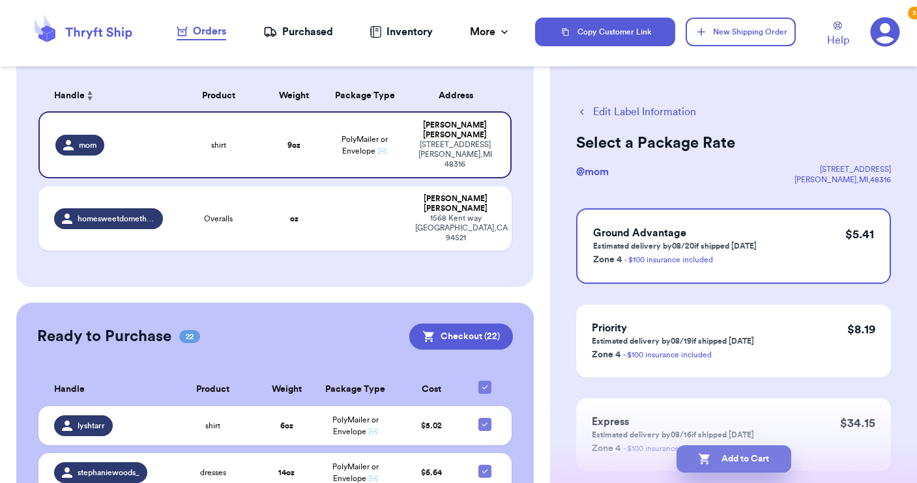
click at [747, 455] on button "Add to Cart" at bounding box center [733, 459] width 115 height 27
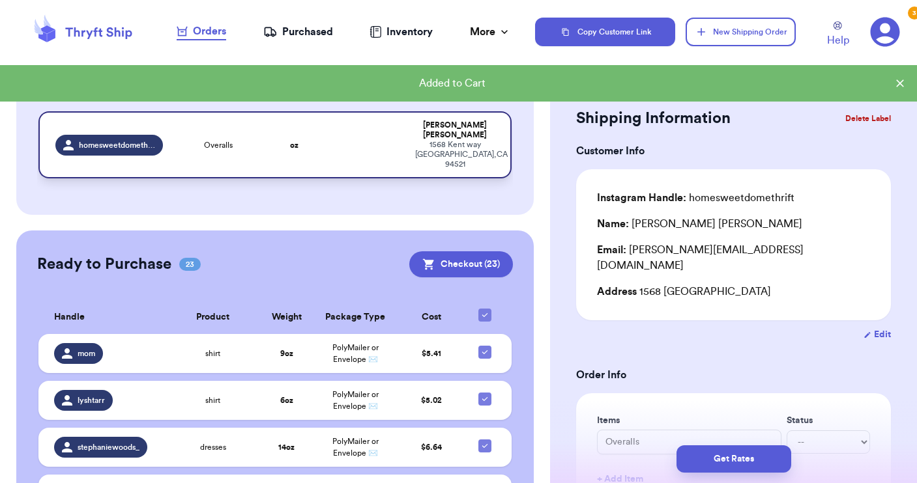
click at [266, 179] on td "oz" at bounding box center [294, 144] width 57 height 67
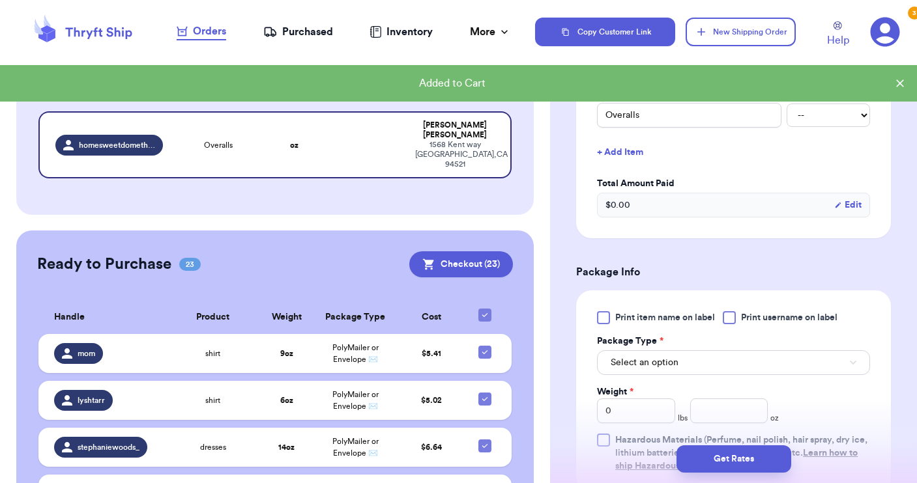
scroll to position [343, 0]
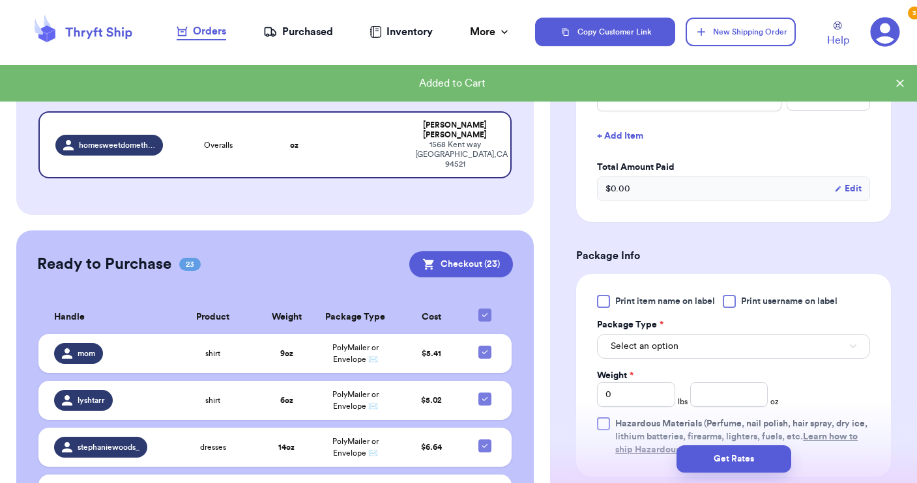
click at [734, 295] on div at bounding box center [728, 301] width 13 height 13
click at [0, 0] on input "Print username on label" at bounding box center [0, 0] width 0 height 0
click at [694, 336] on button "Select an option" at bounding box center [733, 346] width 273 height 25
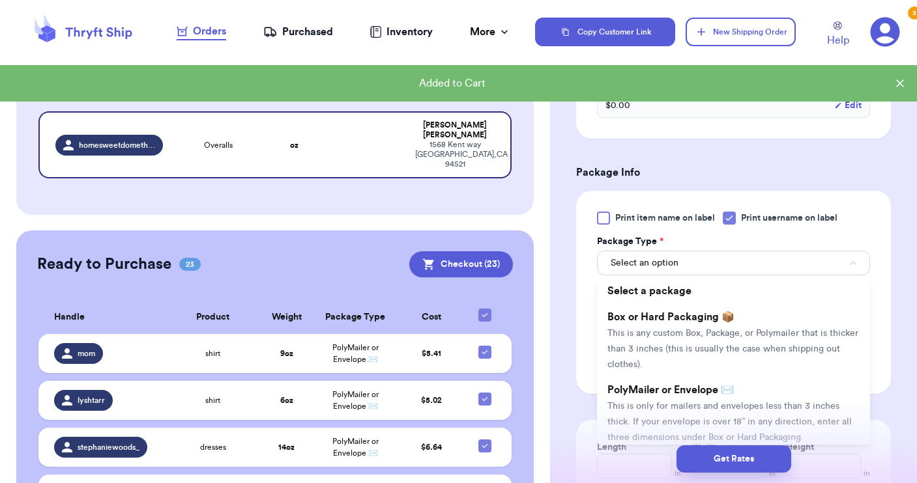
scroll to position [457, 0]
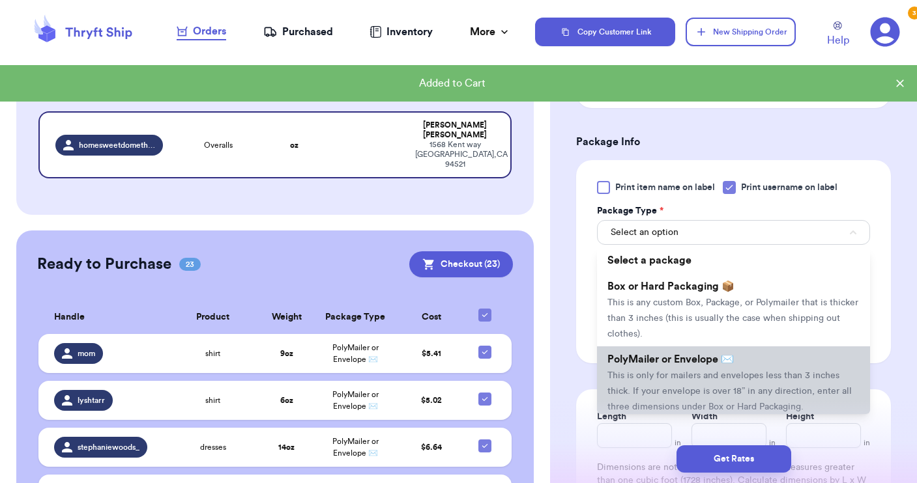
click at [683, 371] on span "This is only for mailers and envelopes less than 3 inches thick. If your envelo…" at bounding box center [729, 391] width 244 height 40
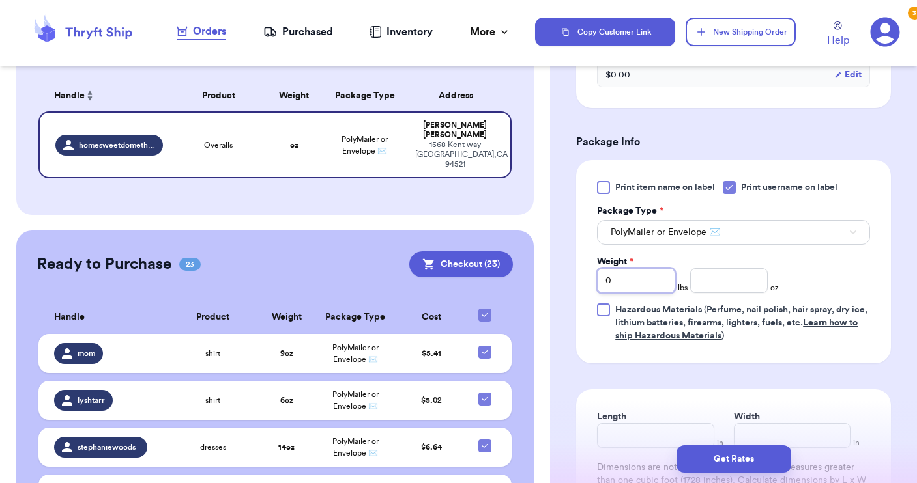
drag, startPoint x: 642, startPoint y: 270, endPoint x: 587, endPoint y: 257, distance: 56.1
click at [587, 257] on div "Print item name on label Print username on label Package Type * PolyMailer or E…" at bounding box center [733, 261] width 315 height 203
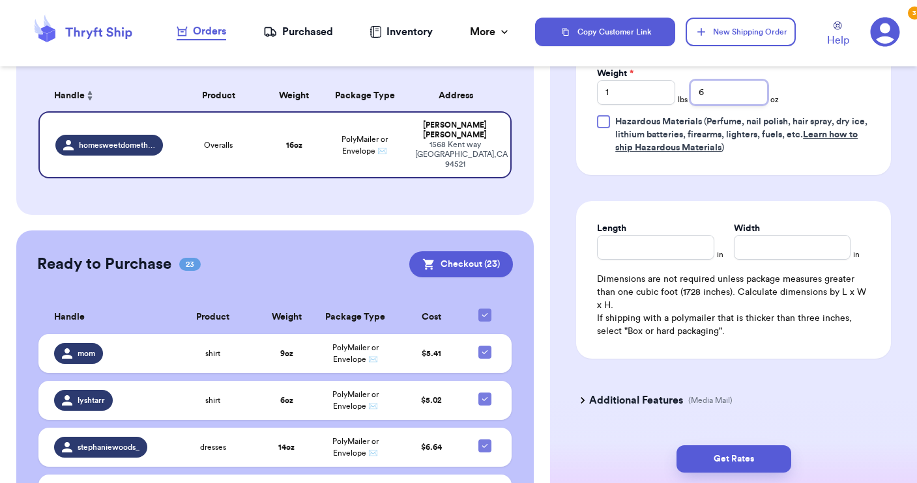
scroll to position [650, 0]
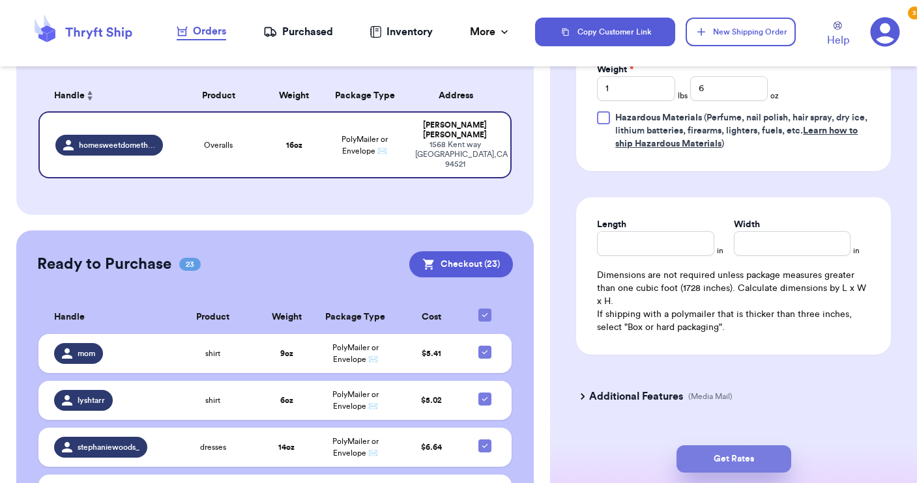
click at [723, 451] on button "Get Rates" at bounding box center [733, 459] width 115 height 27
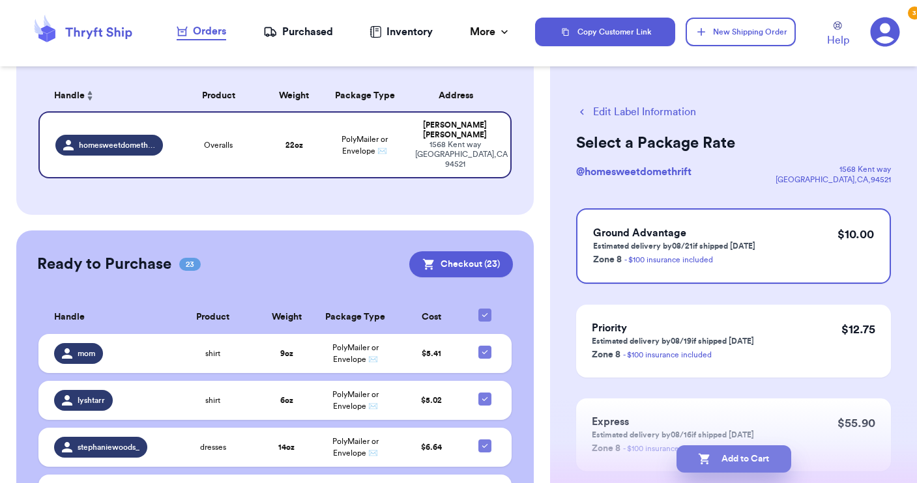
click at [736, 459] on button "Add to Cart" at bounding box center [733, 459] width 115 height 27
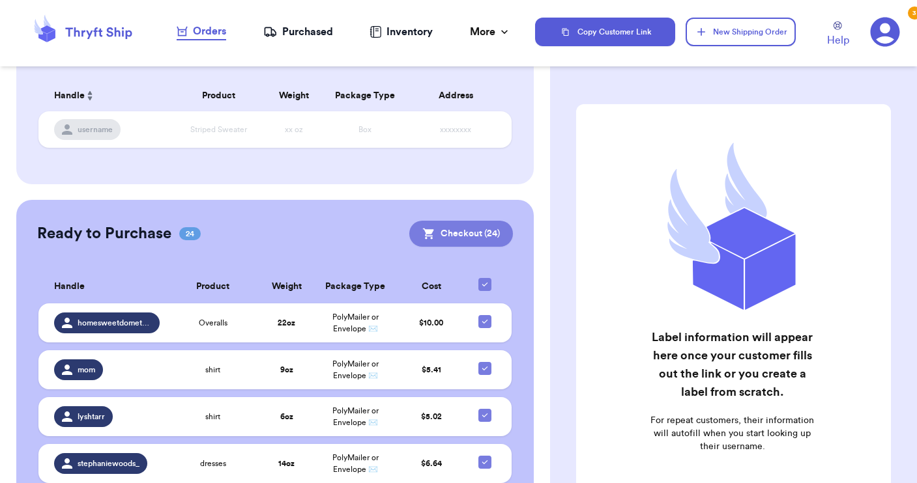
click at [409, 247] on button "Checkout ( 24 )" at bounding box center [461, 234] width 104 height 26
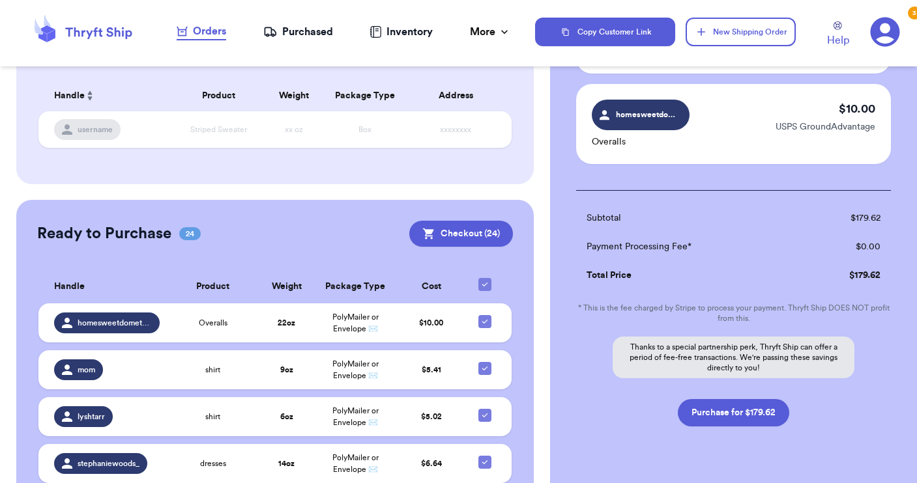
scroll to position [2195, 0]
click at [745, 400] on button "Purchase for $179.62" at bounding box center [733, 413] width 111 height 27
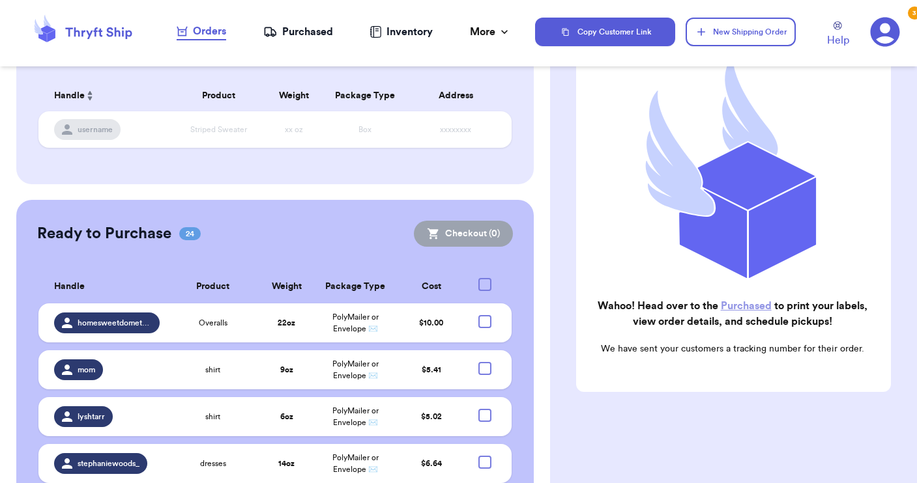
scroll to position [91, 0]
